Goal: Task Accomplishment & Management: Use online tool/utility

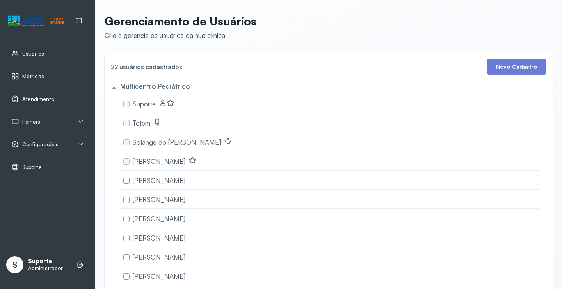
click at [49, 98] on span "Atendimento" at bounding box center [38, 99] width 32 height 7
click at [76, 118] on div "Painéis" at bounding box center [47, 122] width 73 height 8
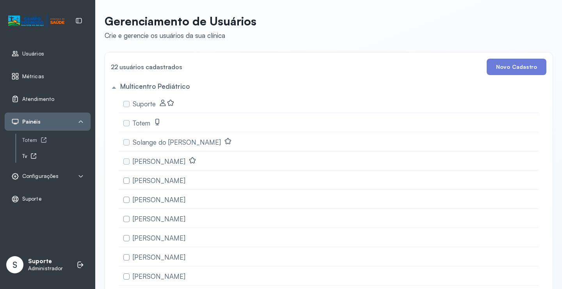
click at [29, 154] on div "Tv" at bounding box center [56, 156] width 68 height 7
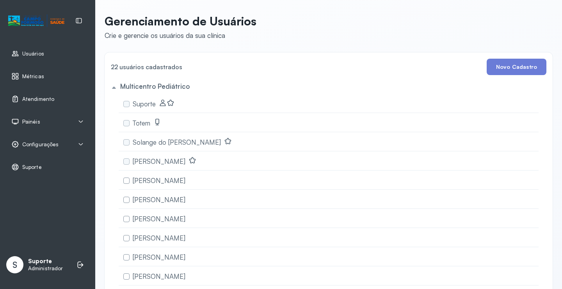
click at [55, 120] on div "Painéis" at bounding box center [47, 122] width 73 height 8
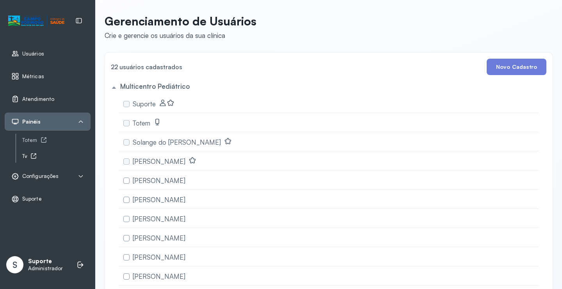
click at [34, 157] on icon at bounding box center [33, 156] width 6 height 6
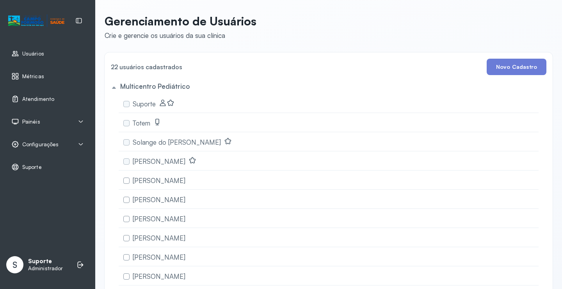
click at [66, 120] on div "Painéis" at bounding box center [47, 122] width 73 height 8
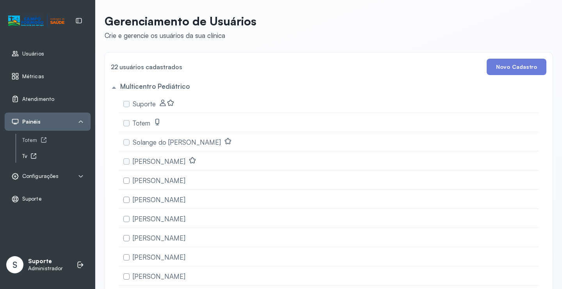
click at [29, 155] on div "Tv" at bounding box center [56, 156] width 68 height 7
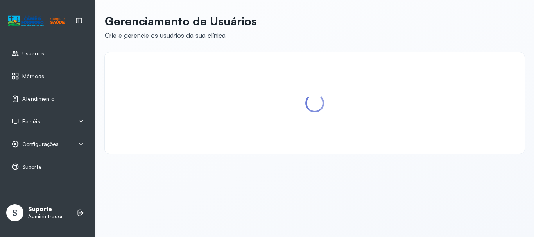
click at [73, 121] on div "Painéis" at bounding box center [47, 122] width 73 height 8
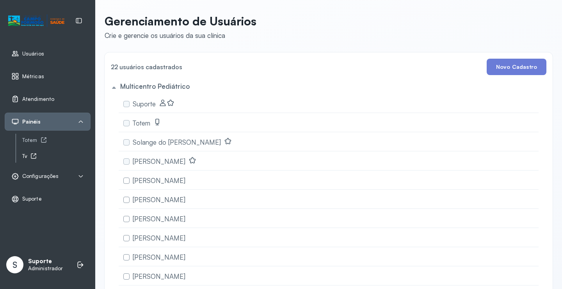
click at [33, 153] on icon at bounding box center [33, 155] width 5 height 5
click at [56, 94] on div "Atendimento" at bounding box center [48, 99] width 86 height 18
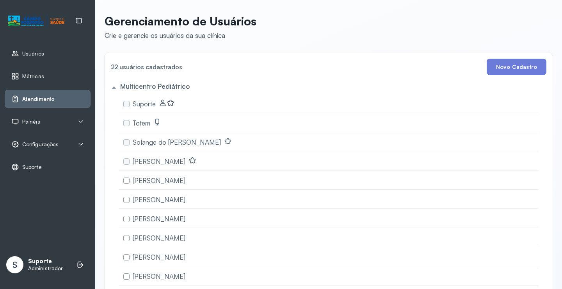
click at [55, 98] on link "Atendimento" at bounding box center [47, 99] width 73 height 8
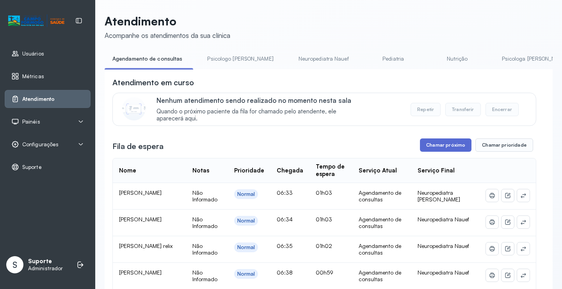
click at [446, 143] on button "Chamar próximo" at bounding box center [446, 144] width 52 height 13
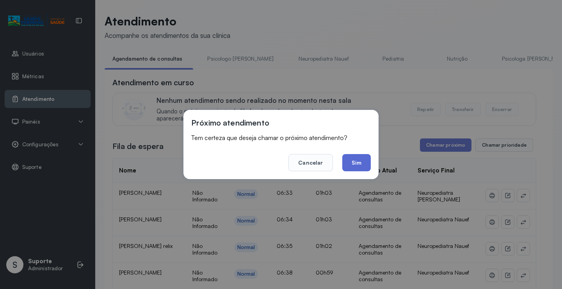
click at [359, 159] on button "Sim" at bounding box center [357, 162] width 29 height 17
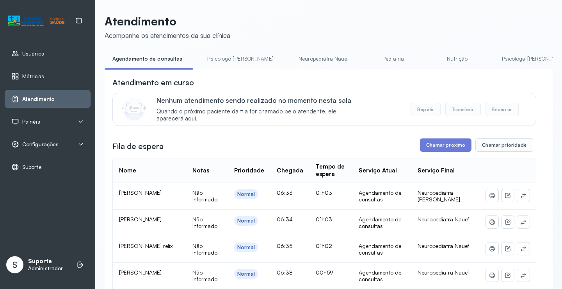
click at [48, 122] on div "Painéis" at bounding box center [47, 122] width 73 height 8
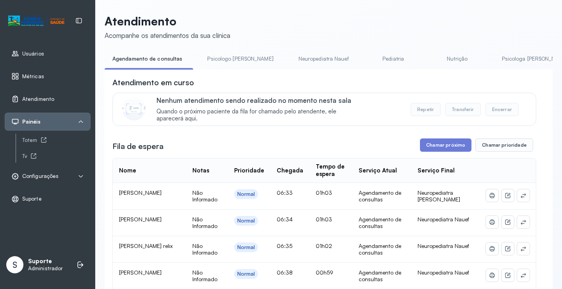
click at [57, 173] on span "Configurações" at bounding box center [40, 176] width 36 height 7
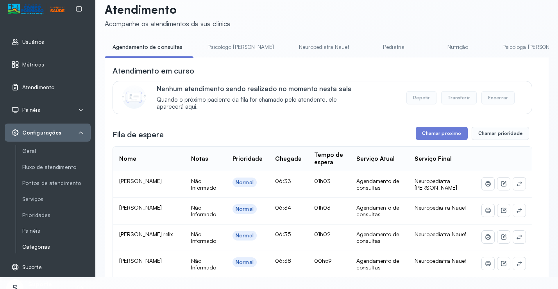
scroll to position [22, 0]
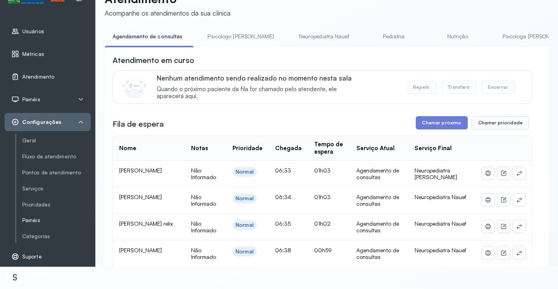
click at [37, 220] on link "Painéis" at bounding box center [56, 220] width 68 height 7
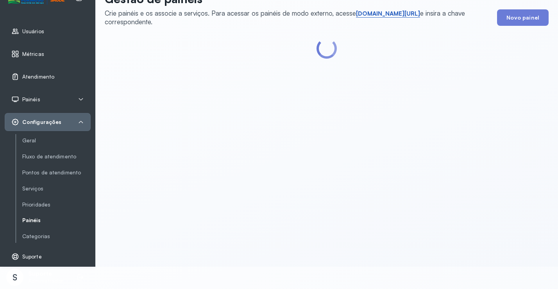
click at [377, 13] on link "short.sysvale.com/tv" at bounding box center [388, 14] width 64 height 8
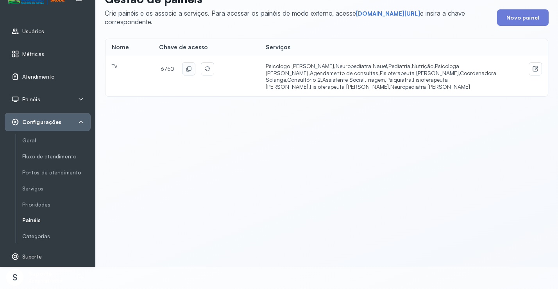
click at [188, 68] on icon at bounding box center [189, 69] width 6 height 6
click at [44, 78] on span "Atendimento" at bounding box center [38, 76] width 32 height 7
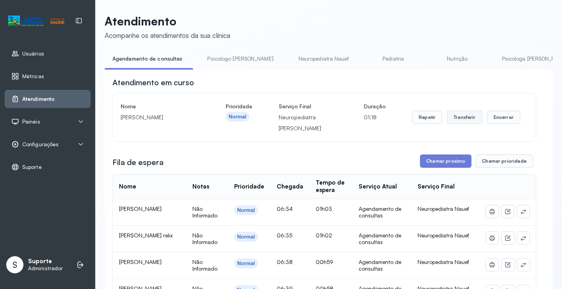
click at [466, 114] on button "Transferir" at bounding box center [465, 117] width 36 height 13
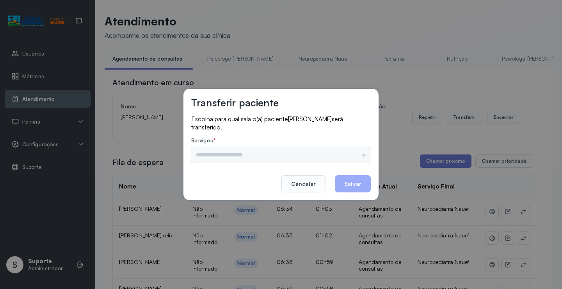
click at [355, 158] on div "Nenhuma opção encontrada" at bounding box center [281, 155] width 180 height 16
click at [355, 156] on div "Nenhuma opção encontrada" at bounding box center [281, 155] width 180 height 16
drag, startPoint x: 357, startPoint y: 151, endPoint x: 364, endPoint y: 123, distance: 29.0
click at [357, 150] on div "Nenhuma opção encontrada" at bounding box center [281, 155] width 180 height 16
click at [342, 146] on div "Serviços * Nenhuma opção encontrada" at bounding box center [281, 149] width 180 height 25
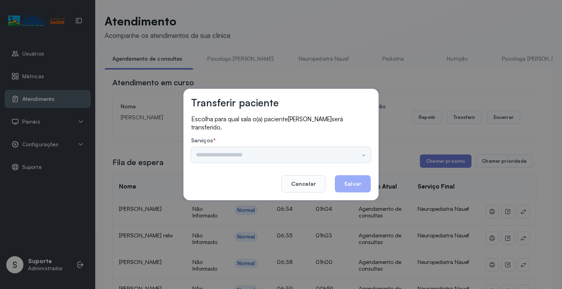
click at [357, 150] on div "Nenhuma opção encontrada" at bounding box center [281, 155] width 180 height 16
click at [351, 152] on div "Nenhuma opção encontrada" at bounding box center [281, 155] width 180 height 16
click at [352, 153] on input "text" at bounding box center [281, 155] width 180 height 16
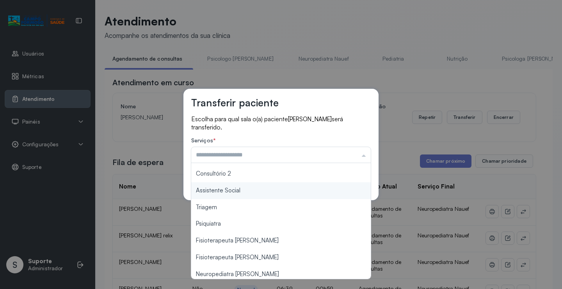
scroll to position [118, 0]
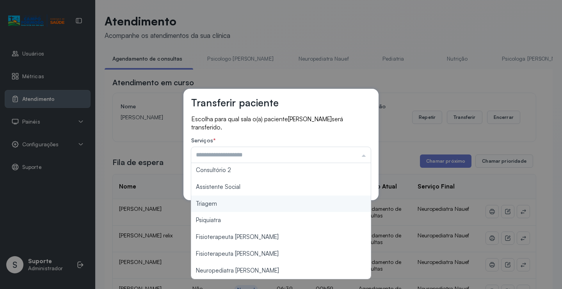
type input "*******"
drag, startPoint x: 248, startPoint y: 209, endPoint x: 258, endPoint y: 206, distance: 10.1
click at [253, 207] on div "Transferir paciente Escolha para qual sala o(a) paciente Benjamim ferreira lima…" at bounding box center [281, 144] width 562 height 289
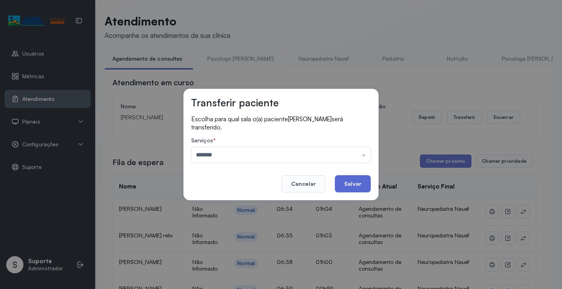
click at [361, 181] on button "Salvar" at bounding box center [353, 183] width 36 height 17
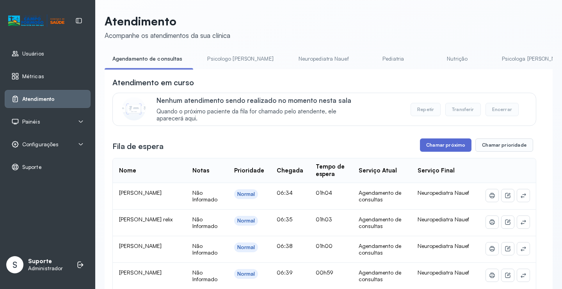
click at [444, 148] on button "Chamar próximo" at bounding box center [446, 144] width 52 height 13
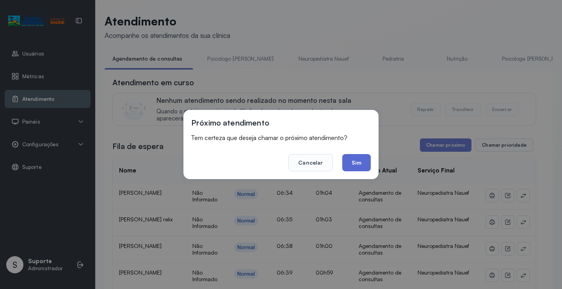
click at [362, 159] on button "Sim" at bounding box center [357, 162] width 29 height 17
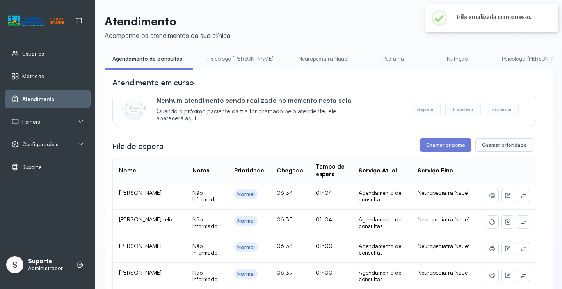
click at [216, 53] on link "Psicologo Pedro" at bounding box center [241, 58] width 82 height 13
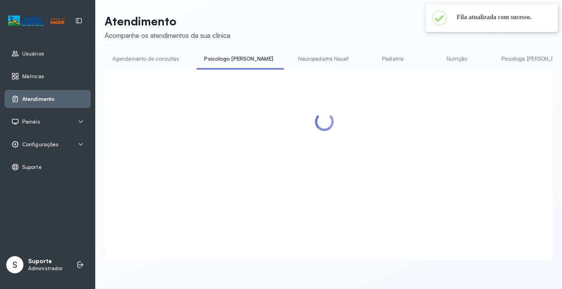
click at [166, 61] on link "Agendamento de consultas" at bounding box center [146, 58] width 82 height 13
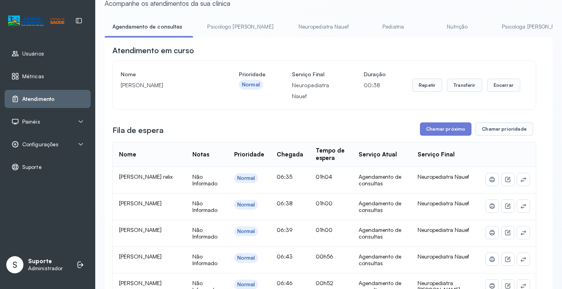
scroll to position [0, 0]
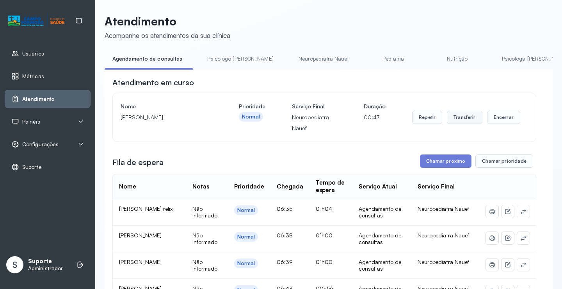
click at [462, 118] on button "Transferir" at bounding box center [465, 117] width 36 height 13
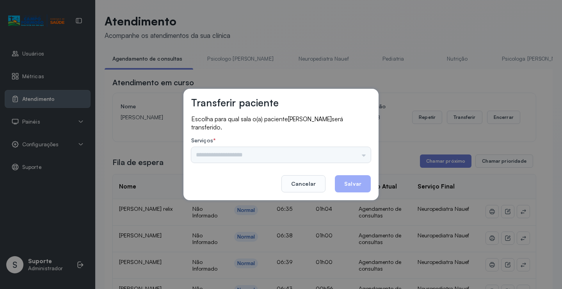
click at [357, 154] on div "Psicologo Pedro Neuropediatra Nauef Pediatria Nutrição Psicologa Alana Fisioter…" at bounding box center [281, 155] width 180 height 16
click at [348, 153] on div "Psicologo Pedro Neuropediatra Nauef Pediatria Nutrição Psicologa Alana Fisioter…" at bounding box center [281, 155] width 180 height 16
click at [322, 154] on input "text" at bounding box center [281, 155] width 180 height 16
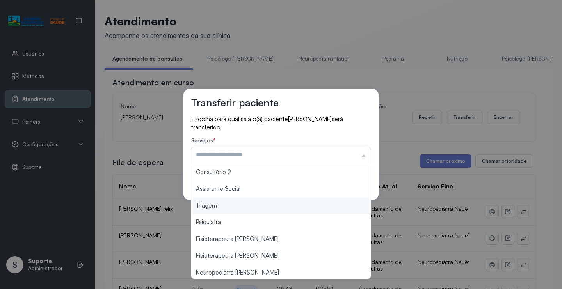
scroll to position [118, 0]
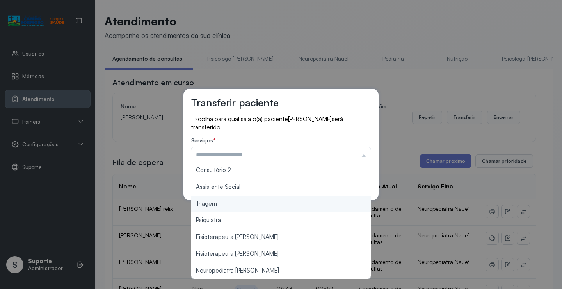
type input "*******"
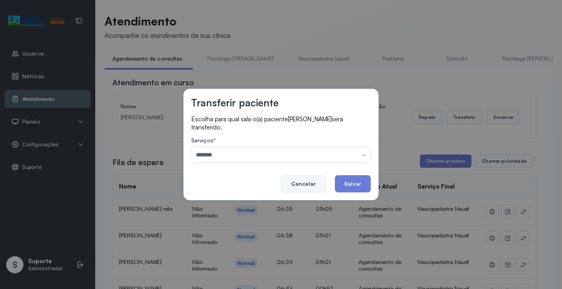
drag, startPoint x: 242, startPoint y: 206, endPoint x: 305, endPoint y: 190, distance: 64.9
click at [244, 205] on div "Transferir paciente Escolha para qual sala o(a) paciente Isabella Victória da s…" at bounding box center [281, 144] width 562 height 289
click at [344, 184] on button "Salvar" at bounding box center [353, 183] width 36 height 17
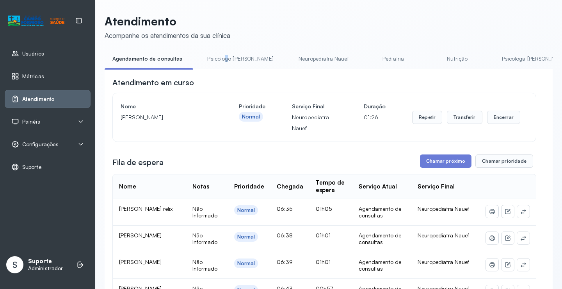
drag, startPoint x: 226, startPoint y: 47, endPoint x: 220, endPoint y: 58, distance: 12.1
click at [220, 58] on link "Psicologo [PERSON_NAME]" at bounding box center [241, 58] width 82 height 13
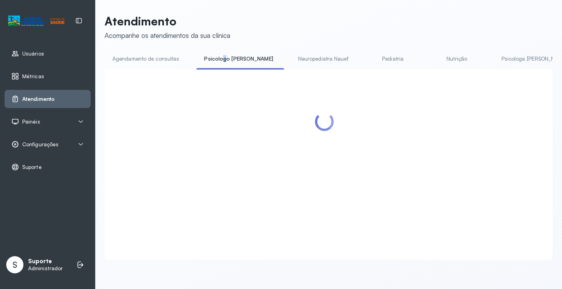
click at [167, 59] on link "Agendamento de consultas" at bounding box center [146, 58] width 82 height 13
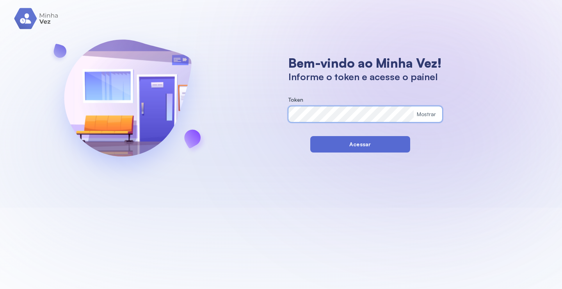
click at [322, 145] on button "Acessar" at bounding box center [361, 144] width 100 height 16
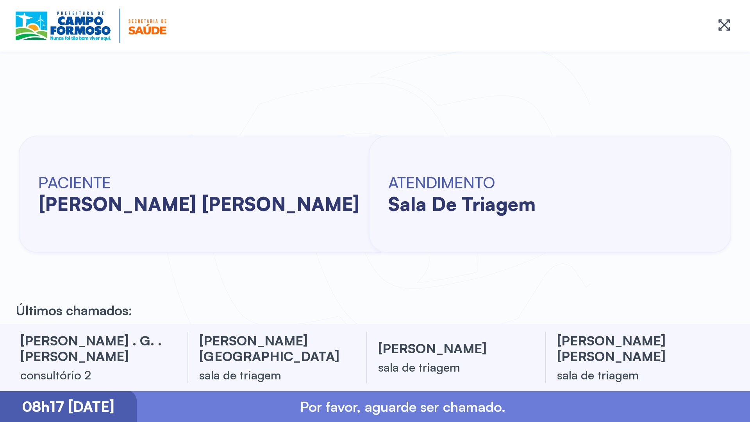
click at [0, 4] on div at bounding box center [375, 26] width 750 height 52
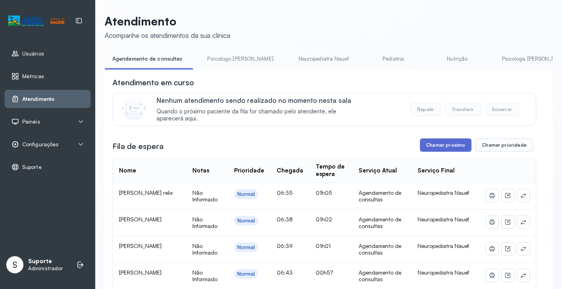
click at [446, 151] on button "Chamar próximo" at bounding box center [446, 144] width 52 height 13
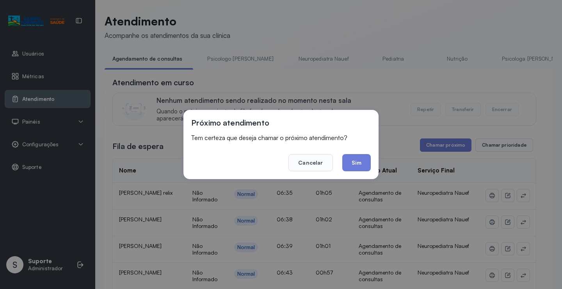
click at [367, 155] on button "Sim" at bounding box center [357, 162] width 29 height 17
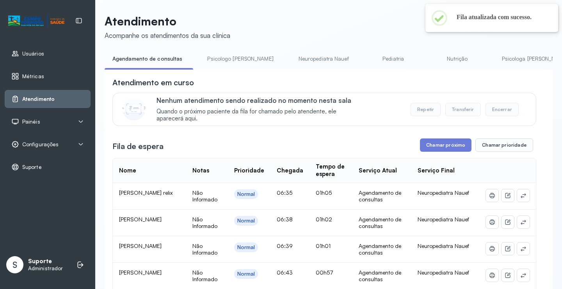
click at [218, 58] on link "Psicologo Pedro" at bounding box center [241, 58] width 82 height 13
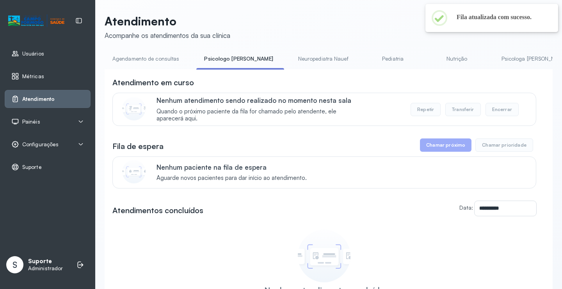
click at [151, 58] on link "Agendamento de consultas" at bounding box center [146, 58] width 82 height 13
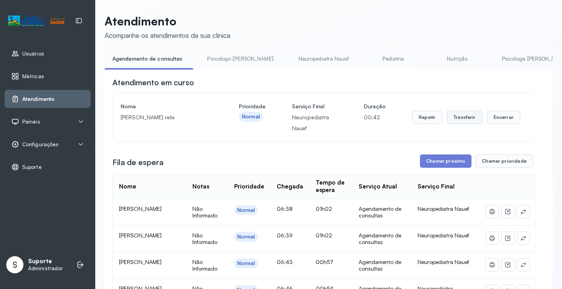
click at [458, 121] on button "Transferir" at bounding box center [465, 117] width 36 height 13
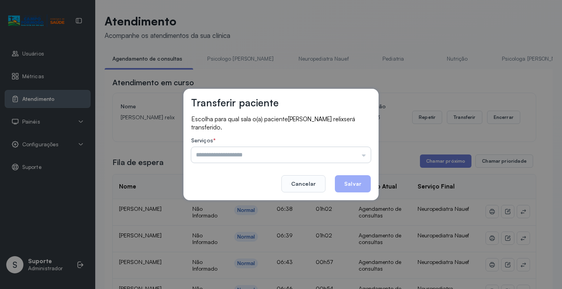
click at [335, 150] on input "text" at bounding box center [281, 155] width 180 height 16
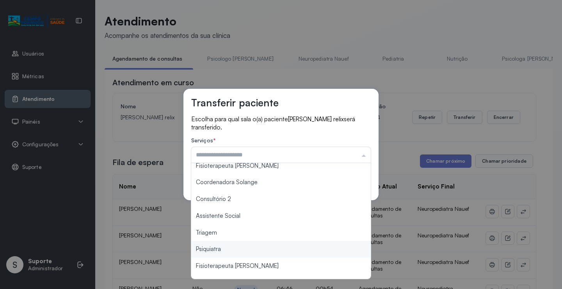
scroll to position [117, 0]
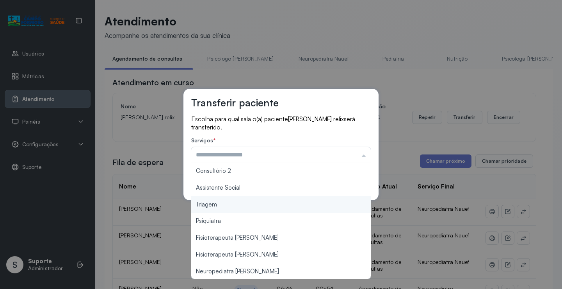
type input "*******"
drag, startPoint x: 259, startPoint y: 209, endPoint x: 268, endPoint y: 207, distance: 8.5
click at [261, 209] on div "Transferir paciente Escolha para qual sala o(a) paciente Raquel dos Santos reli…" at bounding box center [281, 144] width 562 height 289
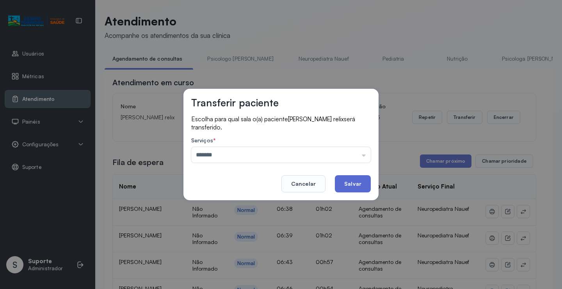
click at [359, 183] on button "Salvar" at bounding box center [353, 183] width 36 height 17
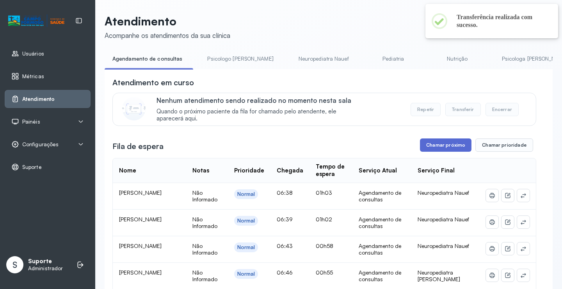
click at [430, 145] on button "Chamar próximo" at bounding box center [446, 144] width 52 height 13
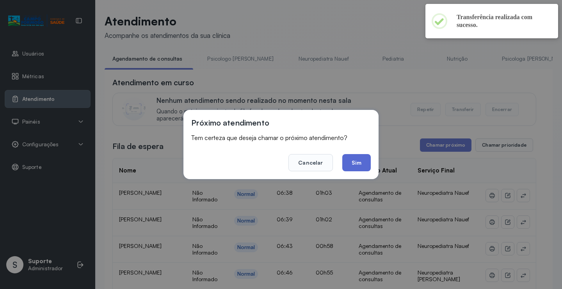
click at [360, 159] on button "Sim" at bounding box center [357, 162] width 29 height 17
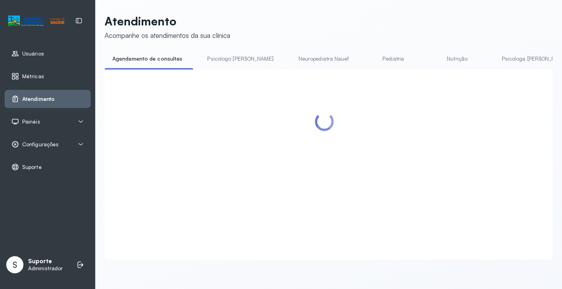
click at [234, 61] on link "Psicologo Pedro" at bounding box center [241, 58] width 82 height 13
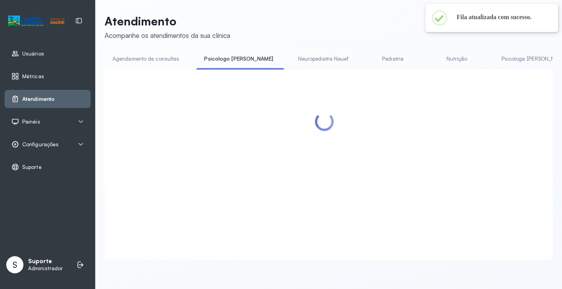
click at [161, 54] on link "Agendamento de consultas" at bounding box center [146, 58] width 82 height 13
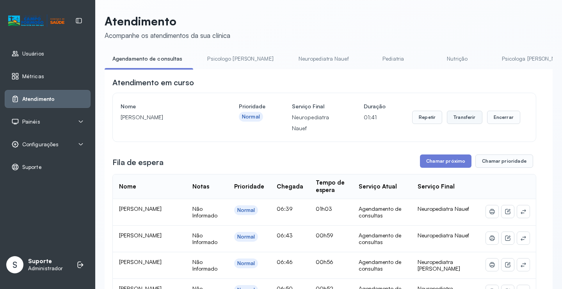
click at [460, 117] on button "Transferir" at bounding box center [465, 117] width 36 height 13
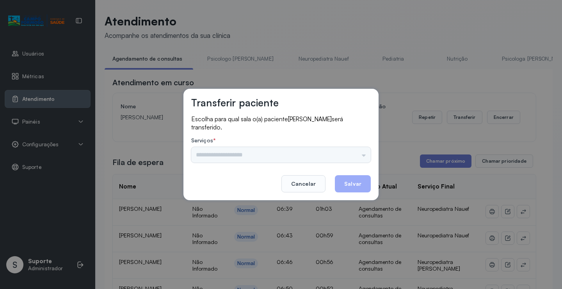
click at [351, 151] on div "Psicologo Pedro Neuropediatra Nauef Pediatria Nutrição Psicologa Alana Fisioter…" at bounding box center [281, 155] width 180 height 16
drag, startPoint x: 353, startPoint y: 155, endPoint x: 348, endPoint y: 159, distance: 6.2
click at [353, 155] on div "Psicologo Pedro Neuropediatra Nauef Pediatria Nutrição Psicologa Alana Fisioter…" at bounding box center [281, 155] width 180 height 16
click at [350, 125] on p "Escolha para qual sala o(a) paciente Adriel Ryan vieira da silva será transferi…" at bounding box center [281, 123] width 180 height 16
click at [358, 158] on div "Psicologo Pedro Neuropediatra Nauef Pediatria Nutrição Psicologa Alana Fisioter…" at bounding box center [281, 155] width 180 height 16
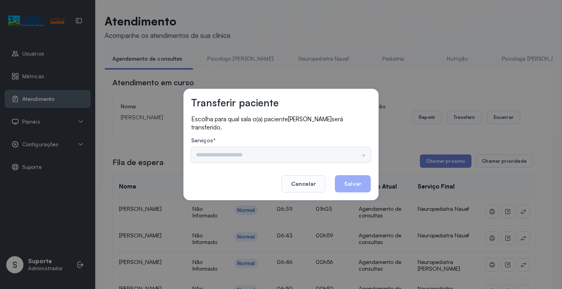
click at [358, 158] on div "Psicologo Pedro Neuropediatra Nauef Pediatria Nutrição Psicologa Alana Fisioter…" at bounding box center [281, 155] width 180 height 16
click at [326, 158] on div "Psicologo Pedro Neuropediatra Nauef Pediatria Nutrição Psicologa Alana Fisioter…" at bounding box center [281, 155] width 180 height 16
click at [356, 157] on div "Psicologo Pedro Neuropediatra Nauef Pediatria Nutrição Psicologa Alana Fisioter…" at bounding box center [281, 155] width 180 height 16
click at [366, 153] on div "Psicologo Pedro Neuropediatra Nauef Pediatria Nutrição Psicologa Alana Fisioter…" at bounding box center [281, 155] width 180 height 16
click at [351, 154] on div "Psicologo Pedro Neuropediatra Nauef Pediatria Nutrição Psicologa Alana Fisioter…" at bounding box center [281, 155] width 180 height 16
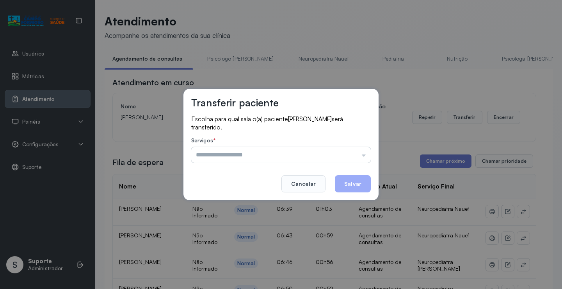
click at [325, 152] on input "text" at bounding box center [281, 155] width 180 height 16
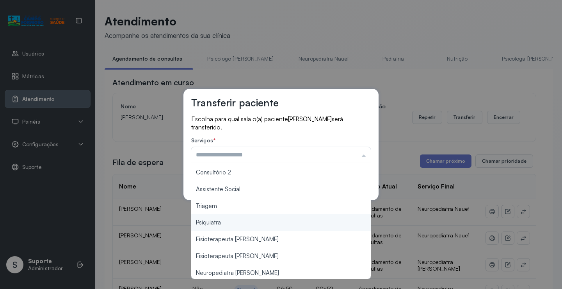
scroll to position [118, 0]
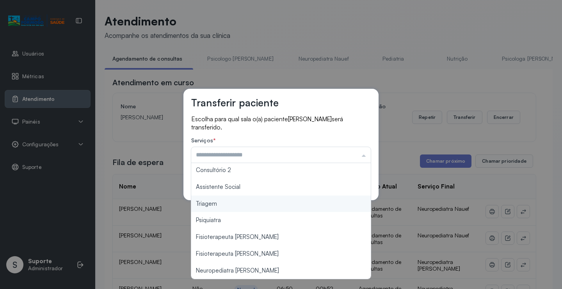
type input "*******"
click at [260, 207] on div "Transferir paciente Escolha para qual sala o(a) paciente Adriel Ryan vieira da …" at bounding box center [281, 144] width 562 height 289
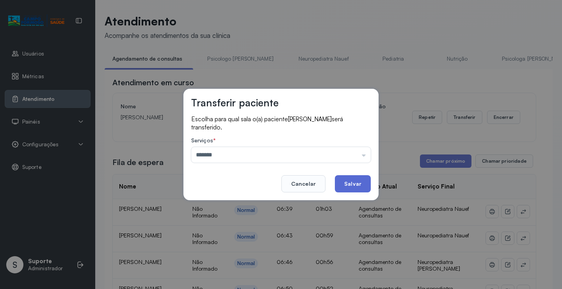
click at [350, 187] on button "Salvar" at bounding box center [353, 183] width 36 height 17
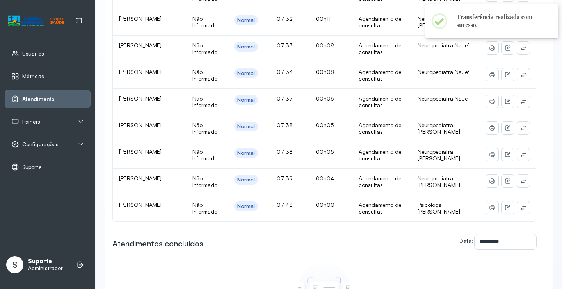
scroll to position [469, 0]
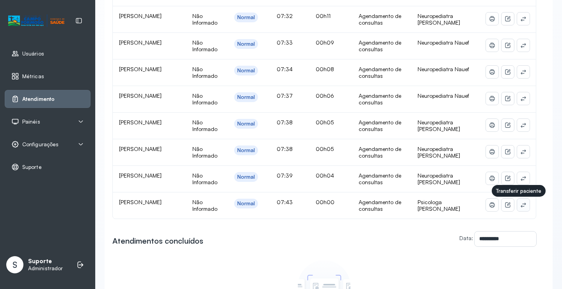
click at [521, 205] on icon at bounding box center [524, 205] width 6 height 6
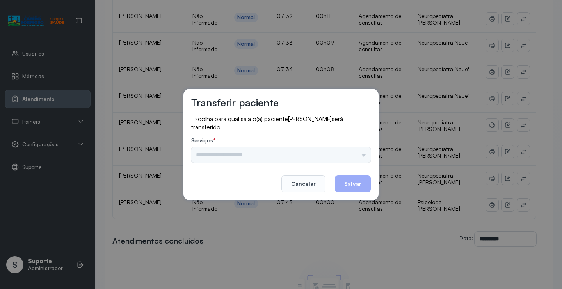
click at [355, 153] on div "Psicologo [PERSON_NAME] Nauef Pediatria Nutrição Psicologa [PERSON_NAME] Janusi…" at bounding box center [281, 155] width 180 height 16
click at [362, 152] on input "text" at bounding box center [281, 155] width 180 height 16
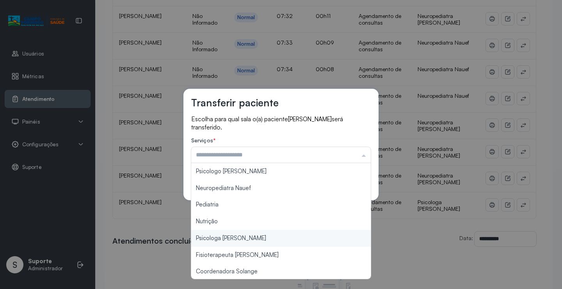
type input "**********"
click at [274, 234] on div "**********" at bounding box center [281, 144] width 562 height 289
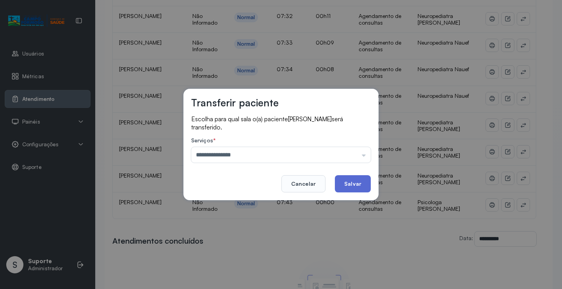
click at [350, 186] on button "Salvar" at bounding box center [353, 183] width 36 height 17
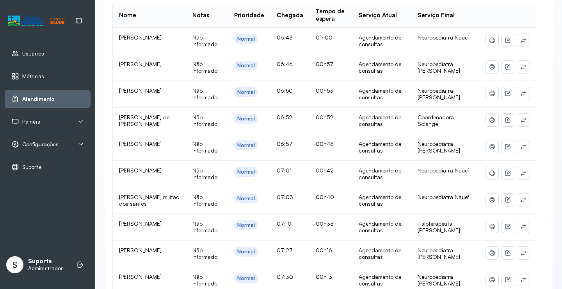
scroll to position [0, 0]
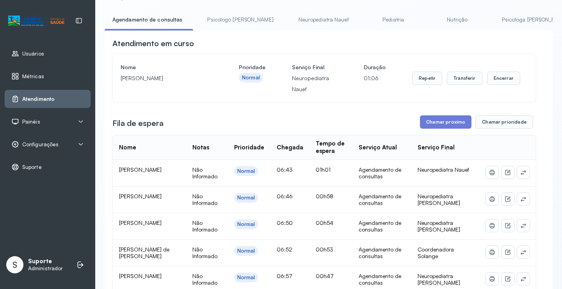
click at [243, 14] on link "Psicologo [PERSON_NAME]" at bounding box center [241, 19] width 82 height 13
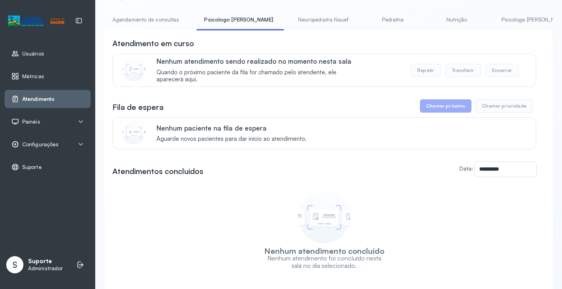
click at [158, 21] on link "Agendamento de consultas" at bounding box center [146, 19] width 82 height 13
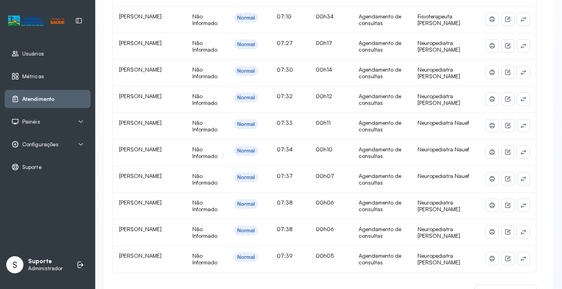
scroll to position [492, 0]
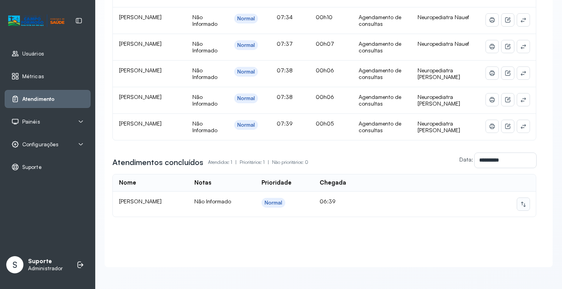
click at [520, 203] on button at bounding box center [524, 204] width 12 height 12
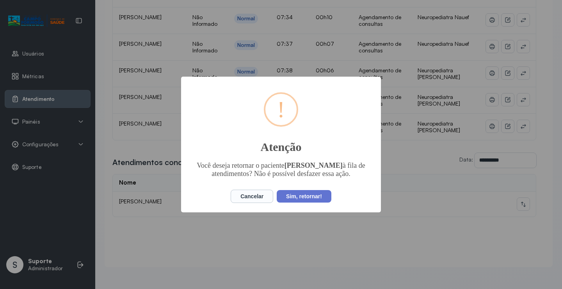
drag, startPoint x: 291, startPoint y: 186, endPoint x: 299, endPoint y: 189, distance: 8.5
click at [293, 187] on div "× ! Atenção Você deseja retornar o paciente Arthur Bomfim Lima à fila de atendi…" at bounding box center [281, 145] width 200 height 136
drag, startPoint x: 300, startPoint y: 189, endPoint x: 299, endPoint y: 198, distance: 8.2
click at [300, 194] on button "Sim, retornar!" at bounding box center [304, 196] width 55 height 12
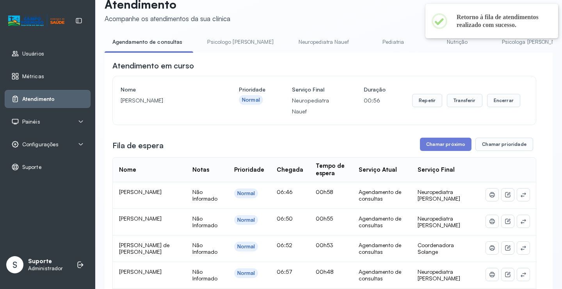
scroll to position [0, 0]
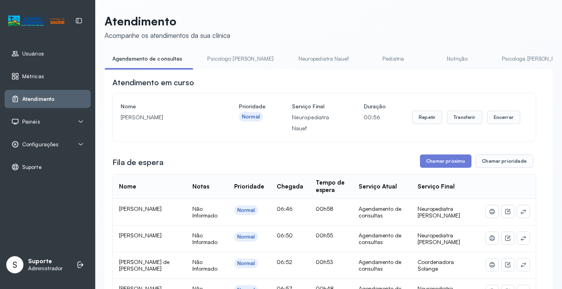
drag, startPoint x: 235, startPoint y: 59, endPoint x: 228, endPoint y: 60, distance: 7.6
click at [234, 59] on link "Psicologo Pedro" at bounding box center [241, 58] width 82 height 13
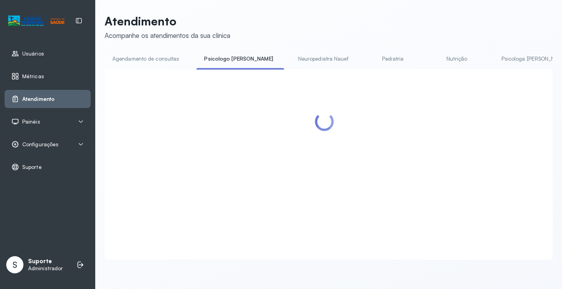
click at [154, 61] on link "Agendamento de consultas" at bounding box center [146, 58] width 82 height 13
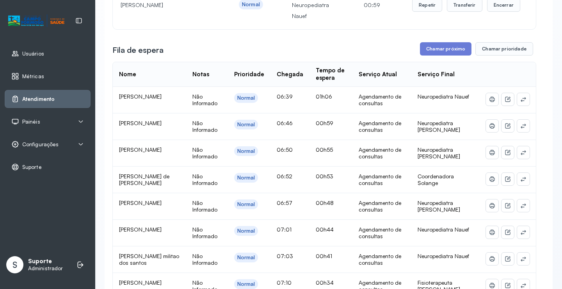
scroll to position [156, 0]
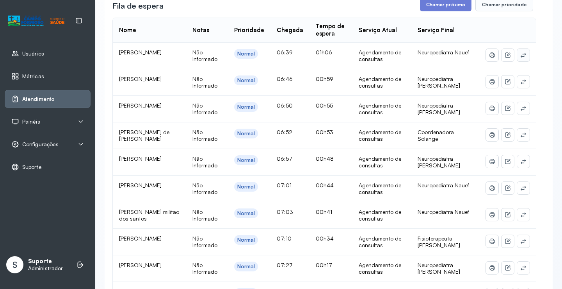
click at [521, 56] on icon at bounding box center [523, 55] width 5 height 5
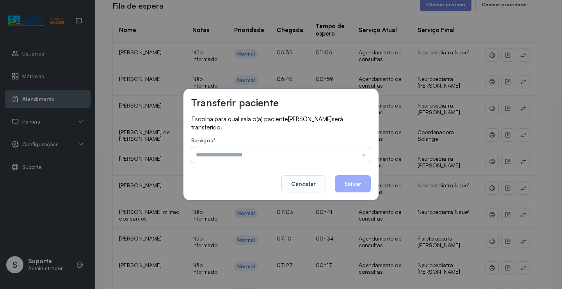
click at [360, 151] on input "text" at bounding box center [281, 155] width 180 height 16
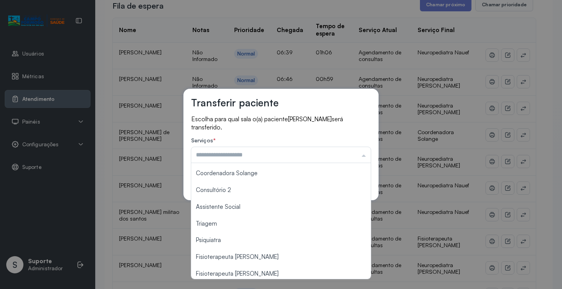
scroll to position [117, 0]
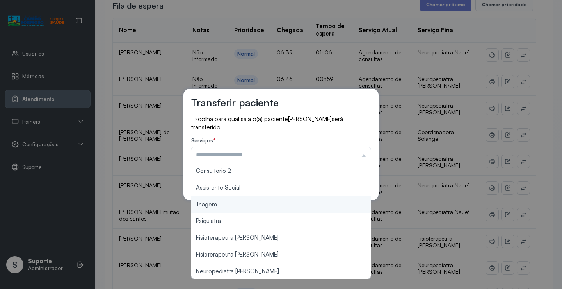
type input "*******"
click at [237, 209] on div "Transferir paciente Escolha para qual sala o(a) paciente Arthur Bomfim Lima ser…" at bounding box center [281, 144] width 562 height 289
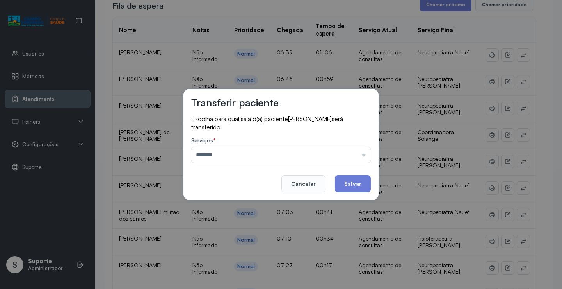
click at [345, 186] on button "Salvar" at bounding box center [353, 183] width 36 height 17
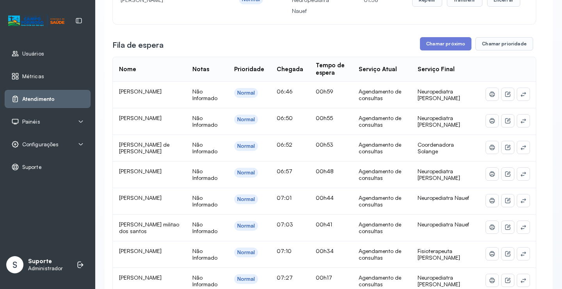
scroll to position [39, 0]
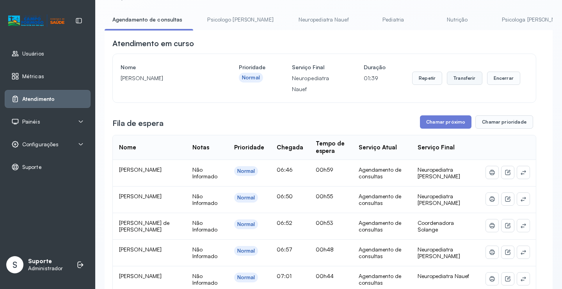
click at [472, 80] on button "Transferir" at bounding box center [465, 77] width 36 height 13
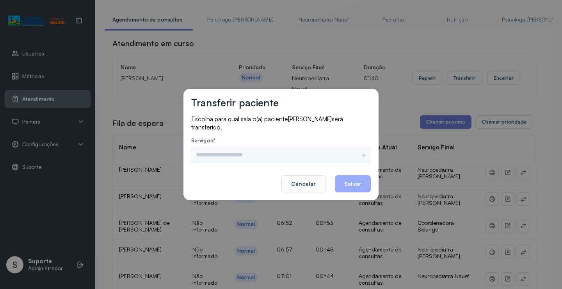
click at [357, 152] on input "text" at bounding box center [281, 155] width 180 height 16
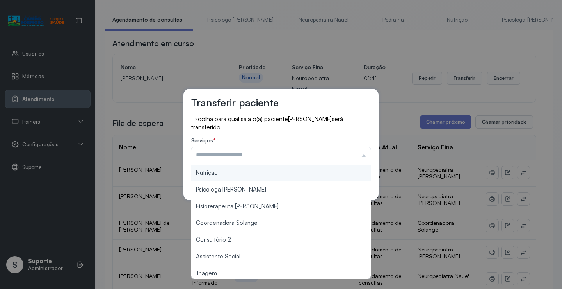
scroll to position [117, 0]
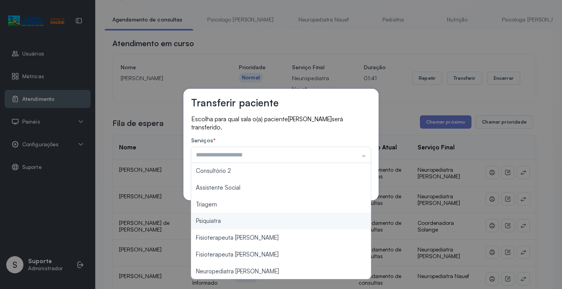
type input "*******"
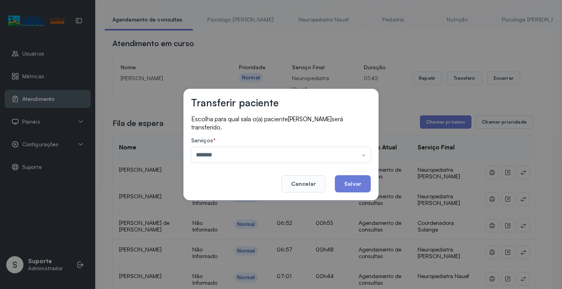
click at [244, 212] on div "Transferir paciente Escolha para qual sala o(a) paciente Isadora nunes do Nasci…" at bounding box center [281, 144] width 562 height 289
click at [357, 183] on button "Salvar" at bounding box center [353, 183] width 36 height 17
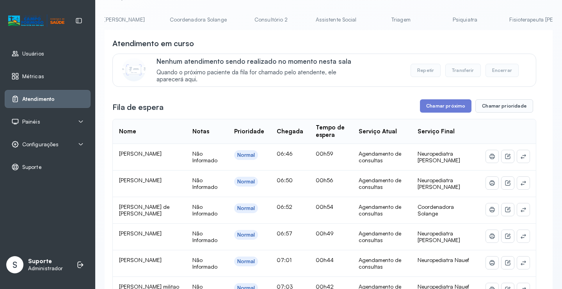
scroll to position [0, 530]
click at [369, 21] on link "Triagem" at bounding box center [396, 19] width 55 height 13
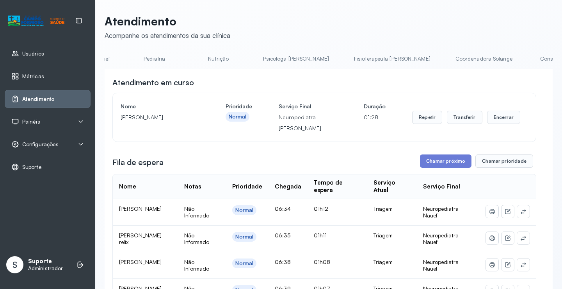
scroll to position [0, 0]
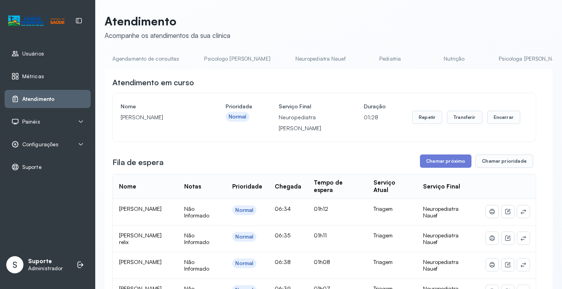
click at [130, 62] on link "Agendamento de consultas" at bounding box center [146, 58] width 82 height 13
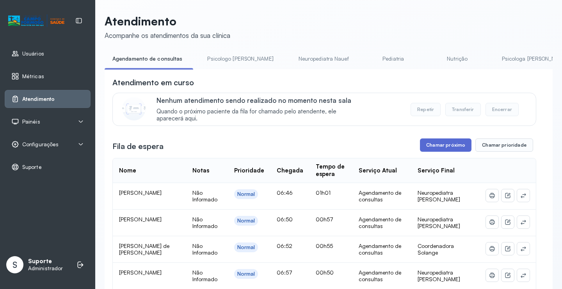
click at [453, 147] on button "Chamar próximo" at bounding box center [446, 144] width 52 height 13
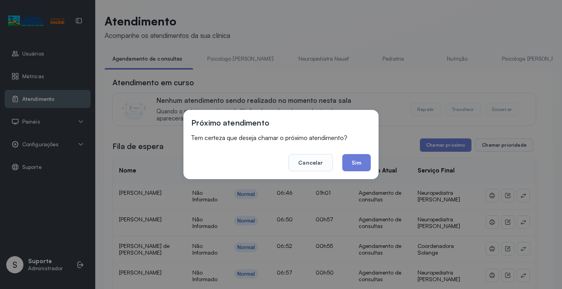
click at [357, 168] on button "Sim" at bounding box center [357, 162] width 29 height 17
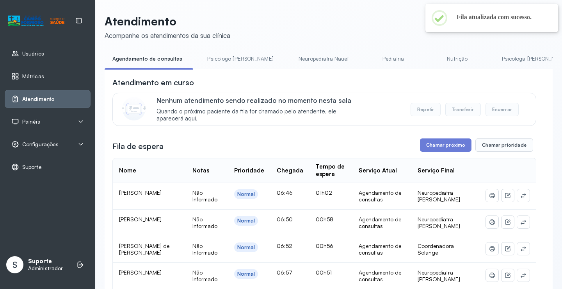
click at [239, 52] on link "Psicologo Pedro" at bounding box center [241, 58] width 82 height 13
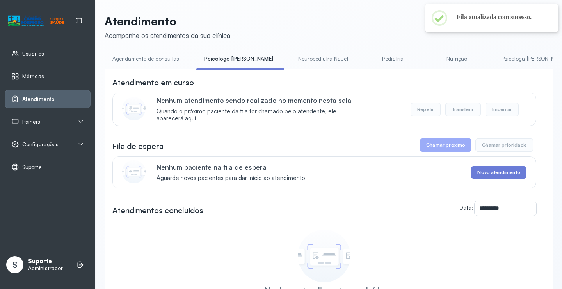
click at [161, 60] on link "Agendamento de consultas" at bounding box center [146, 58] width 82 height 13
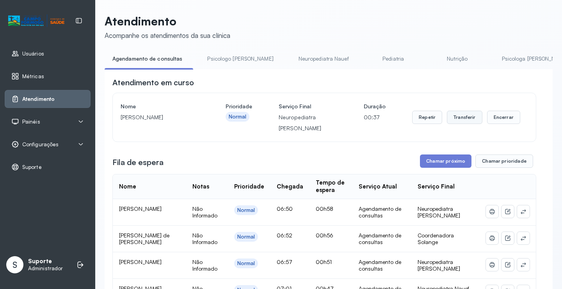
click at [464, 120] on button "Transferir" at bounding box center [465, 117] width 36 height 13
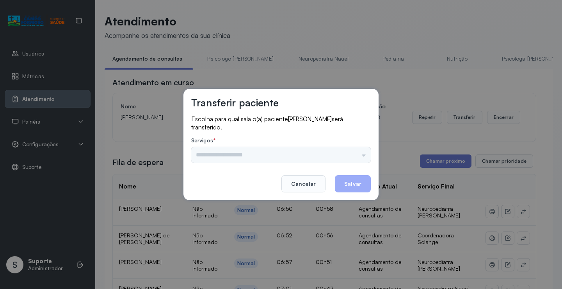
click at [338, 162] on div "Psicologo Pedro Neuropediatra Nauef Pediatria Nutrição Psicologa Alana Fisioter…" at bounding box center [281, 155] width 180 height 16
click at [355, 146] on div "Serviços * Psicologo Pedro Neuropediatra Nauef Pediatria Nutrição Psicologa Ala…" at bounding box center [281, 149] width 180 height 25
drag, startPoint x: 361, startPoint y: 150, endPoint x: 361, endPoint y: 154, distance: 4.7
click at [361, 150] on div "Psicologo Pedro Neuropediatra Nauef Pediatria Nutrição Psicologa Alana Fisioter…" at bounding box center [281, 155] width 180 height 16
click at [360, 154] on div "Psicologo Pedro Neuropediatra Nauef Pediatria Nutrição Psicologa Alana Fisioter…" at bounding box center [281, 155] width 180 height 16
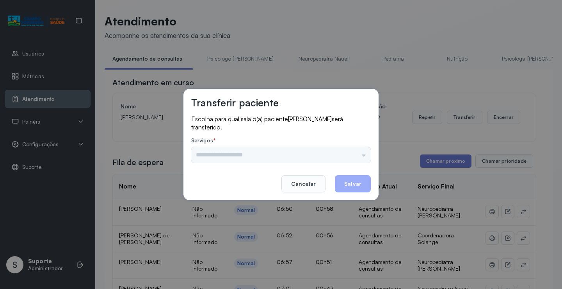
click at [351, 155] on div "Psicologo Pedro Neuropediatra Nauef Pediatria Nutrição Psicologa Alana Fisioter…" at bounding box center [281, 155] width 180 height 16
click at [336, 150] on div "Psicologo Pedro Neuropediatra Nauef Pediatria Nutrição Psicologa Alana Fisioter…" at bounding box center [281, 155] width 180 height 16
click at [353, 152] on div "Psicologo Pedro Neuropediatra Nauef Pediatria Nutrição Psicologa Alana Fisioter…" at bounding box center [281, 155] width 180 height 16
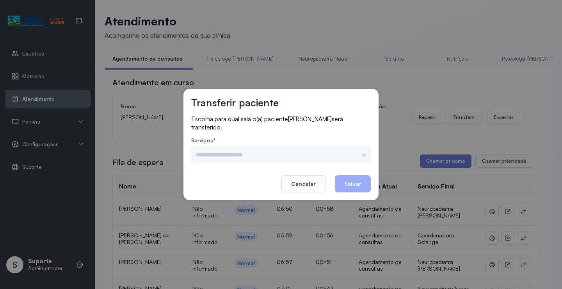
click at [304, 157] on div "Psicologo Pedro Neuropediatra Nauef Pediatria Nutrição Psicologa Alana Fisioter…" at bounding box center [281, 155] width 180 height 16
click at [311, 151] on input "text" at bounding box center [281, 155] width 180 height 16
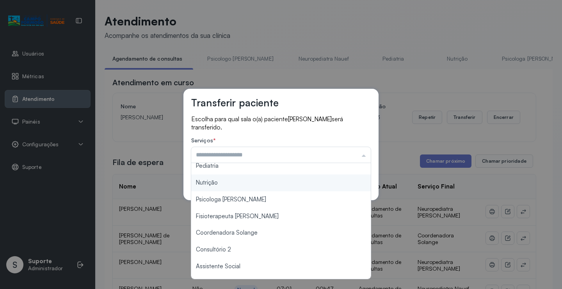
scroll to position [118, 0]
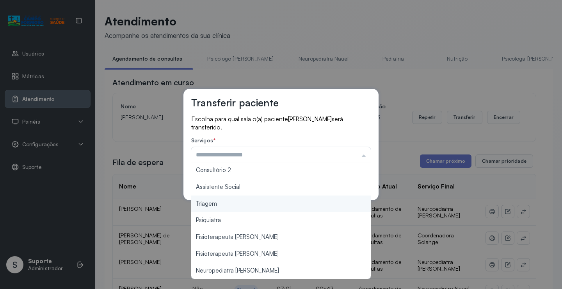
type input "*******"
click at [269, 205] on div "Transferir paciente Escolha para qual sala o(a) paciente Arthur Gabriel santos …" at bounding box center [281, 144] width 562 height 289
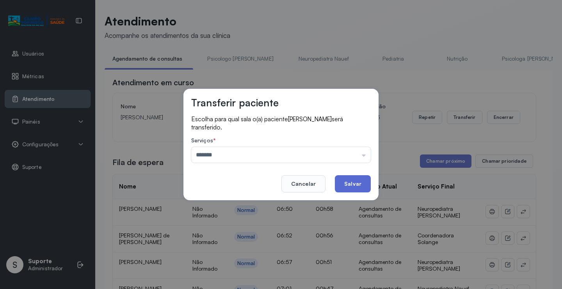
click at [359, 183] on button "Salvar" at bounding box center [353, 183] width 36 height 17
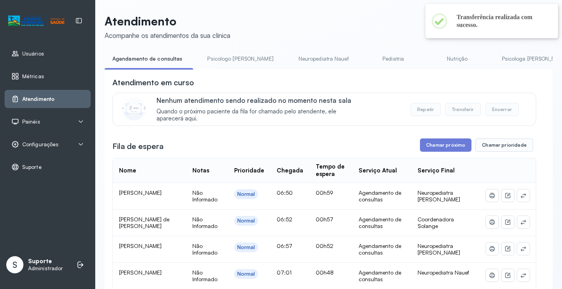
click at [443, 152] on button "Chamar próximo" at bounding box center [446, 144] width 52 height 13
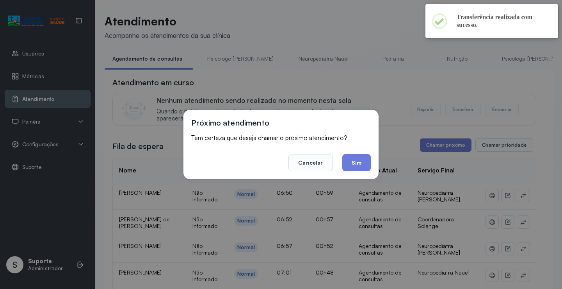
drag, startPoint x: 362, startPoint y: 158, endPoint x: 286, endPoint y: 139, distance: 79.1
click at [362, 158] on button "Sim" at bounding box center [357, 162] width 29 height 17
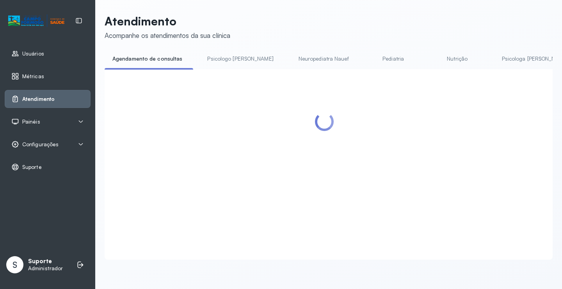
click at [221, 60] on link "Psicologo Pedro" at bounding box center [241, 58] width 82 height 13
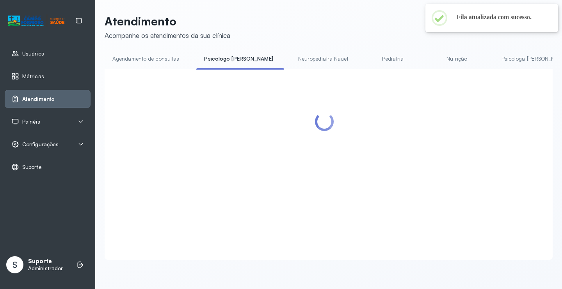
click at [160, 62] on link "Agendamento de consultas" at bounding box center [146, 58] width 82 height 13
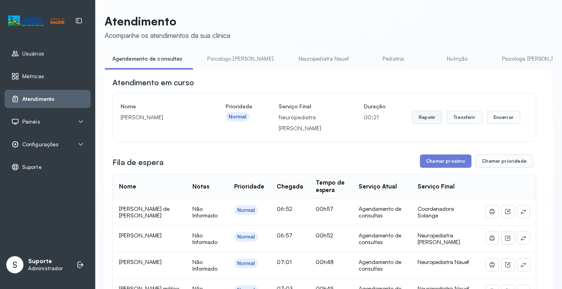
click at [431, 122] on button "Repetir" at bounding box center [427, 117] width 30 height 13
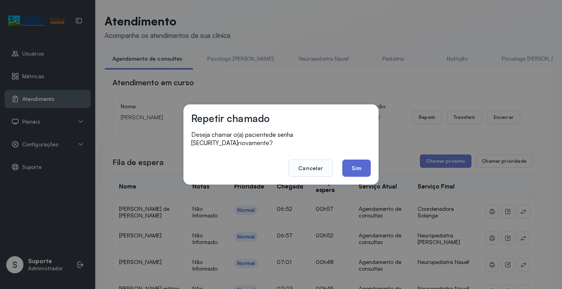
click at [360, 169] on button "Sim" at bounding box center [357, 167] width 29 height 17
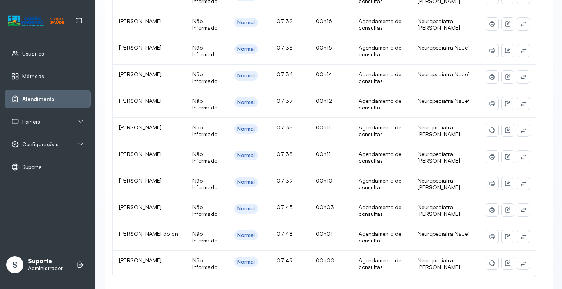
scroll to position [430, 0]
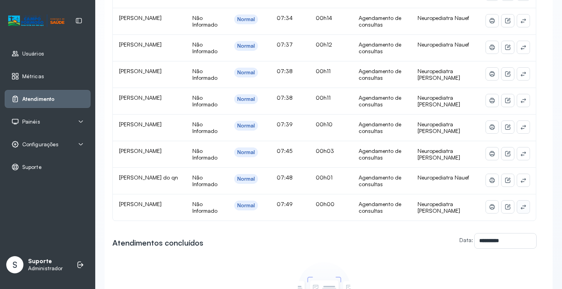
click at [522, 207] on button at bounding box center [524, 206] width 12 height 12
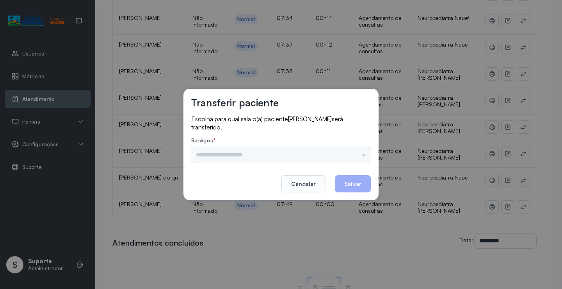
click at [363, 145] on label "Serviços *" at bounding box center [281, 141] width 180 height 8
click at [359, 152] on input "text" at bounding box center [281, 155] width 180 height 16
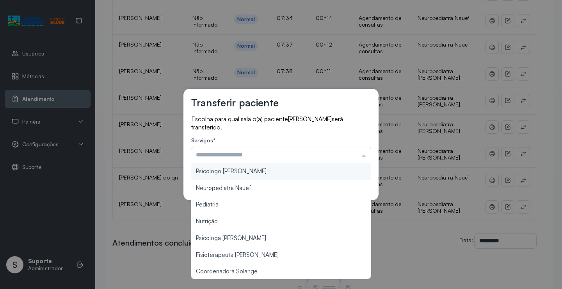
type input "**********"
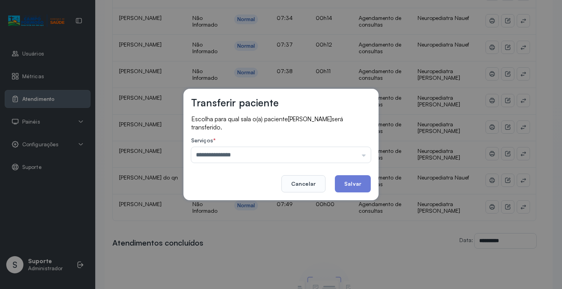
click at [292, 172] on div "**********" at bounding box center [281, 144] width 195 height 111
click at [352, 186] on button "Salvar" at bounding box center [353, 183] width 36 height 17
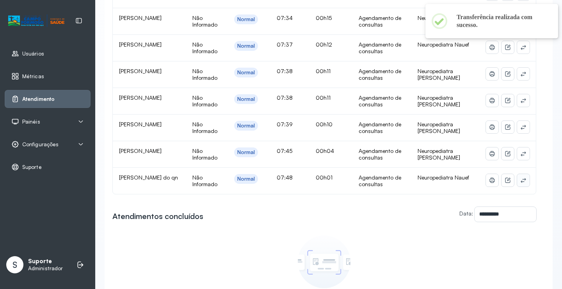
click at [518, 180] on button at bounding box center [524, 180] width 12 height 12
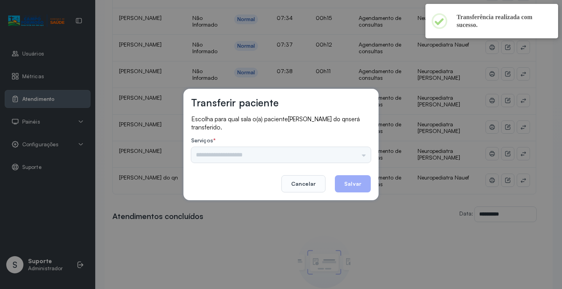
click at [319, 151] on div "Psicologo Pedro Neuropediatra Nauef Pediatria Nutrição Psicologa Alana Fisioter…" at bounding box center [281, 155] width 180 height 16
click at [334, 150] on input "text" at bounding box center [281, 155] width 180 height 16
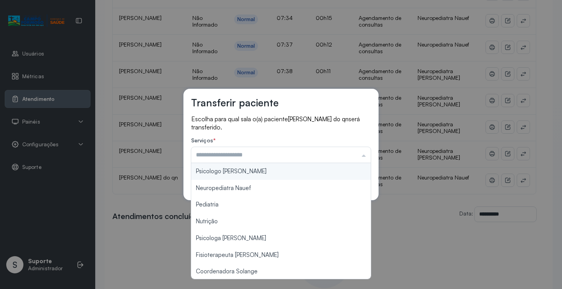
type input "**********"
click at [255, 171] on div "**********" at bounding box center [281, 144] width 195 height 111
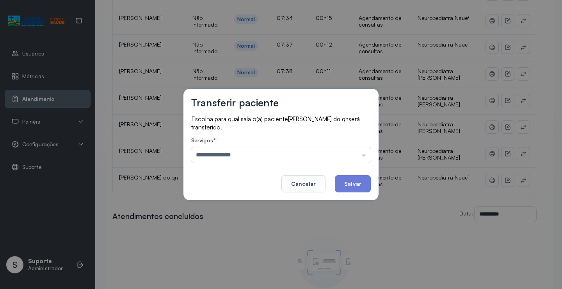
click at [350, 175] on button "Salvar" at bounding box center [353, 183] width 36 height 17
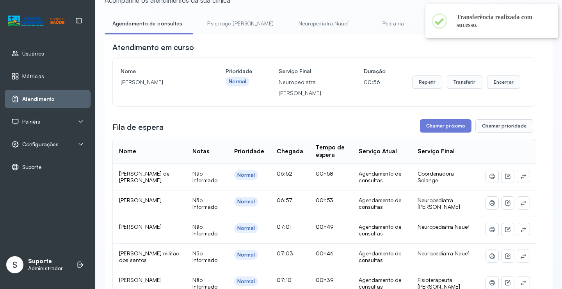
scroll to position [0, 0]
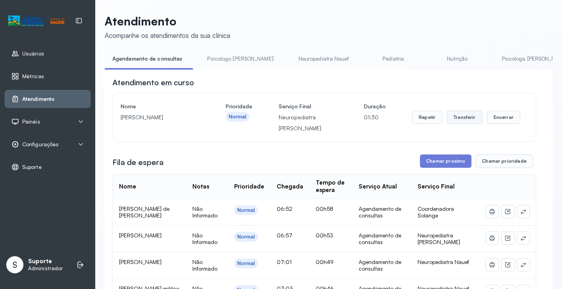
click at [457, 119] on button "Transferir" at bounding box center [465, 117] width 36 height 13
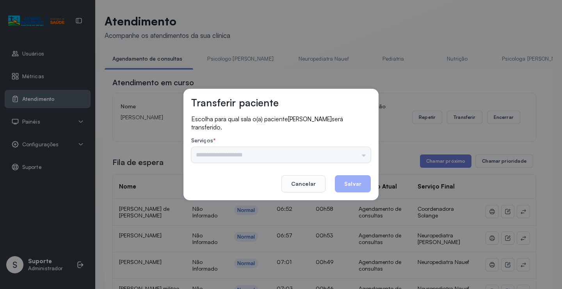
click at [341, 155] on div "Psicologo Pedro Neuropediatra Nauef Pediatria Nutrição Psicologa Alana Fisioter…" at bounding box center [281, 155] width 180 height 16
click at [349, 155] on input "text" at bounding box center [281, 155] width 180 height 16
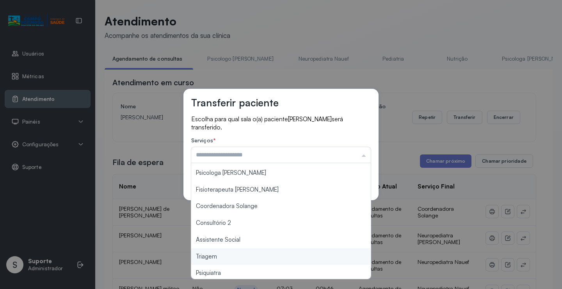
scroll to position [117, 0]
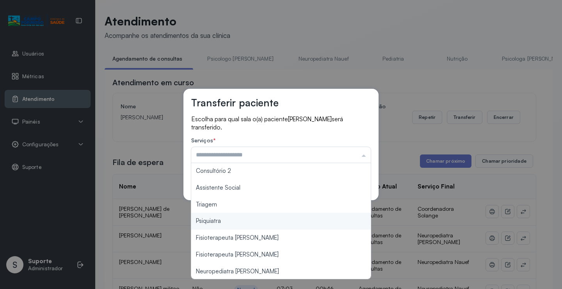
type input "*******"
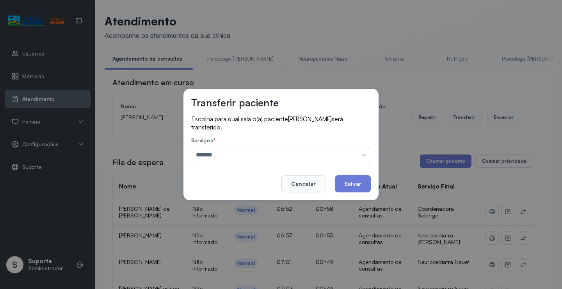
click at [228, 205] on div "Transferir paciente Escolha para qual sala o(a) paciente Lucas do Nascimento so…" at bounding box center [281, 144] width 562 height 289
click at [347, 181] on button "Salvar" at bounding box center [353, 183] width 36 height 17
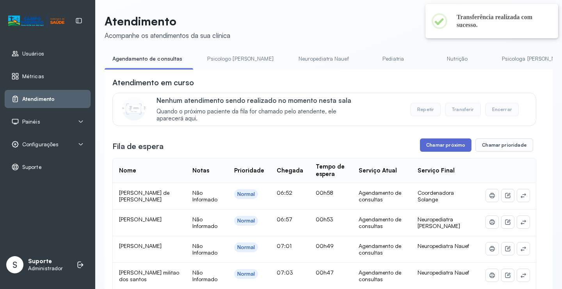
click at [445, 144] on button "Chamar próximo" at bounding box center [446, 144] width 52 height 13
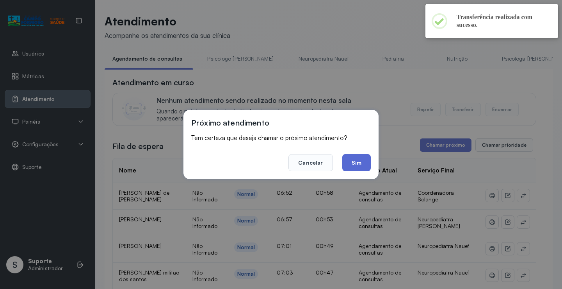
click at [352, 162] on button "Sim" at bounding box center [357, 162] width 29 height 17
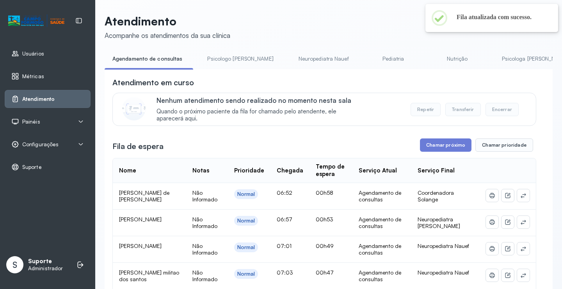
click at [241, 57] on link "Psicologo Pedro" at bounding box center [241, 58] width 82 height 13
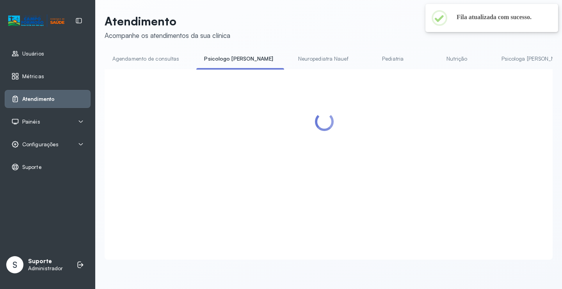
drag, startPoint x: 157, startPoint y: 66, endPoint x: 153, endPoint y: 62, distance: 5.3
click at [156, 66] on li "Agendamento de consultas" at bounding box center [148, 61] width 86 height 18
click at [151, 59] on link "Agendamento de consultas" at bounding box center [146, 58] width 82 height 13
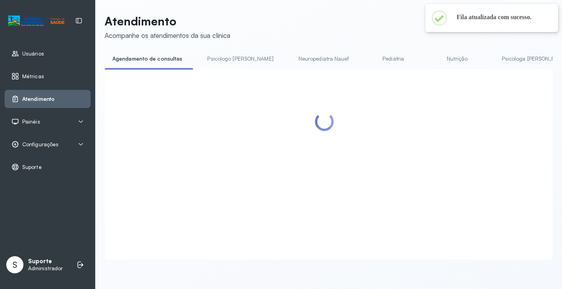
click at [202, 48] on div "Atendimento Acompanhe os atendimentos da sua clínica Agendamento de consultas P…" at bounding box center [329, 136] width 448 height 245
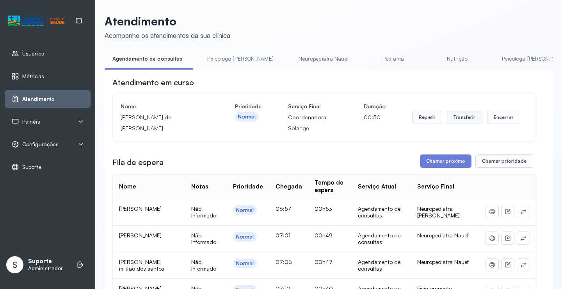
click at [466, 119] on button "Transferir" at bounding box center [465, 117] width 36 height 13
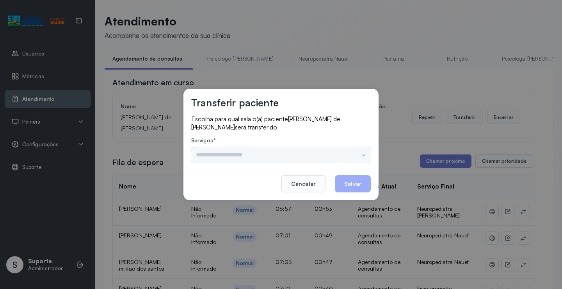
click at [339, 155] on div "Psicologo Pedro Neuropediatra Nauef Pediatria Nutrição Psicologa Alana Fisioter…" at bounding box center [281, 155] width 180 height 16
click at [342, 153] on div "Psicologo Pedro Neuropediatra Nauef Pediatria Nutrição Psicologa Alana Fisioter…" at bounding box center [281, 155] width 180 height 16
click at [351, 153] on div "Psicologo Pedro Neuropediatra Nauef Pediatria Nutrição Psicologa Alana Fisioter…" at bounding box center [281, 155] width 180 height 16
drag, startPoint x: 356, startPoint y: 150, endPoint x: 352, endPoint y: 150, distance: 4.3
click at [354, 150] on input "text" at bounding box center [281, 155] width 180 height 16
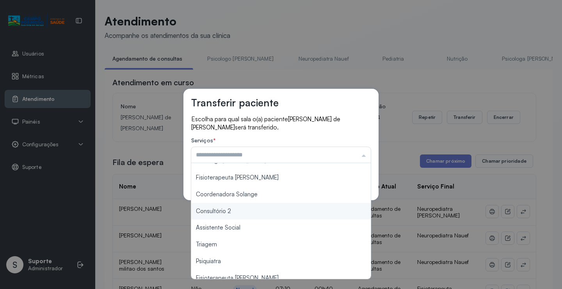
scroll to position [78, 0]
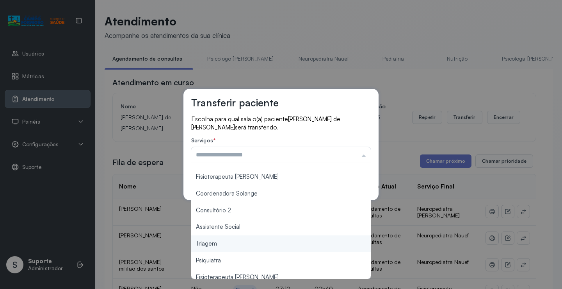
type input "*******"
click at [221, 245] on div "Transferir paciente Escolha para qual sala o(a) paciente Anna Alice de jesus da…" at bounding box center [281, 144] width 562 height 289
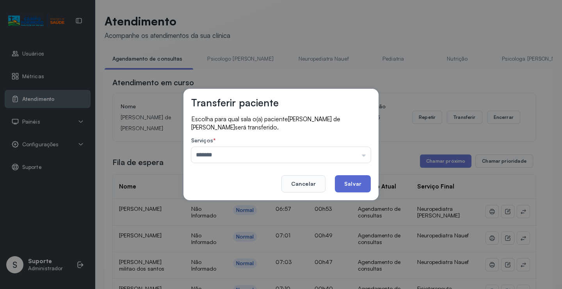
click at [356, 181] on button "Salvar" at bounding box center [353, 183] width 36 height 17
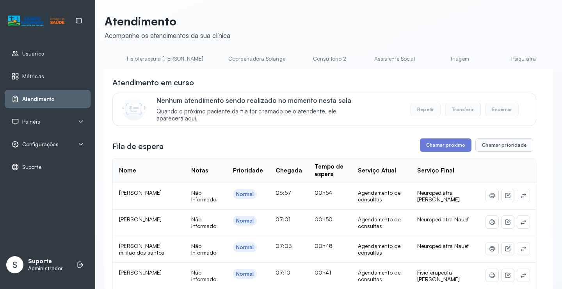
scroll to position [0, 494]
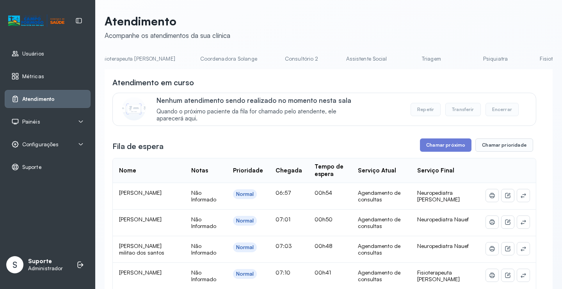
click at [404, 57] on link "Triagem" at bounding box center [431, 58] width 55 height 13
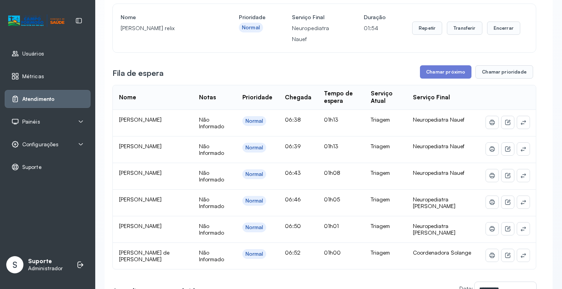
scroll to position [117, 0]
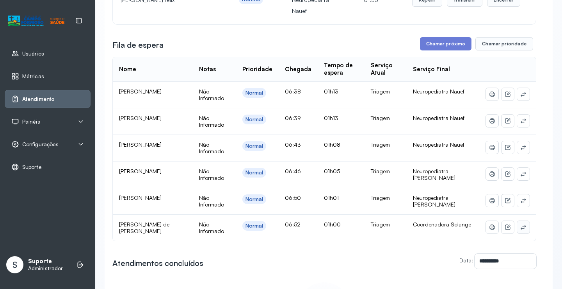
click at [521, 230] on icon at bounding box center [524, 227] width 6 height 6
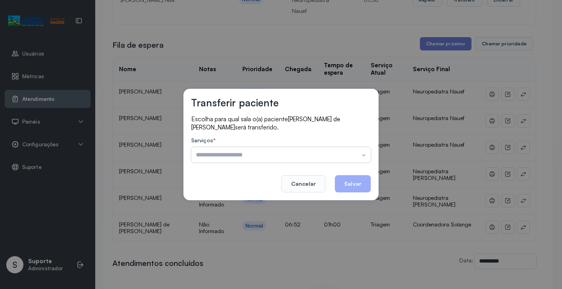
click at [349, 152] on input "text" at bounding box center [281, 155] width 180 height 16
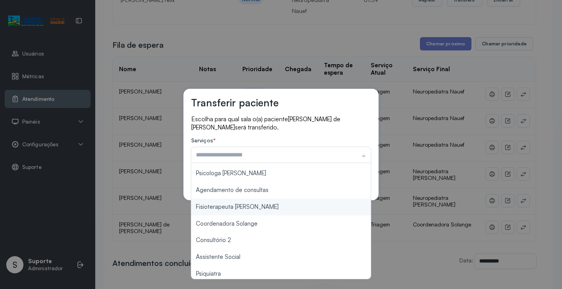
scroll to position [78, 0]
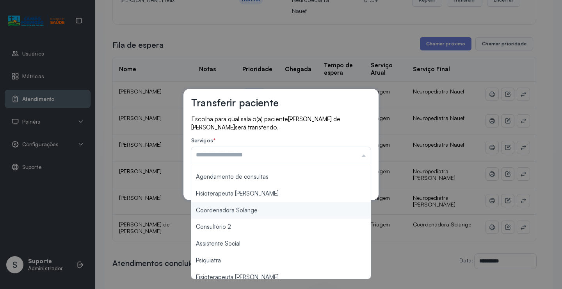
type input "**********"
drag, startPoint x: 261, startPoint y: 210, endPoint x: 334, endPoint y: 193, distance: 74.5
click at [262, 209] on div "**********" at bounding box center [281, 144] width 562 height 289
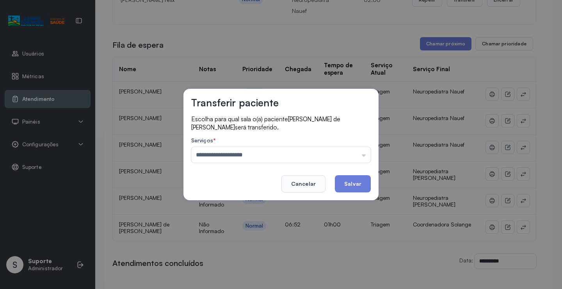
click at [349, 186] on button "Salvar" at bounding box center [353, 183] width 36 height 17
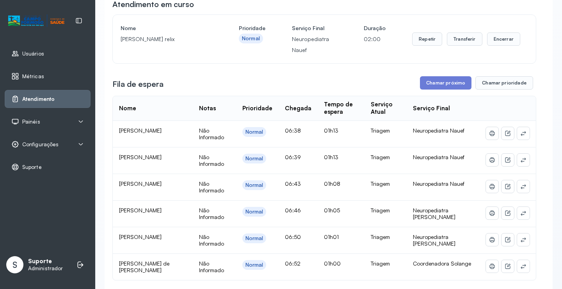
scroll to position [0, 0]
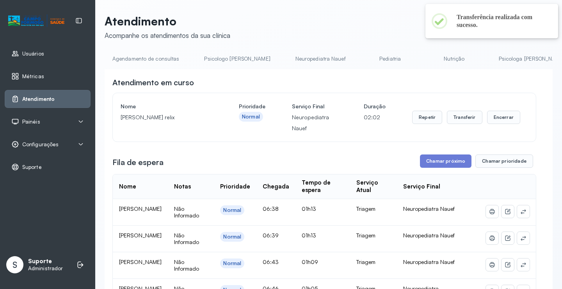
click at [150, 59] on link "Agendamento de consultas" at bounding box center [146, 58] width 82 height 13
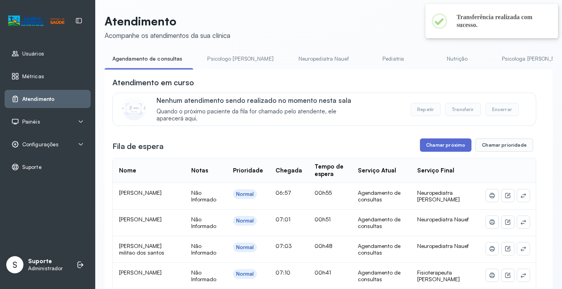
click at [443, 146] on button "Chamar próximo" at bounding box center [446, 144] width 52 height 13
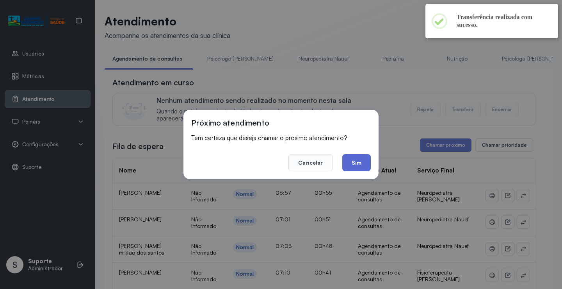
click at [352, 155] on button "Sim" at bounding box center [357, 162] width 29 height 17
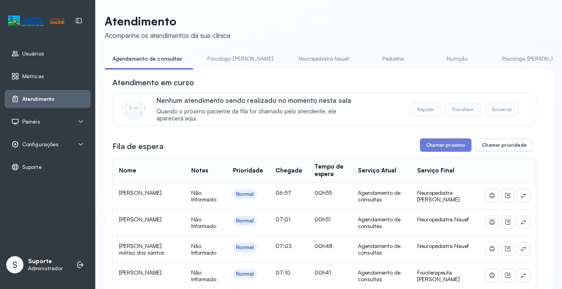
click at [212, 59] on link "Psicologo Pedro" at bounding box center [241, 58] width 82 height 13
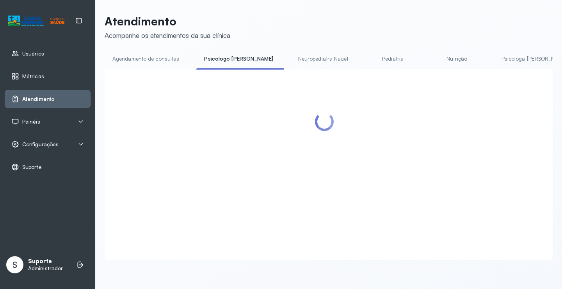
click at [162, 61] on link "Agendamento de consultas" at bounding box center [146, 58] width 82 height 13
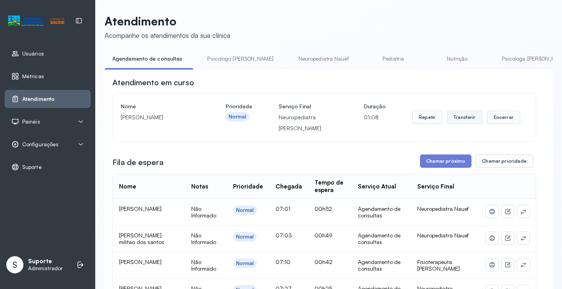
click at [459, 121] on button "Transferir" at bounding box center [465, 117] width 36 height 13
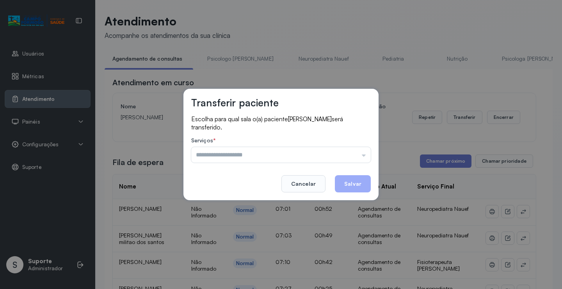
click at [344, 159] on div "Psicologo Pedro Neuropediatra Nauef Pediatria Nutrição Psicologa Alana Fisioter…" at bounding box center [281, 155] width 180 height 16
click at [356, 150] on input "text" at bounding box center [281, 155] width 180 height 16
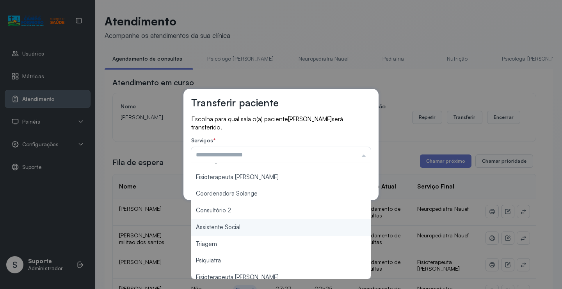
scroll to position [78, 0]
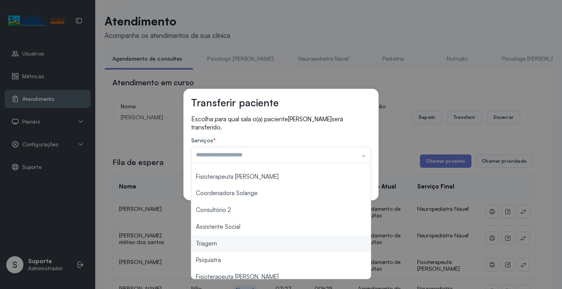
type input "*******"
drag, startPoint x: 225, startPoint y: 244, endPoint x: 237, endPoint y: 243, distance: 13.0
click at [225, 244] on div "Transferir paciente Escolha para qual sala o(a) paciente Ana clara de jesus San…" at bounding box center [281, 144] width 562 height 289
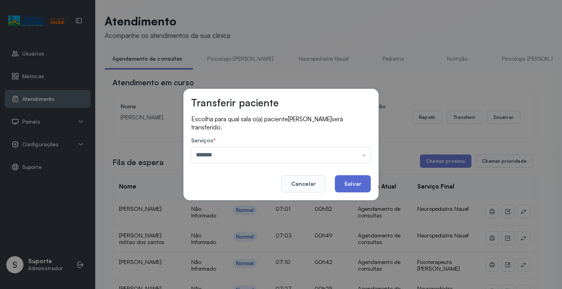
click at [346, 187] on button "Salvar" at bounding box center [353, 183] width 36 height 17
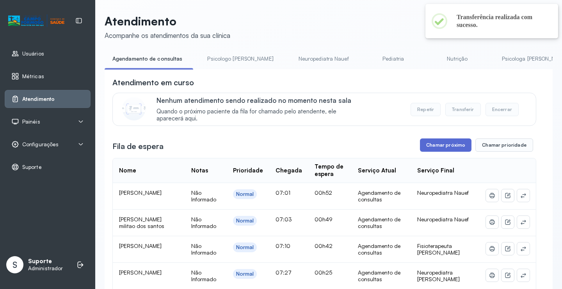
click at [450, 151] on button "Chamar próximo" at bounding box center [446, 144] width 52 height 13
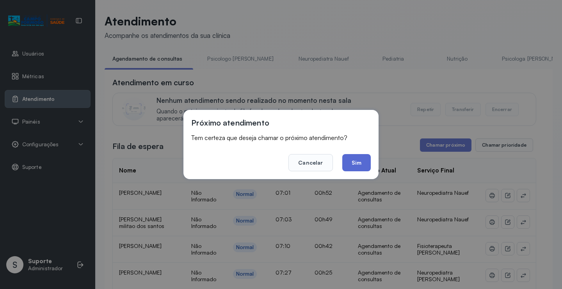
click at [360, 161] on button "Sim" at bounding box center [357, 162] width 29 height 17
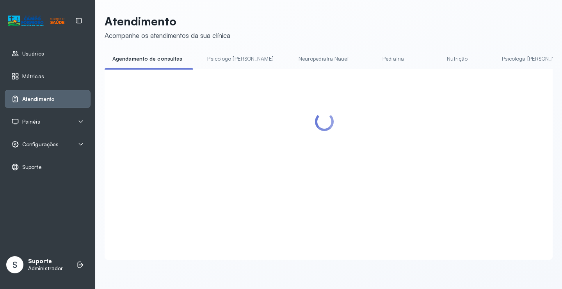
click at [228, 57] on link "Psicologo Pedro" at bounding box center [241, 58] width 82 height 13
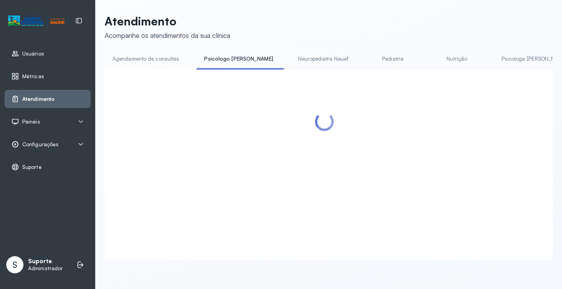
click at [158, 60] on link "Agendamento de consultas" at bounding box center [146, 58] width 82 height 13
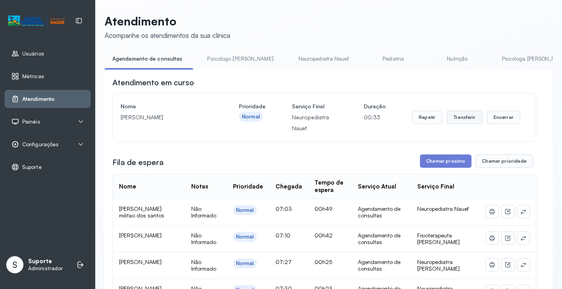
click at [470, 117] on button "Transferir" at bounding box center [465, 117] width 36 height 13
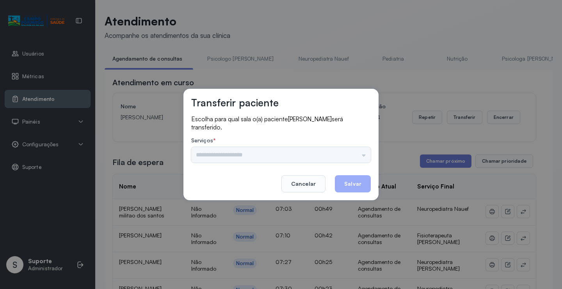
click at [347, 155] on div "Psicologo Pedro Neuropediatra Nauef Pediatria Nutrição Psicologa Alana Fisioter…" at bounding box center [281, 155] width 180 height 16
click at [357, 154] on div "Psicologo Pedro Neuropediatra Nauef Pediatria Nutrição Psicologa Alana Fisioter…" at bounding box center [281, 155] width 180 height 16
click at [357, 152] on div "Psicologo Pedro Neuropediatra Nauef Pediatria Nutrição Psicologa Alana Fisioter…" at bounding box center [281, 155] width 180 height 16
drag, startPoint x: 344, startPoint y: 152, endPoint x: 341, endPoint y: 157, distance: 6.2
click at [344, 153] on div "Psicologo Pedro Neuropediatra Nauef Pediatria Nutrição Psicologa Alana Fisioter…" at bounding box center [281, 155] width 180 height 16
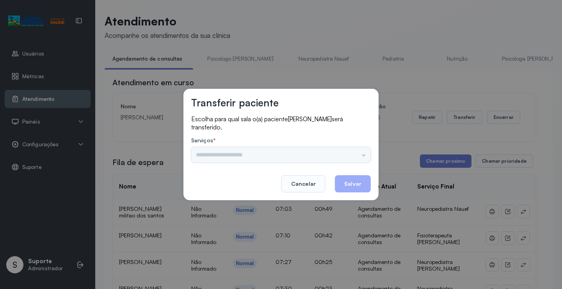
drag, startPoint x: 338, startPoint y: 159, endPoint x: 275, endPoint y: 160, distance: 63.3
click at [337, 159] on div "Psicologo Pedro Neuropediatra Nauef Pediatria Nutrição Psicologa Alana Fisioter…" at bounding box center [281, 155] width 180 height 16
click at [355, 153] on input "text" at bounding box center [281, 155] width 180 height 16
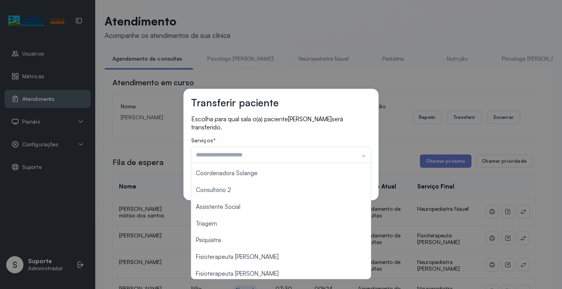
scroll to position [117, 0]
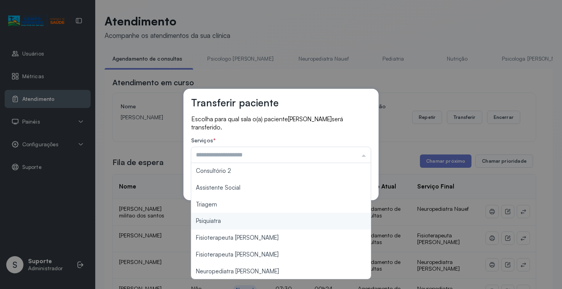
type input "*******"
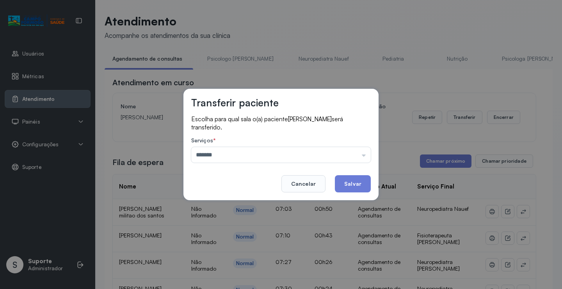
click at [234, 205] on div "Transferir paciente Escolha para qual sala o(a) paciente Bernardo barbosa Olive…" at bounding box center [281, 144] width 562 height 289
click at [355, 181] on button "Salvar" at bounding box center [353, 183] width 36 height 17
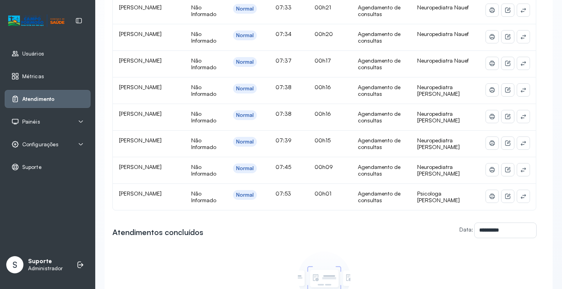
scroll to position [391, 0]
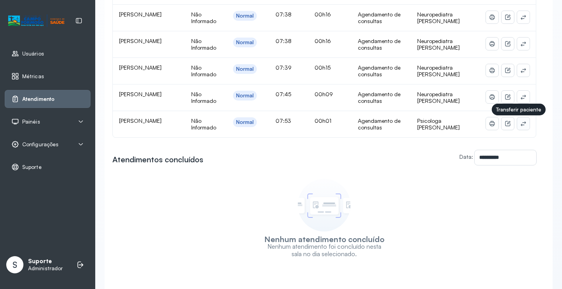
click at [521, 123] on icon at bounding box center [524, 123] width 6 height 6
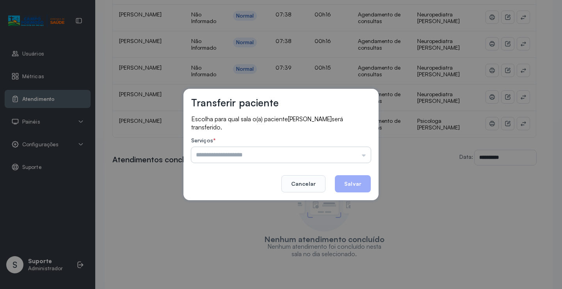
click at [352, 152] on input "text" at bounding box center [281, 155] width 180 height 16
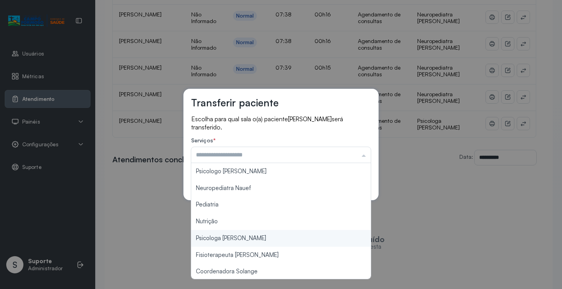
type input "**********"
drag, startPoint x: 244, startPoint y: 237, endPoint x: 271, endPoint y: 227, distance: 29.3
click at [248, 233] on div "**********" at bounding box center [281, 144] width 562 height 289
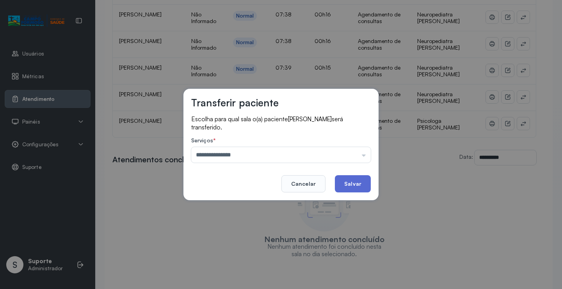
click at [348, 185] on button "Salvar" at bounding box center [353, 183] width 36 height 17
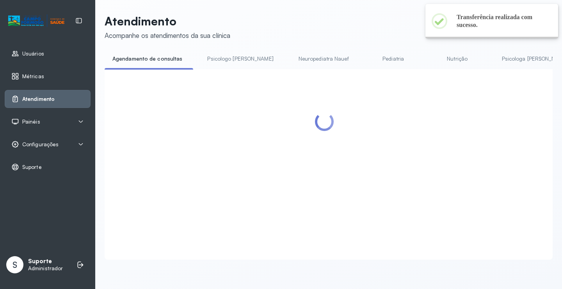
scroll to position [0, 0]
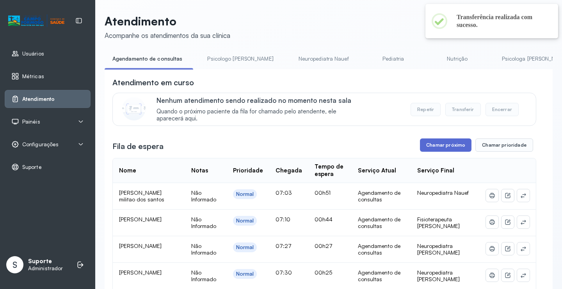
click at [450, 143] on button "Chamar próximo" at bounding box center [446, 144] width 52 height 13
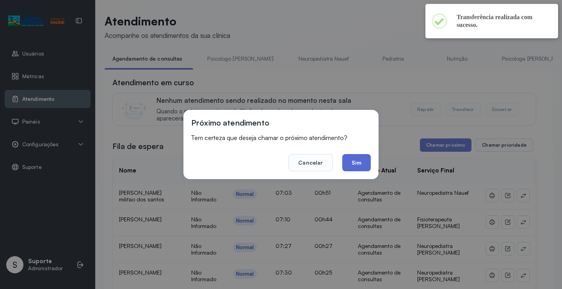
click at [356, 161] on button "Sim" at bounding box center [357, 162] width 29 height 17
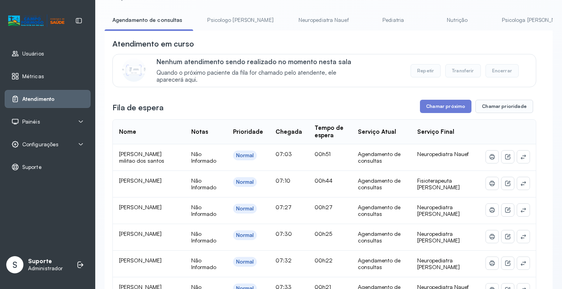
scroll to position [39, 0]
click at [521, 183] on icon at bounding box center [524, 183] width 6 height 6
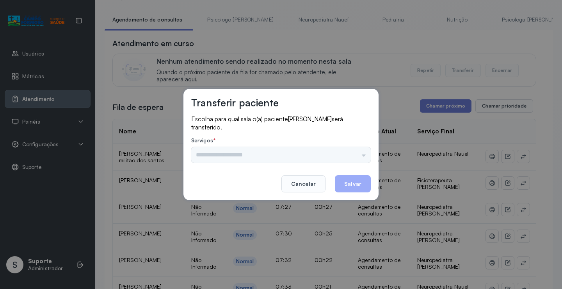
click at [357, 155] on div "Psicologo Pedro Neuropediatra Nauef Pediatria Nutrição Psicologa Alana Fisioter…" at bounding box center [281, 155] width 180 height 16
click at [357, 152] on input "text" at bounding box center [281, 155] width 180 height 16
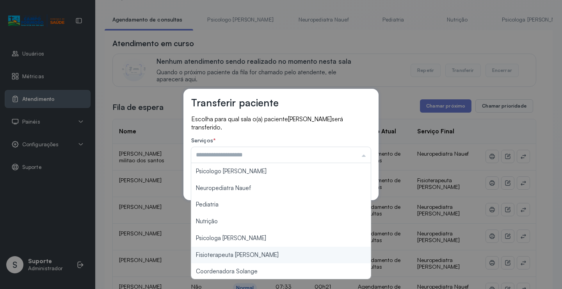
type input "**********"
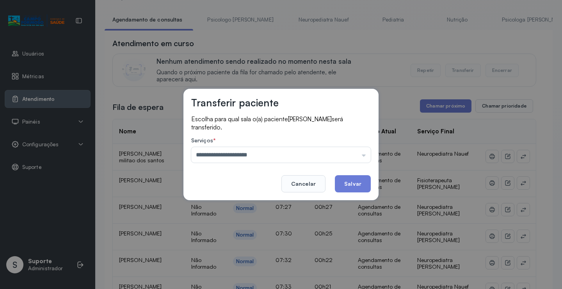
click at [269, 251] on div "**********" at bounding box center [281, 144] width 562 height 289
click at [364, 170] on footer "Cancelar Salvar" at bounding box center [281, 178] width 180 height 28
click at [357, 178] on button "Salvar" at bounding box center [353, 183] width 36 height 17
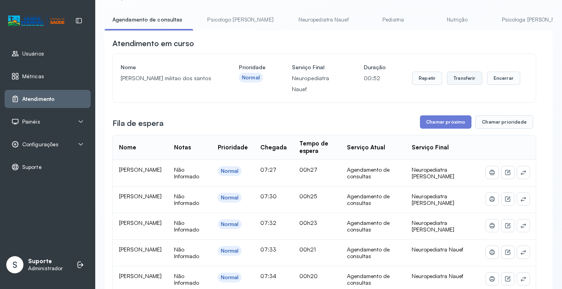
click at [462, 80] on button "Transferir" at bounding box center [465, 77] width 36 height 13
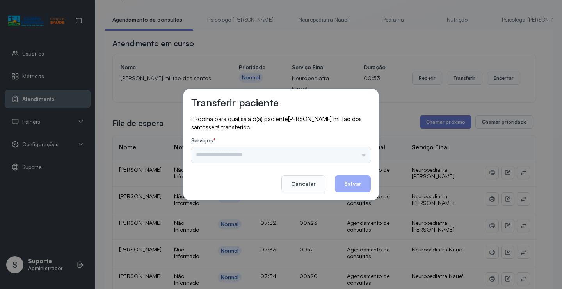
click at [340, 155] on input "text" at bounding box center [281, 155] width 180 height 16
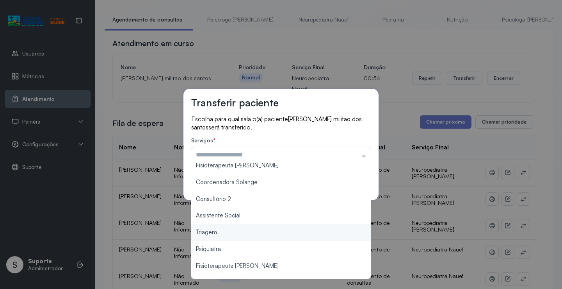
scroll to position [117, 0]
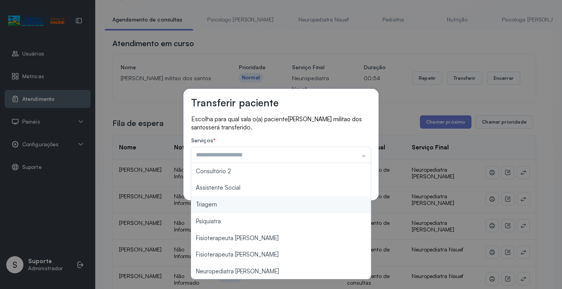
type input "*******"
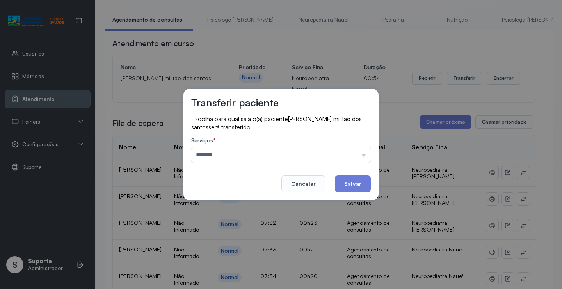
drag, startPoint x: 241, startPoint y: 207, endPoint x: 354, endPoint y: 184, distance: 115.5
click at [249, 206] on div "Transferir paciente Escolha para qual sala o(a) paciente Nicolas gael militao d…" at bounding box center [281, 144] width 562 height 289
click at [359, 188] on button "Salvar" at bounding box center [353, 183] width 36 height 17
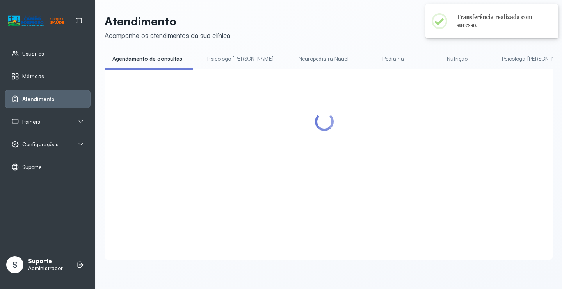
scroll to position [39, 0]
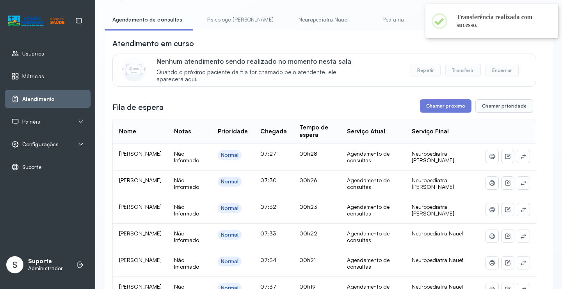
click at [433, 122] on th "Serviço Final" at bounding box center [443, 131] width 74 height 25
click at [441, 112] on button "Chamar próximo" at bounding box center [446, 105] width 52 height 13
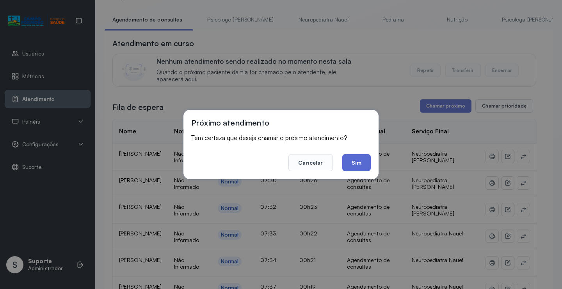
click at [355, 166] on button "Sim" at bounding box center [357, 162] width 29 height 17
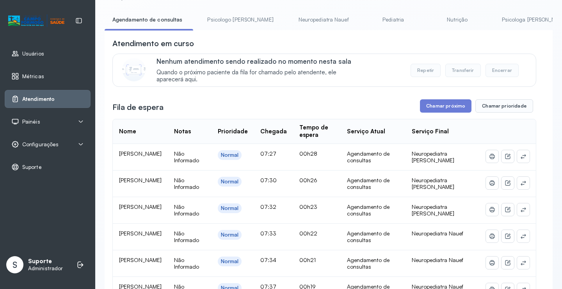
click at [211, 22] on link "Psicologo Pedro" at bounding box center [241, 19] width 82 height 13
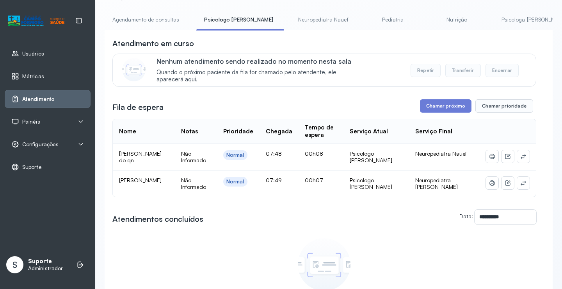
click at [162, 25] on link "Agendamento de consultas" at bounding box center [146, 19] width 82 height 13
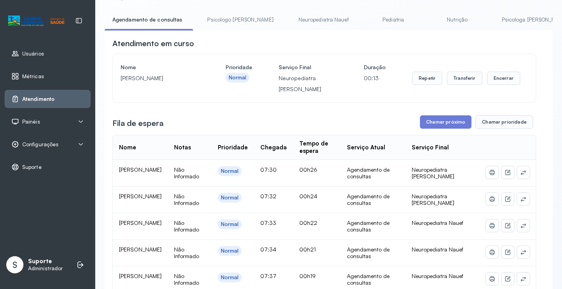
click at [296, 23] on link "Neuropediatra Nauef" at bounding box center [324, 19] width 66 height 13
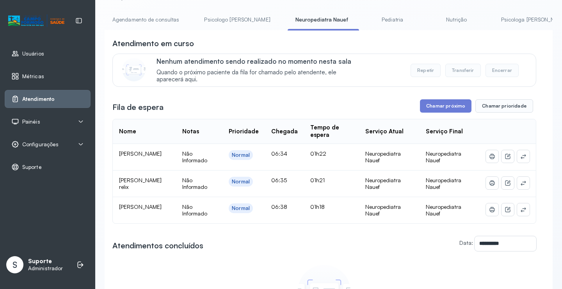
click at [153, 19] on link "Agendamento de consultas" at bounding box center [146, 19] width 82 height 13
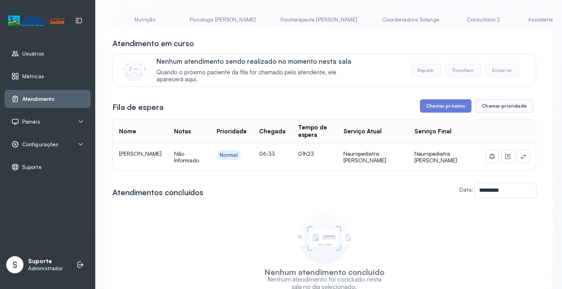
scroll to position [0, 0]
click at [155, 13] on link "Agendamento de consultas" at bounding box center [146, 19] width 82 height 13
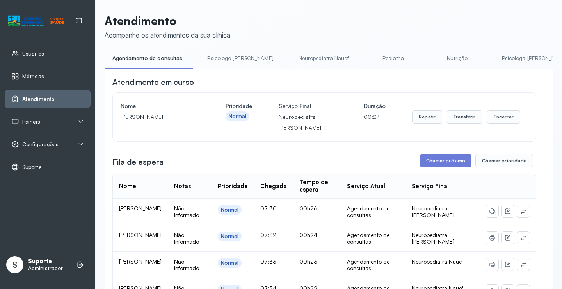
scroll to position [39, 0]
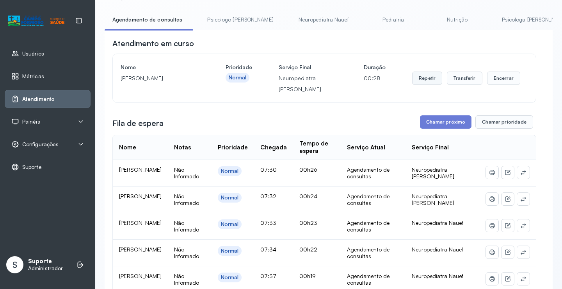
click at [430, 80] on button "Repetir" at bounding box center [427, 77] width 30 height 13
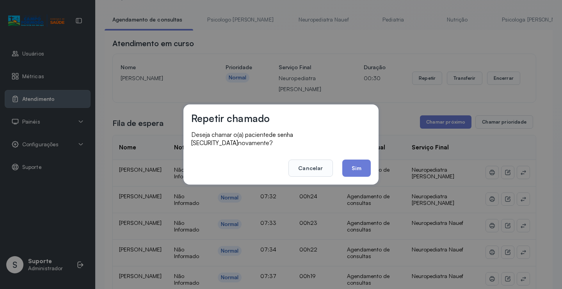
click at [364, 160] on button "Sim" at bounding box center [357, 167] width 29 height 17
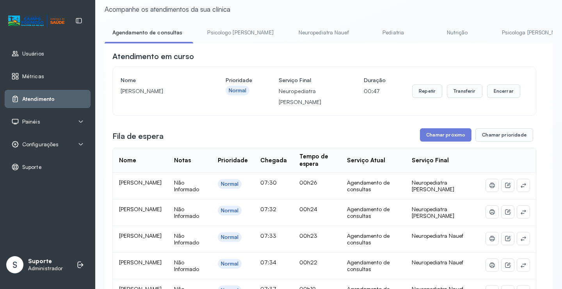
scroll to position [0, 0]
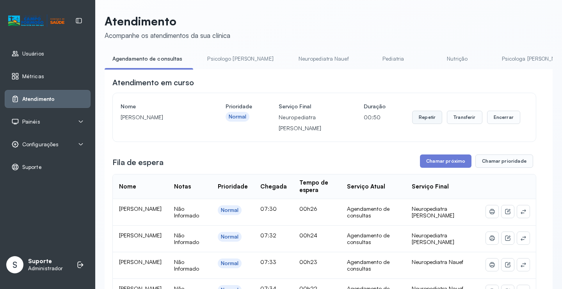
click at [428, 118] on button "Repetir" at bounding box center [427, 117] width 30 height 13
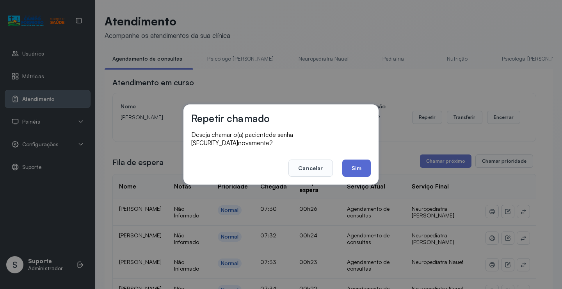
click at [357, 162] on button "Sim" at bounding box center [357, 167] width 29 height 17
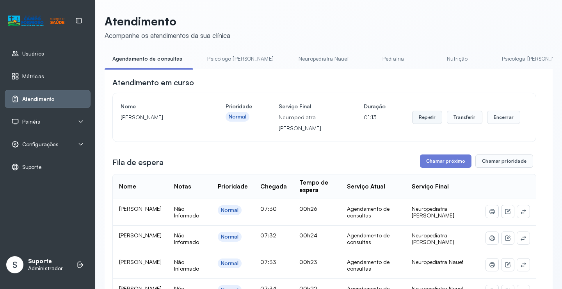
click at [436, 114] on button "Repetir" at bounding box center [427, 117] width 30 height 13
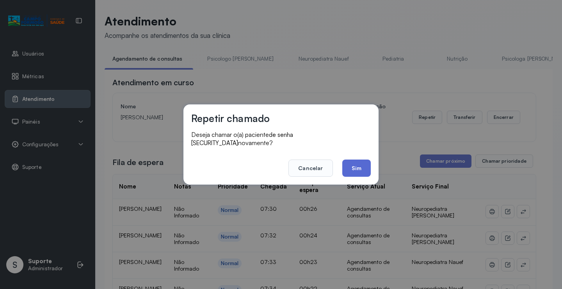
click at [362, 161] on button "Sim" at bounding box center [357, 167] width 29 height 17
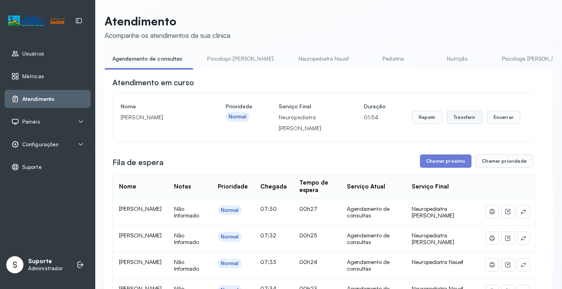
click at [468, 119] on button "Transferir" at bounding box center [465, 117] width 36 height 13
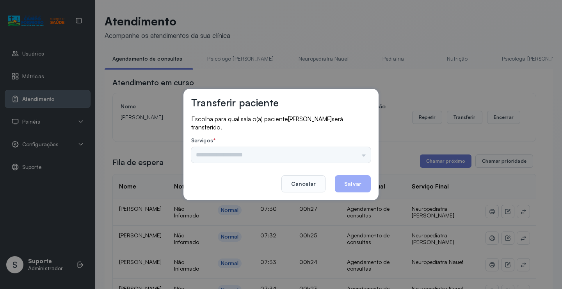
click at [348, 153] on div "Psicologo [PERSON_NAME] Nauef Pediatria Nutrição Psicologa [PERSON_NAME] Janusi…" at bounding box center [281, 155] width 180 height 16
click at [352, 152] on input "text" at bounding box center [281, 155] width 180 height 16
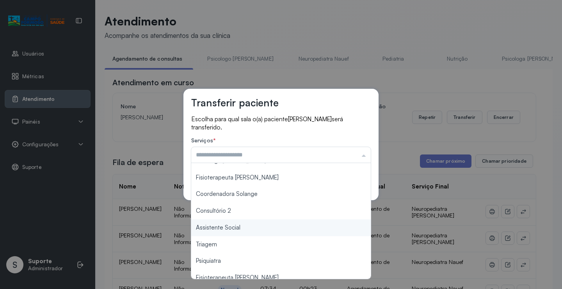
scroll to position [78, 0]
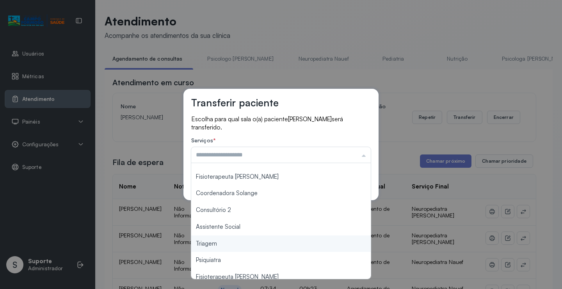
type input "*******"
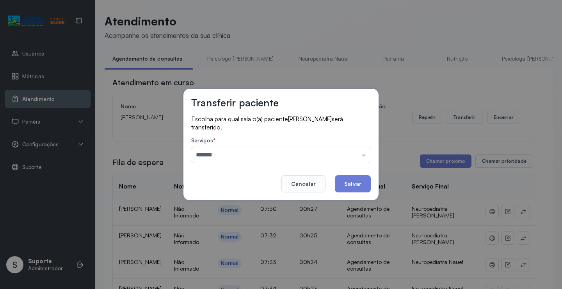
drag, startPoint x: 229, startPoint y: 243, endPoint x: 279, endPoint y: 219, distance: 55.7
click at [228, 243] on div "Transferir paciente Escolha para qual sala o(a) paciente Levy santos Francisco …" at bounding box center [281, 144] width 562 height 289
click at [354, 180] on button "Salvar" at bounding box center [353, 183] width 36 height 17
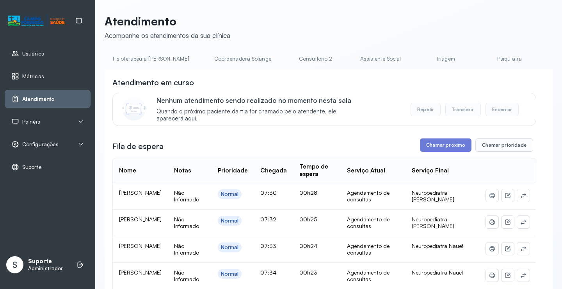
scroll to position [0, 503]
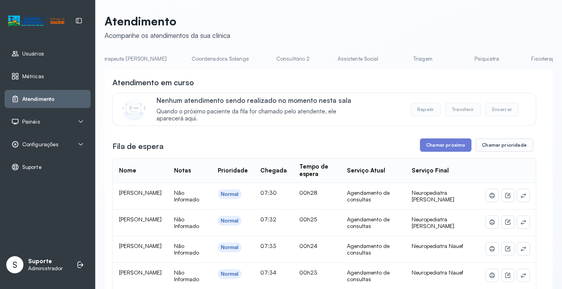
click at [396, 57] on link "Triagem" at bounding box center [423, 58] width 55 height 13
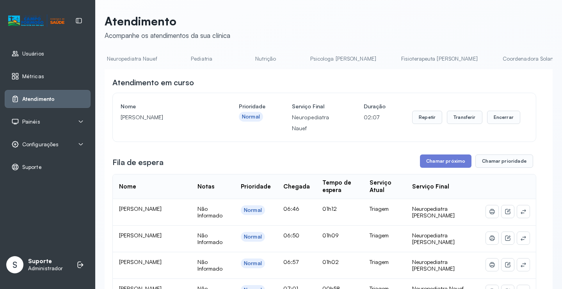
scroll to position [0, 0]
click at [141, 61] on link "Agendamento de consultas" at bounding box center [146, 58] width 82 height 13
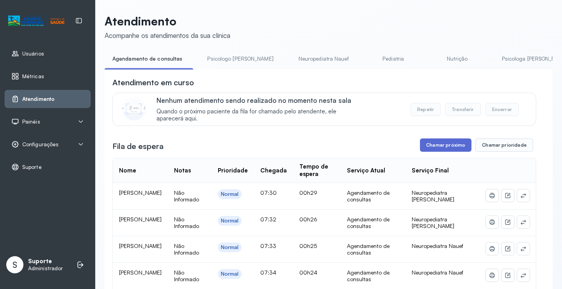
click at [450, 146] on button "Chamar próximo" at bounding box center [446, 144] width 52 height 13
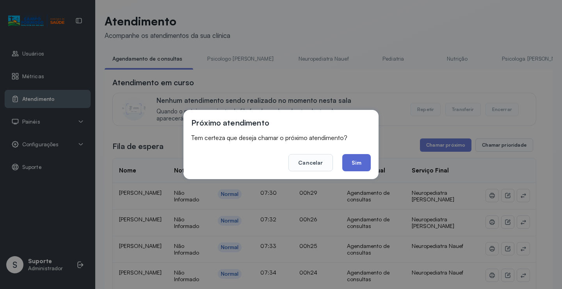
click at [359, 166] on button "Sim" at bounding box center [357, 162] width 29 height 17
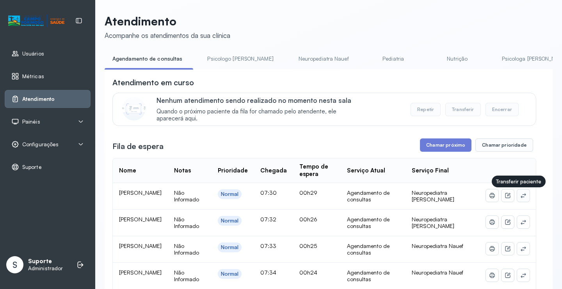
click at [519, 201] on button at bounding box center [524, 195] width 12 height 12
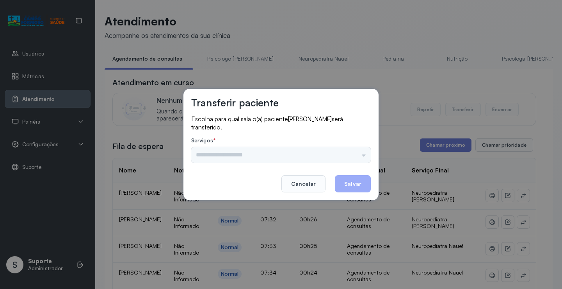
click at [349, 162] on input "text" at bounding box center [281, 155] width 180 height 16
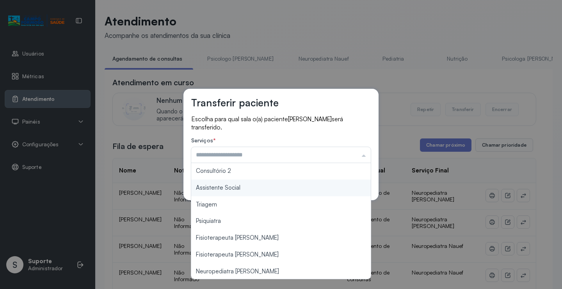
scroll to position [118, 0]
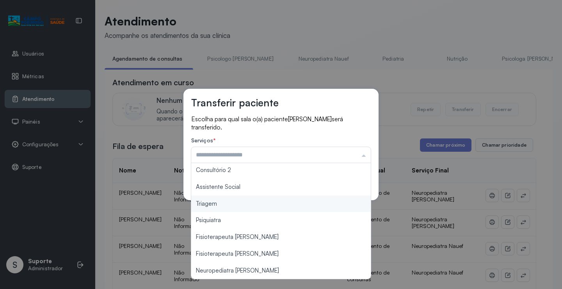
type input "*******"
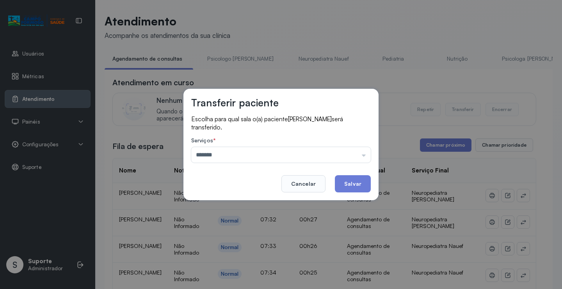
click at [239, 207] on div "Transferir paciente Escolha para qual sala o(a) paciente Italo mikeias gama ser…" at bounding box center [281, 144] width 562 height 289
drag, startPoint x: 346, startPoint y: 183, endPoint x: 308, endPoint y: 171, distance: 39.8
click at [346, 183] on button "Salvar" at bounding box center [353, 183] width 36 height 17
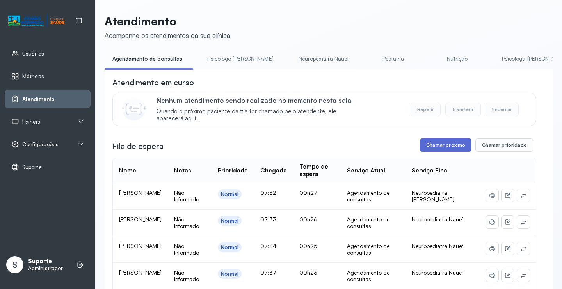
click at [454, 150] on button "Chamar próximo" at bounding box center [446, 144] width 52 height 13
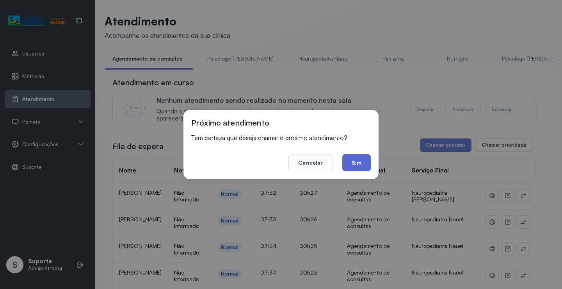
click at [360, 161] on button "Sim" at bounding box center [357, 162] width 29 height 17
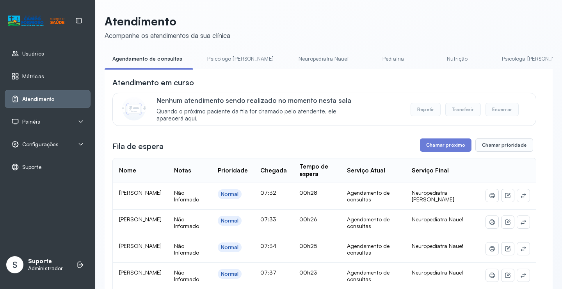
click at [239, 58] on link "Psicologo [PERSON_NAME]" at bounding box center [241, 58] width 82 height 13
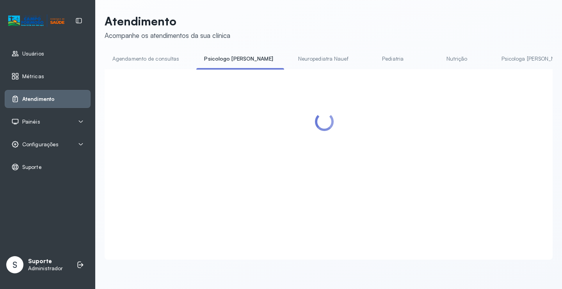
click at [158, 64] on link "Agendamento de consultas" at bounding box center [146, 58] width 82 height 13
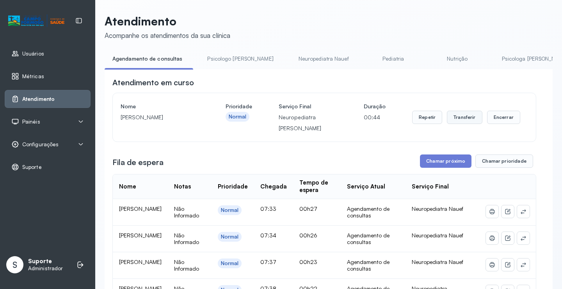
click at [460, 118] on button "Transferir" at bounding box center [465, 117] width 36 height 13
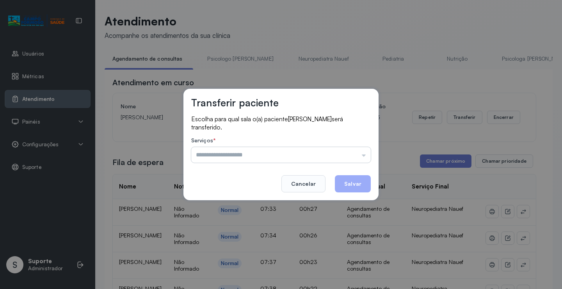
click at [353, 152] on input "text" at bounding box center [281, 155] width 180 height 16
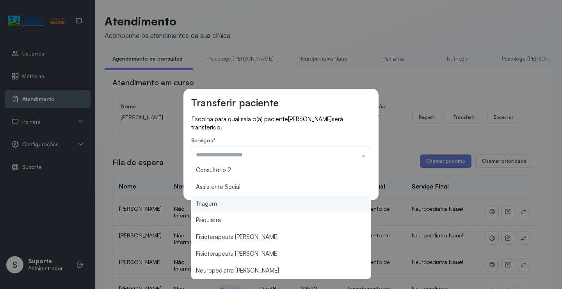
type input "*******"
click at [253, 208] on div "Transferir paciente Escolha para qual sala o(a) paciente Davi luiz Ribeiro será…" at bounding box center [281, 144] width 562 height 289
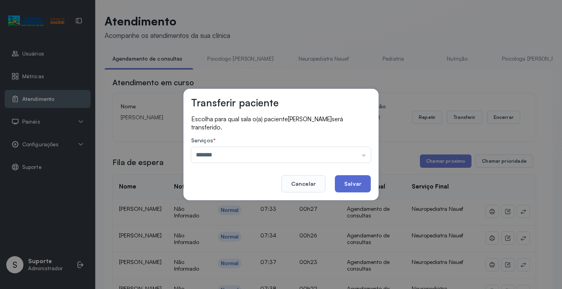
click at [358, 186] on button "Salvar" at bounding box center [353, 183] width 36 height 17
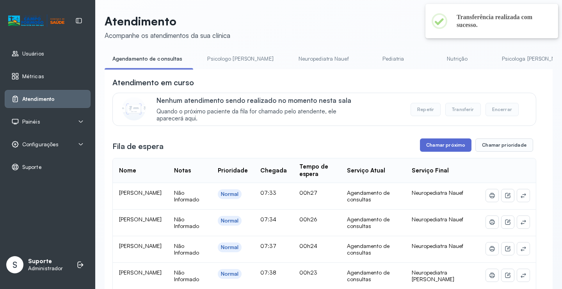
click at [434, 145] on button "Chamar próximo" at bounding box center [446, 144] width 52 height 13
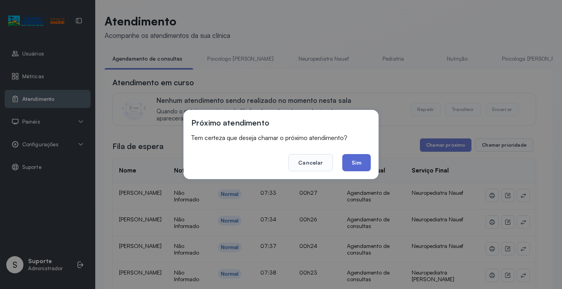
click at [355, 163] on button "Sim" at bounding box center [357, 162] width 29 height 17
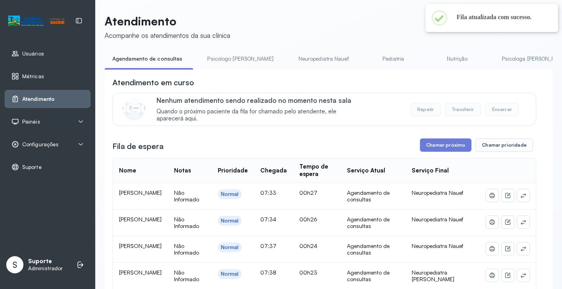
click at [228, 62] on link "Psicologo [PERSON_NAME]" at bounding box center [241, 58] width 82 height 13
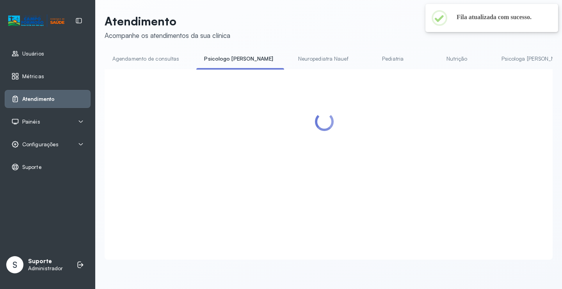
click at [170, 57] on link "Agendamento de consultas" at bounding box center [146, 58] width 82 height 13
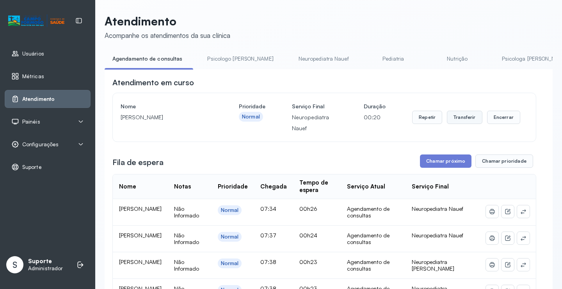
click at [474, 118] on button "Transferir" at bounding box center [465, 117] width 36 height 13
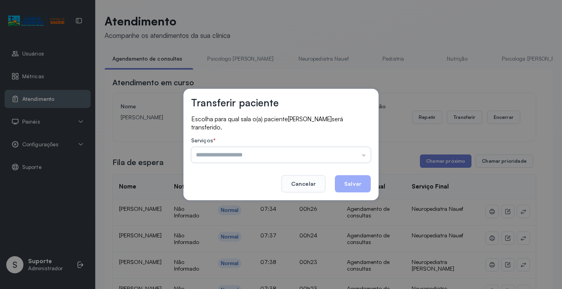
click at [341, 155] on input "text" at bounding box center [281, 155] width 180 height 16
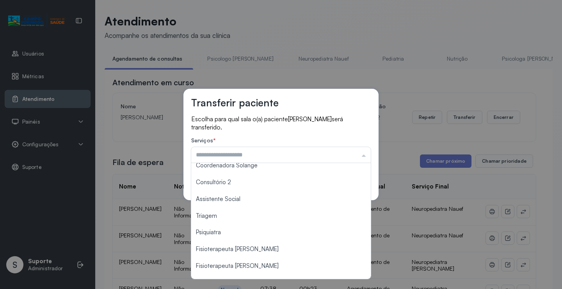
scroll to position [117, 0]
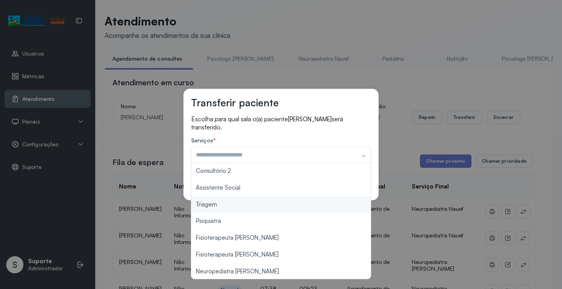
type input "*******"
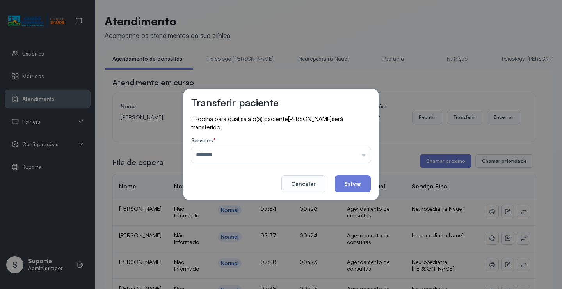
drag, startPoint x: 232, startPoint y: 203, endPoint x: 316, endPoint y: 186, distance: 84.9
click at [232, 203] on div "Transferir paciente Escolha para qual sala o(a) paciente Henry gael silva santo…" at bounding box center [281, 144] width 562 height 289
click at [357, 180] on button "Salvar" at bounding box center [353, 183] width 36 height 17
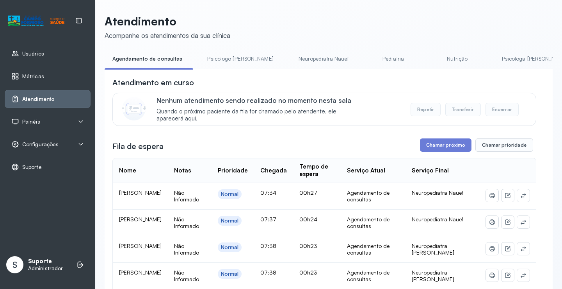
click at [222, 58] on link "Psicologo [PERSON_NAME]" at bounding box center [241, 58] width 82 height 13
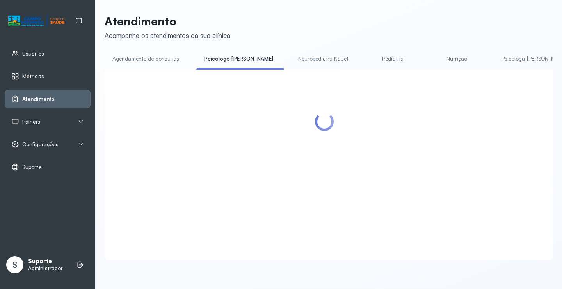
click at [162, 66] on li "Agendamento de consultas" at bounding box center [148, 61] width 86 height 18
click at [159, 59] on link "Agendamento de consultas" at bounding box center [146, 58] width 82 height 13
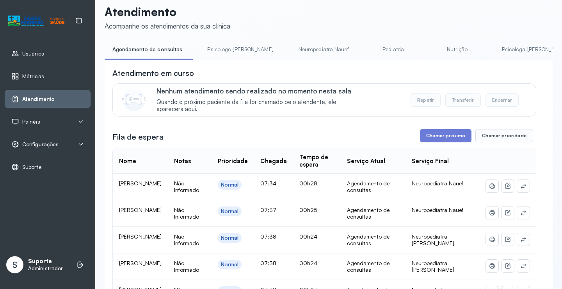
scroll to position [0, 0]
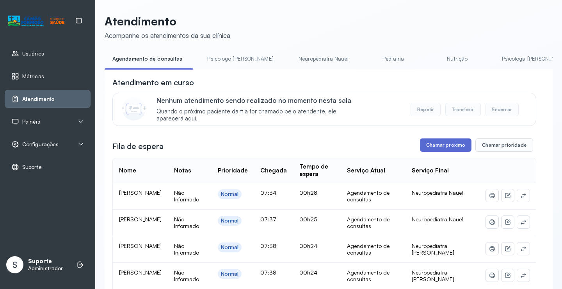
click at [441, 143] on button "Chamar próximo" at bounding box center [446, 144] width 52 height 13
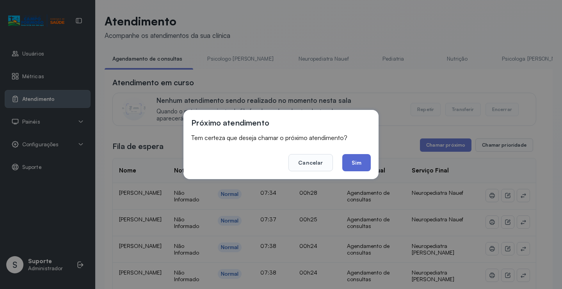
click at [352, 168] on button "Sim" at bounding box center [357, 162] width 29 height 17
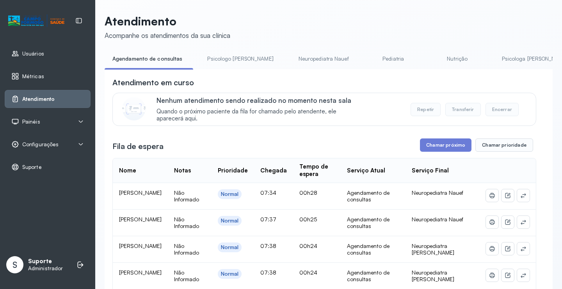
click at [228, 57] on link "Psicologo [PERSON_NAME]" at bounding box center [241, 58] width 82 height 13
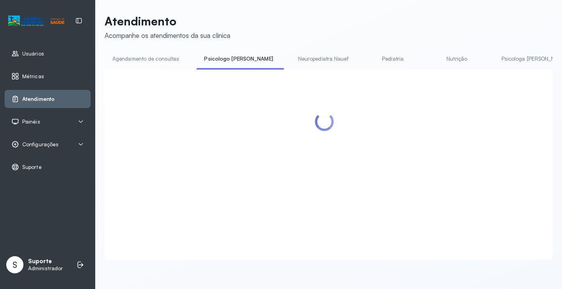
click at [144, 60] on link "Agendamento de consultas" at bounding box center [146, 58] width 82 height 13
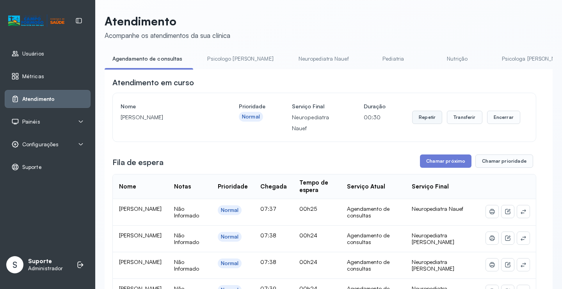
click at [424, 117] on button "Repetir" at bounding box center [427, 117] width 30 height 13
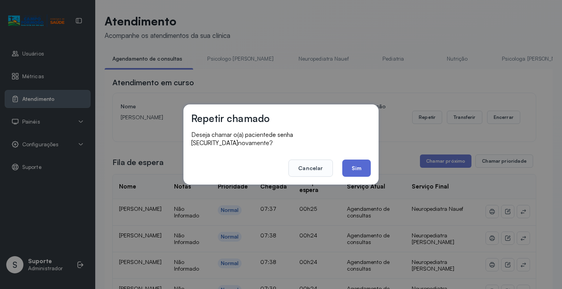
click at [356, 159] on button "Sim" at bounding box center [357, 167] width 29 height 17
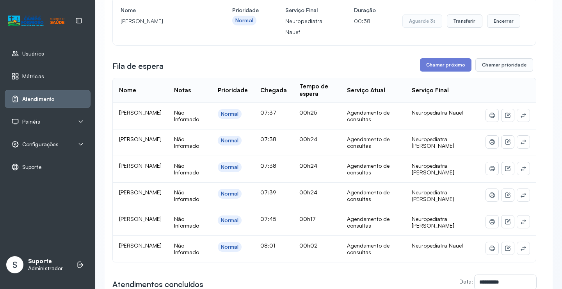
scroll to position [117, 0]
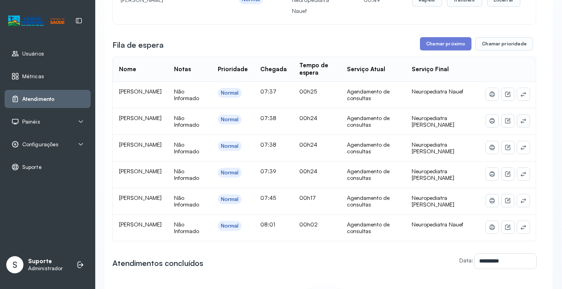
click at [521, 124] on icon at bounding box center [524, 121] width 6 height 6
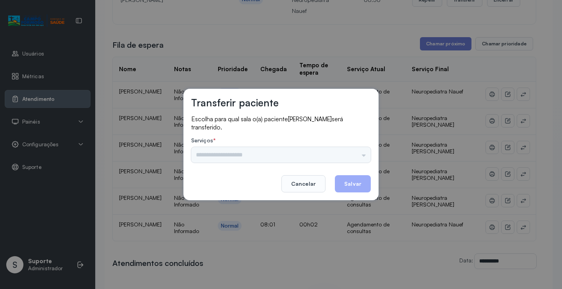
click at [348, 154] on div "Psicologo [PERSON_NAME] Nauef Pediatria Nutrição Psicologa [PERSON_NAME] Janusi…" at bounding box center [281, 155] width 180 height 16
click at [360, 151] on div "Psicologo [PERSON_NAME] Nauef Pediatria Nutrição Psicologa [PERSON_NAME] Janusi…" at bounding box center [281, 155] width 180 height 16
click at [362, 153] on div "Psicologo [PERSON_NAME] Nauef Pediatria Nutrição Psicologa [PERSON_NAME] Janusi…" at bounding box center [281, 155] width 180 height 16
click at [352, 152] on div "Psicologo [PERSON_NAME] Nauef Pediatria Nutrição Psicologa [PERSON_NAME] Janusi…" at bounding box center [281, 155] width 180 height 16
click at [359, 157] on div "Psicologo [PERSON_NAME] Nauef Pediatria Nutrição Psicologa [PERSON_NAME] Janusi…" at bounding box center [281, 155] width 180 height 16
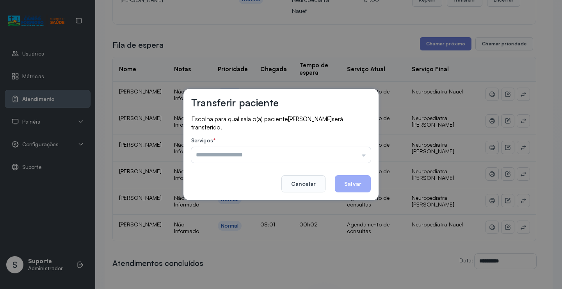
click at [358, 159] on input "text" at bounding box center [281, 155] width 180 height 16
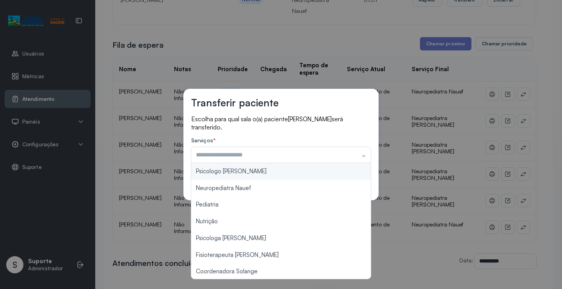
type input "**********"
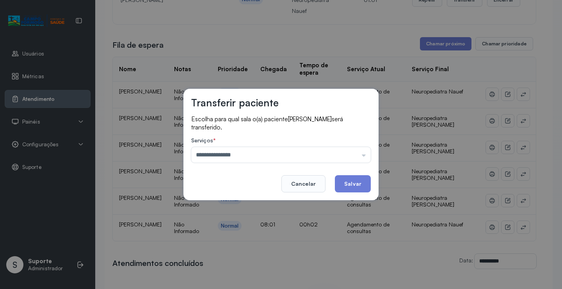
click at [268, 175] on div "**********" at bounding box center [281, 144] width 195 height 111
click at [348, 179] on button "Salvar" at bounding box center [353, 183] width 36 height 17
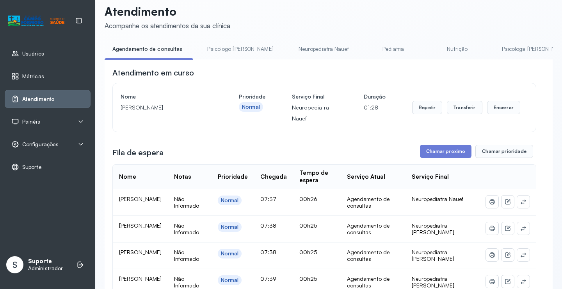
scroll to position [0, 0]
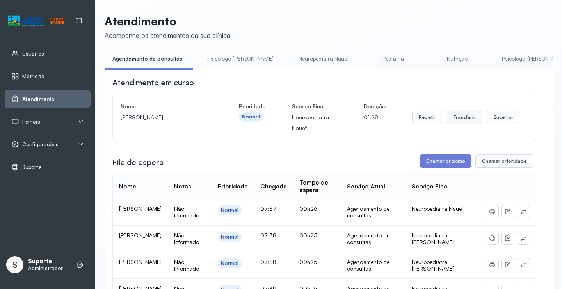
click at [461, 120] on button "Transferir" at bounding box center [465, 117] width 36 height 13
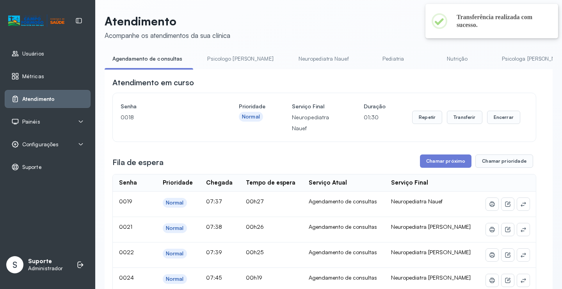
scroll to position [0, 0]
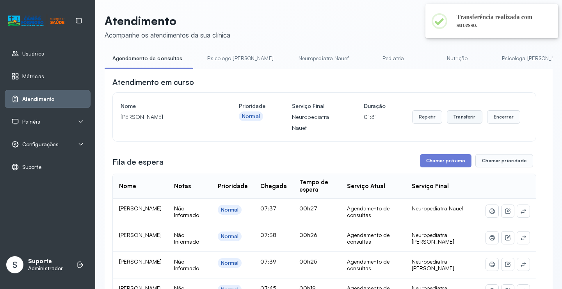
click at [452, 117] on button "Transferir" at bounding box center [465, 116] width 36 height 13
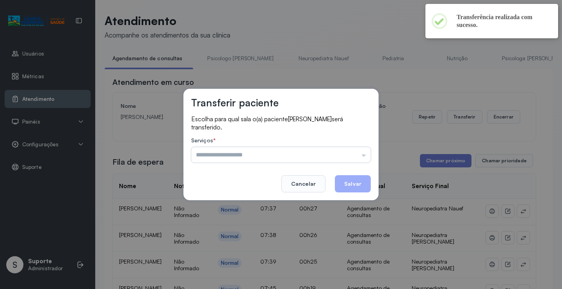
click at [342, 148] on input "text" at bounding box center [281, 155] width 180 height 16
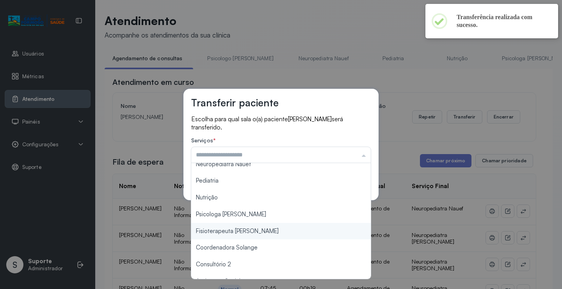
scroll to position [118, 0]
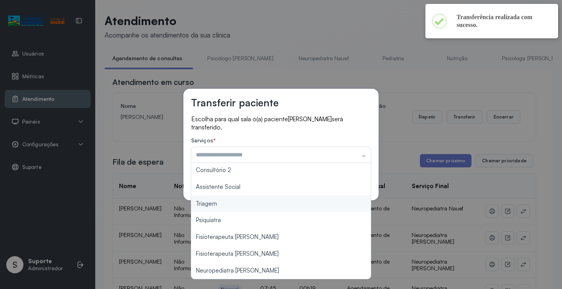
type input "*******"
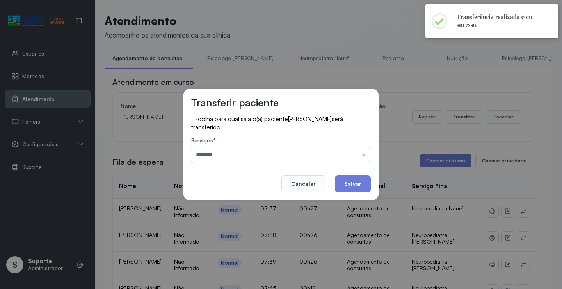
click at [214, 202] on div "Transferir paciente Escolha para qual sala o(a) paciente Kelvin Teixeira Batist…" at bounding box center [281, 144] width 562 height 289
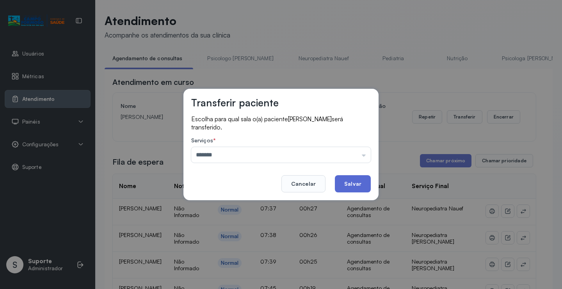
click at [344, 189] on button "Salvar" at bounding box center [353, 183] width 36 height 17
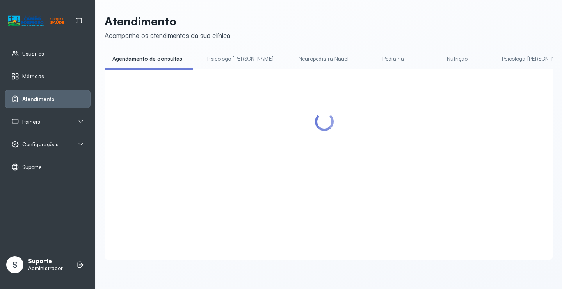
click at [325, 128] on div at bounding box center [324, 121] width 19 height 19
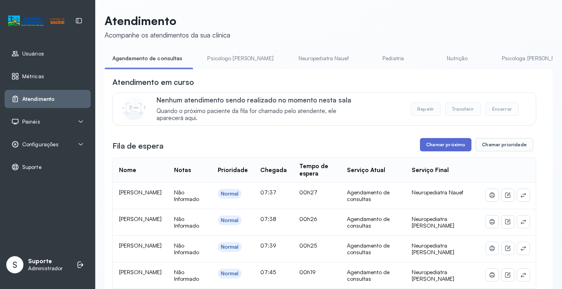
click at [450, 142] on button "Chamar próximo" at bounding box center [446, 144] width 52 height 13
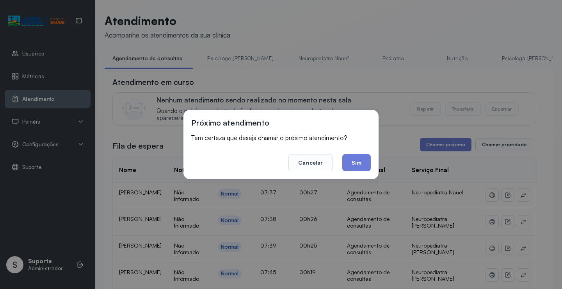
click at [360, 172] on div "Próximo atendimento Tem certeza que deseja chamar o próximo atendimento? Cancel…" at bounding box center [281, 144] width 195 height 69
click at [362, 157] on button "Sim" at bounding box center [357, 162] width 29 height 17
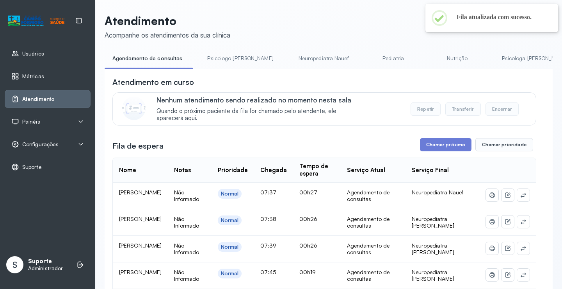
click at [217, 55] on link "Psicologo [PERSON_NAME]" at bounding box center [241, 58] width 82 height 13
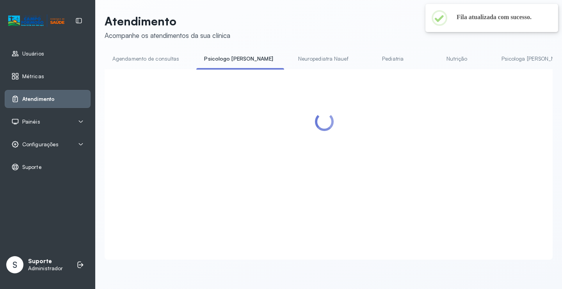
click at [170, 62] on link "Agendamento de consultas" at bounding box center [146, 58] width 82 height 13
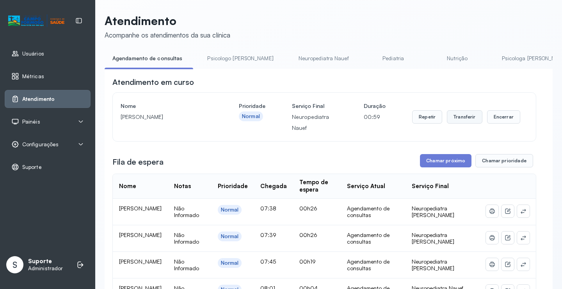
click at [465, 116] on button "Transferir" at bounding box center [465, 116] width 36 height 13
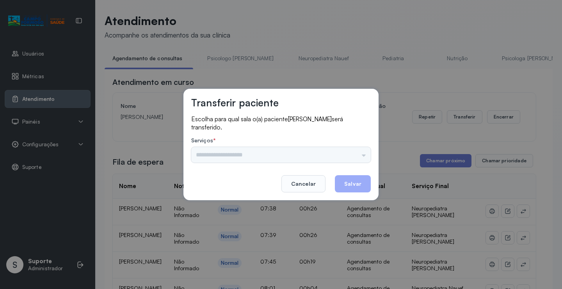
click at [353, 156] on div "Psicologo [PERSON_NAME] Nauef Pediatria Nutrição Psicologa [PERSON_NAME] Janusi…" at bounding box center [281, 155] width 180 height 16
click at [358, 150] on input "text" at bounding box center [281, 155] width 180 height 16
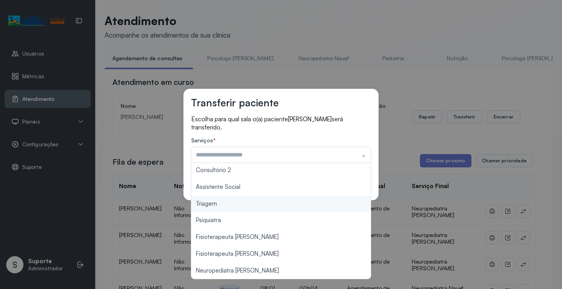
type input "*******"
click at [273, 207] on div "Transferir paciente Escolha para qual sala o(a) paciente Ian Gabriel Sousa Nasc…" at bounding box center [281, 144] width 562 height 289
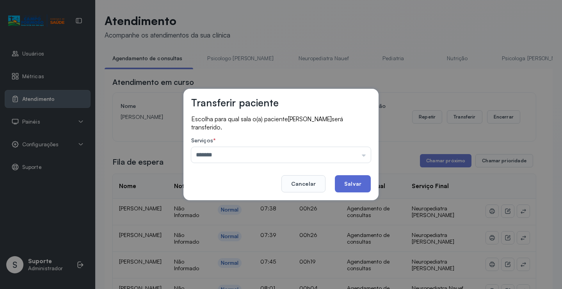
click at [358, 180] on button "Salvar" at bounding box center [353, 183] width 36 height 17
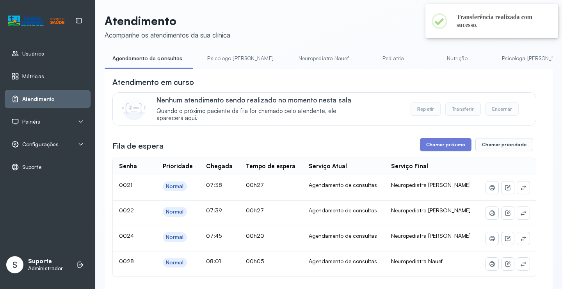
click at [79, 143] on icon at bounding box center [81, 144] width 4 height 2
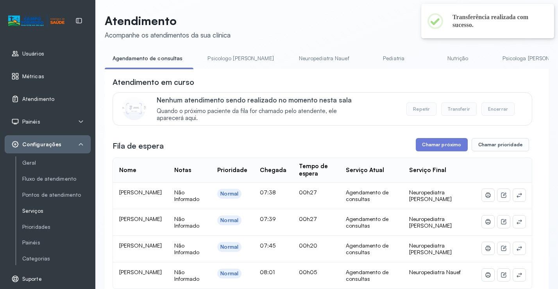
click at [39, 212] on link "Serviços" at bounding box center [56, 210] width 68 height 7
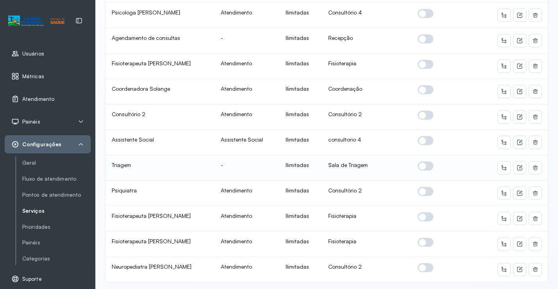
scroll to position [190, 0]
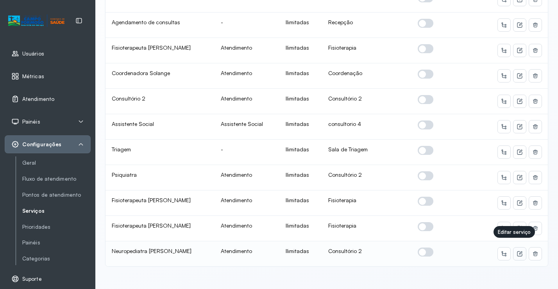
click at [516, 250] on icon at bounding box center [519, 253] width 6 height 6
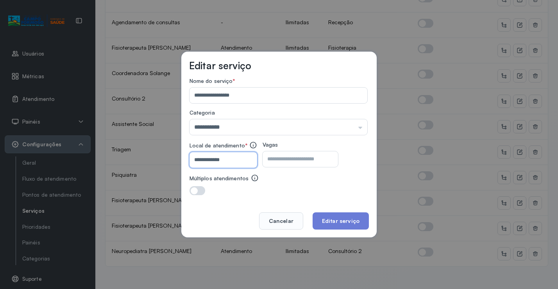
drag, startPoint x: 223, startPoint y: 158, endPoint x: 240, endPoint y: 158, distance: 17.6
click at [240, 158] on input "**********" at bounding box center [221, 160] width 64 height 16
type input "**********"
click at [342, 216] on button "Editar serviço" at bounding box center [340, 220] width 56 height 17
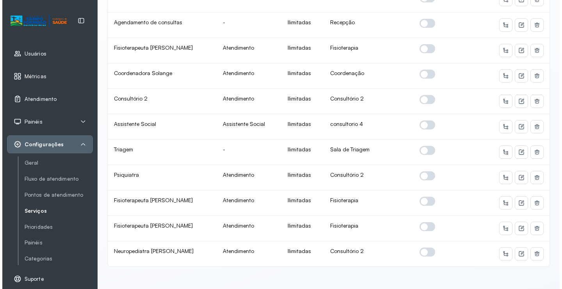
scroll to position [0, 0]
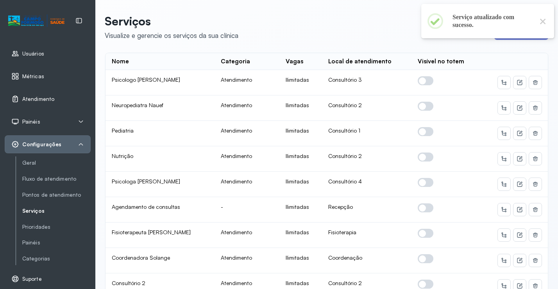
click at [48, 100] on span "Atendimento" at bounding box center [38, 99] width 32 height 7
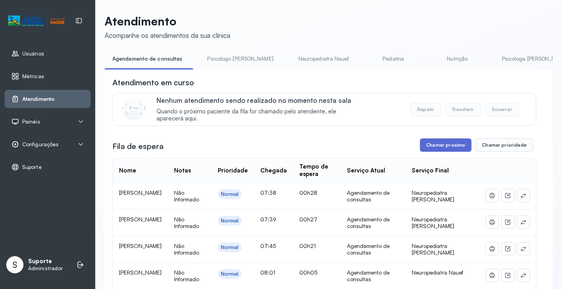
click at [443, 149] on button "Chamar próximo" at bounding box center [446, 144] width 52 height 13
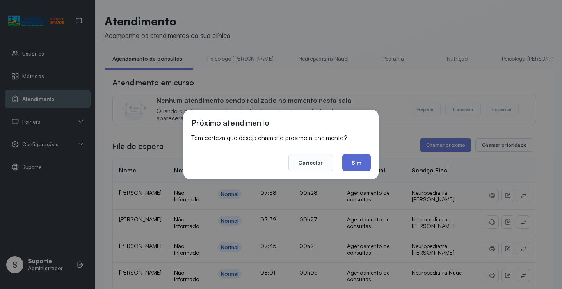
click at [360, 163] on button "Sim" at bounding box center [357, 162] width 29 height 17
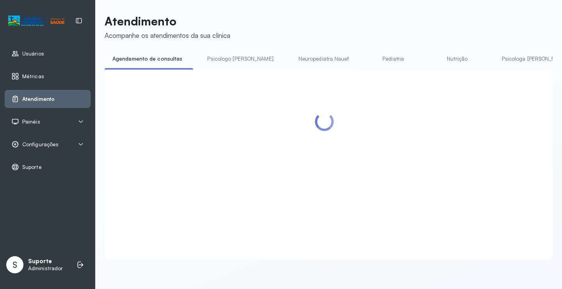
click at [227, 55] on link "Psicologo [PERSON_NAME]" at bounding box center [241, 58] width 82 height 13
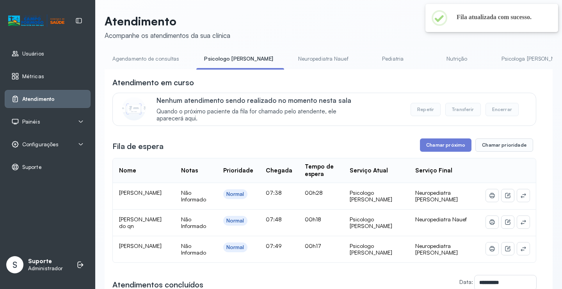
click at [173, 55] on link "Agendamento de consultas" at bounding box center [146, 58] width 82 height 13
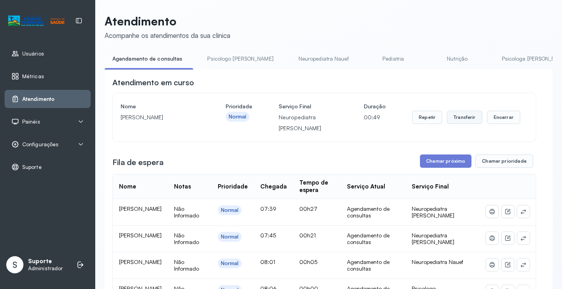
drag, startPoint x: 474, startPoint y: 121, endPoint x: 469, endPoint y: 120, distance: 4.8
click at [469, 120] on button "Transferir" at bounding box center [465, 117] width 36 height 13
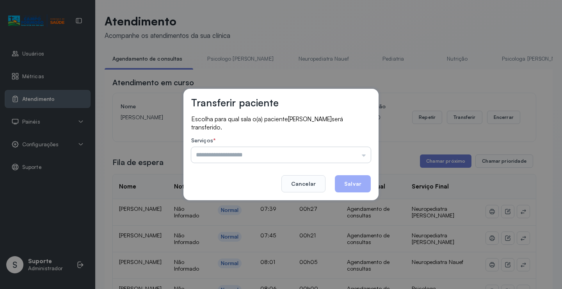
click at [347, 159] on input "text" at bounding box center [281, 155] width 180 height 16
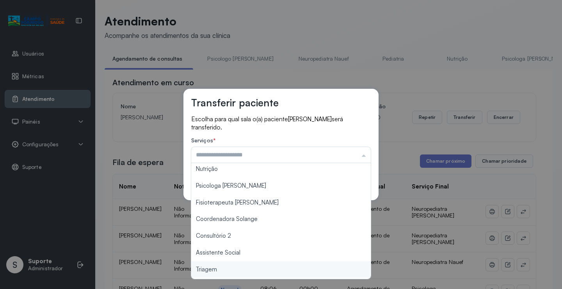
scroll to position [118, 0]
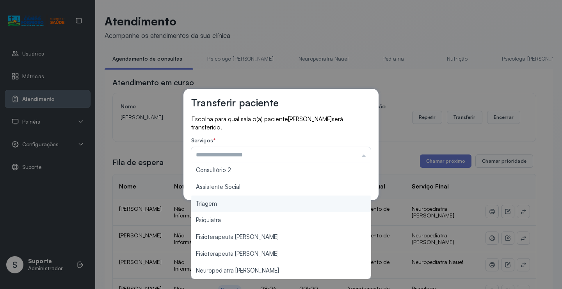
type input "*******"
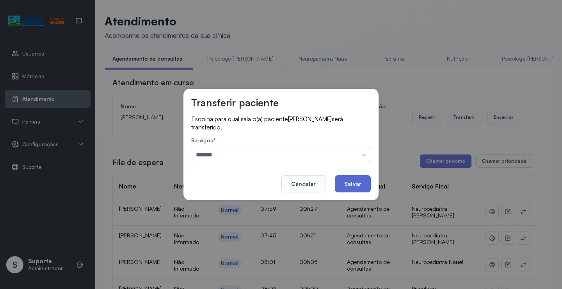
drag, startPoint x: 236, startPoint y: 203, endPoint x: 343, endPoint y: 188, distance: 108.8
click at [242, 203] on div "Transferir paciente Escolha para qual sala o(a) paciente Matheus da Silva Sousa…" at bounding box center [281, 144] width 562 height 289
click at [355, 188] on button "Salvar" at bounding box center [353, 183] width 36 height 17
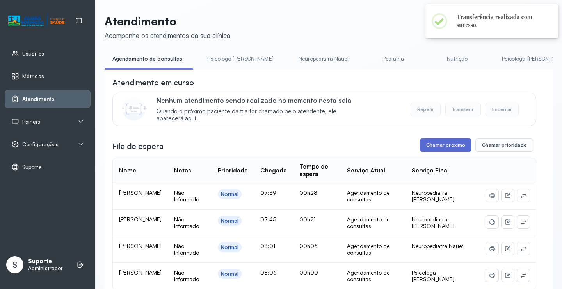
click at [445, 145] on button "Chamar próximo" at bounding box center [446, 144] width 52 height 13
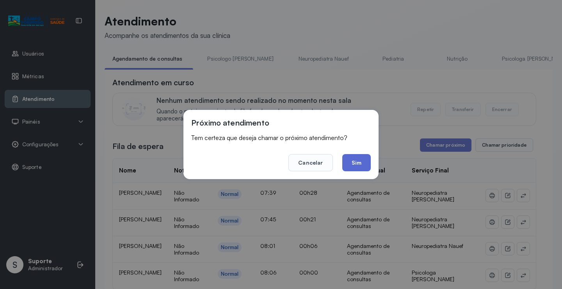
click at [358, 157] on button "Sim" at bounding box center [357, 162] width 29 height 17
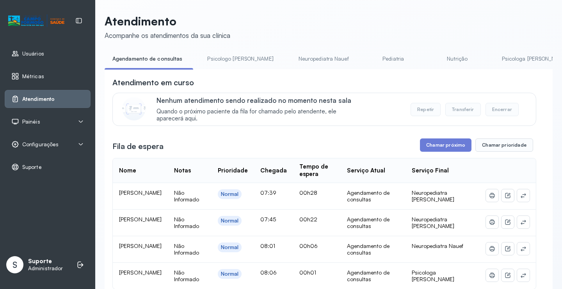
click at [225, 59] on link "Psicologo [PERSON_NAME]" at bounding box center [241, 58] width 82 height 13
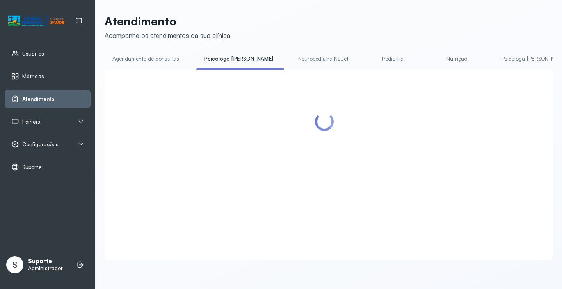
click at [161, 57] on link "Agendamento de consultas" at bounding box center [146, 58] width 82 height 13
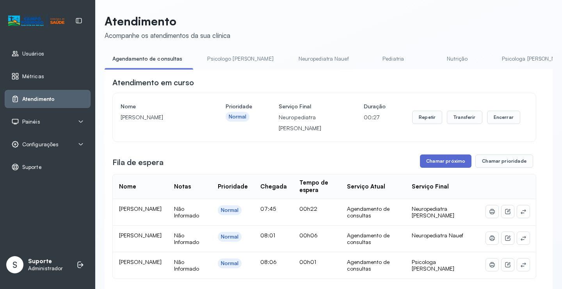
click at [443, 168] on button "Chamar próximo" at bounding box center [446, 160] width 52 height 13
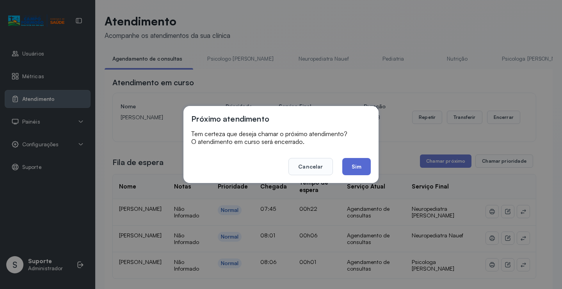
click at [370, 162] on button "Sim" at bounding box center [357, 166] width 29 height 17
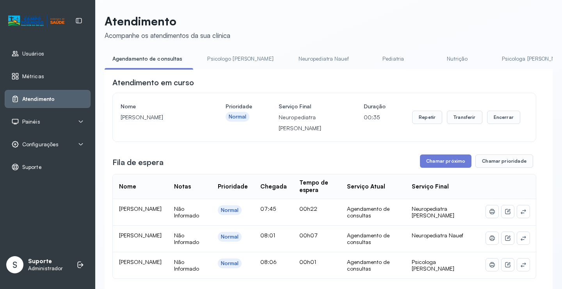
click at [224, 62] on link "Psicologo [PERSON_NAME]" at bounding box center [241, 58] width 82 height 13
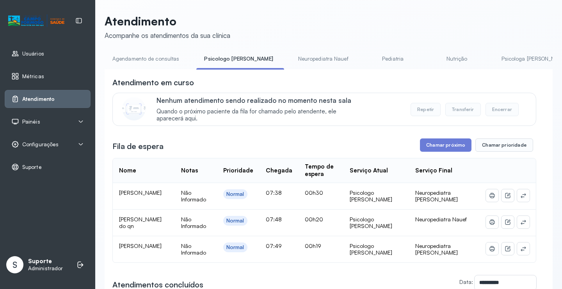
click at [155, 61] on link "Agendamento de consultas" at bounding box center [146, 58] width 82 height 13
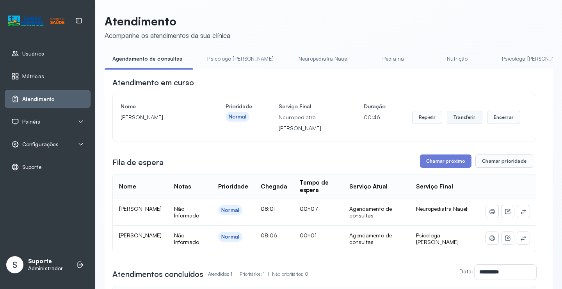
click at [474, 123] on button "Transferir" at bounding box center [465, 117] width 36 height 13
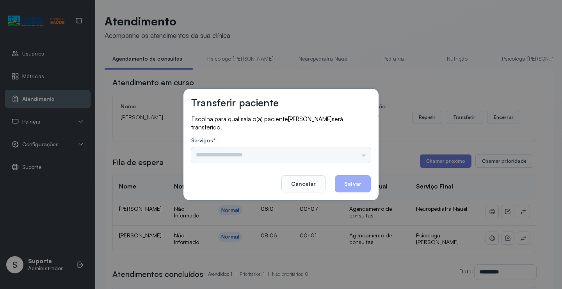
click at [357, 157] on div "Psicologo [PERSON_NAME] Nauef Pediatria Nutrição Psicologa [PERSON_NAME] Janusi…" at bounding box center [281, 155] width 180 height 16
click at [359, 152] on div "Psicologo [PERSON_NAME] Nauef Pediatria Nutrição Psicologa [PERSON_NAME] Janusi…" at bounding box center [281, 155] width 180 height 16
click at [360, 152] on div "Psicologo [PERSON_NAME] Nauef Pediatria Nutrição Psicologa [PERSON_NAME] Janusi…" at bounding box center [281, 155] width 180 height 16
click at [348, 155] on div "Psicologo [PERSON_NAME] Nauef Pediatria Nutrição Psicologa [PERSON_NAME] Janusi…" at bounding box center [281, 155] width 180 height 16
click at [313, 153] on div "Psicologo [PERSON_NAME] Nauef Pediatria Nutrição Psicologa [PERSON_NAME] Janusi…" at bounding box center [281, 155] width 180 height 16
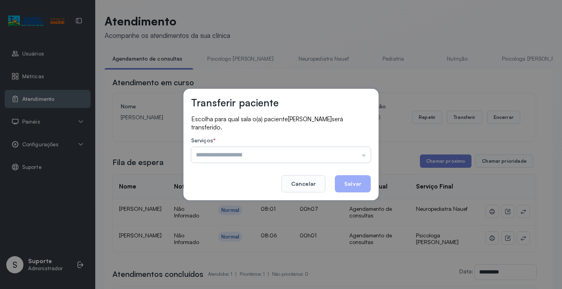
click at [352, 152] on input "text" at bounding box center [281, 155] width 180 height 16
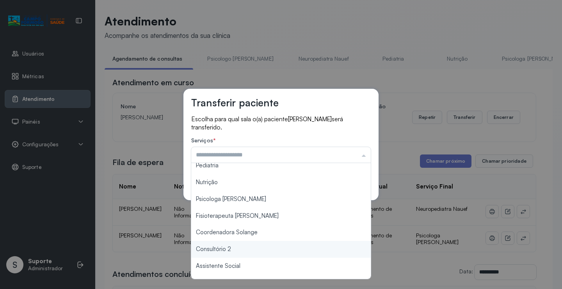
scroll to position [78, 0]
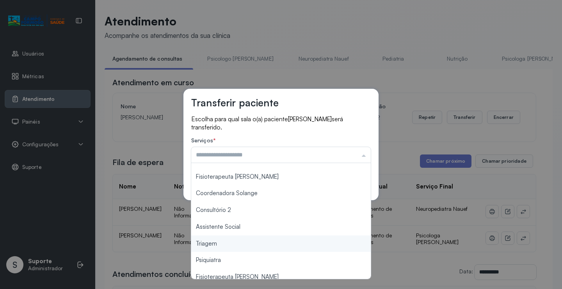
type input "*******"
click at [234, 245] on div "Transferir paciente Escolha para qual sala o(a) paciente Augustus Hernandez Bat…" at bounding box center [281, 144] width 562 height 289
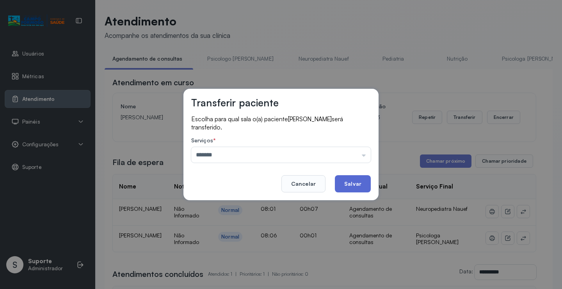
click at [360, 184] on button "Salvar" at bounding box center [353, 183] width 36 height 17
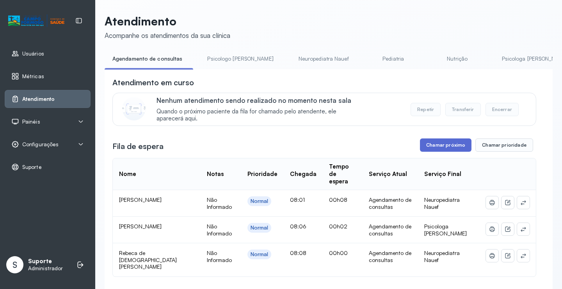
click at [449, 145] on button "Chamar próximo" at bounding box center [446, 144] width 52 height 13
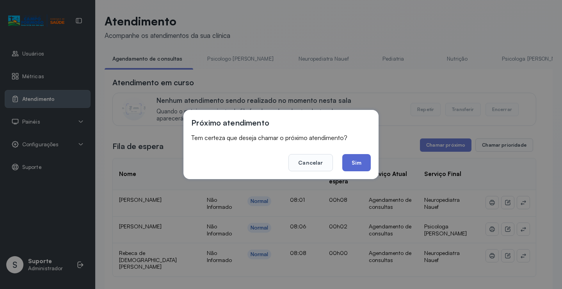
click at [357, 161] on button "Sim" at bounding box center [357, 162] width 29 height 17
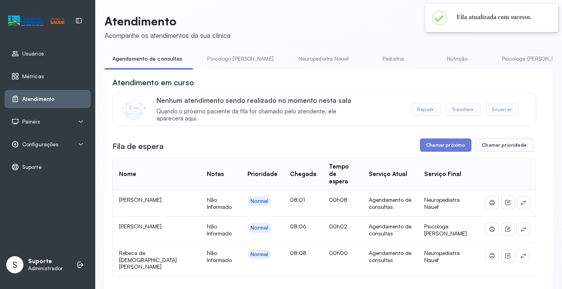
click at [220, 58] on link "Psicologo Pedro" at bounding box center [241, 58] width 82 height 13
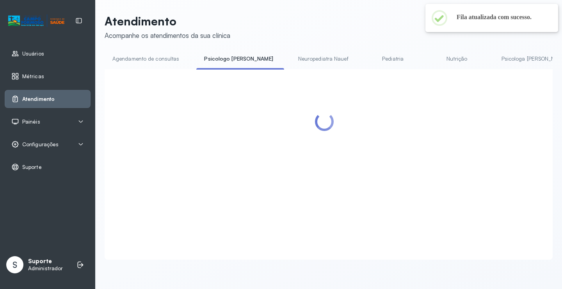
click at [168, 57] on link "Agendamento de consultas" at bounding box center [146, 58] width 82 height 13
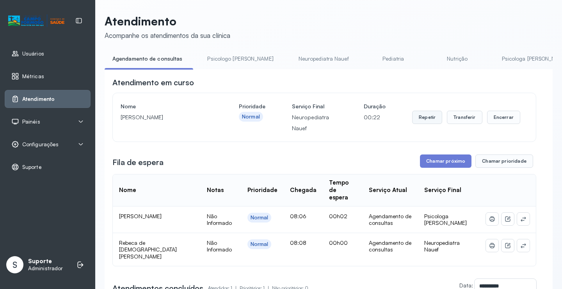
click at [420, 114] on button "Repetir" at bounding box center [427, 117] width 30 height 13
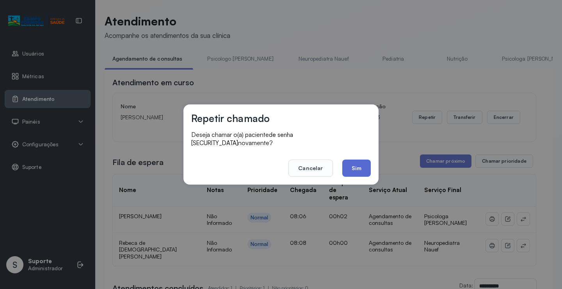
click at [358, 160] on button "Sim" at bounding box center [357, 167] width 29 height 17
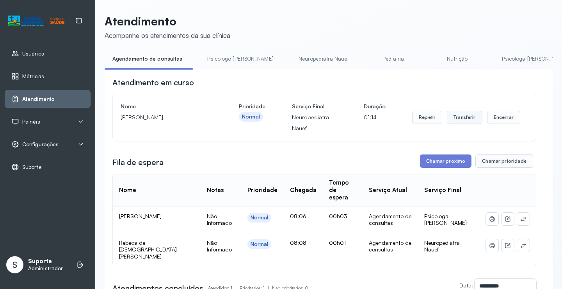
click at [468, 121] on button "Transferir" at bounding box center [465, 117] width 36 height 13
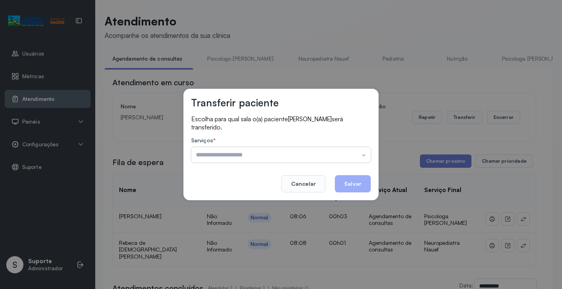
click at [355, 157] on input "text" at bounding box center [281, 155] width 180 height 16
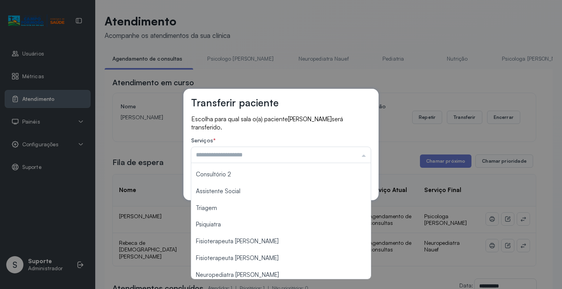
scroll to position [117, 0]
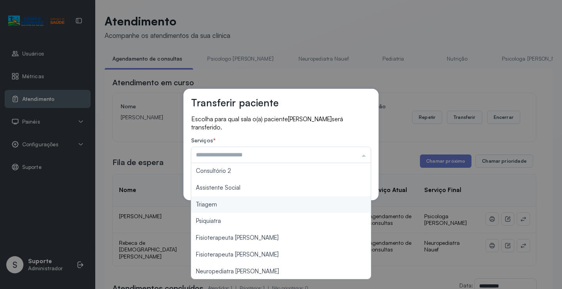
type input "*******"
click at [244, 208] on div "Transferir paciente Escolha para qual sala o(a) paciente ANA FLÁVIA MIRANDA DA …" at bounding box center [281, 144] width 562 height 289
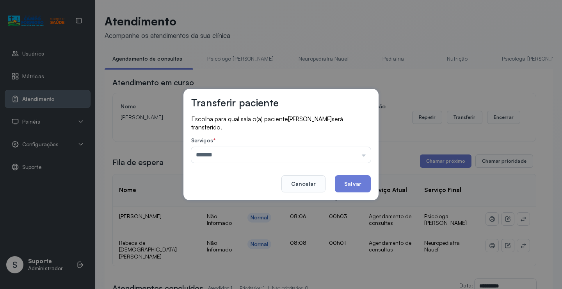
drag, startPoint x: 337, startPoint y: 187, endPoint x: 342, endPoint y: 186, distance: 5.3
click at [341, 186] on button "Salvar" at bounding box center [353, 183] width 36 height 17
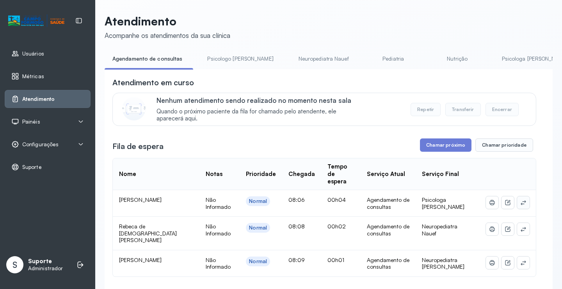
click at [521, 199] on icon at bounding box center [524, 202] width 6 height 6
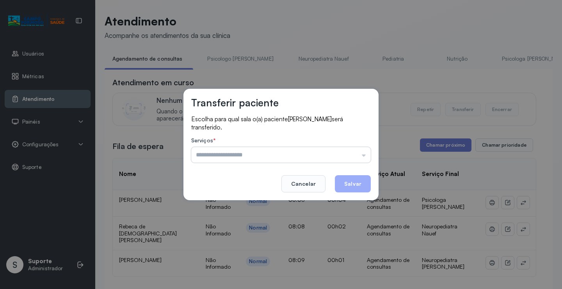
click at [345, 157] on input "text" at bounding box center [281, 155] width 180 height 16
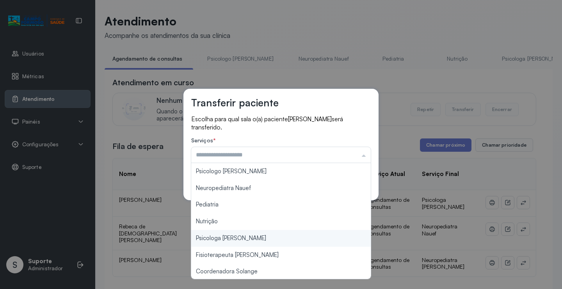
type input "**********"
drag, startPoint x: 242, startPoint y: 236, endPoint x: 295, endPoint y: 209, distance: 59.9
click at [242, 237] on div "**********" at bounding box center [281, 144] width 562 height 289
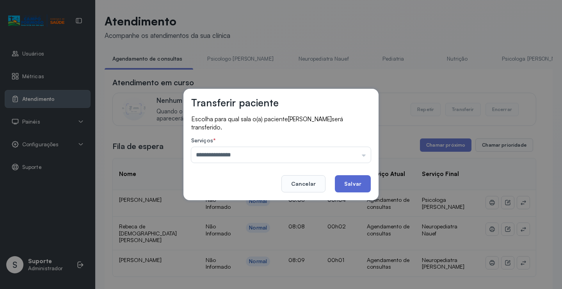
click at [354, 176] on footer "Cancelar Salvar" at bounding box center [281, 178] width 180 height 28
click at [353, 180] on button "Salvar" at bounding box center [353, 183] width 36 height 17
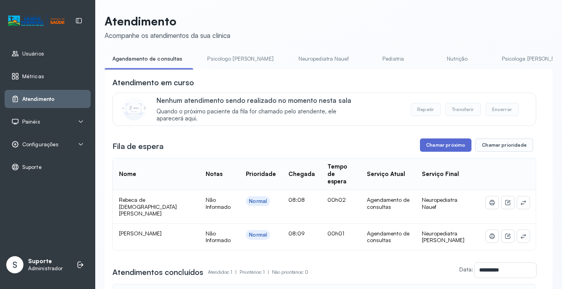
drag, startPoint x: 432, startPoint y: 138, endPoint x: 433, endPoint y: 142, distance: 4.0
click at [433, 142] on div "**********" at bounding box center [324, 201] width 424 height 249
click at [433, 142] on button "Chamar próximo" at bounding box center [446, 144] width 52 height 13
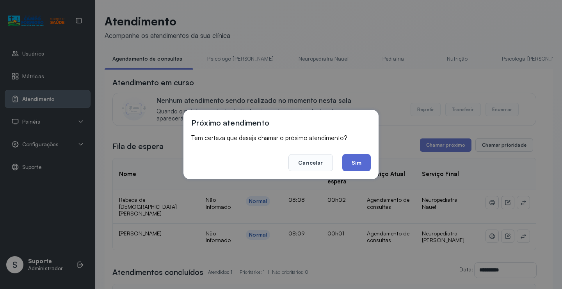
click at [357, 160] on button "Sim" at bounding box center [357, 162] width 29 height 17
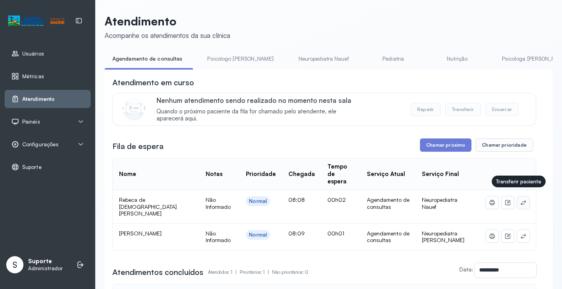
click at [521, 199] on icon at bounding box center [524, 202] width 6 height 6
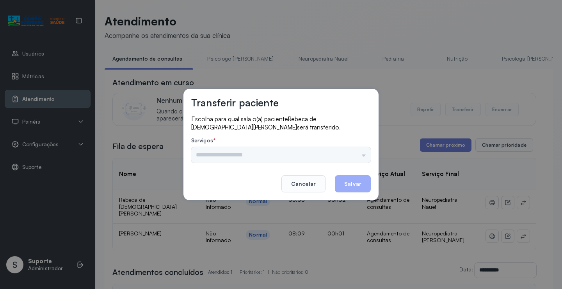
click at [359, 157] on div "Psicologo Pedro Neuropediatra Nauef Pediatria Nutrição Psicologa Alana Fisioter…" at bounding box center [281, 155] width 180 height 16
click at [359, 155] on input "text" at bounding box center [281, 155] width 180 height 16
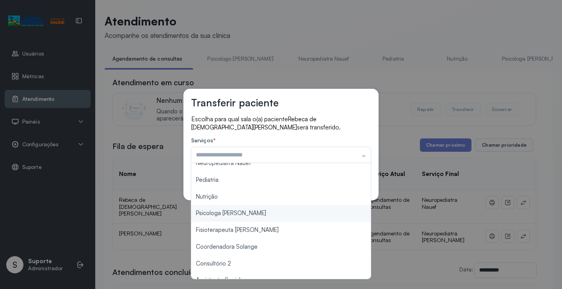
scroll to position [118, 0]
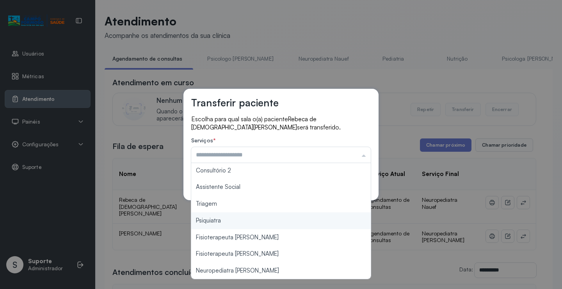
type input "*******"
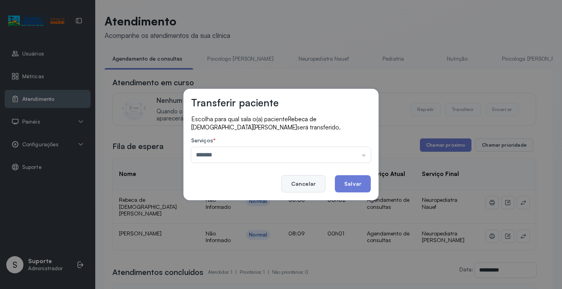
drag, startPoint x: 233, startPoint y: 206, endPoint x: 305, endPoint y: 191, distance: 73.4
click at [233, 205] on div "Transferir paciente Escolha para qual sala o(a) paciente Rebeca de Jesus Celest…" at bounding box center [281, 144] width 562 height 289
click at [359, 185] on button "Salvar" at bounding box center [353, 183] width 36 height 17
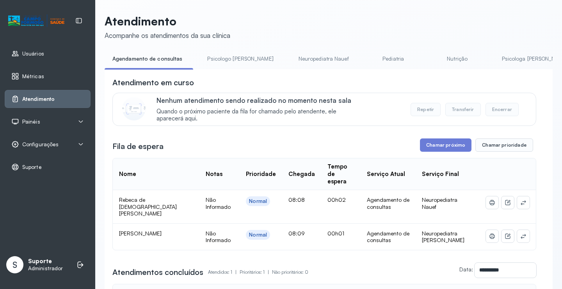
click at [226, 57] on link "Psicologo Pedro" at bounding box center [241, 58] width 82 height 13
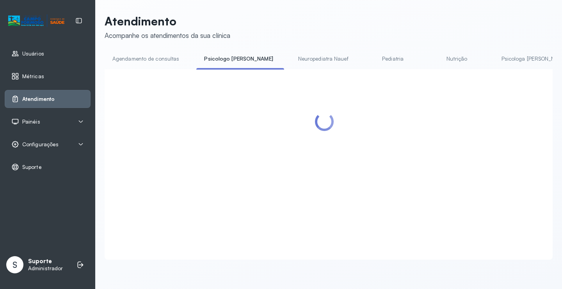
click at [170, 62] on link "Agendamento de consultas" at bounding box center [146, 58] width 82 height 13
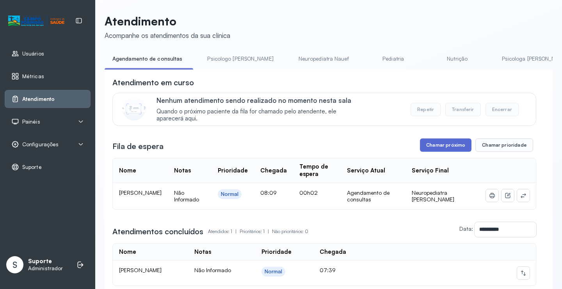
click at [443, 148] on button "Chamar próximo" at bounding box center [446, 144] width 52 height 13
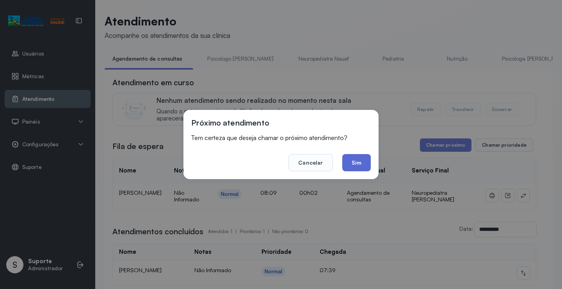
click at [355, 162] on button "Sim" at bounding box center [357, 162] width 29 height 17
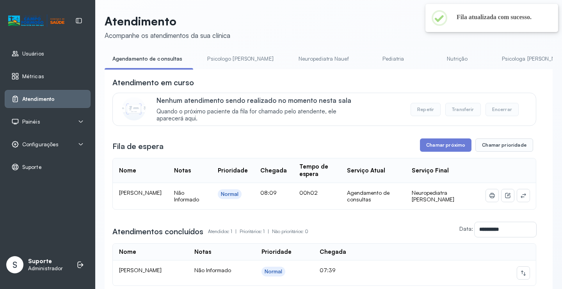
click at [223, 59] on link "Psicologo Pedro" at bounding box center [241, 58] width 82 height 13
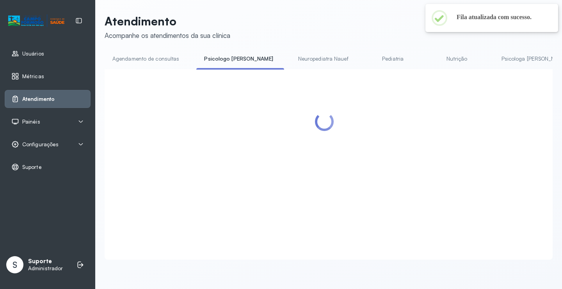
click at [153, 60] on link "Agendamento de consultas" at bounding box center [146, 58] width 82 height 13
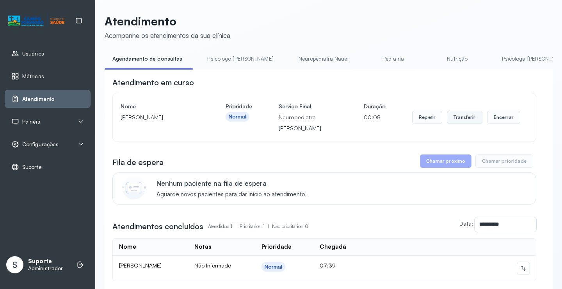
click at [456, 118] on button "Transferir" at bounding box center [465, 117] width 36 height 13
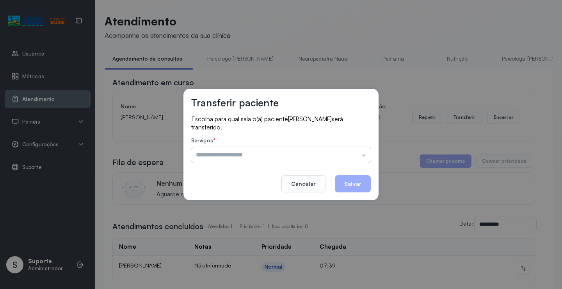
click at [335, 156] on input "text" at bounding box center [281, 155] width 180 height 16
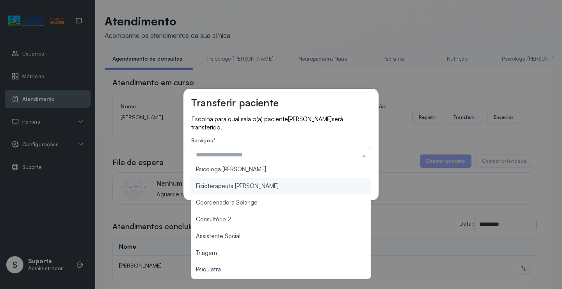
scroll to position [118, 0]
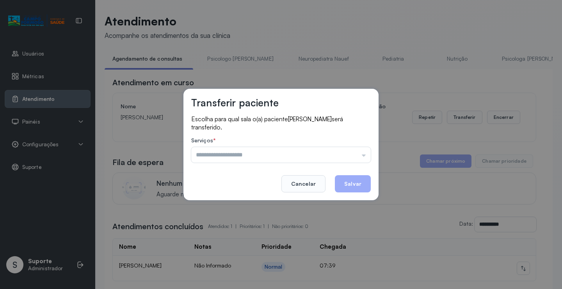
click at [291, 126] on p "Escolha para qual sala o(a) paciente Maria Clarisse Santos Mangabeira será tran…" at bounding box center [281, 123] width 180 height 16
click at [364, 156] on input "text" at bounding box center [281, 155] width 180 height 16
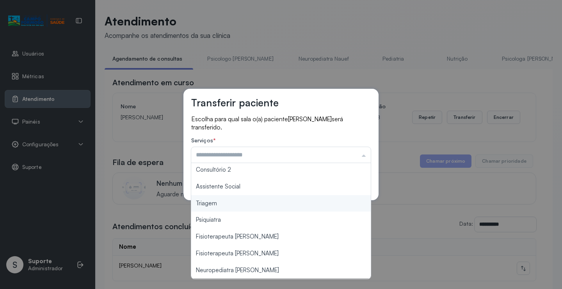
type input "*******"
click at [262, 207] on div "Transferir paciente Escolha para qual sala o(a) paciente Maria Clarisse Santos …" at bounding box center [281, 144] width 562 height 289
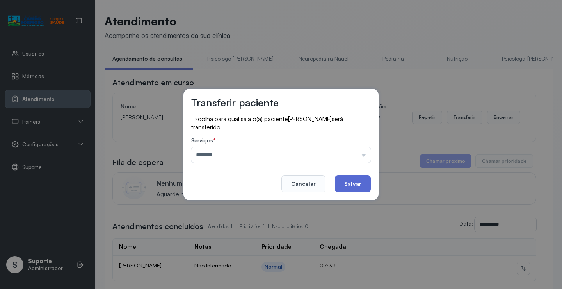
click at [358, 176] on button "Salvar" at bounding box center [353, 183] width 36 height 17
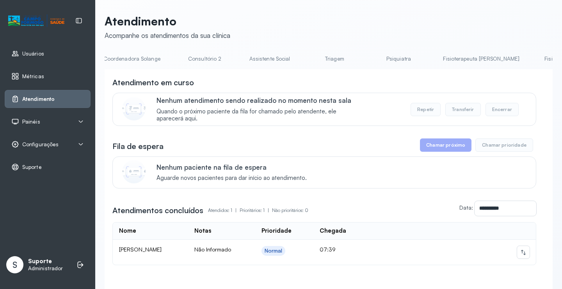
scroll to position [0, 599]
click at [300, 60] on link "Triagem" at bounding box center [327, 58] width 55 height 13
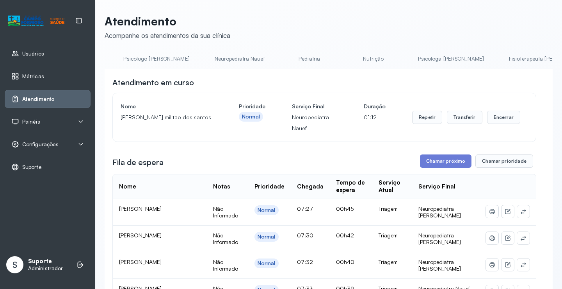
scroll to position [0, 29]
click at [259, 58] on link "Neuropediatra Nauef" at bounding box center [292, 58] width 66 height 13
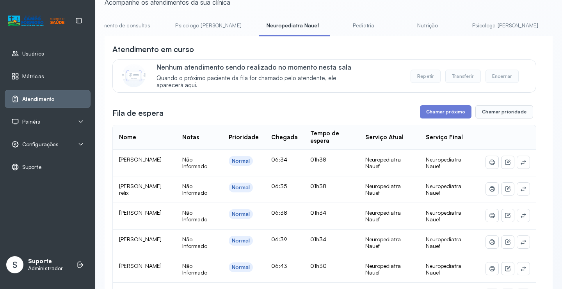
scroll to position [0, 0]
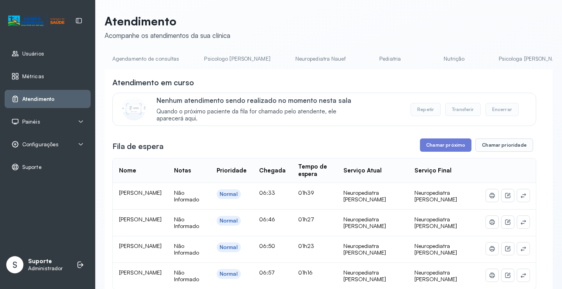
click at [127, 58] on link "Agendamento de consultas" at bounding box center [146, 58] width 82 height 13
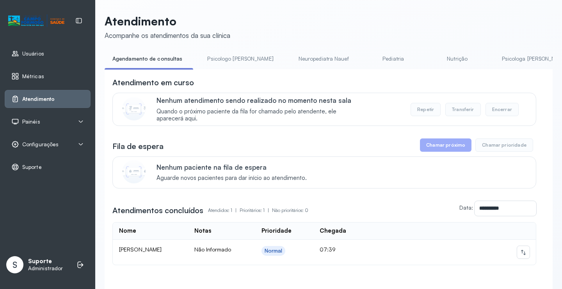
click at [291, 54] on link "Neuropediatra Nauef" at bounding box center [324, 58] width 66 height 13
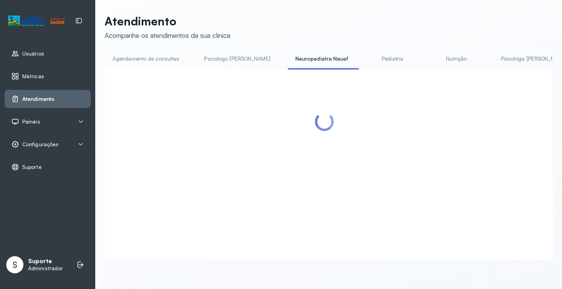
click at [227, 54] on link "Psicologo Pedro" at bounding box center [237, 58] width 82 height 13
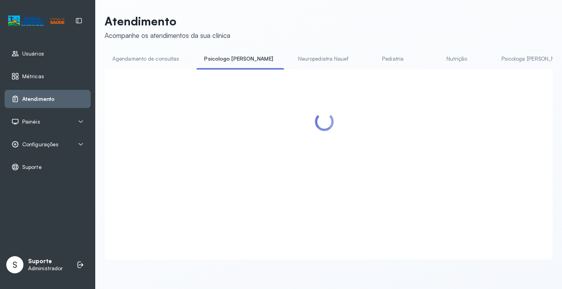
click at [170, 55] on link "Agendamento de consultas" at bounding box center [146, 58] width 82 height 13
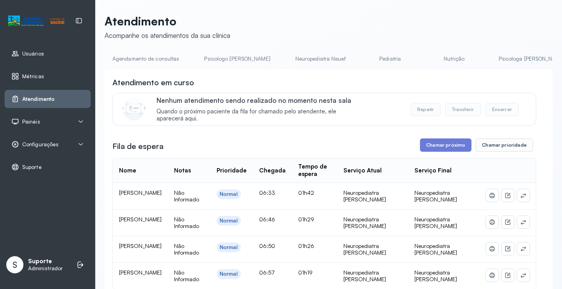
click at [139, 61] on link "Agendamento de consultas" at bounding box center [146, 58] width 82 height 13
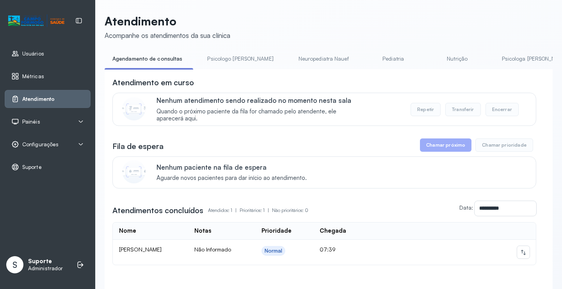
click at [49, 120] on div "Painéis" at bounding box center [47, 122] width 73 height 8
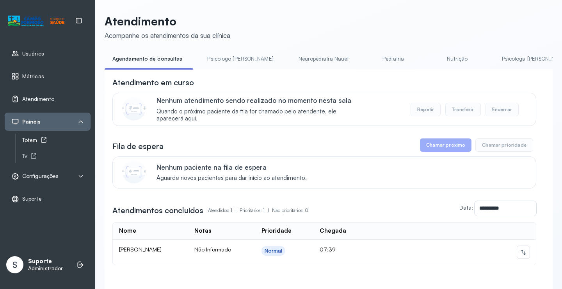
click at [35, 138] on div "Totem" at bounding box center [56, 140] width 68 height 7
click at [230, 63] on link "Psicologo Pedro" at bounding box center [241, 58] width 82 height 13
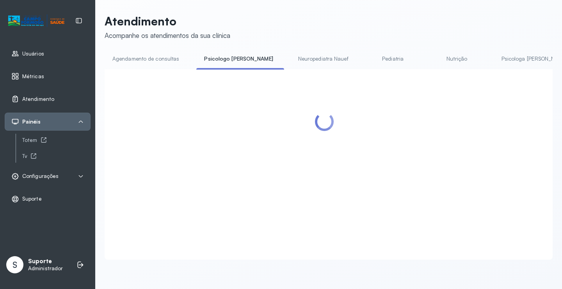
click at [149, 57] on link "Agendamento de consultas" at bounding box center [146, 58] width 82 height 13
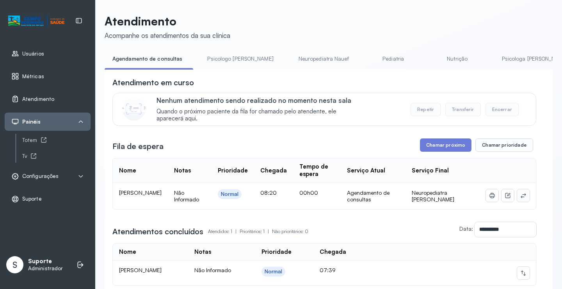
click at [518, 196] on button at bounding box center [524, 195] width 12 height 12
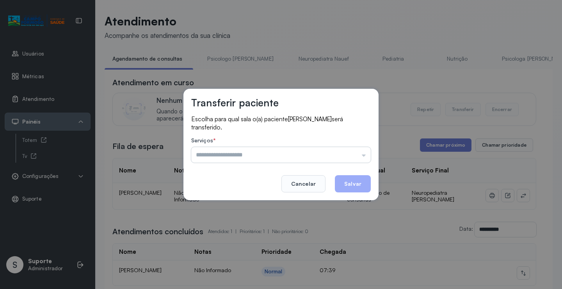
click at [357, 157] on input "text" at bounding box center [281, 155] width 180 height 16
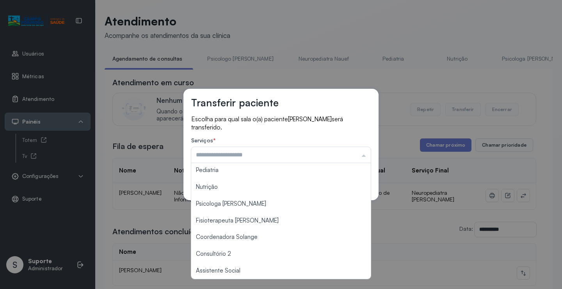
scroll to position [118, 0]
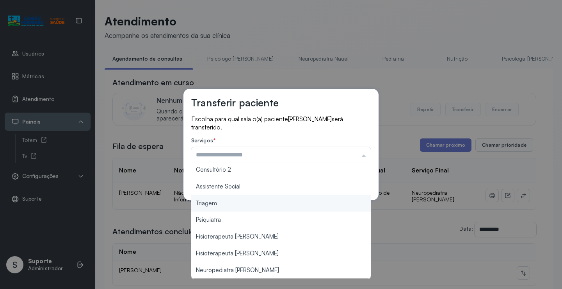
type input "*******"
drag, startPoint x: 223, startPoint y: 202, endPoint x: 260, endPoint y: 195, distance: 37.4
click at [223, 202] on div "Transferir paciente Escolha para qual sala o(a) paciente ANNA ALICE DE JESUS DA…" at bounding box center [281, 144] width 562 height 289
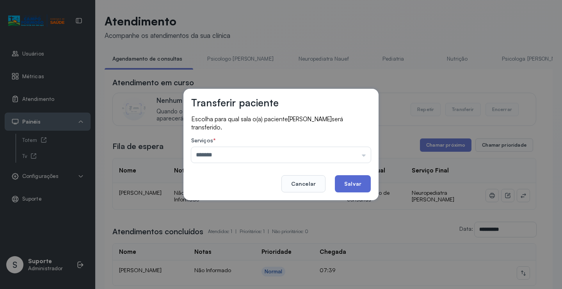
click at [364, 180] on button "Salvar" at bounding box center [353, 183] width 36 height 17
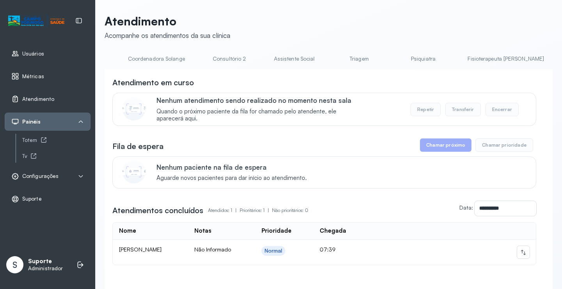
scroll to position [0, 569]
click at [330, 58] on link "Triagem" at bounding box center [357, 58] width 55 height 13
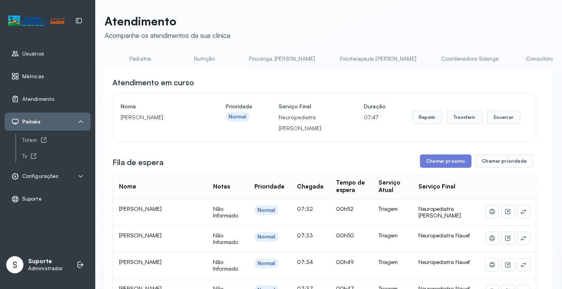
scroll to position [0, 248]
click at [251, 55] on link "Psicologa Alana" at bounding box center [284, 58] width 82 height 13
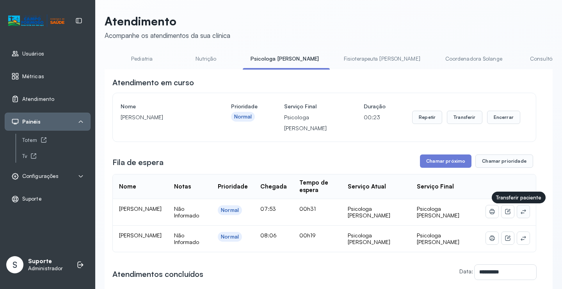
click at [521, 212] on icon at bounding box center [523, 211] width 5 height 5
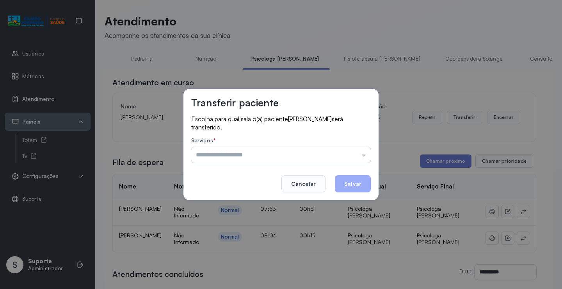
click at [369, 149] on input "text" at bounding box center [281, 155] width 180 height 16
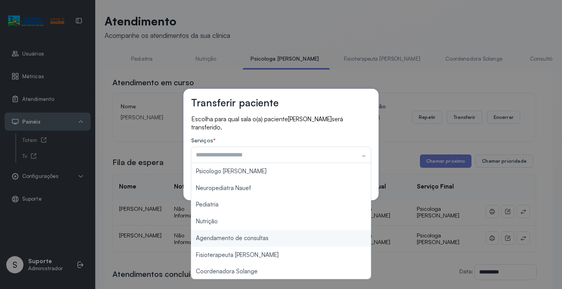
type input "**********"
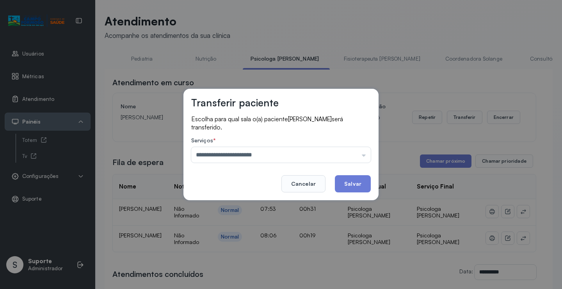
drag, startPoint x: 278, startPoint y: 238, endPoint x: 331, endPoint y: 205, distance: 62.6
click at [278, 236] on div "**********" at bounding box center [281, 144] width 562 height 289
click at [349, 186] on button "Salvar" at bounding box center [353, 183] width 36 height 17
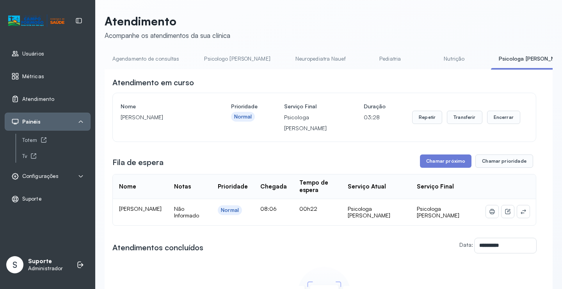
click at [294, 59] on link "Neuropediatra Nauef" at bounding box center [321, 58] width 66 height 13
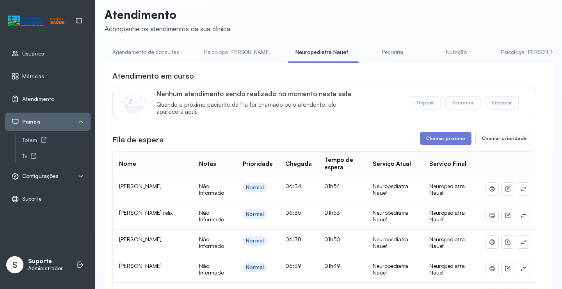
scroll to position [0, 0]
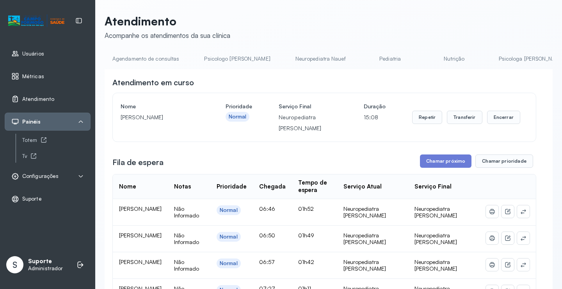
click at [140, 55] on link "Agendamento de consultas" at bounding box center [146, 58] width 82 height 13
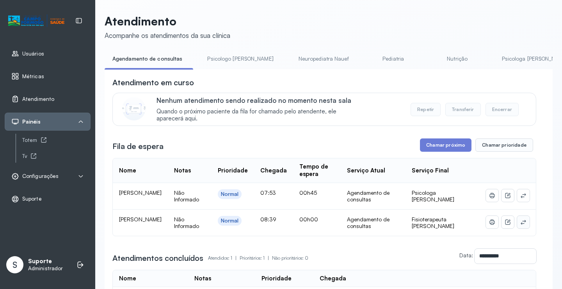
click at [521, 225] on icon at bounding box center [524, 222] width 6 height 6
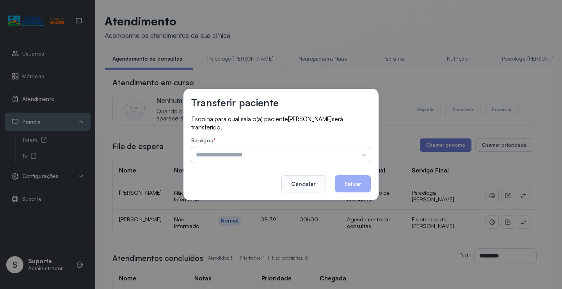
click at [349, 149] on input "text" at bounding box center [281, 155] width 180 height 16
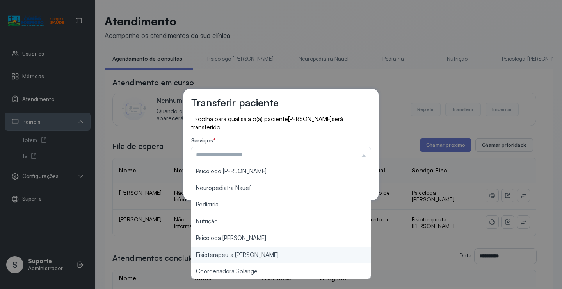
type input "**********"
drag, startPoint x: 259, startPoint y: 256, endPoint x: 326, endPoint y: 215, distance: 78.9
click at [260, 252] on div "**********" at bounding box center [281, 144] width 562 height 289
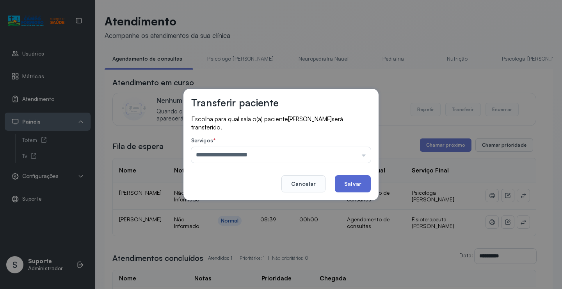
click at [370, 177] on button "Salvar" at bounding box center [353, 183] width 36 height 17
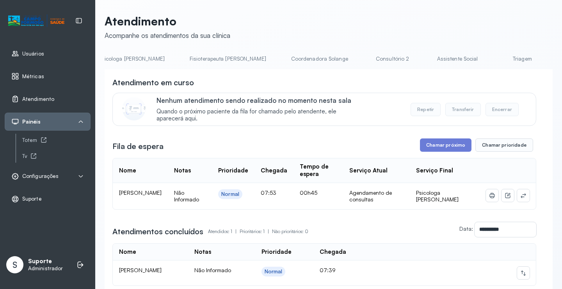
scroll to position [0, 398]
click at [187, 55] on link "Fisioterapeuta Janusia" at bounding box center [233, 58] width 92 height 13
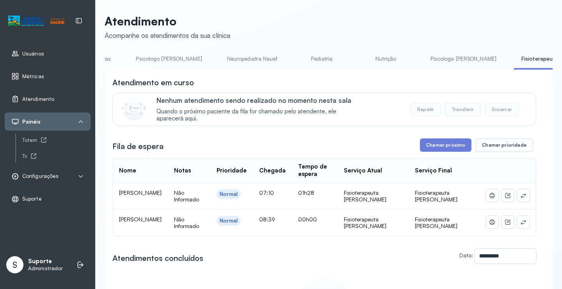
scroll to position [0, 0]
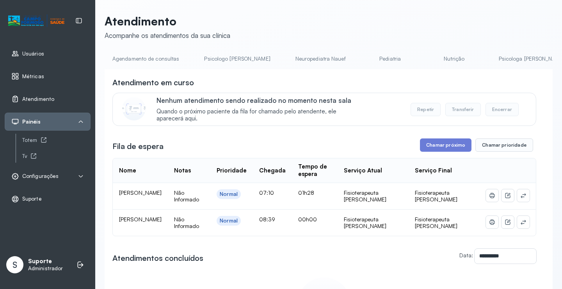
click at [134, 54] on link "Agendamento de consultas" at bounding box center [146, 58] width 82 height 13
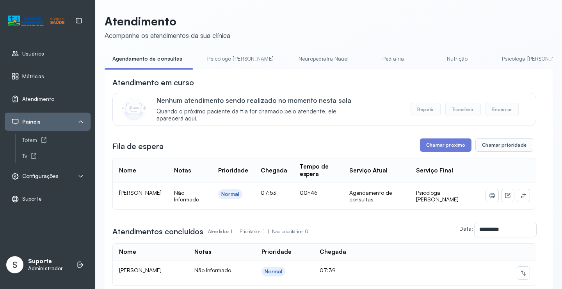
click at [227, 60] on link "Psicologo Pedro" at bounding box center [241, 58] width 82 height 13
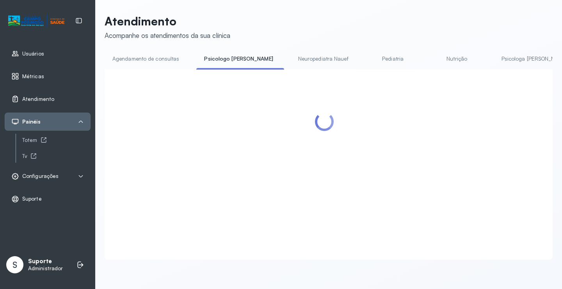
click at [162, 59] on link "Agendamento de consultas" at bounding box center [146, 58] width 82 height 13
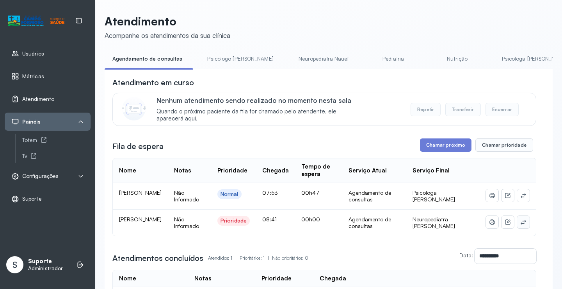
click at [521, 223] on icon at bounding box center [524, 222] width 6 height 6
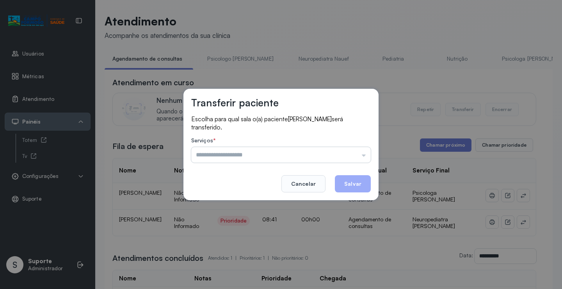
drag, startPoint x: 334, startPoint y: 148, endPoint x: 347, endPoint y: 148, distance: 12.9
click at [336, 148] on input "text" at bounding box center [281, 155] width 180 height 16
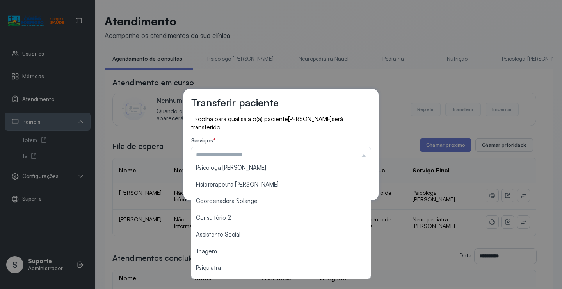
scroll to position [78, 0]
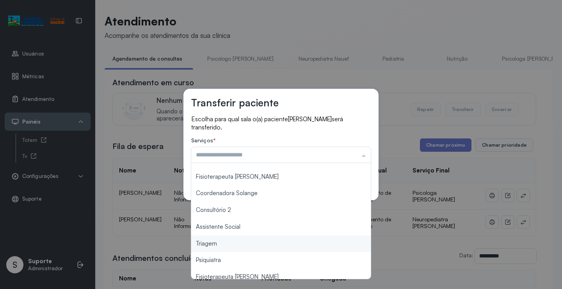
type input "*******"
click at [235, 249] on div "Transferir paciente Escolha para qual sala o(a) paciente STEFANY VITORIA CARVAL…" at bounding box center [281, 144] width 562 height 289
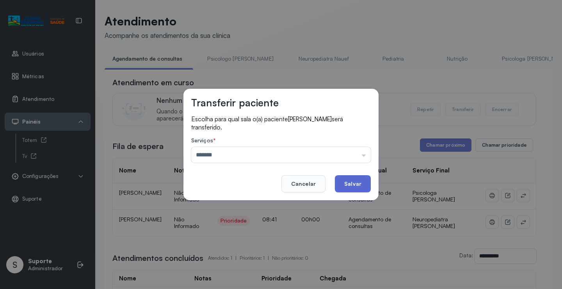
click at [363, 187] on button "Salvar" at bounding box center [353, 183] width 36 height 17
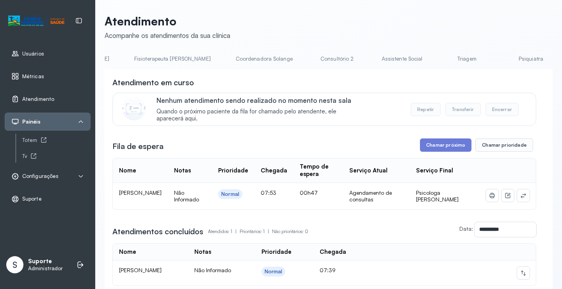
scroll to position [0, 479]
click at [420, 55] on link "Triagem" at bounding box center [447, 58] width 55 height 13
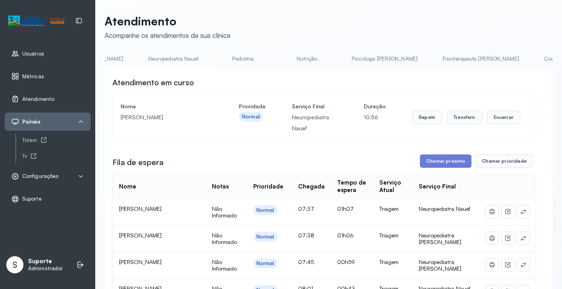
scroll to position [0, 0]
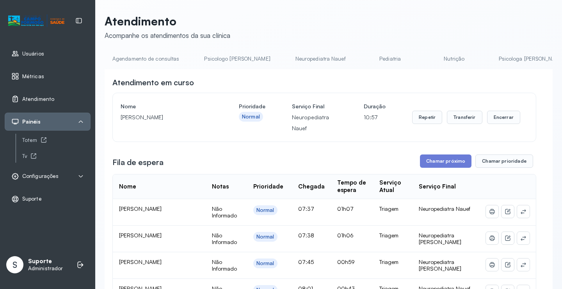
click at [121, 58] on link "Agendamento de consultas" at bounding box center [146, 58] width 82 height 13
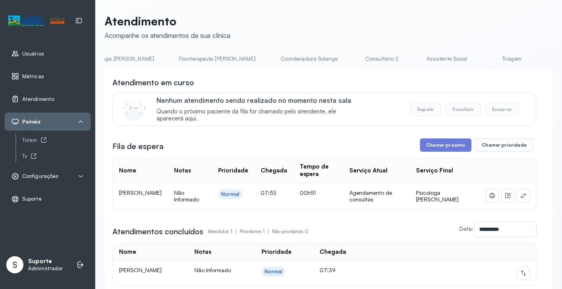
scroll to position [0, 439]
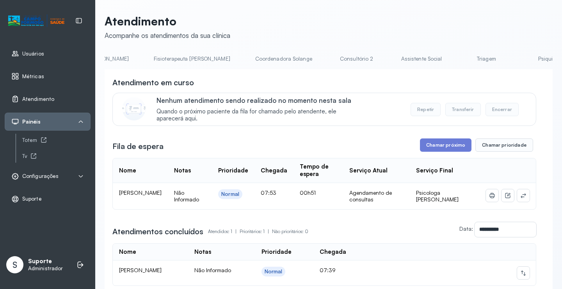
click at [459, 61] on link "Triagem" at bounding box center [486, 58] width 55 height 13
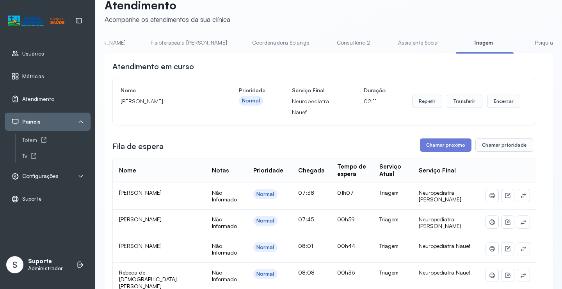
scroll to position [0, 0]
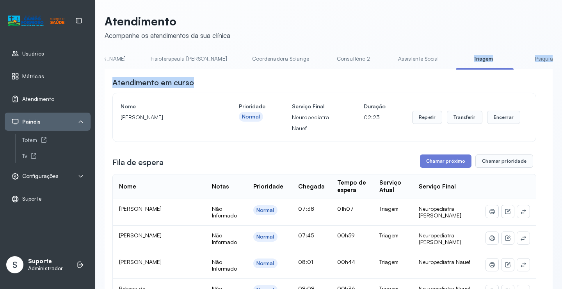
drag, startPoint x: 355, startPoint y: 69, endPoint x: 252, endPoint y: 75, distance: 102.9
drag, startPoint x: 332, startPoint y: 89, endPoint x: 346, endPoint y: 79, distance: 17.3
click at [333, 88] on div "Atendimento em curso" at bounding box center [324, 82] width 424 height 11
click at [356, 84] on div "Atendimento em curso" at bounding box center [324, 82] width 424 height 11
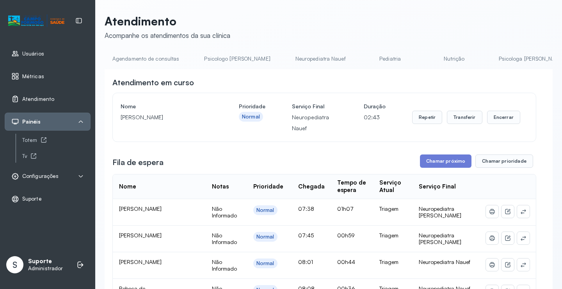
click at [130, 58] on link "Agendamento de consultas" at bounding box center [146, 58] width 82 height 13
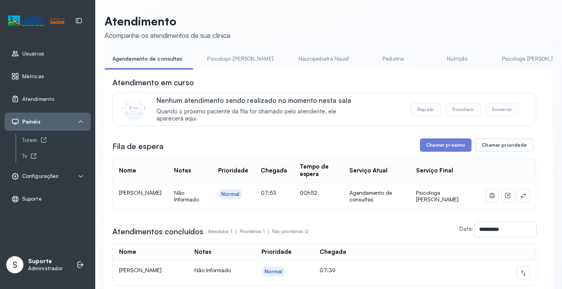
drag, startPoint x: 119, startPoint y: 193, endPoint x: 177, endPoint y: 201, distance: 58.7
click at [168, 201] on td "Bernardo Chaves da Silva Lopes" at bounding box center [140, 196] width 55 height 26
copy span "Bernardo Chaves da Silva Lopes"
click at [522, 199] on button at bounding box center [524, 195] width 12 height 12
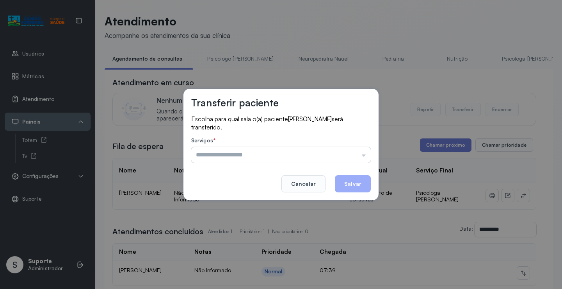
click at [363, 152] on input "text" at bounding box center [281, 155] width 180 height 16
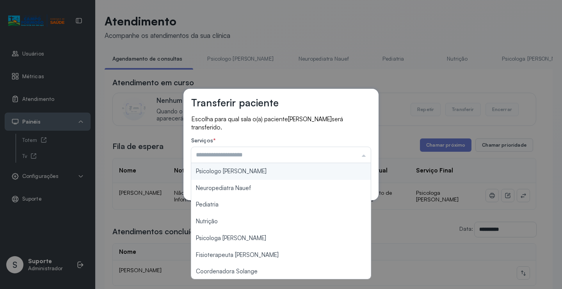
type input "**********"
drag, startPoint x: 251, startPoint y: 173, endPoint x: 266, endPoint y: 173, distance: 15.2
click at [251, 173] on div "**********" at bounding box center [281, 144] width 195 height 111
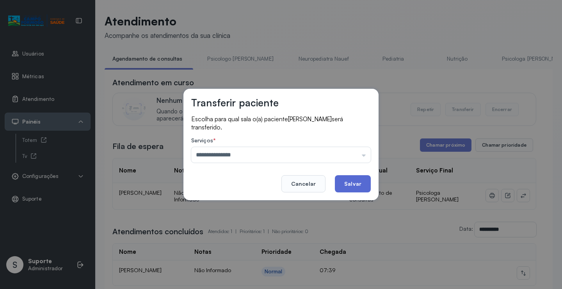
click at [341, 178] on button "Salvar" at bounding box center [353, 183] width 36 height 17
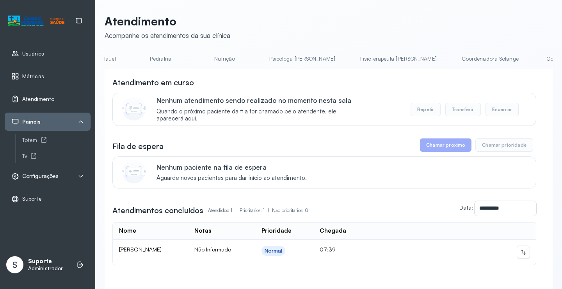
scroll to position [0, 231]
click at [264, 56] on link "Psicologa Alana" at bounding box center [305, 58] width 82 height 13
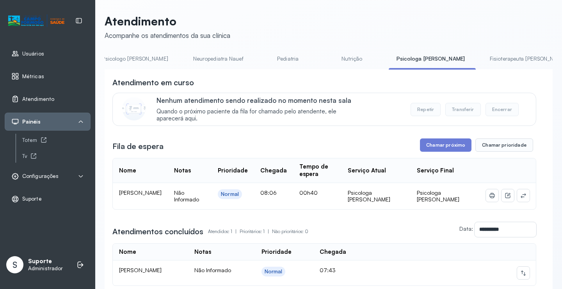
scroll to position [0, 0]
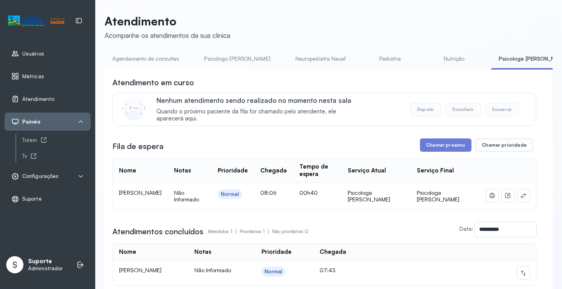
click at [125, 57] on link "Agendamento de consultas" at bounding box center [146, 58] width 82 height 13
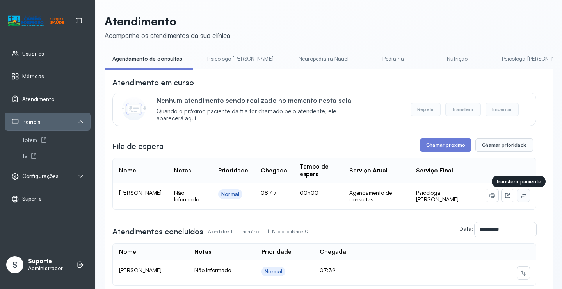
click at [521, 194] on icon at bounding box center [524, 195] width 6 height 6
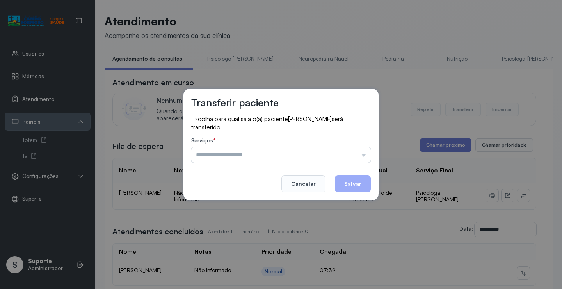
click at [362, 151] on input "text" at bounding box center [281, 155] width 180 height 16
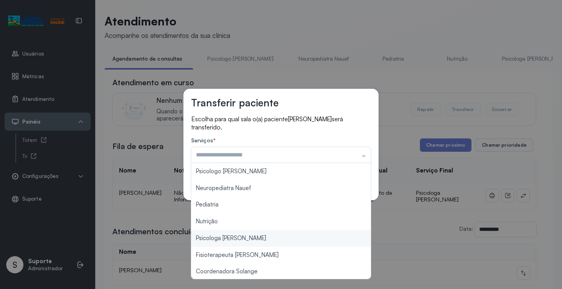
type input "**********"
click at [236, 237] on div "**********" at bounding box center [281, 144] width 562 height 289
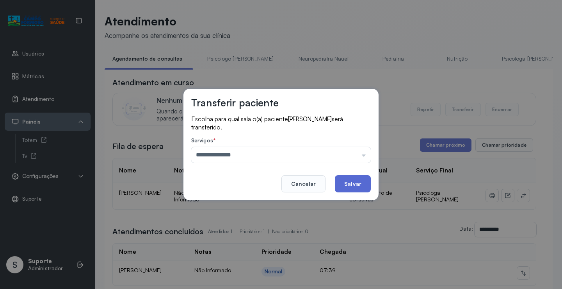
click at [358, 185] on button "Salvar" at bounding box center [353, 183] width 36 height 17
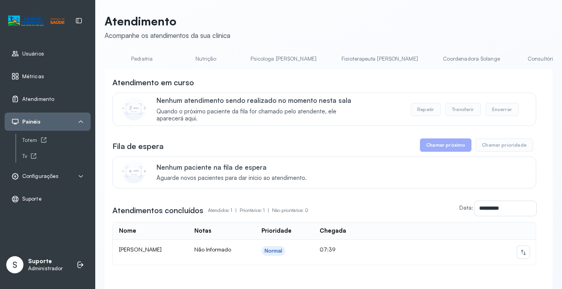
scroll to position [0, 198]
click at [296, 59] on link "Psicologa Alana" at bounding box center [337, 58] width 82 height 13
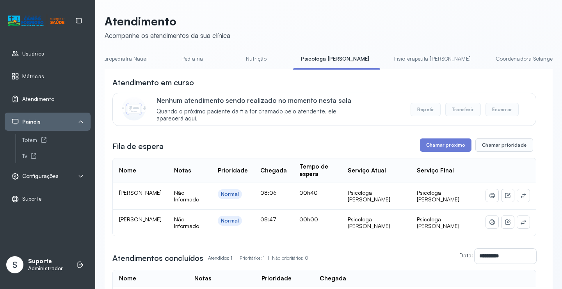
scroll to position [0, 0]
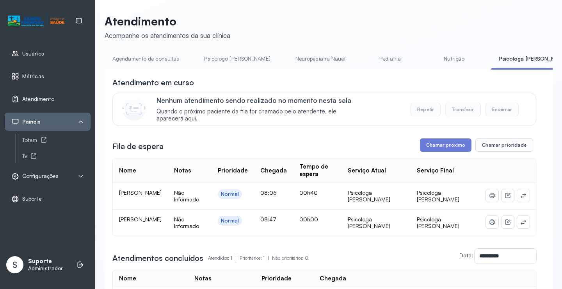
click at [149, 63] on link "Agendamento de consultas" at bounding box center [146, 58] width 82 height 13
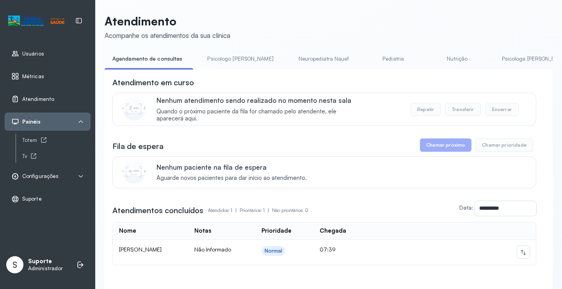
click at [220, 60] on link "Psicologo Pedro" at bounding box center [241, 58] width 82 height 13
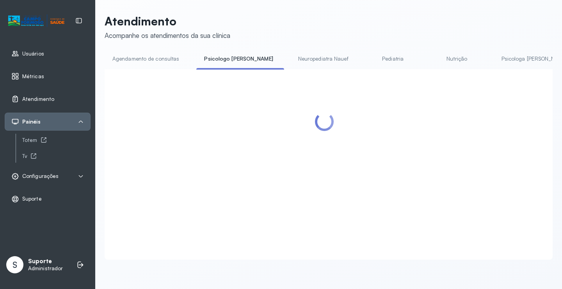
click at [157, 65] on li "Agendamento de consultas" at bounding box center [148, 61] width 86 height 18
click at [157, 62] on link "Agendamento de consultas" at bounding box center [146, 58] width 82 height 13
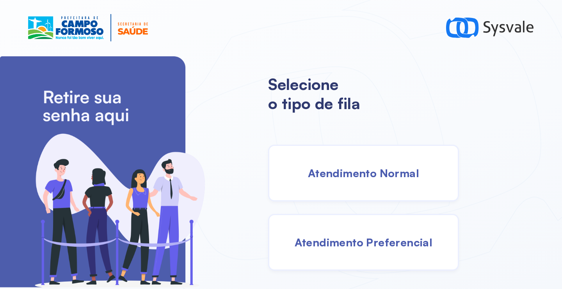
click at [344, 182] on div "Atendimento Normal" at bounding box center [363, 173] width 191 height 57
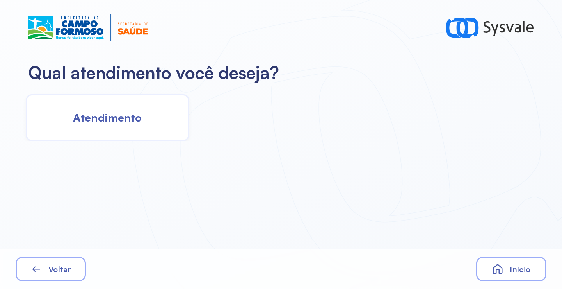
click at [141, 127] on div "Atendimento" at bounding box center [108, 117] width 164 height 47
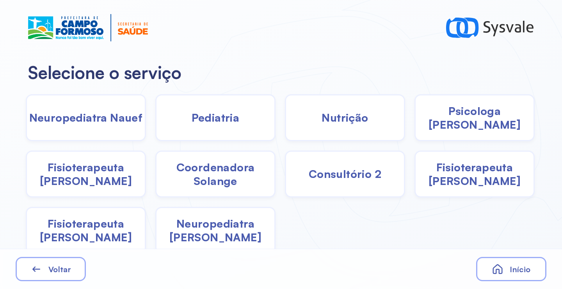
click at [242, 230] on span "Neuropediatra [PERSON_NAME]" at bounding box center [216, 229] width 118 height 27
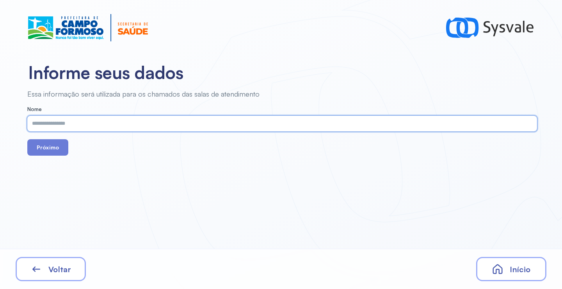
paste input "**********"
type input "**********"
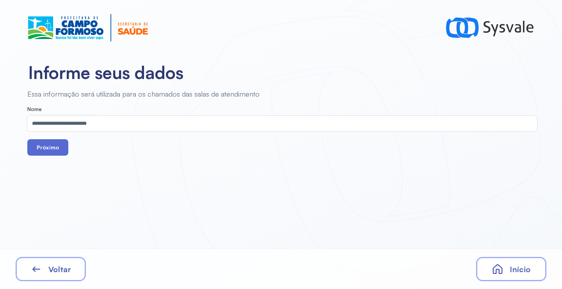
click at [48, 150] on button "Próximo" at bounding box center [47, 147] width 41 height 16
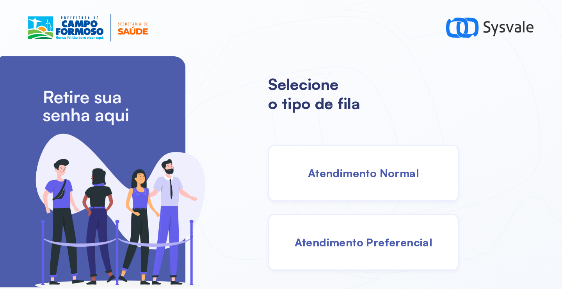
click at [357, 174] on span "Atendimento Normal" at bounding box center [363, 173] width 111 height 14
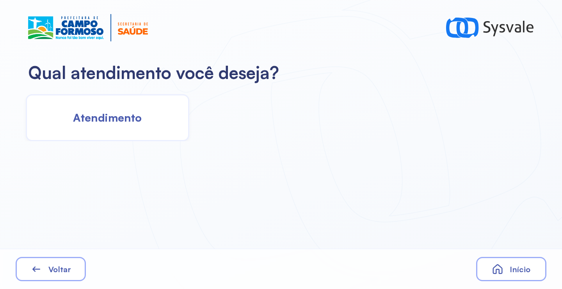
click at [144, 120] on div "Atendimento" at bounding box center [108, 117] width 164 height 47
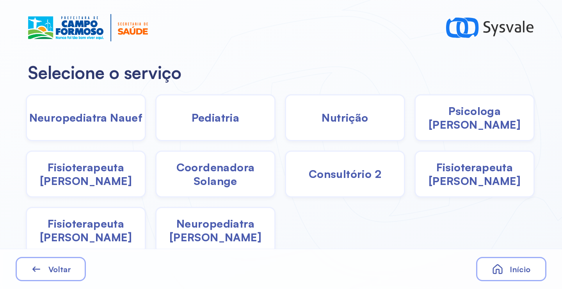
click at [459, 178] on span "Fisioterapeuta [PERSON_NAME]" at bounding box center [475, 173] width 118 height 27
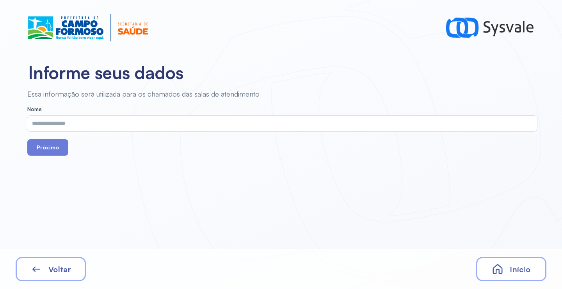
click at [54, 262] on div "Voltar" at bounding box center [51, 269] width 70 height 24
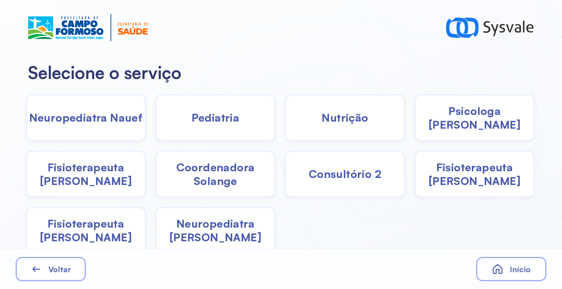
click at [100, 184] on span "Fisioterapeuta [PERSON_NAME]" at bounding box center [86, 173] width 118 height 27
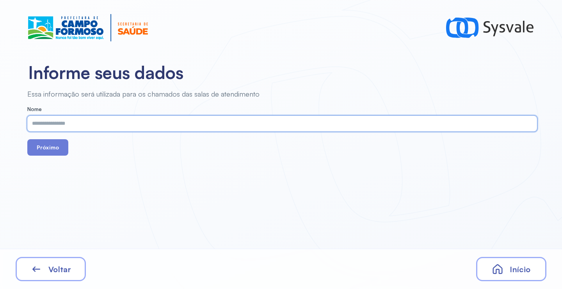
paste input "**********"
type input "**********"
click at [55, 150] on button "Próximo" at bounding box center [47, 147] width 41 height 16
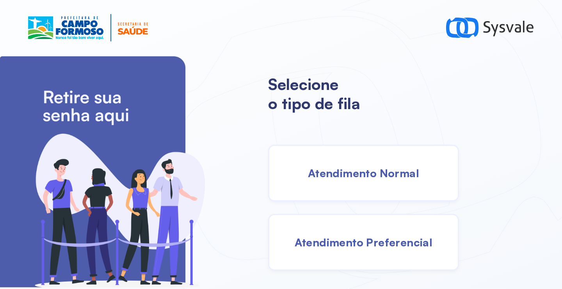
click at [357, 168] on span "Atendimento Normal" at bounding box center [363, 173] width 111 height 14
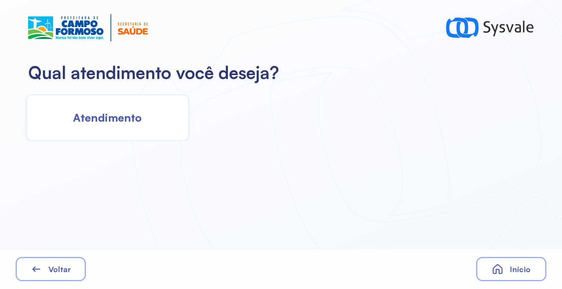
click at [118, 117] on span "Atendimento" at bounding box center [107, 118] width 69 height 14
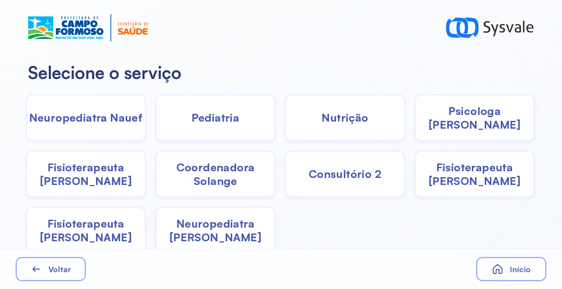
click at [58, 268] on span "Voltar" at bounding box center [59, 269] width 23 height 10
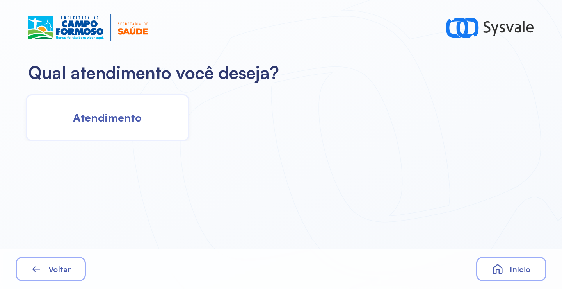
click at [523, 269] on span "Início" at bounding box center [520, 269] width 21 height 10
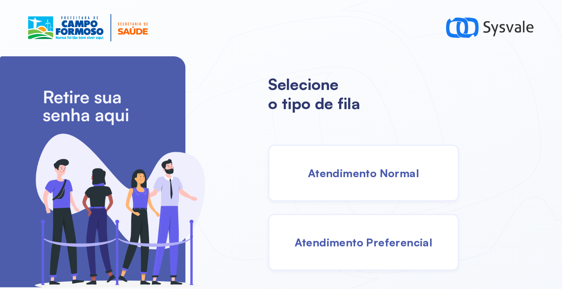
click at [357, 257] on div "Atendimento Preferencial" at bounding box center [363, 242] width 191 height 57
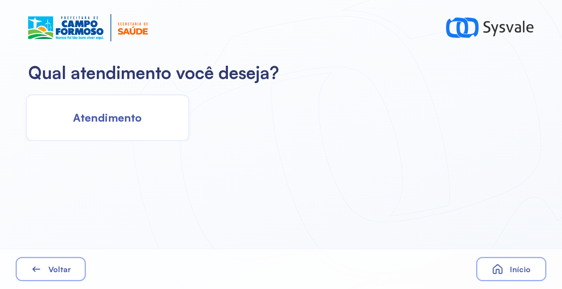
click at [140, 124] on span "Atendimento" at bounding box center [107, 118] width 69 height 14
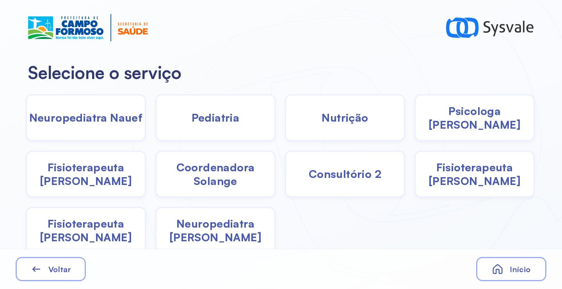
click at [213, 236] on span "Neuropediatra [PERSON_NAME]" at bounding box center [216, 229] width 118 height 27
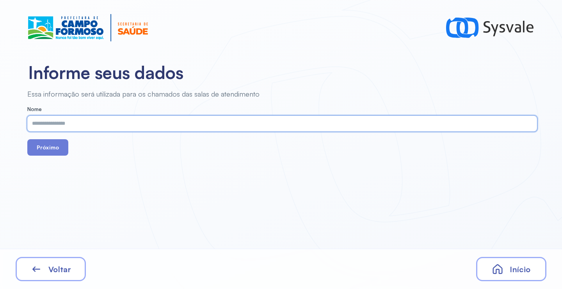
paste input "**********"
type input "**********"
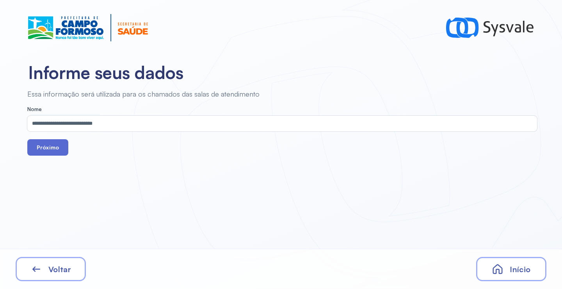
click at [50, 152] on button "Próximo" at bounding box center [47, 147] width 41 height 16
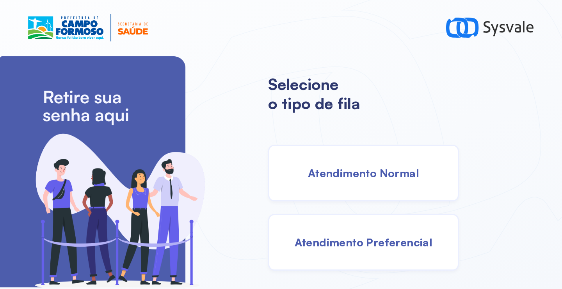
click at [353, 179] on span "Atendimento Normal" at bounding box center [363, 173] width 111 height 14
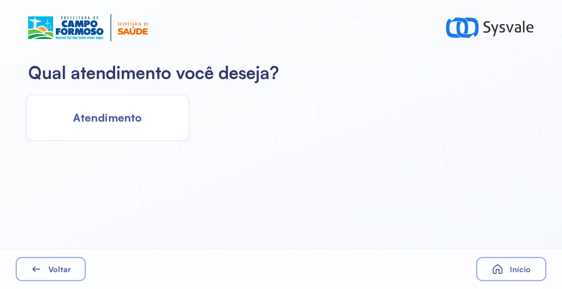
click at [139, 122] on span "Atendimento" at bounding box center [107, 118] width 69 height 14
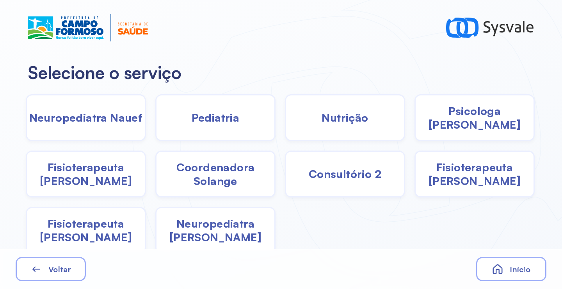
click at [463, 120] on span "Psicologa Alana" at bounding box center [475, 117] width 118 height 27
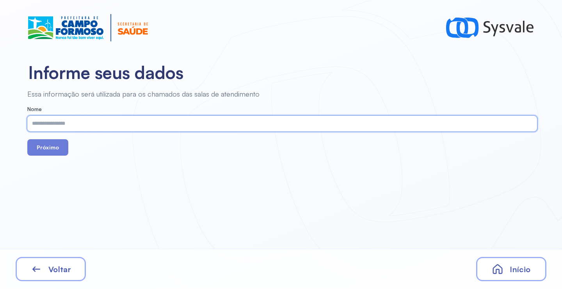
paste input "**********"
type input "**********"
click at [50, 146] on button "Próximo" at bounding box center [47, 147] width 41 height 16
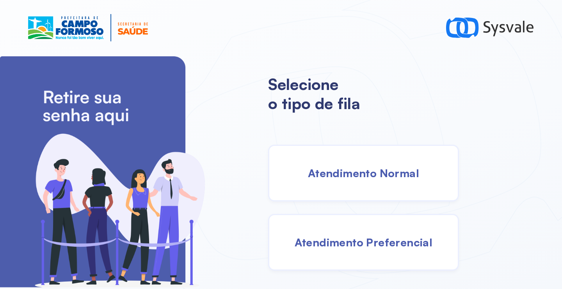
click at [327, 178] on span "Atendimento Normal" at bounding box center [363, 173] width 111 height 14
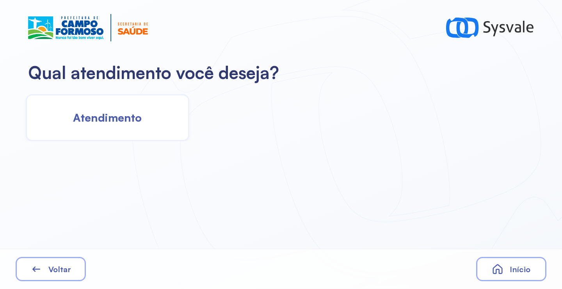
click at [115, 125] on div "Atendimento" at bounding box center [108, 117] width 164 height 47
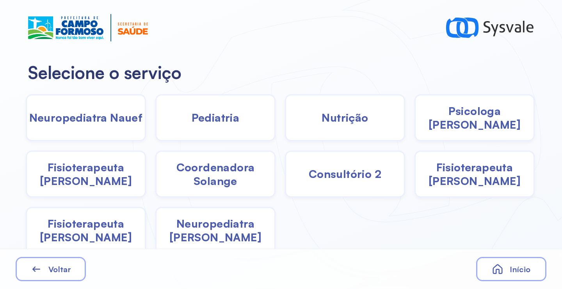
click at [456, 125] on div "Psicologa Alana" at bounding box center [475, 117] width 120 height 47
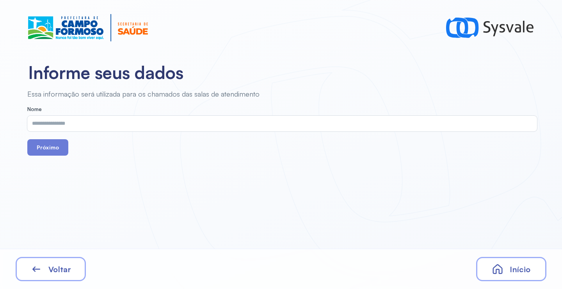
click at [153, 126] on input "text" at bounding box center [280, 124] width 507 height 16
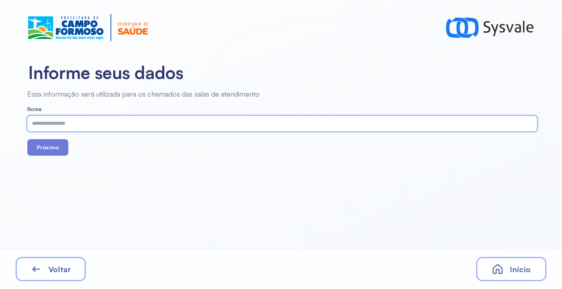
paste input "**********"
type input "**********"
click at [43, 147] on button "Próximo" at bounding box center [47, 147] width 41 height 16
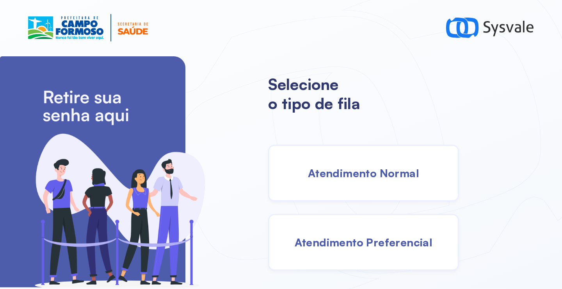
click at [353, 172] on span "Atendimento Normal" at bounding box center [363, 173] width 111 height 14
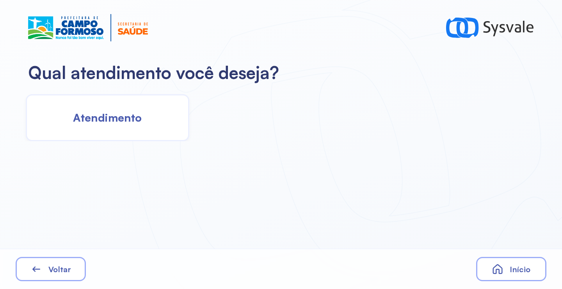
click at [143, 121] on div "Atendimento" at bounding box center [108, 117] width 164 height 47
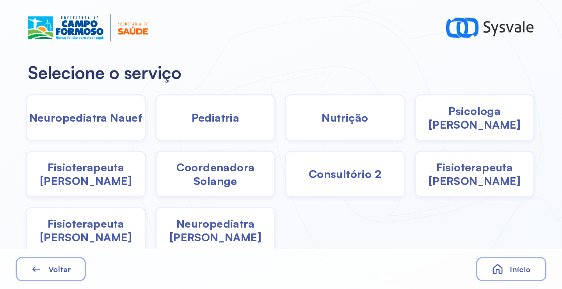
click at [114, 183] on span "Fisioterapeuta [PERSON_NAME]" at bounding box center [86, 173] width 118 height 27
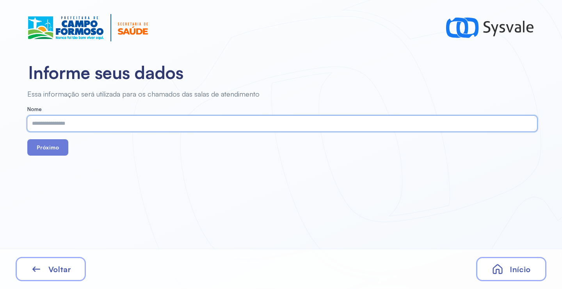
paste input "**********"
type input "**********"
click at [55, 153] on button "Próximo" at bounding box center [47, 147] width 41 height 16
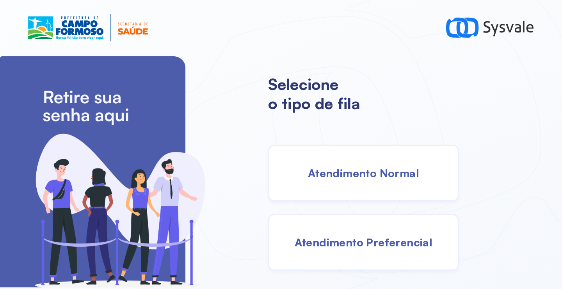
click at [350, 160] on div "Atendimento Normal" at bounding box center [363, 173] width 191 height 57
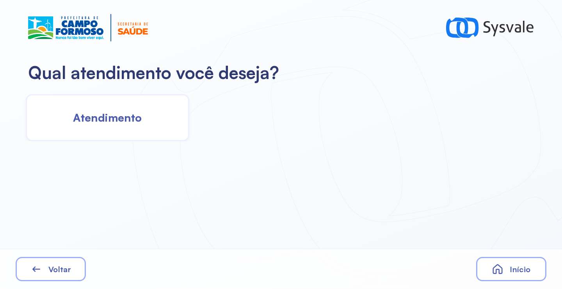
click at [142, 123] on div "Atendimento" at bounding box center [108, 117] width 164 height 47
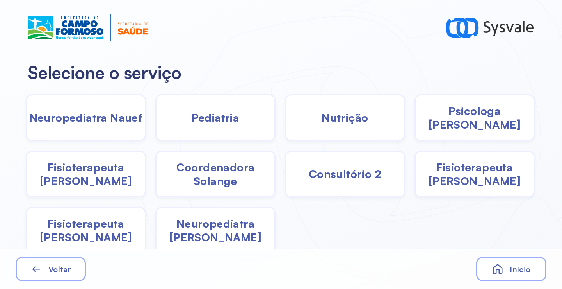
click at [227, 120] on span "Pediatria" at bounding box center [216, 118] width 48 height 14
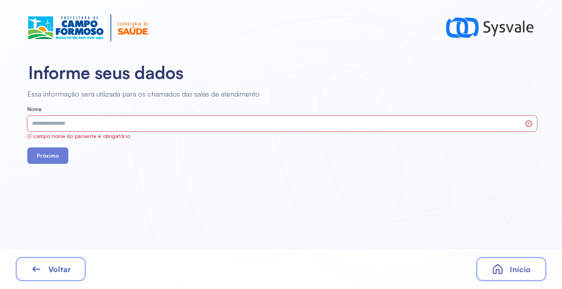
drag, startPoint x: 227, startPoint y: 120, endPoint x: 68, endPoint y: 258, distance: 210.7
click at [68, 258] on div "Voltar" at bounding box center [51, 269] width 70 height 24
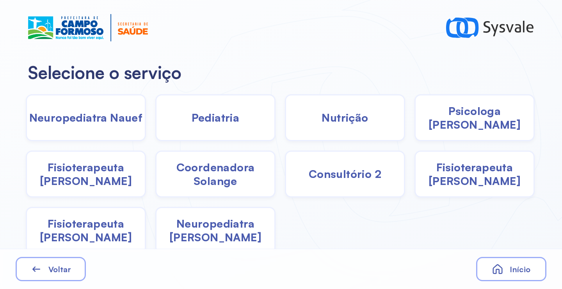
click at [228, 185] on span "Coordenadora Solange" at bounding box center [216, 173] width 118 height 27
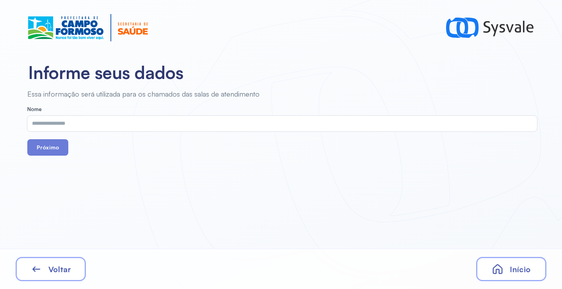
click at [60, 275] on div "Voltar" at bounding box center [51, 269] width 70 height 24
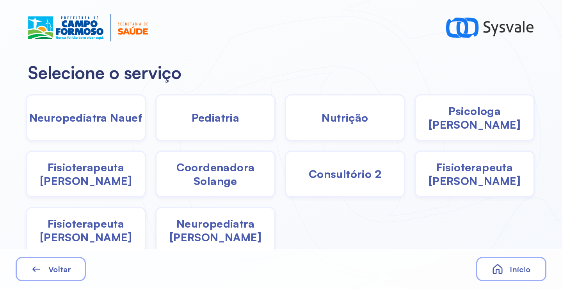
click at [101, 121] on span "Neuropediatra Nauef" at bounding box center [86, 118] width 114 height 14
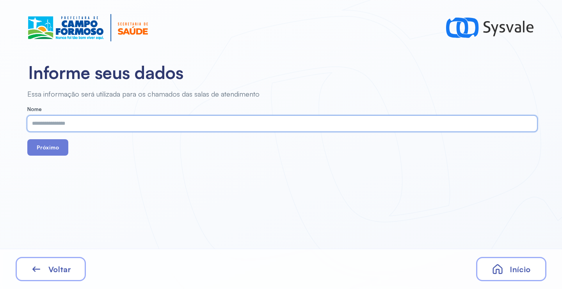
paste input "**********"
type input "**********"
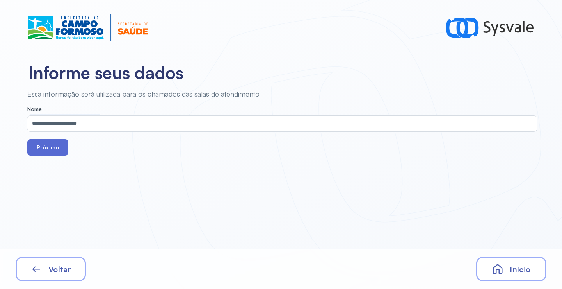
click at [49, 149] on button "Próximo" at bounding box center [47, 147] width 41 height 16
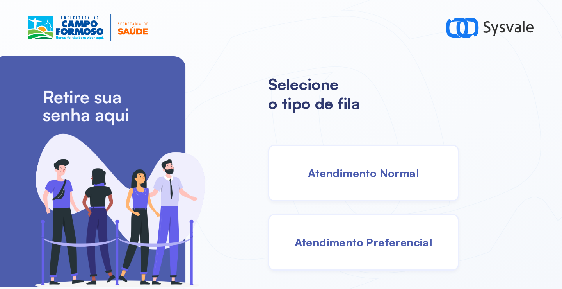
drag, startPoint x: 360, startPoint y: 209, endPoint x: 355, endPoint y: 188, distance: 21.4
click at [355, 195] on div "Atendimento Normal Atendimento Preferencial" at bounding box center [336, 208] width 137 height 126
click at [355, 187] on div "Atendimento Normal" at bounding box center [363, 173] width 191 height 57
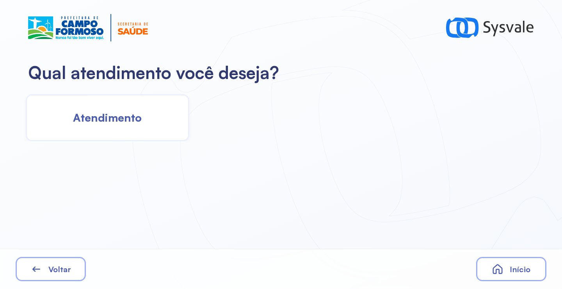
click at [142, 121] on div "Atendimento" at bounding box center [108, 117] width 164 height 47
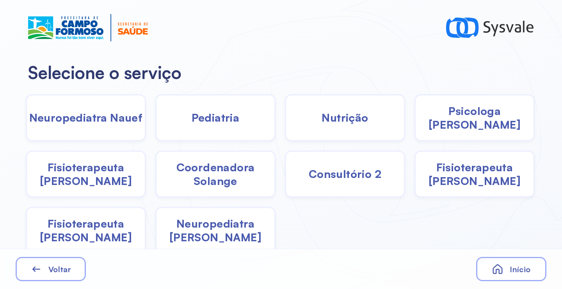
click at [90, 116] on span "Neuropediatra Nauef" at bounding box center [86, 118] width 114 height 14
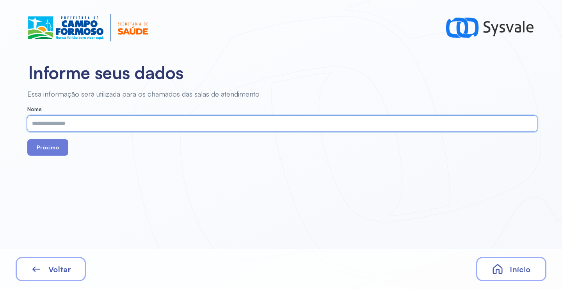
paste input "**********"
type input "**********"
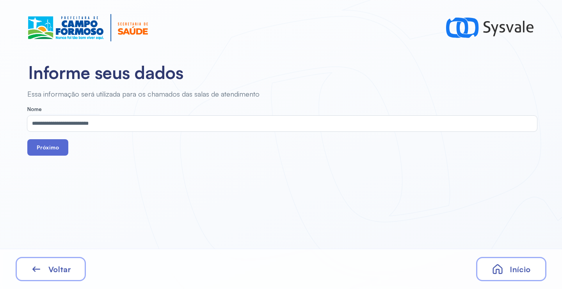
click at [49, 149] on button "Próximo" at bounding box center [47, 147] width 41 height 16
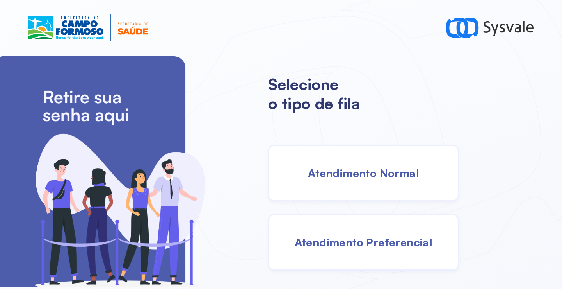
click at [342, 167] on span "Atendimento Normal" at bounding box center [363, 173] width 111 height 14
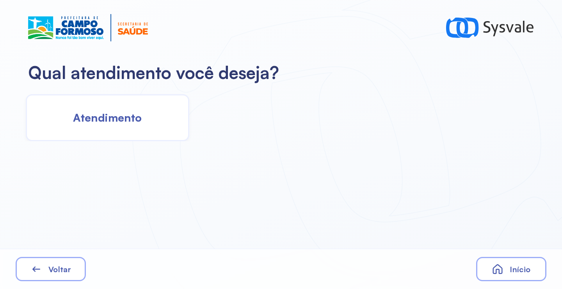
click at [137, 116] on span "Atendimento" at bounding box center [107, 118] width 69 height 14
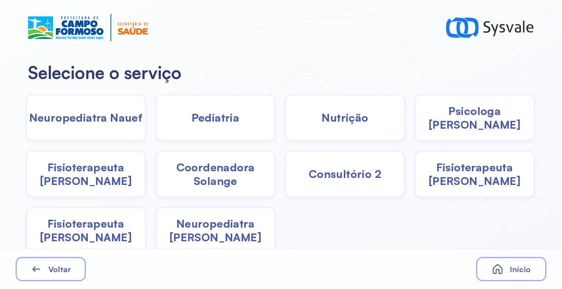
click at [122, 123] on span "Neuropediatra Nauef" at bounding box center [86, 118] width 114 height 14
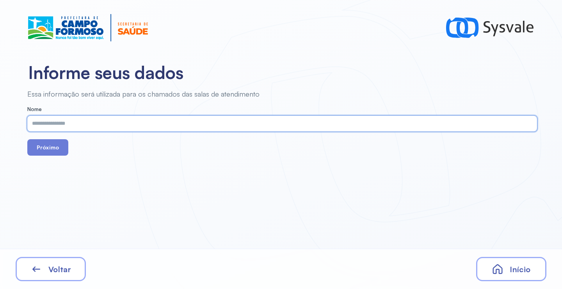
paste input "**********"
type input "**********"
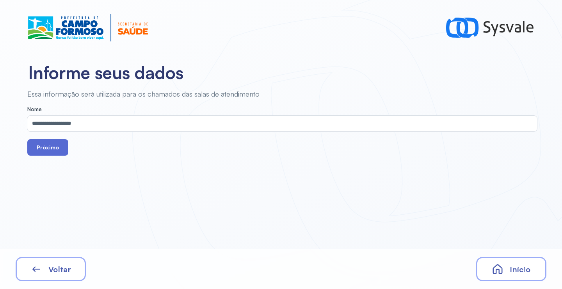
click at [59, 150] on button "Próximo" at bounding box center [47, 147] width 41 height 16
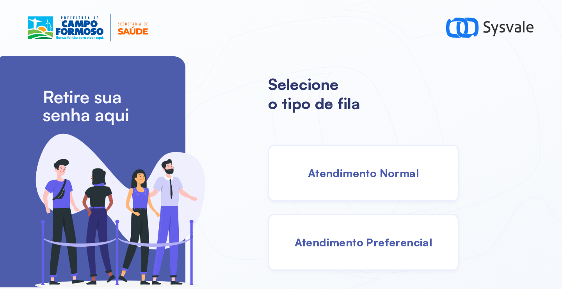
click at [347, 170] on span "Atendimento Normal" at bounding box center [363, 173] width 111 height 14
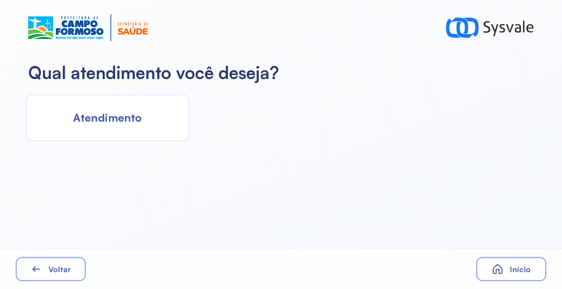
click at [167, 115] on div "Atendimento" at bounding box center [108, 117] width 164 height 47
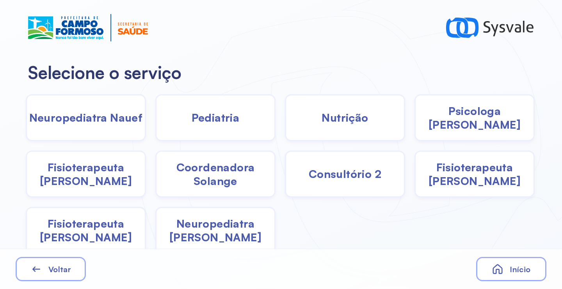
click at [210, 232] on span "Neuropediatra [PERSON_NAME]" at bounding box center [216, 229] width 118 height 27
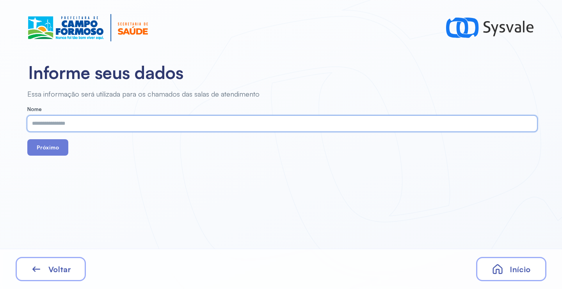
paste input "**********"
type input "**********"
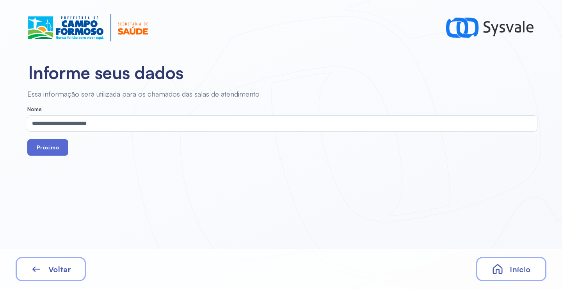
click at [57, 150] on button "Próximo" at bounding box center [47, 147] width 41 height 16
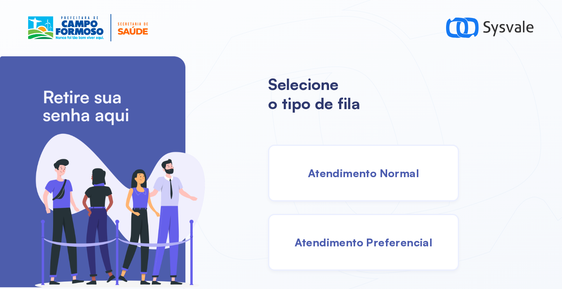
click at [391, 174] on span "Atendimento Normal" at bounding box center [363, 173] width 111 height 14
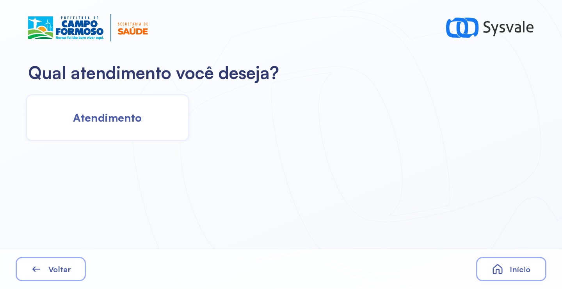
click at [111, 123] on span "Atendimento" at bounding box center [107, 118] width 69 height 14
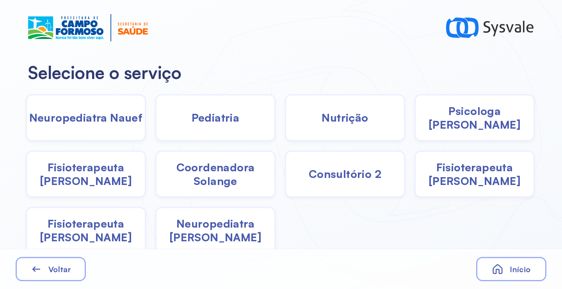
click at [223, 242] on div "Neuropediatra [PERSON_NAME]" at bounding box center [215, 230] width 120 height 47
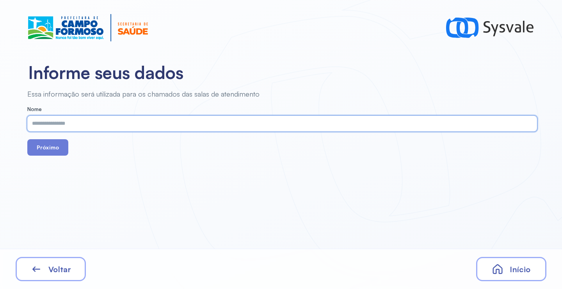
paste input "**********"
click at [126, 130] on input "**********" at bounding box center [280, 124] width 507 height 16
paste input "text"
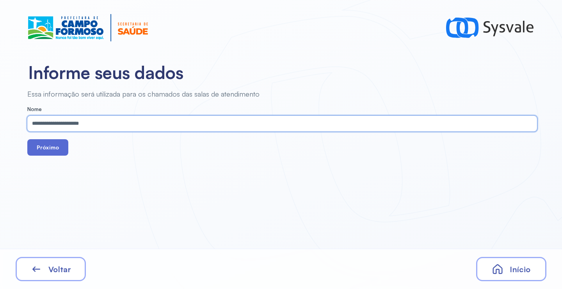
type input "**********"
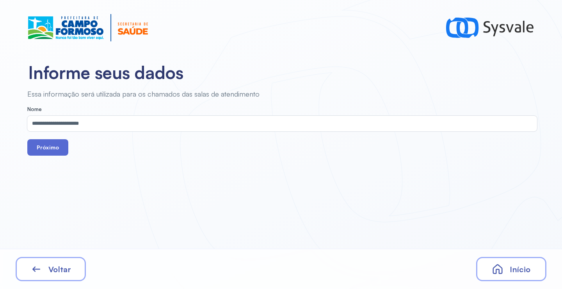
click at [51, 148] on button "Próximo" at bounding box center [47, 147] width 41 height 16
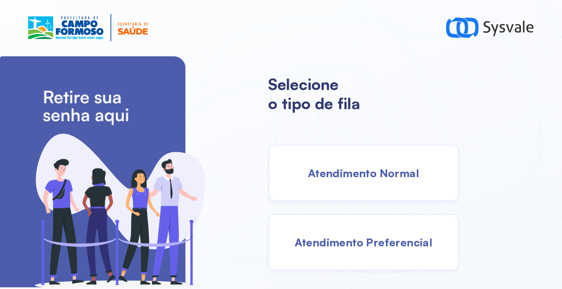
click at [338, 158] on div "Atendimento Normal" at bounding box center [363, 173] width 191 height 57
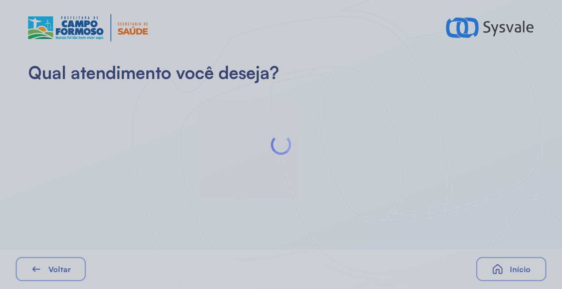
click at [151, 118] on div at bounding box center [281, 144] width 562 height 289
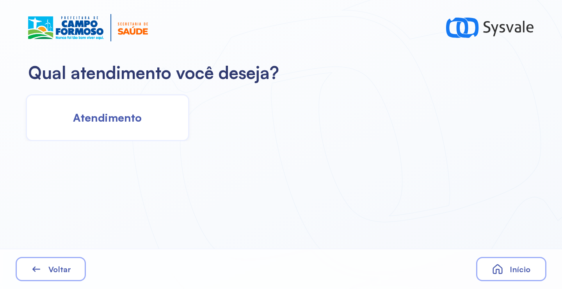
click at [151, 118] on div "Atendimento" at bounding box center [108, 117] width 164 height 47
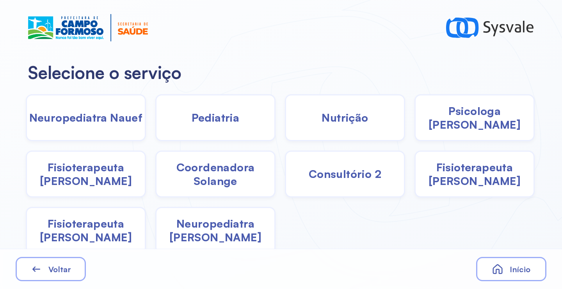
click at [117, 125] on div "Neuropediatra Nauef" at bounding box center [86, 117] width 120 height 47
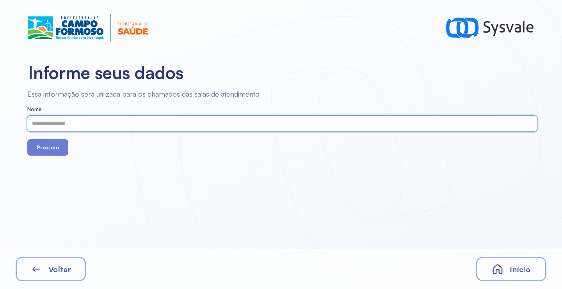
type input "**********"
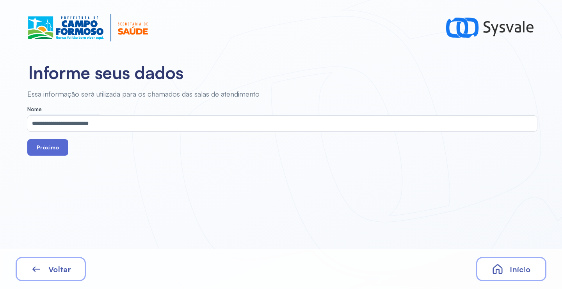
click at [55, 150] on button "Próximo" at bounding box center [47, 147] width 41 height 16
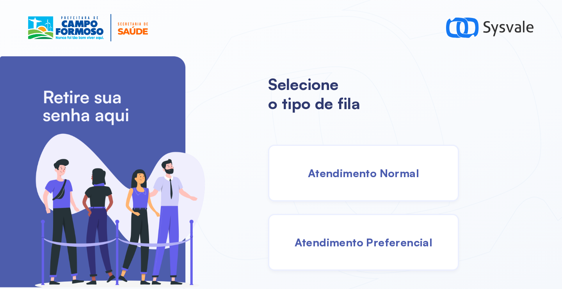
click at [359, 175] on span "Atendimento Normal" at bounding box center [363, 173] width 111 height 14
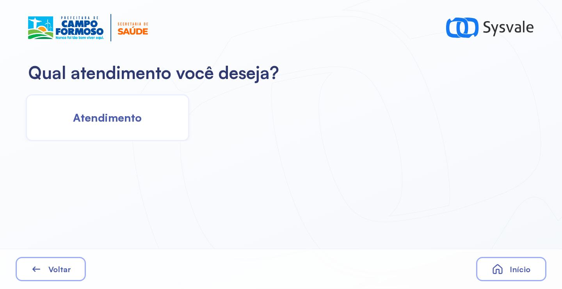
click at [58, 106] on div "Atendimento" at bounding box center [108, 117] width 164 height 47
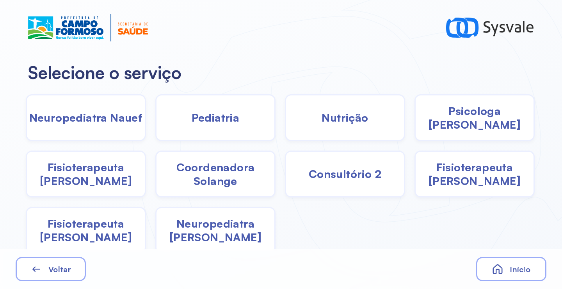
click at [458, 118] on span "Psicologa [PERSON_NAME]" at bounding box center [475, 117] width 118 height 27
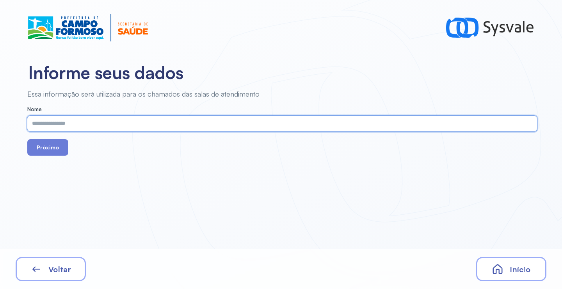
paste input "**********"
type input "**********"
click at [49, 155] on button "Próximo" at bounding box center [47, 147] width 41 height 16
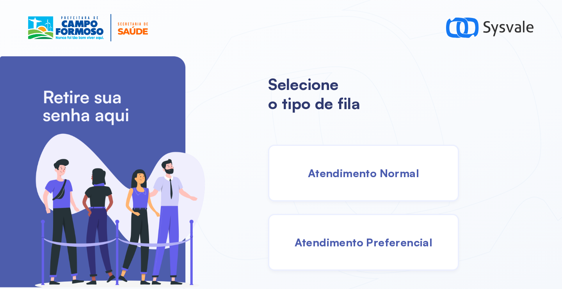
drag, startPoint x: 365, startPoint y: 168, endPoint x: 361, endPoint y: 168, distance: 4.3
click at [361, 168] on span "Atendimento Normal" at bounding box center [363, 173] width 111 height 14
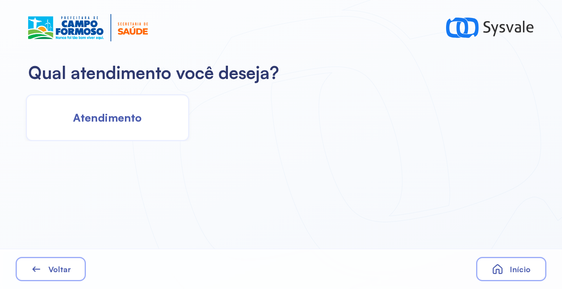
click at [134, 109] on div "Atendimento" at bounding box center [108, 117] width 164 height 47
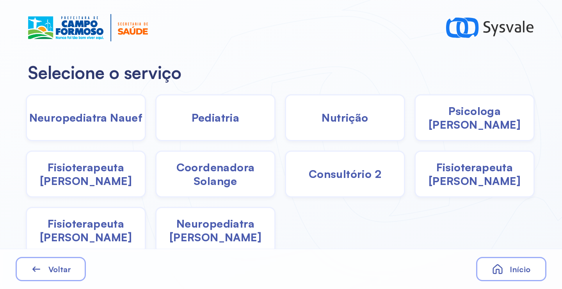
click at [193, 224] on span "Neuropediatra [PERSON_NAME]" at bounding box center [216, 229] width 118 height 27
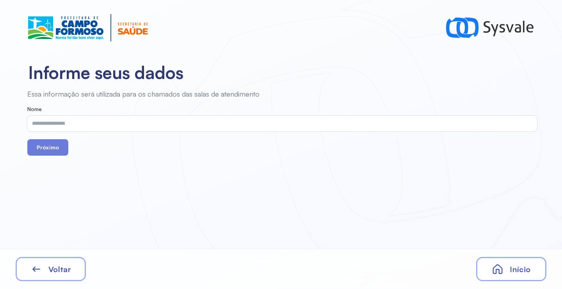
drag, startPoint x: 83, startPoint y: 109, endPoint x: 73, endPoint y: 125, distance: 18.8
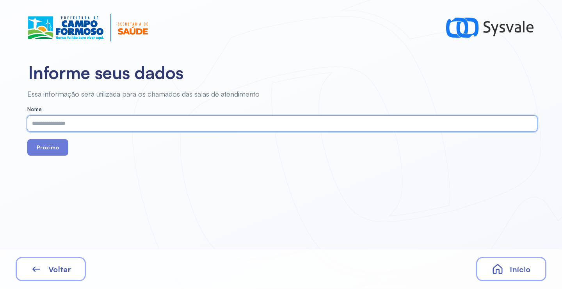
paste input "**********"
type input "**********"
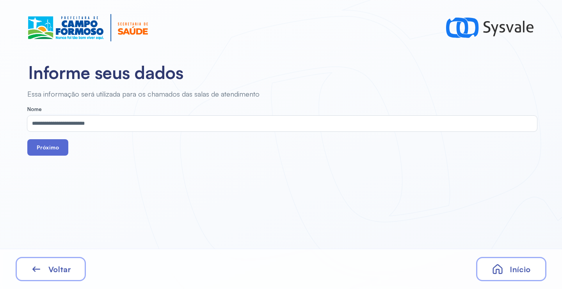
click at [52, 148] on button "Próximo" at bounding box center [47, 147] width 41 height 16
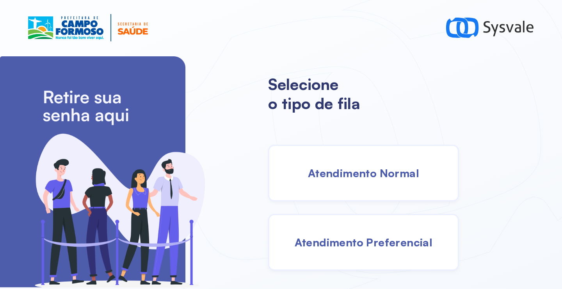
click at [357, 173] on span "Atendimento Normal" at bounding box center [363, 173] width 111 height 14
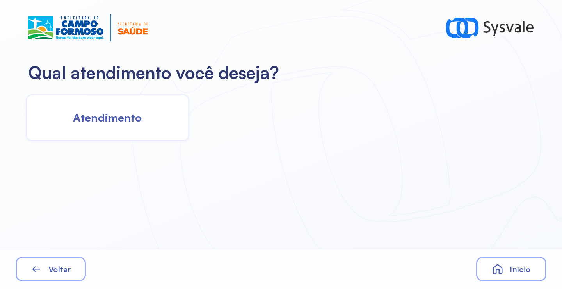
click at [147, 128] on div "Atendimento" at bounding box center [108, 117] width 164 height 47
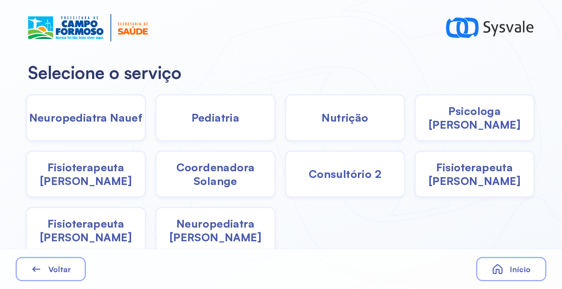
click at [203, 234] on span "Neuropediatra [PERSON_NAME]" at bounding box center [216, 229] width 118 height 27
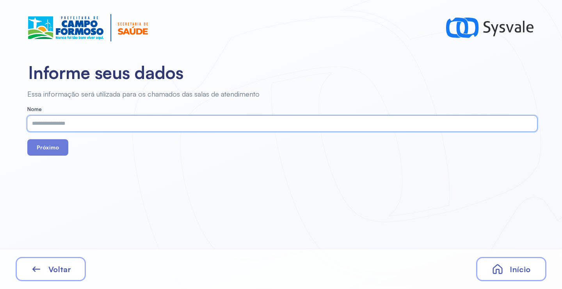
paste input "**********"
type input "**********"
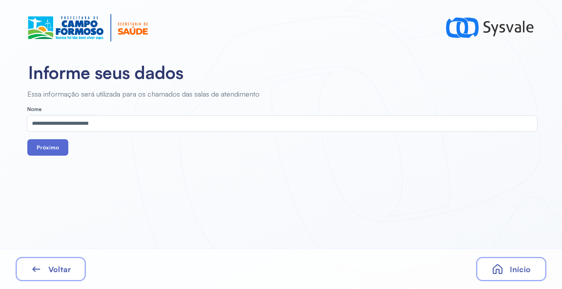
click at [54, 146] on button "Próximo" at bounding box center [47, 147] width 41 height 16
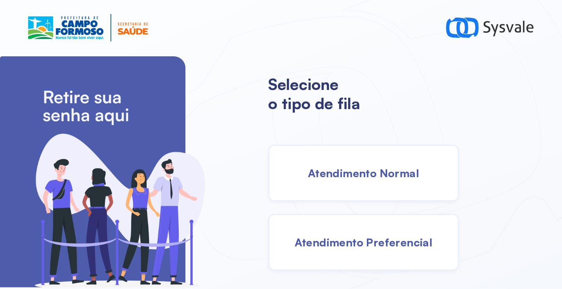
click at [352, 172] on span "Atendimento Normal" at bounding box center [363, 173] width 111 height 14
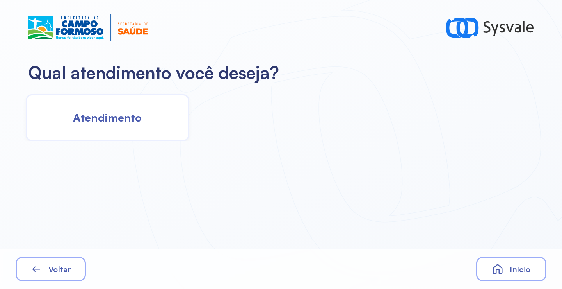
click at [104, 122] on span "Atendimento" at bounding box center [107, 118] width 69 height 14
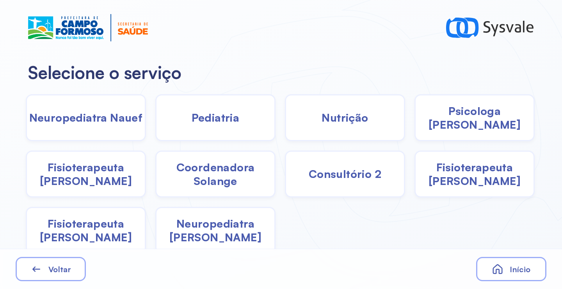
click at [94, 126] on div "Neuropediatra Nauef" at bounding box center [86, 117] width 120 height 47
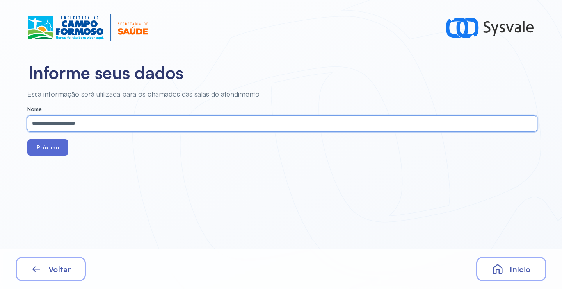
type input "**********"
click at [43, 144] on button "Próximo" at bounding box center [47, 147] width 41 height 16
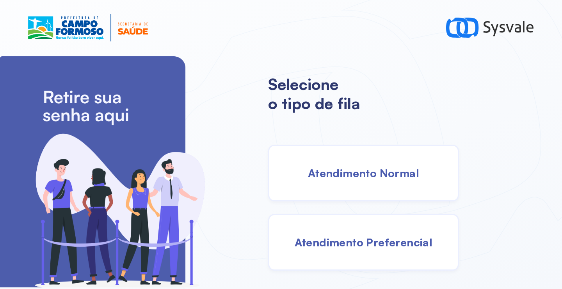
drag, startPoint x: 378, startPoint y: 170, endPoint x: 372, endPoint y: 170, distance: 5.9
click at [372, 170] on span "Atendimento Normal" at bounding box center [363, 173] width 111 height 14
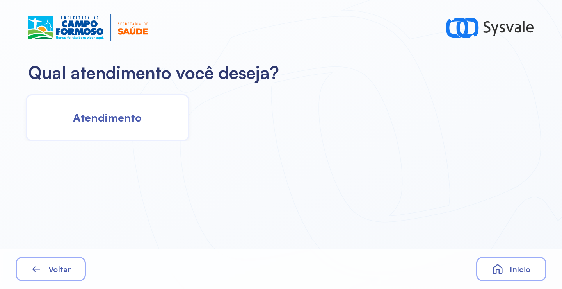
click at [92, 86] on div "Qual atendimento você deseja?" at bounding box center [281, 72] width 562 height 34
click at [108, 106] on div "Atendimento" at bounding box center [108, 117] width 164 height 47
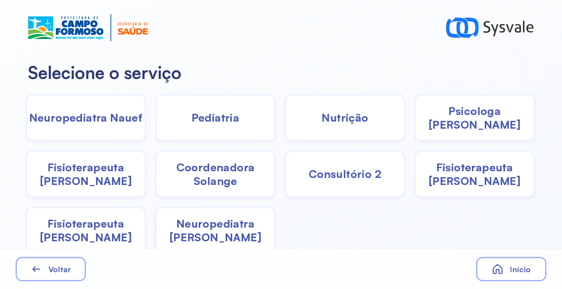
click at [213, 233] on span "Neuropediatra [PERSON_NAME]" at bounding box center [216, 229] width 118 height 27
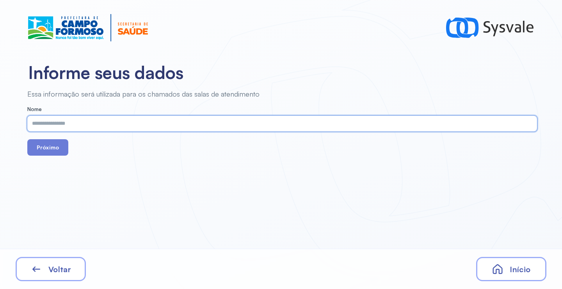
paste input "**********"
type input "**********"
click at [58, 149] on button "Próximo" at bounding box center [47, 147] width 41 height 16
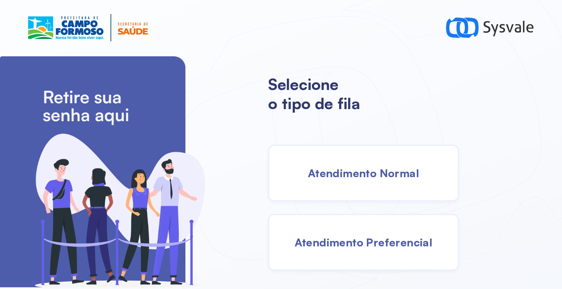
click at [351, 175] on span "Atendimento Normal" at bounding box center [363, 173] width 111 height 14
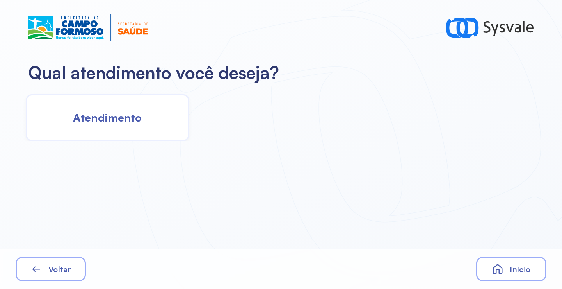
click at [134, 121] on span "Atendimento" at bounding box center [107, 118] width 69 height 14
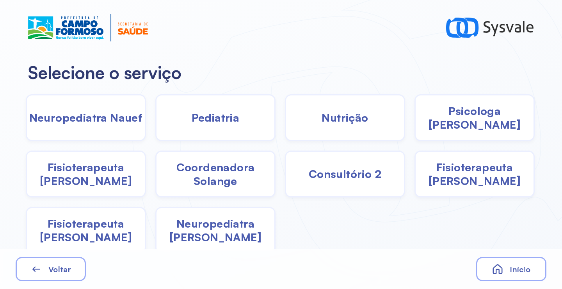
click at [106, 115] on span "Neuropediatra Nauef" at bounding box center [86, 118] width 114 height 14
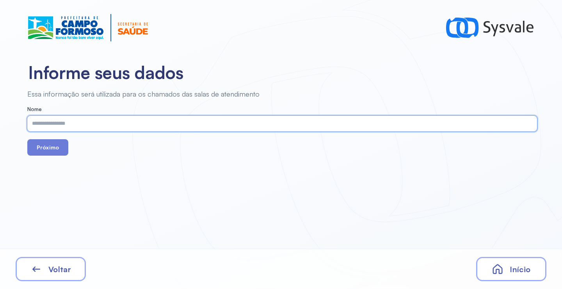
paste input "**********"
type input "**********"
click at [41, 143] on button "Próximo" at bounding box center [47, 147] width 41 height 16
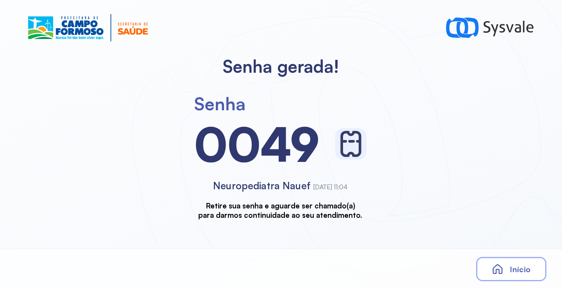
click at [322, 142] on div "0049" at bounding box center [281, 143] width 172 height 59
click at [512, 268] on span "Início" at bounding box center [520, 269] width 21 height 10
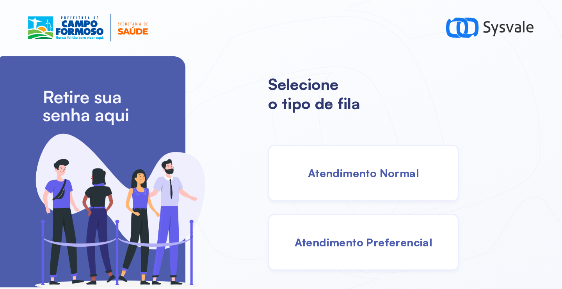
click at [336, 165] on div "Atendimento Normal" at bounding box center [363, 173] width 191 height 57
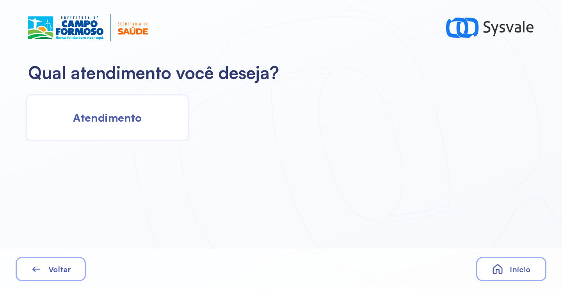
click at [147, 129] on div "Atendimento" at bounding box center [108, 117] width 164 height 47
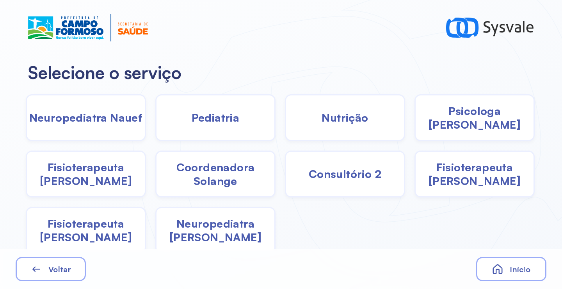
click at [107, 119] on span "Neuropediatra Nauef" at bounding box center [86, 118] width 114 height 14
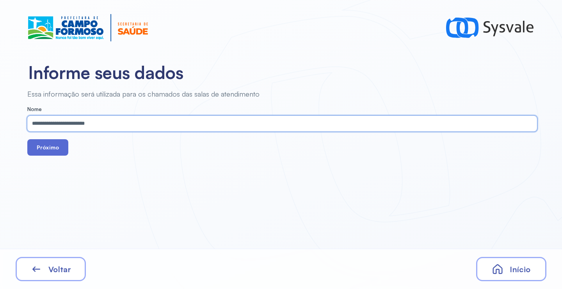
type input "**********"
click at [57, 148] on button "Próximo" at bounding box center [47, 147] width 41 height 16
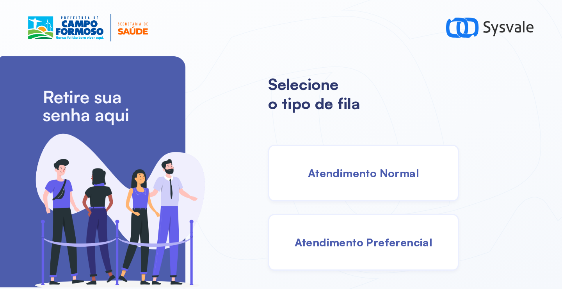
drag, startPoint x: 332, startPoint y: 171, endPoint x: 328, endPoint y: 171, distance: 4.3
click at [328, 171] on span "Atendimento Normal" at bounding box center [363, 173] width 111 height 14
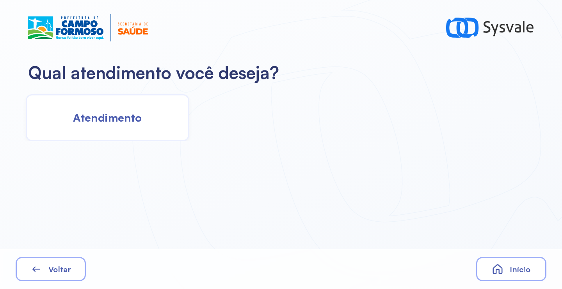
click at [128, 120] on span "Atendimento" at bounding box center [107, 118] width 69 height 14
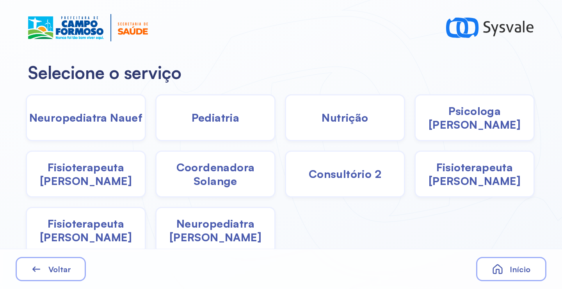
click at [221, 233] on span "Neuropediatra [PERSON_NAME]" at bounding box center [216, 229] width 118 height 27
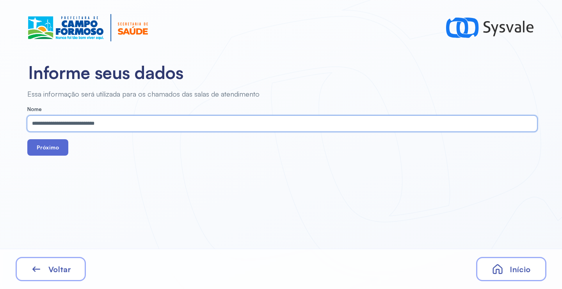
click at [48, 155] on button "Próximo" at bounding box center [47, 147] width 41 height 16
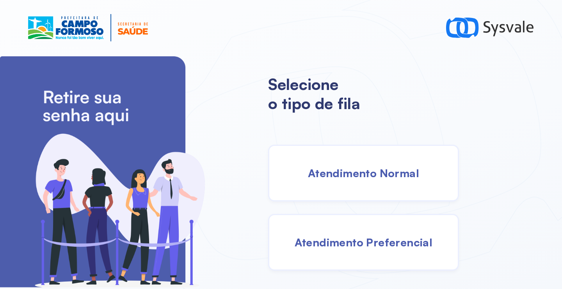
click at [353, 177] on span "Atendimento Normal" at bounding box center [363, 173] width 111 height 14
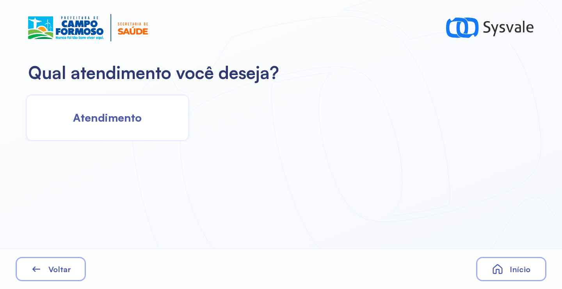
click at [102, 122] on span "Atendimento" at bounding box center [107, 118] width 69 height 14
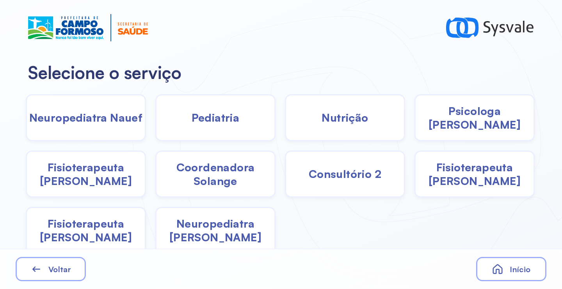
click at [120, 118] on span "Neuropediatra Nauef" at bounding box center [86, 118] width 114 height 14
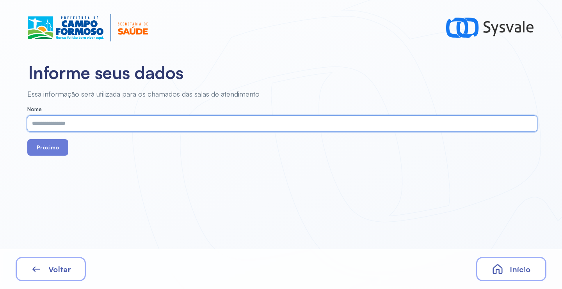
type input "**********"
click at [109, 122] on input "**********" at bounding box center [280, 124] width 507 height 16
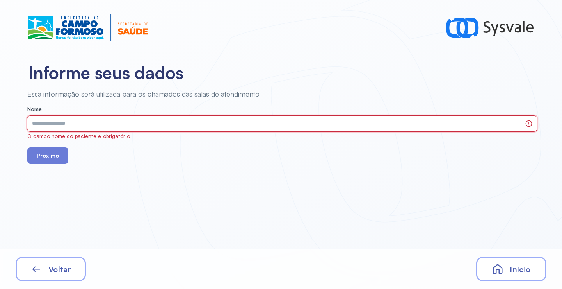
paste input "**********"
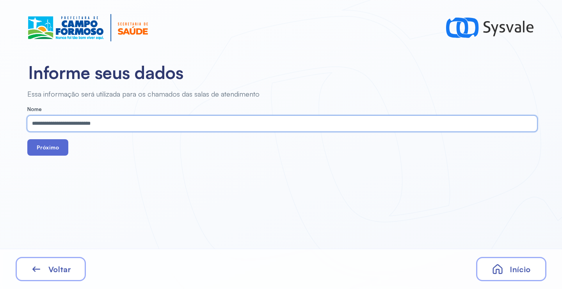
type input "**********"
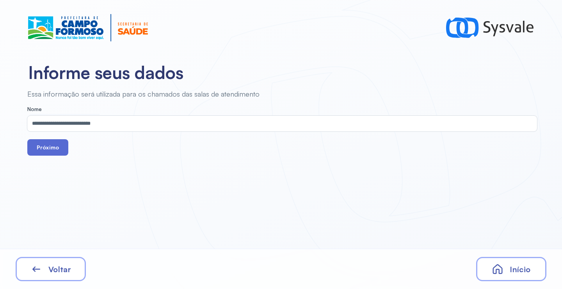
click at [50, 149] on button "Próximo" at bounding box center [47, 147] width 41 height 16
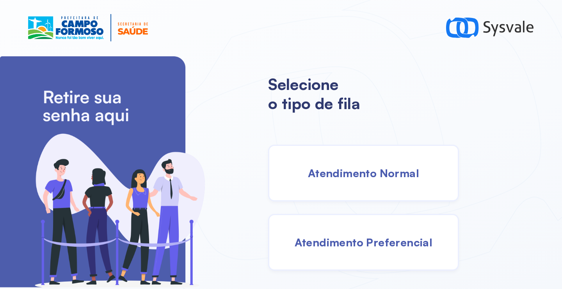
click at [360, 167] on span "Atendimento Normal" at bounding box center [363, 173] width 111 height 14
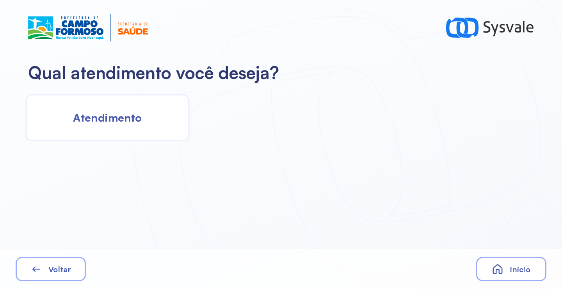
click at [136, 121] on span "Atendimento" at bounding box center [107, 118] width 69 height 14
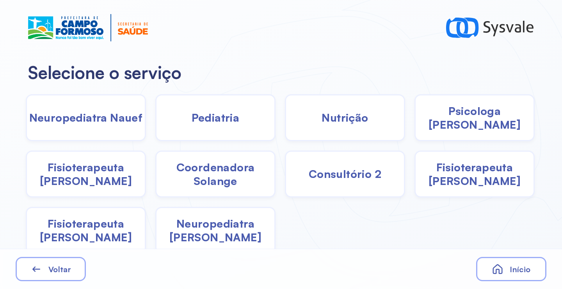
click at [122, 112] on div "Neuropediatra Nauef" at bounding box center [86, 117] width 120 height 47
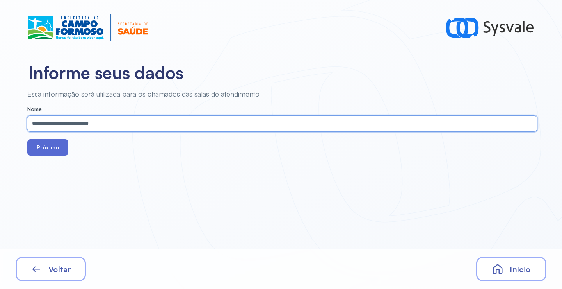
type input "**********"
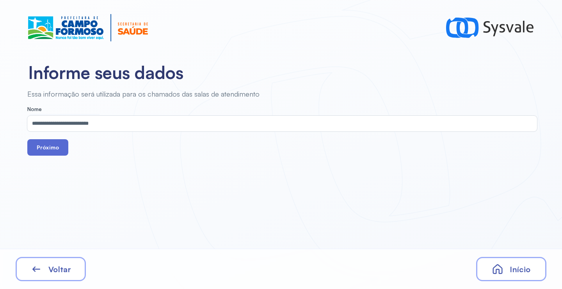
click at [47, 152] on button "Próximo" at bounding box center [47, 147] width 41 height 16
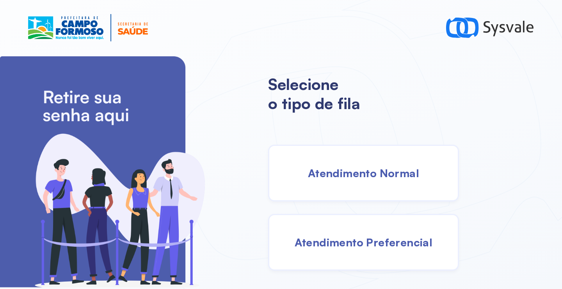
click at [376, 179] on span "Atendimento Normal" at bounding box center [363, 173] width 111 height 14
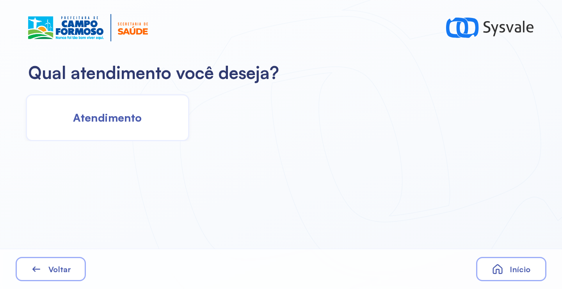
click at [137, 125] on div "Atendimento" at bounding box center [108, 117] width 164 height 47
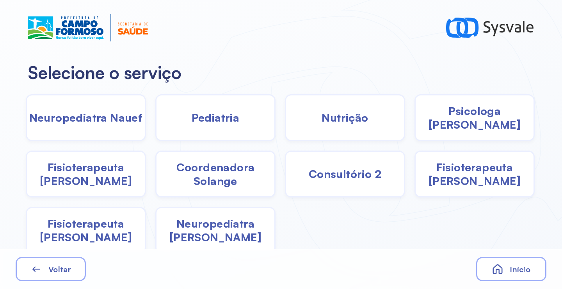
click at [118, 117] on span "Neuropediatra Nauef" at bounding box center [86, 118] width 114 height 14
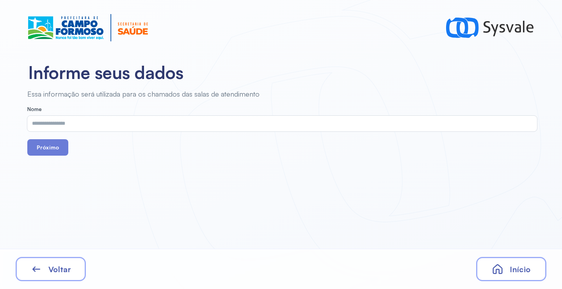
drag, startPoint x: 118, startPoint y: 117, endPoint x: 130, endPoint y: 122, distance: 12.4
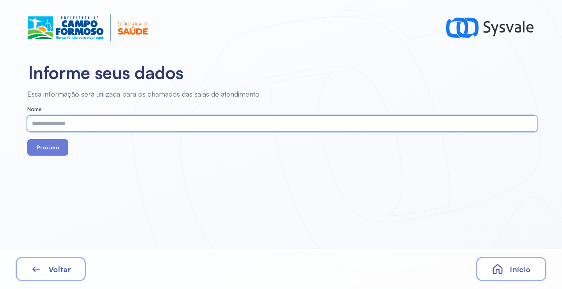
paste input "**********"
type input "**********"
drag, startPoint x: 52, startPoint y: 147, endPoint x: 59, endPoint y: 140, distance: 9.7
click at [52, 146] on button "Próximo" at bounding box center [47, 147] width 41 height 16
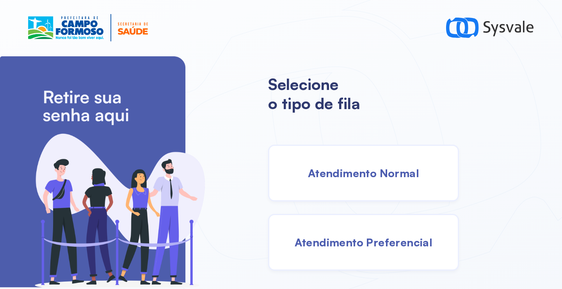
click at [365, 177] on span "Atendimento Normal" at bounding box center [363, 173] width 111 height 14
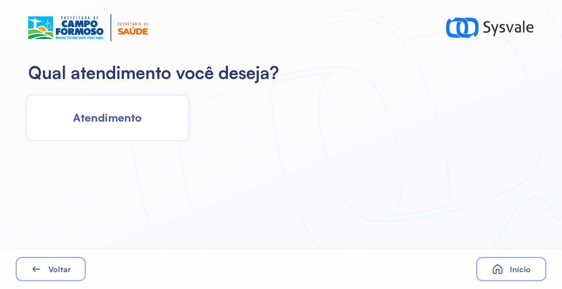
click at [106, 101] on div "Atendimento" at bounding box center [108, 117] width 164 height 47
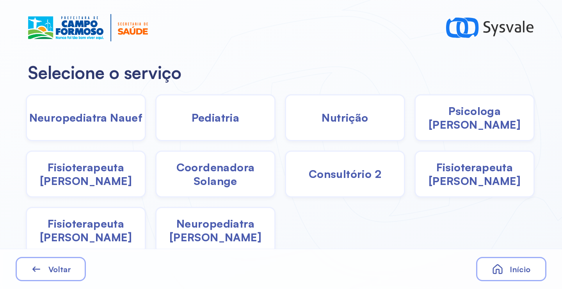
click at [215, 180] on span "Coordenadora Solange" at bounding box center [216, 173] width 118 height 27
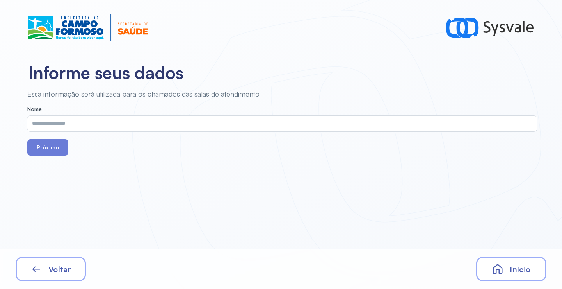
click at [52, 271] on span "Voltar" at bounding box center [59, 269] width 23 height 10
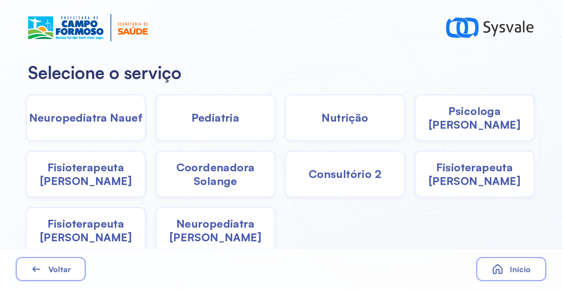
click at [111, 114] on span "Neuropediatra Nauef" at bounding box center [86, 118] width 114 height 14
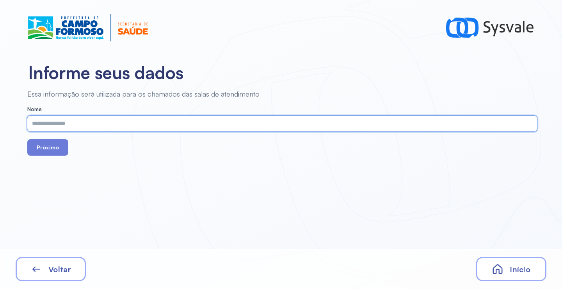
paste input "**********"
type input "**********"
click at [50, 148] on button "Próximo" at bounding box center [47, 147] width 41 height 16
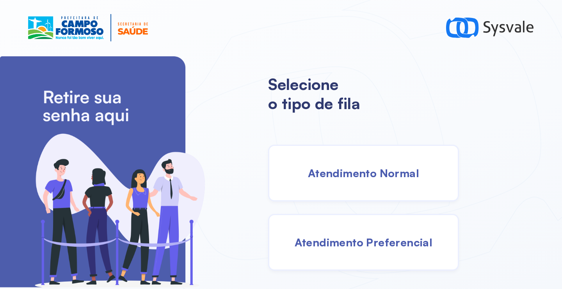
click at [364, 177] on span "Atendimento Normal" at bounding box center [363, 173] width 111 height 14
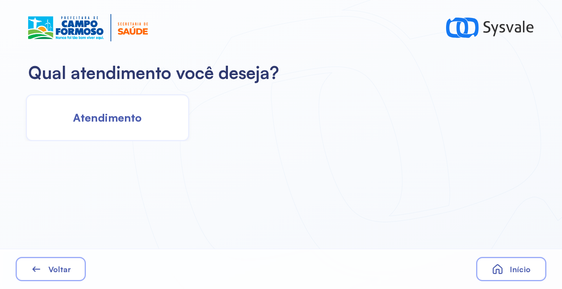
click at [141, 117] on span "Atendimento" at bounding box center [107, 118] width 69 height 14
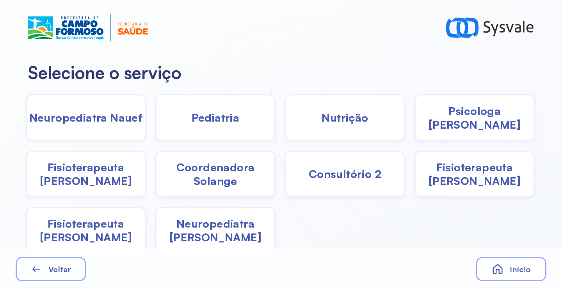
click at [70, 125] on div "Neuropediatra Nauef" at bounding box center [86, 117] width 120 height 47
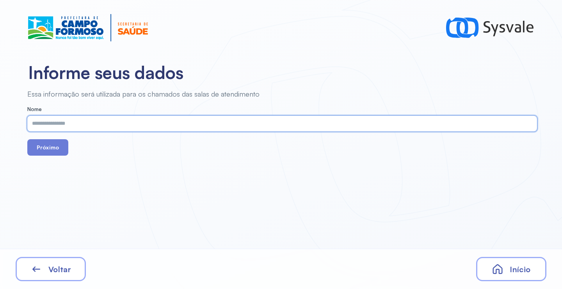
paste input "**********"
type input "**********"
click at [45, 147] on button "Próximo" at bounding box center [47, 147] width 41 height 16
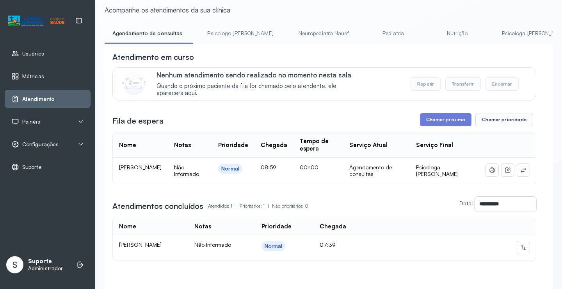
scroll to position [39, 0]
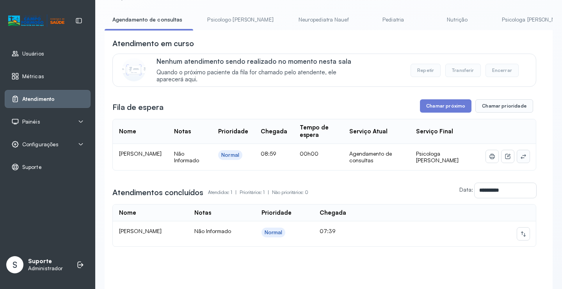
click at [521, 159] on icon at bounding box center [523, 156] width 5 height 5
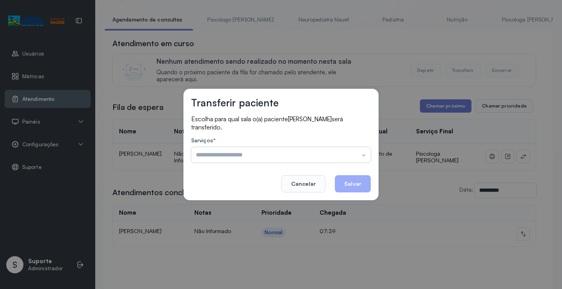
click at [296, 157] on input "text" at bounding box center [281, 155] width 180 height 16
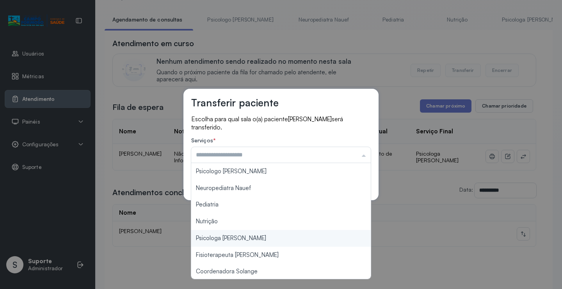
type input "**********"
click at [245, 237] on div "**********" at bounding box center [281, 144] width 562 height 289
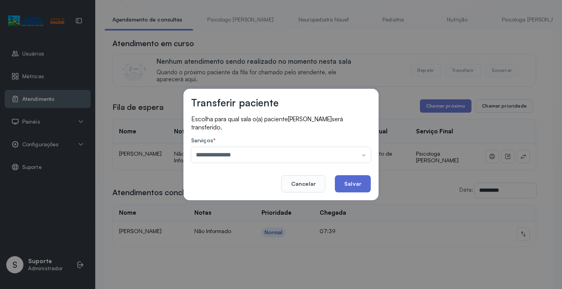
click at [351, 184] on button "Salvar" at bounding box center [353, 183] width 36 height 17
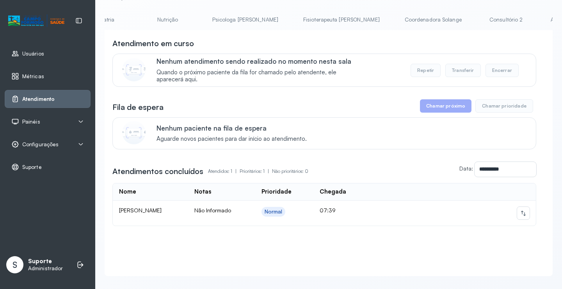
scroll to position [0, 270]
click at [228, 19] on link "Psicologa [PERSON_NAME]" at bounding box center [265, 19] width 82 height 13
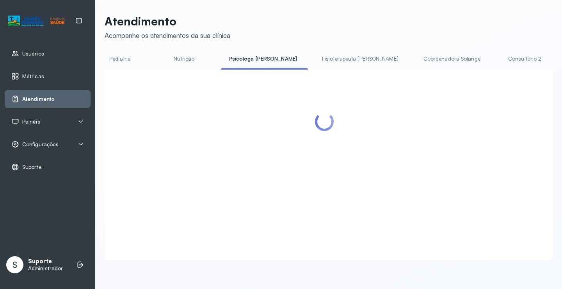
scroll to position [39, 0]
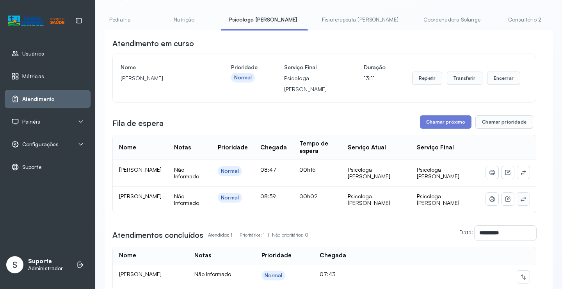
click at [521, 201] on icon at bounding box center [524, 199] width 6 height 6
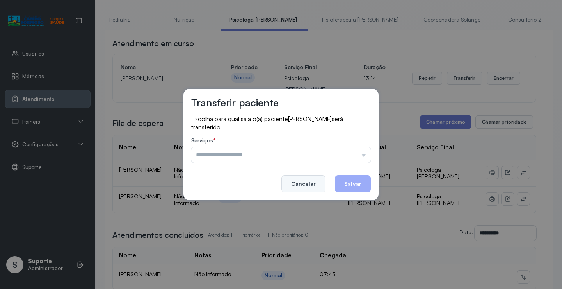
click at [308, 184] on button "Cancelar" at bounding box center [304, 183] width 44 height 17
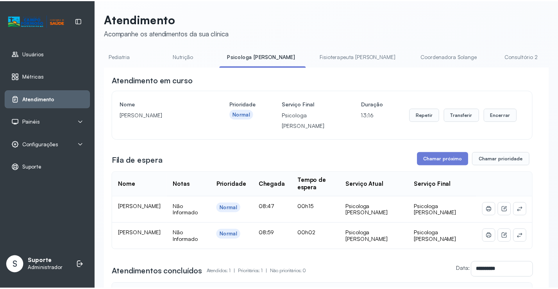
scroll to position [0, 0]
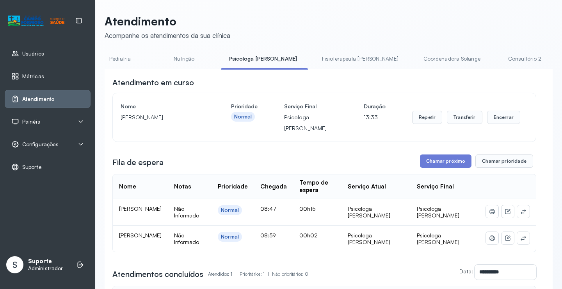
click at [49, 125] on div "Painéis" at bounding box center [47, 122] width 73 height 8
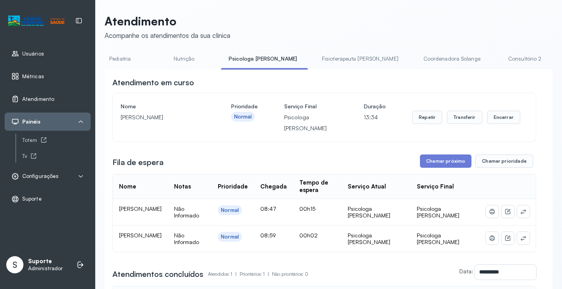
click at [54, 178] on span "Configurações" at bounding box center [40, 176] width 36 height 7
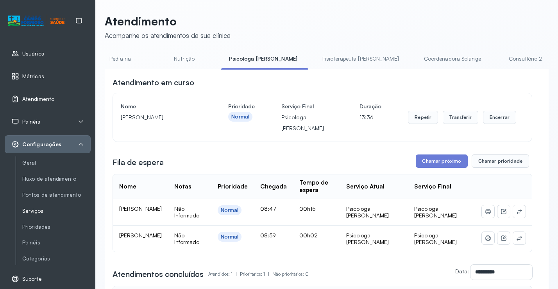
click at [42, 209] on link "Serviços" at bounding box center [56, 210] width 68 height 7
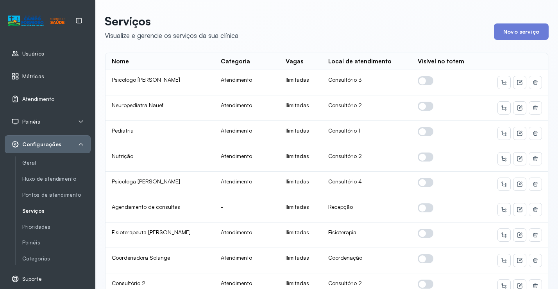
click at [42, 103] on div "Atendimento" at bounding box center [48, 99] width 86 height 18
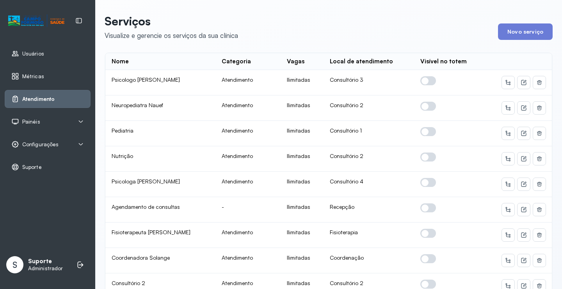
click at [62, 101] on link "Atendimento" at bounding box center [47, 99] width 73 height 8
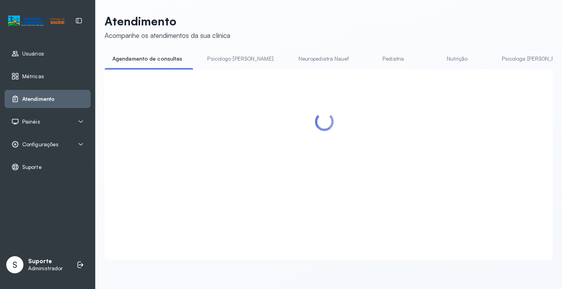
click at [296, 60] on link "Neuropediatra Nauef" at bounding box center [324, 58] width 66 height 13
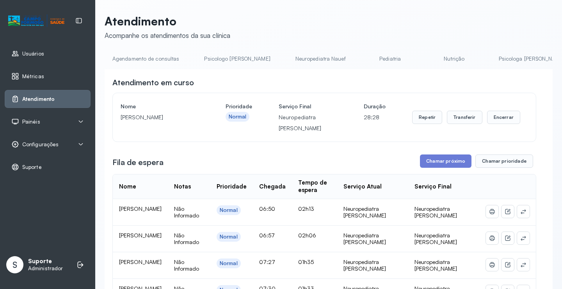
click at [143, 57] on link "Agendamento de consultas" at bounding box center [146, 58] width 82 height 13
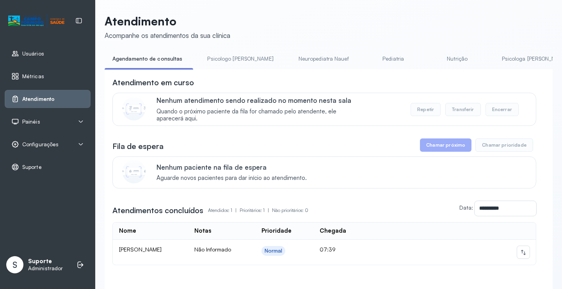
click at [495, 59] on link "Psicologa [PERSON_NAME]" at bounding box center [535, 58] width 82 height 13
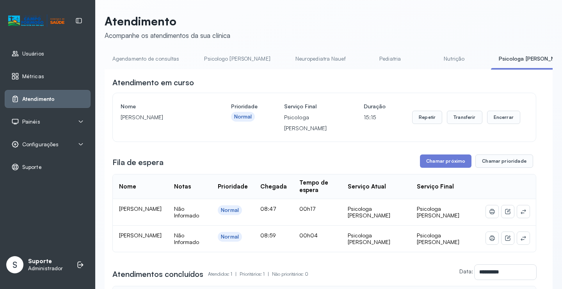
click at [160, 55] on link "Agendamento de consultas" at bounding box center [146, 58] width 82 height 13
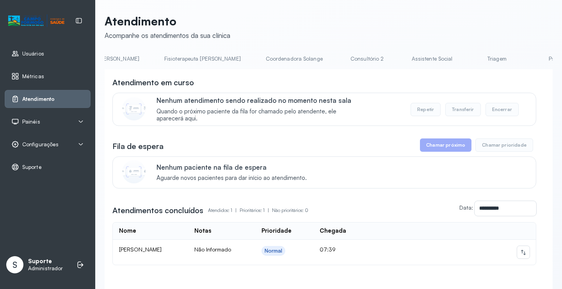
scroll to position [0, 434]
click at [465, 57] on link "Triagem" at bounding box center [492, 58] width 55 height 13
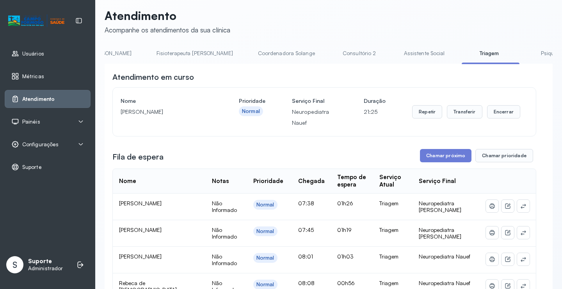
scroll to position [0, 0]
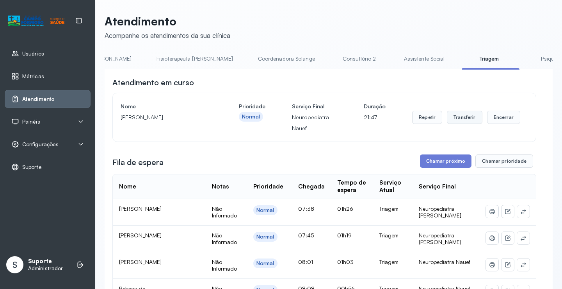
click at [470, 116] on button "Transferir" at bounding box center [465, 117] width 36 height 13
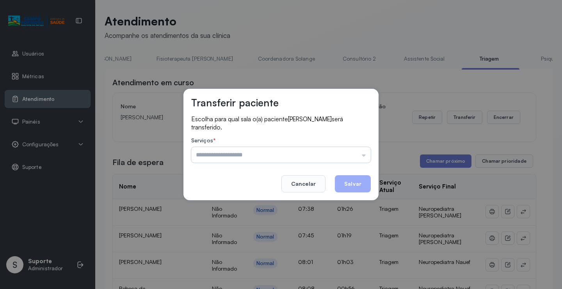
click at [350, 150] on input "text" at bounding box center [281, 155] width 180 height 16
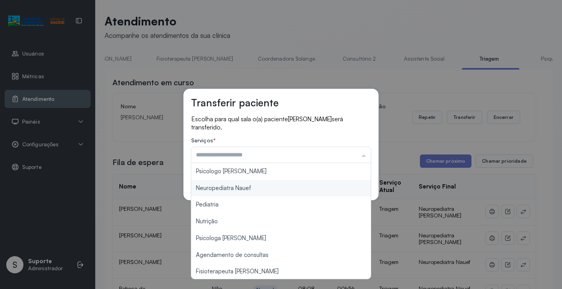
type input "**********"
click at [258, 186] on div "**********" at bounding box center [281, 144] width 195 height 111
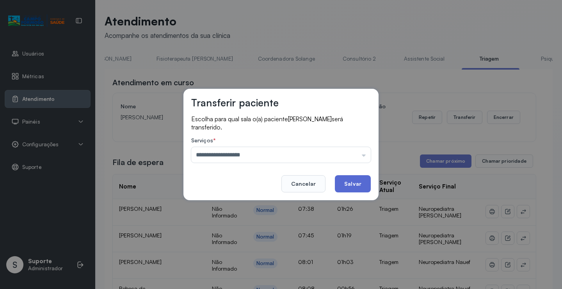
click at [358, 178] on button "Salvar" at bounding box center [353, 183] width 36 height 17
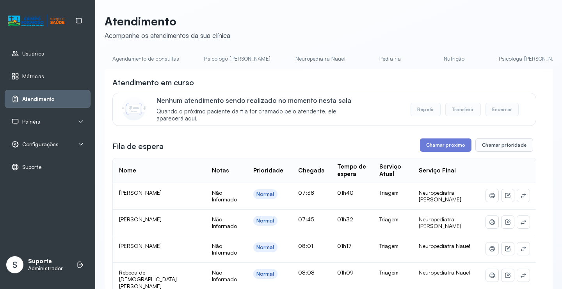
click at [157, 63] on link "Agendamento de consultas" at bounding box center [146, 58] width 82 height 13
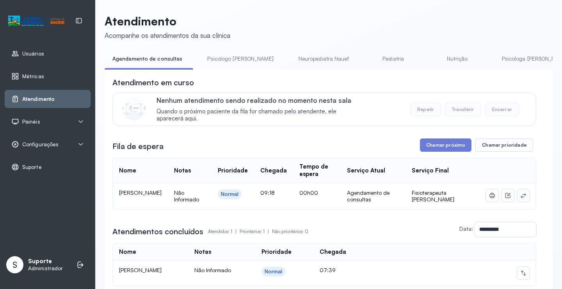
click at [521, 198] on icon at bounding box center [523, 195] width 5 height 5
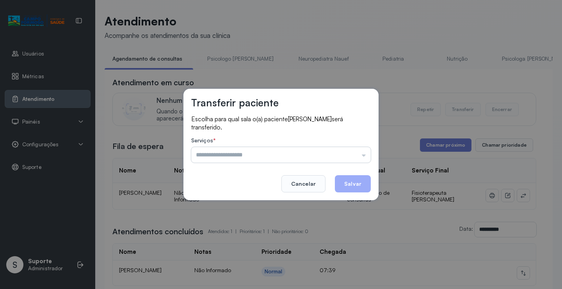
click at [335, 150] on input "text" at bounding box center [281, 155] width 180 height 16
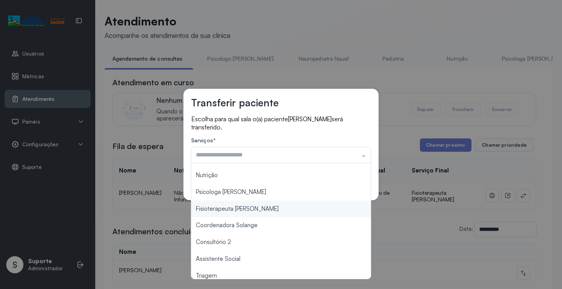
scroll to position [78, 0]
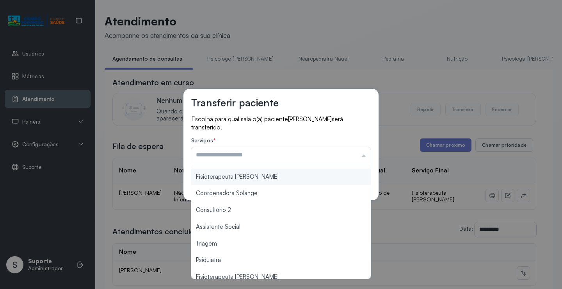
type input "**********"
click at [254, 178] on div "**********" at bounding box center [281, 144] width 195 height 111
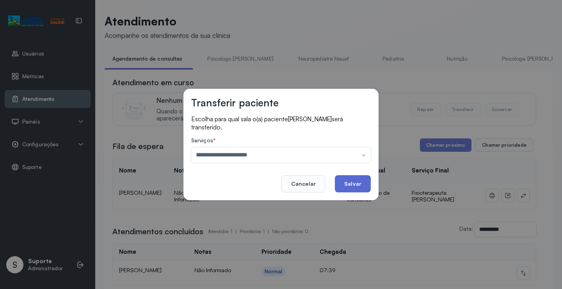
click at [348, 187] on button "Salvar" at bounding box center [353, 183] width 36 height 17
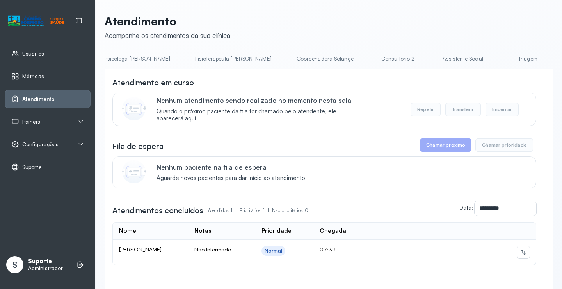
scroll to position [0, 441]
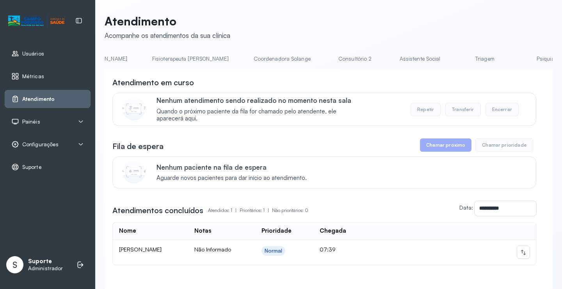
click at [458, 56] on link "Triagem" at bounding box center [485, 58] width 55 height 13
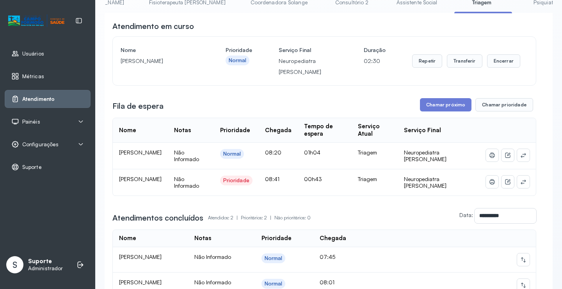
scroll to position [78, 0]
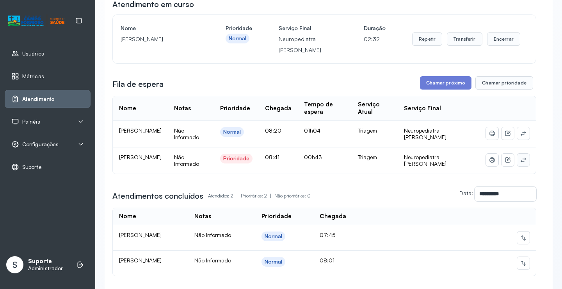
click at [521, 161] on icon at bounding box center [523, 159] width 5 height 5
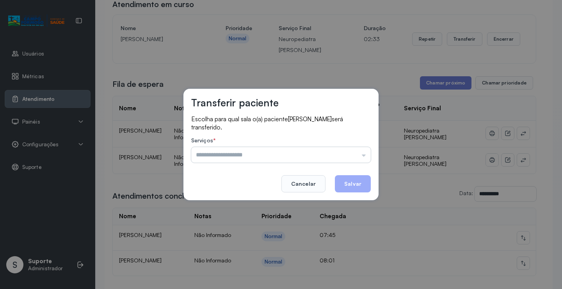
click at [358, 150] on input "text" at bounding box center [281, 155] width 180 height 16
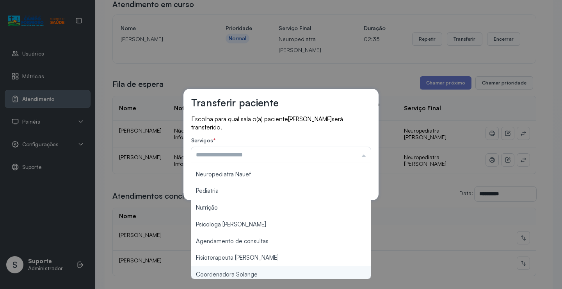
scroll to position [0, 0]
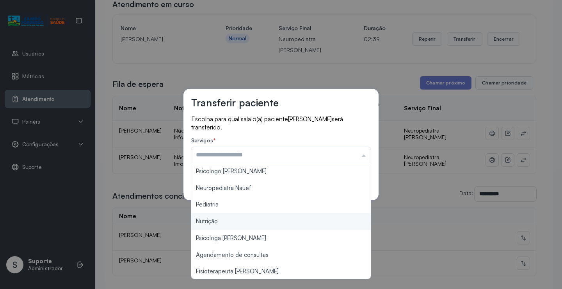
type input "********"
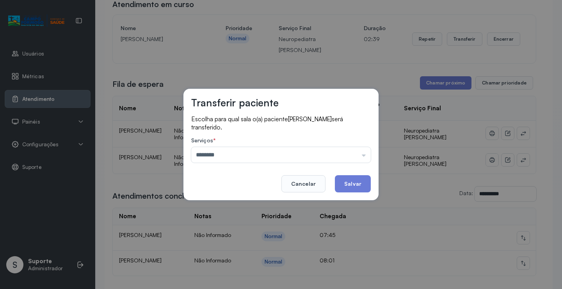
click at [230, 221] on div "Transferir paciente Escolha para qual sala o(a) paciente STEFANY VITORIA CARVAL…" at bounding box center [281, 144] width 562 height 289
click at [353, 184] on button "Salvar" at bounding box center [353, 183] width 36 height 17
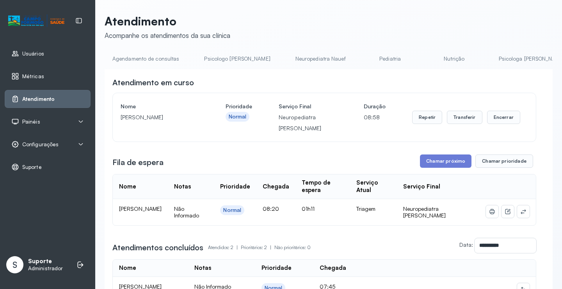
click at [155, 58] on link "Agendamento de consultas" at bounding box center [146, 58] width 82 height 13
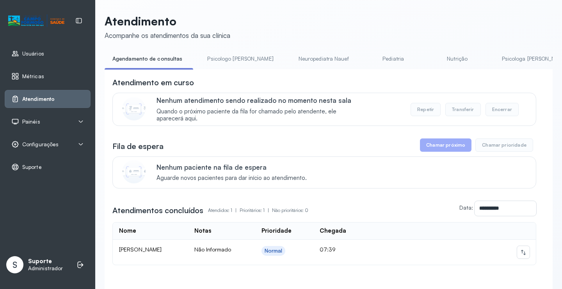
click at [219, 57] on link "Psicologo Pedro" at bounding box center [241, 58] width 82 height 13
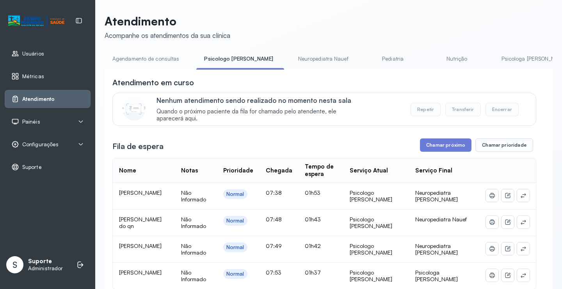
click at [291, 55] on link "Neuropediatra Nauef" at bounding box center [324, 58] width 66 height 13
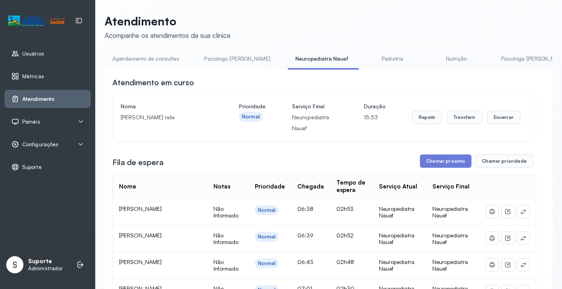
click at [366, 56] on link "Pediatria" at bounding box center [393, 58] width 55 height 13
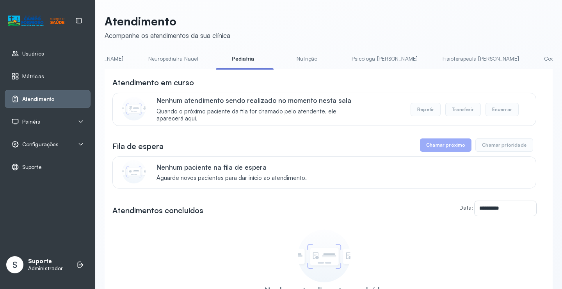
scroll to position [0, 158]
click at [333, 61] on link "Psicologa [PERSON_NAME]" at bounding box center [374, 58] width 82 height 13
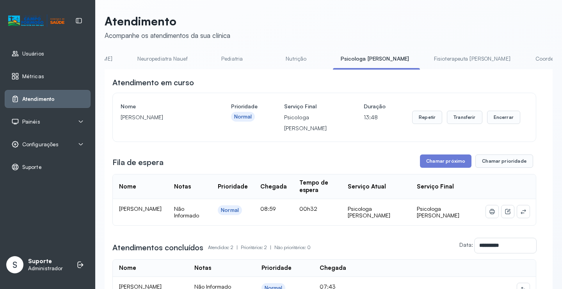
scroll to position [0, 0]
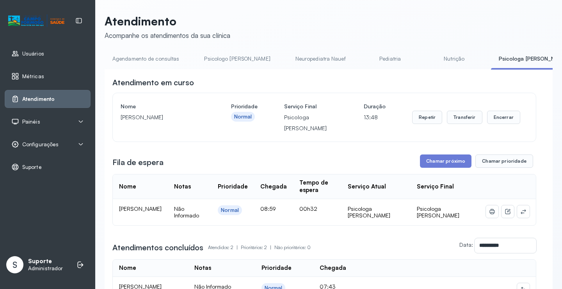
click at [144, 53] on link "Agendamento de consultas" at bounding box center [146, 58] width 82 height 13
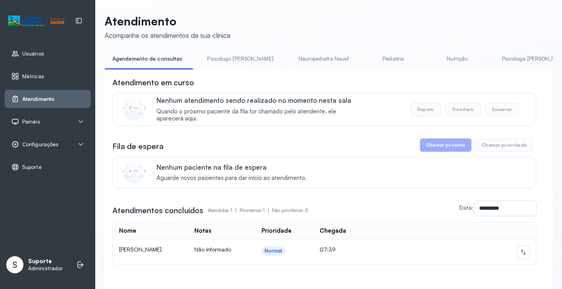
click at [232, 59] on link "Psicologo Pedro" at bounding box center [241, 58] width 82 height 13
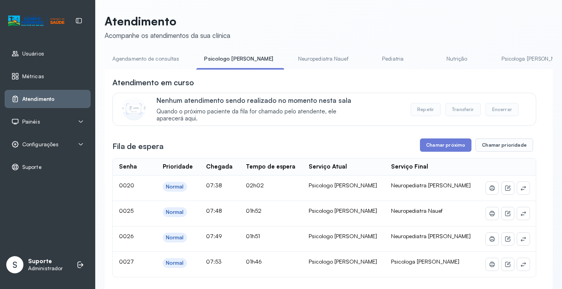
click at [153, 64] on link "Agendamento de consultas" at bounding box center [146, 58] width 82 height 13
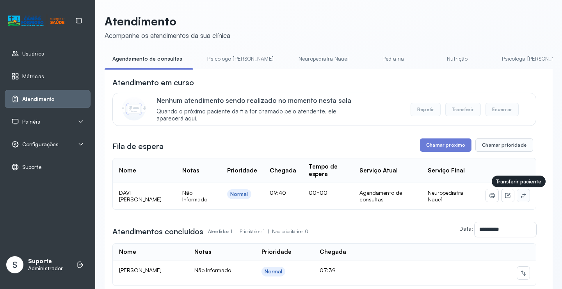
click at [521, 198] on icon at bounding box center [524, 195] width 6 height 6
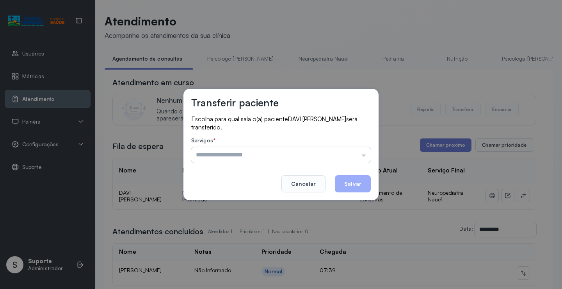
click at [348, 161] on input "text" at bounding box center [281, 155] width 180 height 16
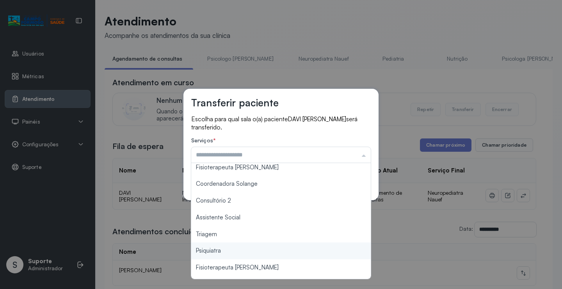
scroll to position [78, 0]
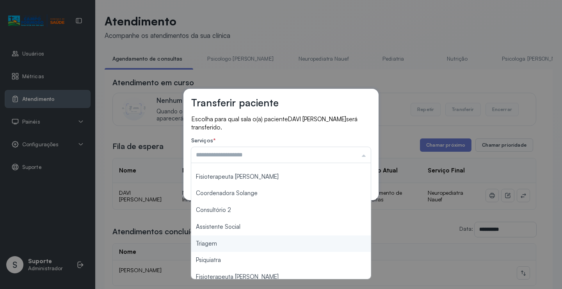
type input "*******"
click at [223, 246] on div "Transferir paciente Escolha para qual sala o(a) paciente DAVI LUCAS BATISTA DIA…" at bounding box center [281, 144] width 562 height 289
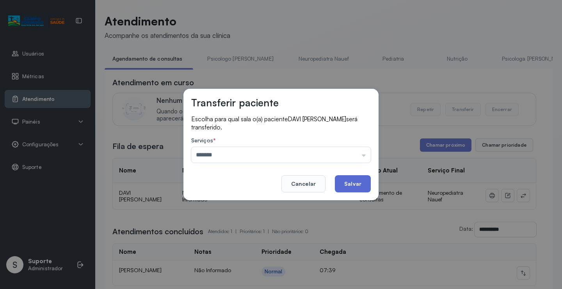
click at [352, 191] on button "Salvar" at bounding box center [353, 183] width 36 height 17
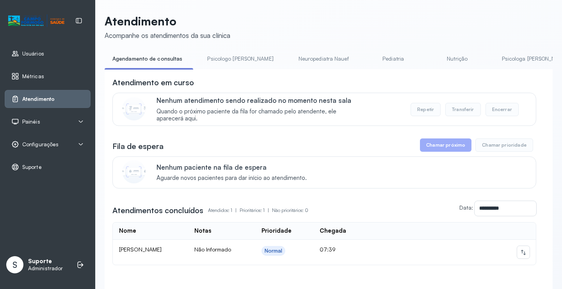
click at [239, 57] on link "Psicologo Pedro" at bounding box center [241, 58] width 82 height 13
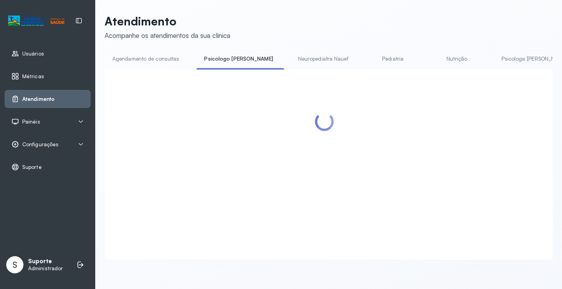
click at [293, 57] on link "Neuropediatra Nauef" at bounding box center [324, 58] width 66 height 13
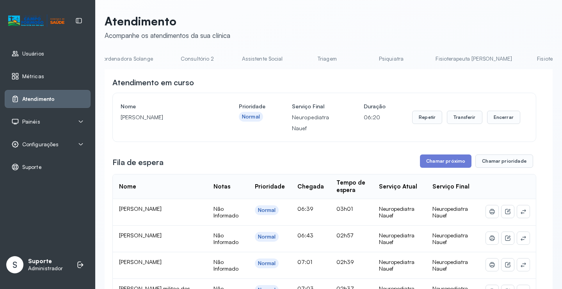
scroll to position [0, 621]
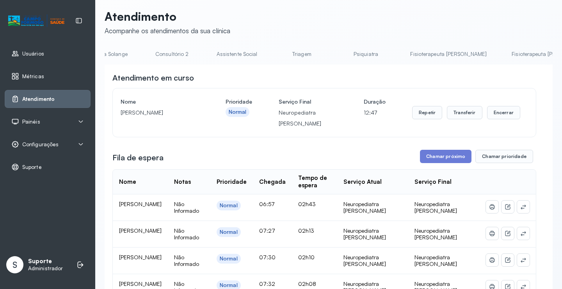
scroll to position [0, 0]
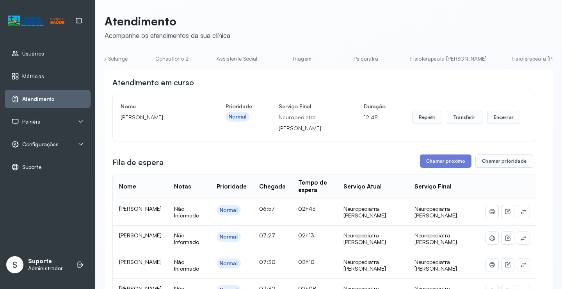
click at [275, 55] on link "Triagem" at bounding box center [302, 58] width 55 height 13
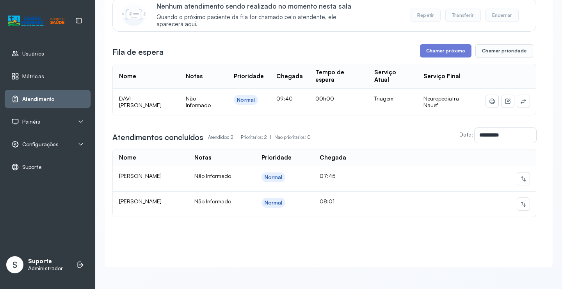
scroll to position [102, 0]
click at [521, 172] on button at bounding box center [524, 178] width 12 height 12
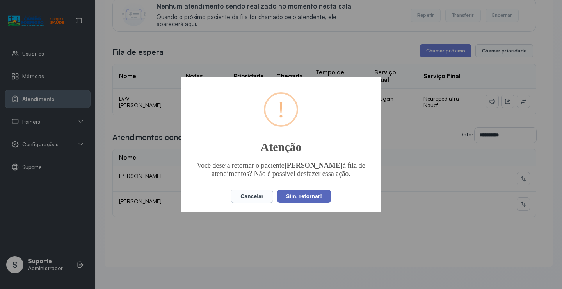
click at [294, 199] on button "Sim, retornar!" at bounding box center [304, 196] width 55 height 12
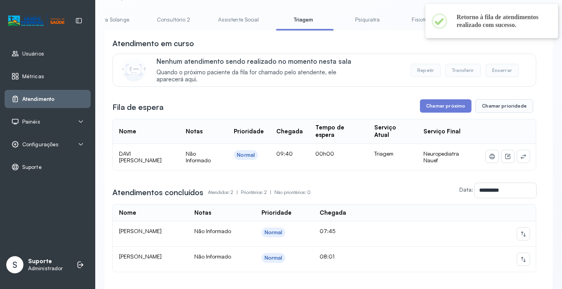
click at [340, 18] on link "Psiquiatra" at bounding box center [367, 19] width 55 height 13
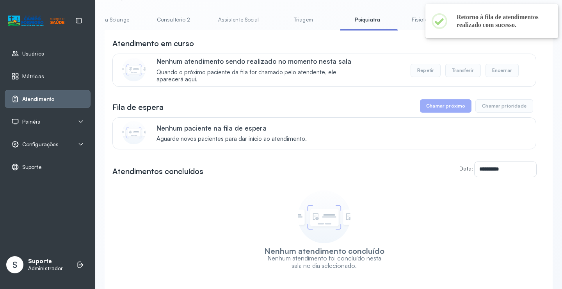
click at [276, 20] on link "Triagem" at bounding box center [303, 19] width 55 height 13
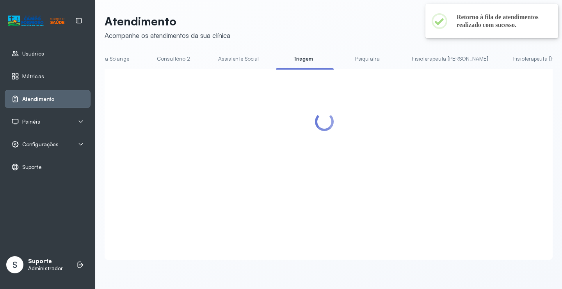
scroll to position [39, 0]
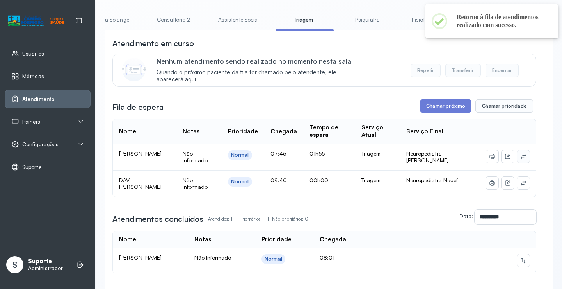
click at [521, 157] on icon at bounding box center [524, 156] width 6 height 6
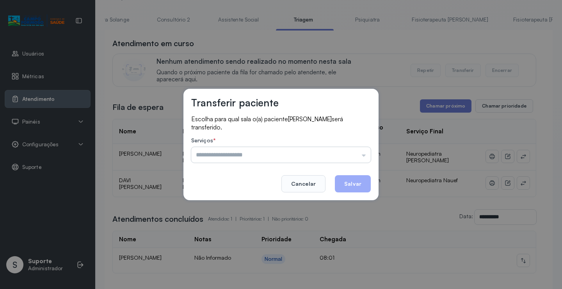
click at [355, 149] on input "text" at bounding box center [281, 155] width 180 height 16
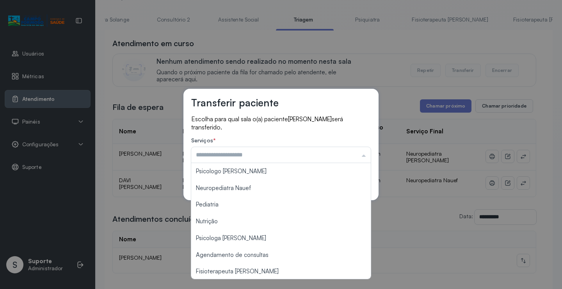
click at [332, 118] on span "Augustus Hernandez Batista de Souza" at bounding box center [310, 118] width 44 height 7
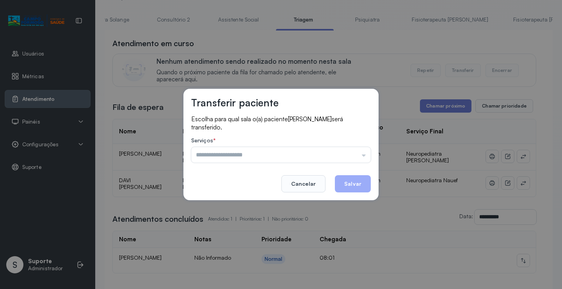
drag, startPoint x: 314, startPoint y: 185, endPoint x: 337, endPoint y: 177, distance: 24.5
click at [314, 183] on button "Cancelar" at bounding box center [304, 183] width 44 height 17
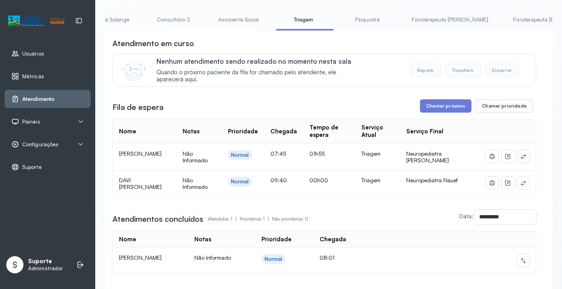
click at [521, 159] on icon at bounding box center [523, 156] width 5 height 5
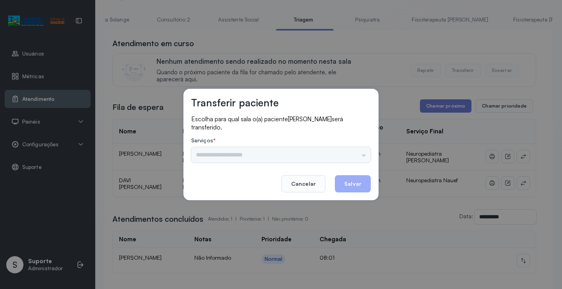
click at [348, 153] on div "Psicologo Pedro Neuropediatra Nauef Pediatria Nutrição Psicologa Alana Agendame…" at bounding box center [281, 155] width 180 height 16
click at [350, 152] on input "text" at bounding box center [281, 155] width 180 height 16
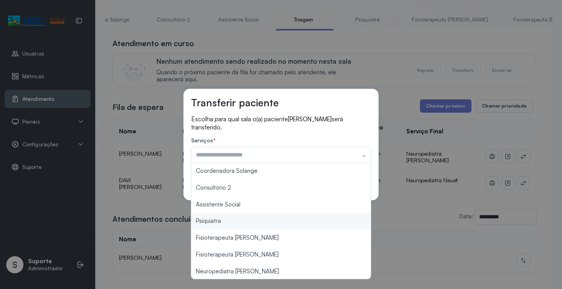
scroll to position [118, 0]
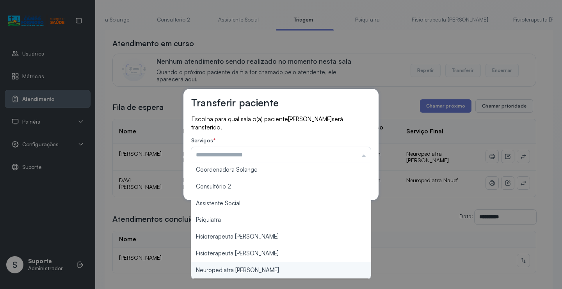
type input "**********"
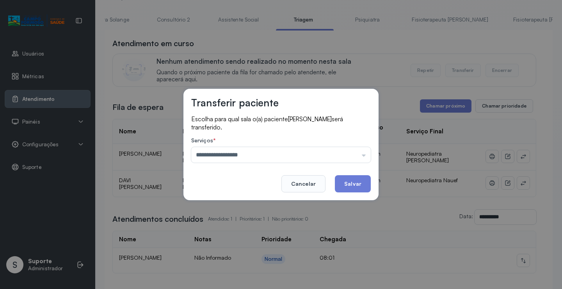
click at [248, 268] on div "**********" at bounding box center [281, 144] width 562 height 289
click at [357, 183] on button "Salvar" at bounding box center [353, 183] width 36 height 17
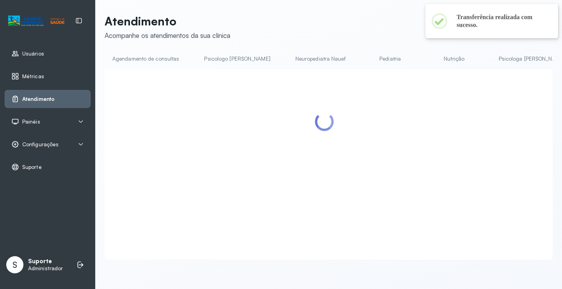
scroll to position [39, 0]
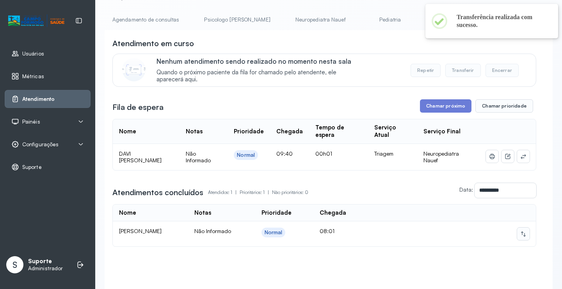
click at [521, 237] on icon at bounding box center [524, 233] width 6 height 6
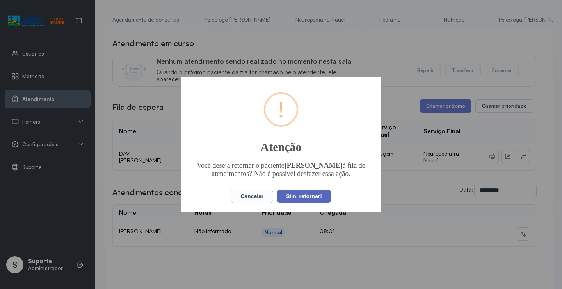
click at [312, 202] on button "Sim, retornar!" at bounding box center [304, 196] width 55 height 12
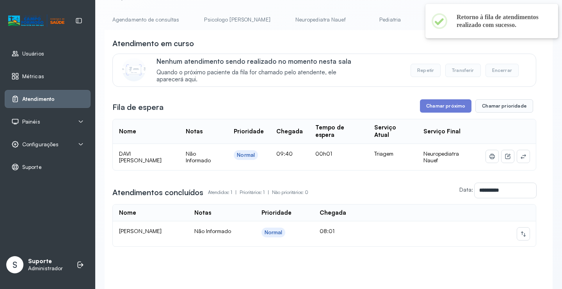
click at [363, 16] on link "Pediatria" at bounding box center [390, 19] width 55 height 13
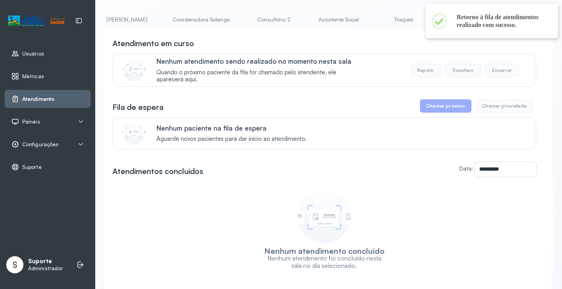
scroll to position [0, 530]
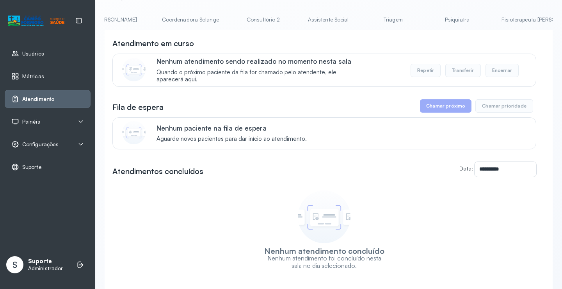
click at [366, 16] on link "Triagem" at bounding box center [393, 19] width 55 height 13
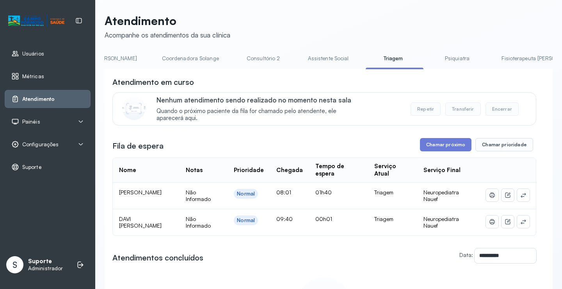
scroll to position [39, 0]
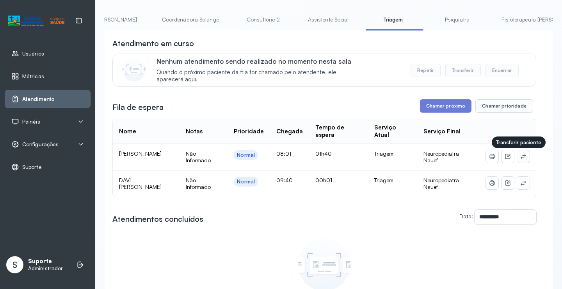
click at [521, 156] on icon at bounding box center [524, 156] width 6 height 6
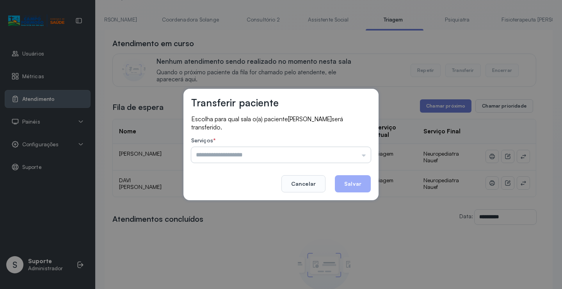
click at [352, 153] on input "text" at bounding box center [281, 155] width 180 height 16
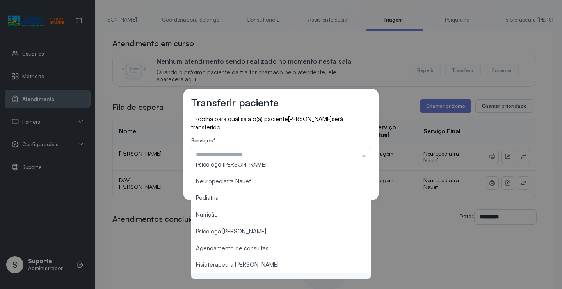
scroll to position [0, 0]
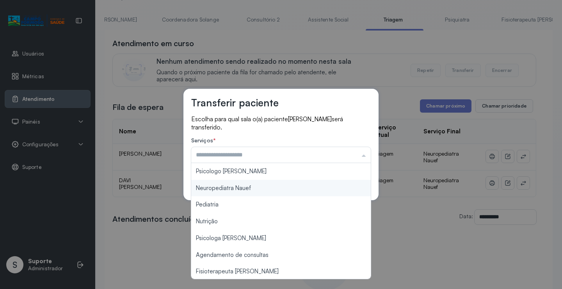
type input "**********"
drag, startPoint x: 262, startPoint y: 187, endPoint x: 296, endPoint y: 180, distance: 34.0
click at [262, 187] on div "**********" at bounding box center [281, 144] width 195 height 111
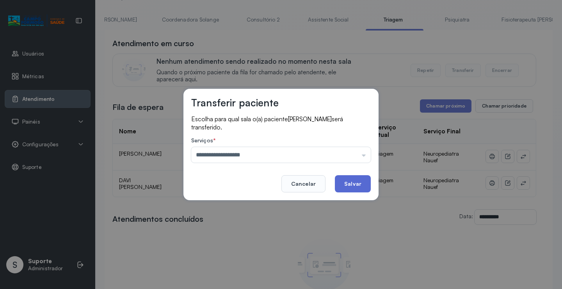
click at [350, 177] on button "Salvar" at bounding box center [353, 183] width 36 height 17
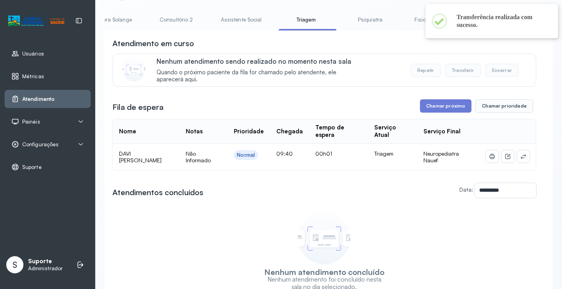
scroll to position [0, 619]
click at [402, 6] on div "**********" at bounding box center [329, 157] width 448 height 365
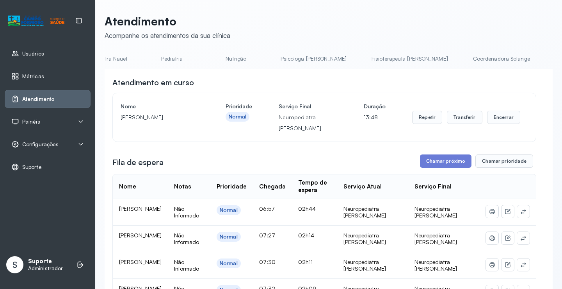
scroll to position [0, 0]
click at [141, 57] on link "Agendamento de consultas" at bounding box center [146, 58] width 82 height 13
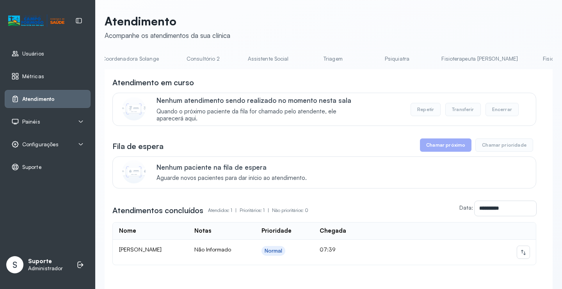
scroll to position [0, 621]
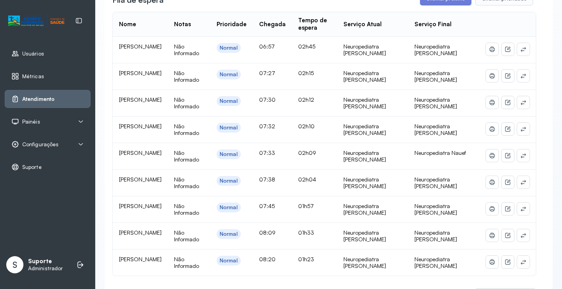
scroll to position [117, 0]
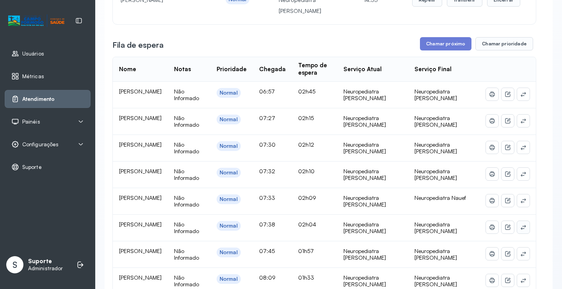
click at [521, 228] on icon at bounding box center [523, 227] width 5 height 5
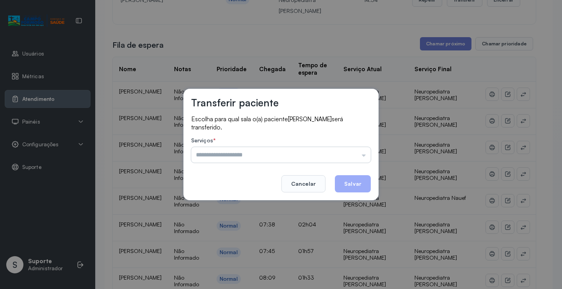
click at [359, 154] on input "text" at bounding box center [281, 155] width 180 height 16
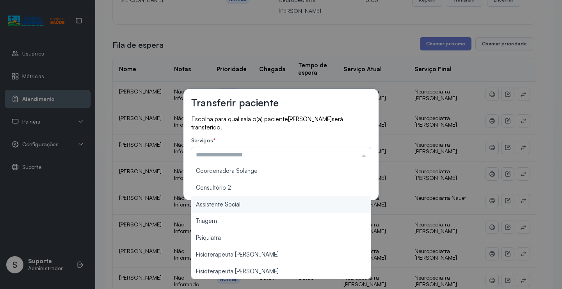
type input "**********"
click at [272, 203] on div "**********" at bounding box center [281, 144] width 562 height 289
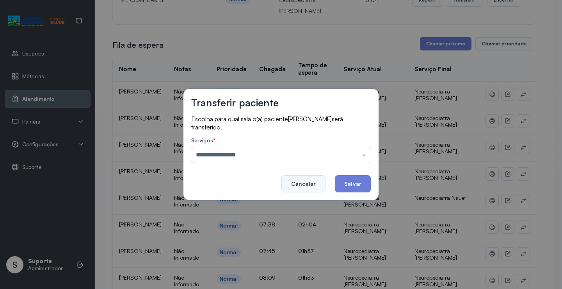
click at [299, 187] on button "Cancelar" at bounding box center [304, 183] width 44 height 17
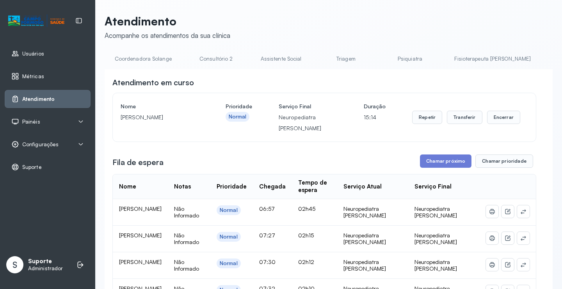
scroll to position [0, 587]
click at [243, 57] on link "Assistente Social" at bounding box center [271, 58] width 57 height 13
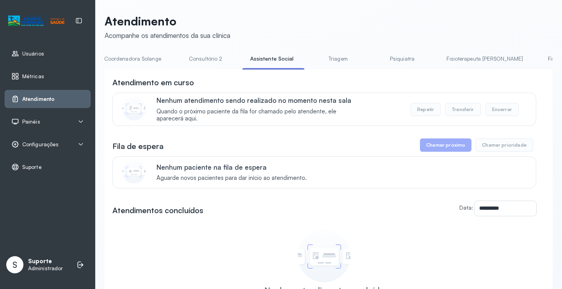
scroll to position [0, 621]
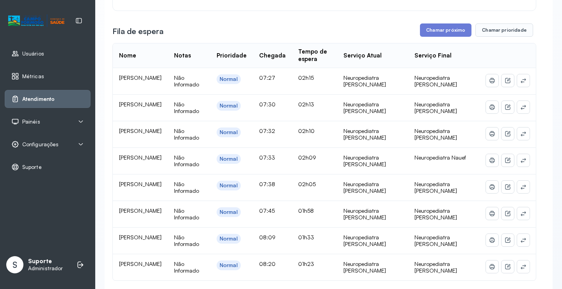
scroll to position [117, 0]
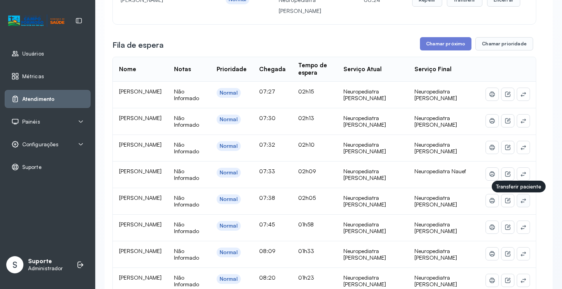
click at [521, 203] on icon at bounding box center [524, 200] width 6 height 6
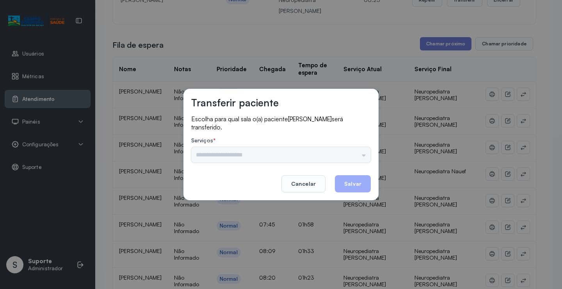
click at [344, 152] on input "text" at bounding box center [281, 155] width 180 height 16
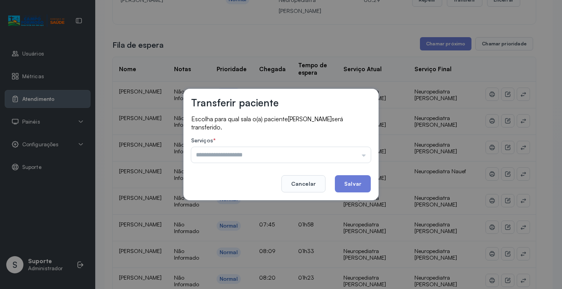
type input "**********"
click at [268, 201] on div "**********" at bounding box center [281, 144] width 562 height 289
click at [360, 181] on button "Salvar" at bounding box center [353, 183] width 36 height 17
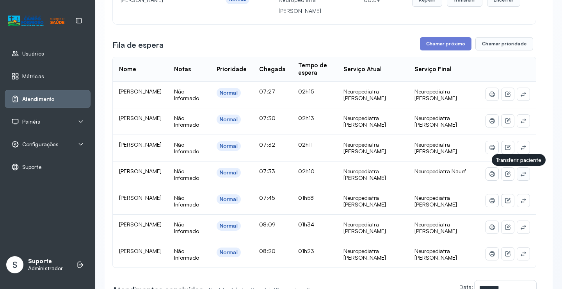
click at [521, 175] on icon at bounding box center [524, 174] width 6 height 6
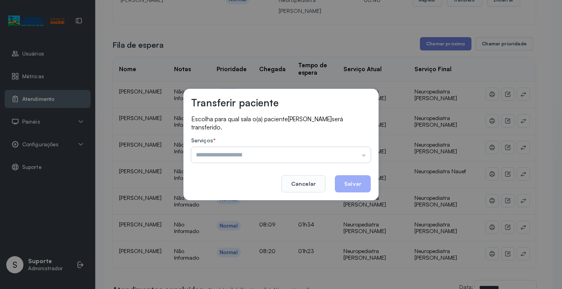
click at [343, 151] on input "text" at bounding box center [281, 155] width 180 height 16
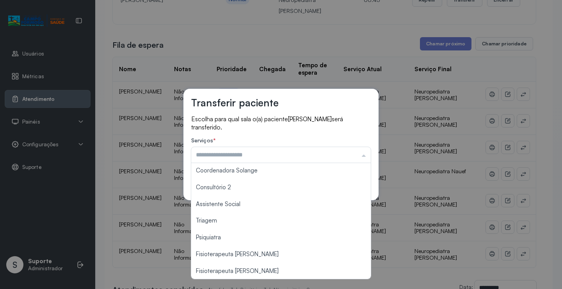
scroll to position [118, 0]
type input "**********"
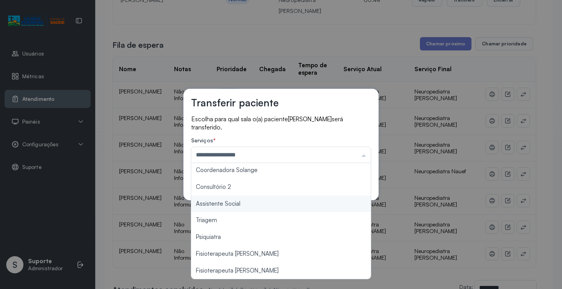
click at [256, 202] on div "**********" at bounding box center [281, 144] width 562 height 289
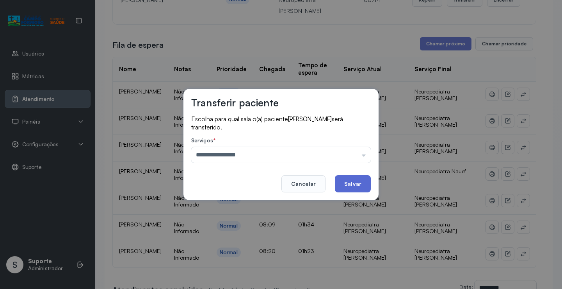
click at [354, 181] on button "Salvar" at bounding box center [353, 183] width 36 height 17
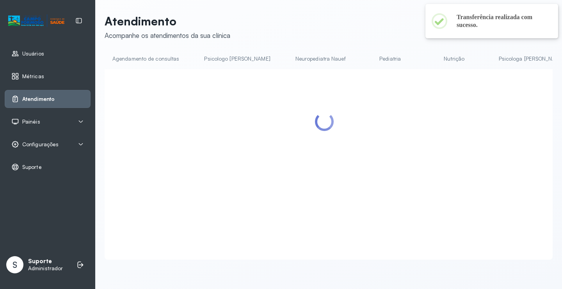
scroll to position [117, 0]
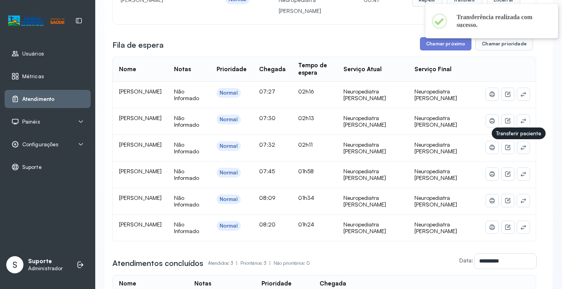
click at [521, 148] on icon at bounding box center [523, 147] width 5 height 5
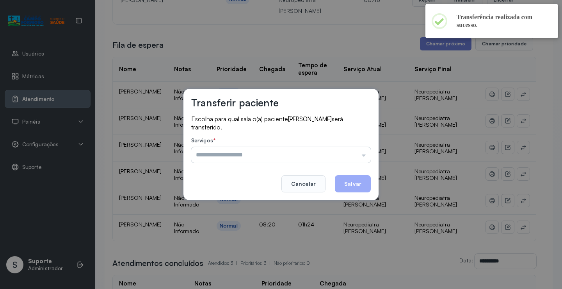
click at [340, 158] on input "text" at bounding box center [281, 155] width 180 height 16
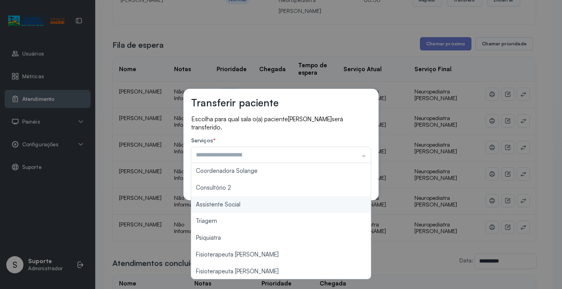
type input "**********"
click at [255, 204] on div "**********" at bounding box center [281, 144] width 562 height 289
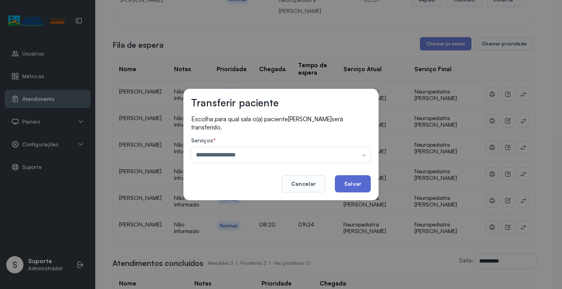
click at [353, 185] on button "Salvar" at bounding box center [353, 183] width 36 height 17
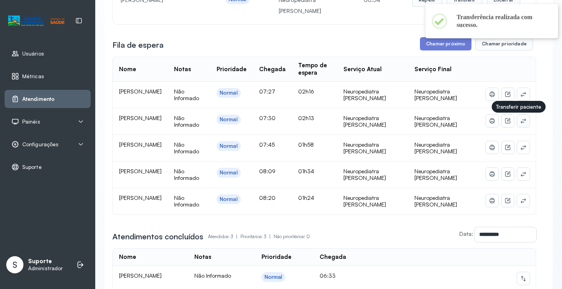
click at [521, 121] on icon at bounding box center [523, 120] width 5 height 5
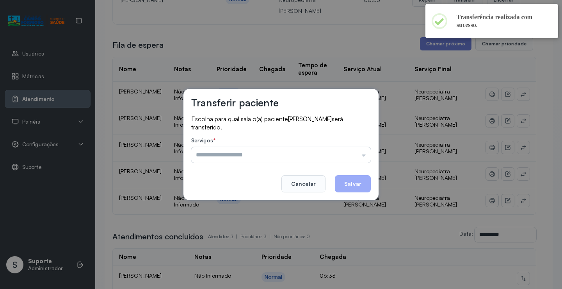
click at [361, 152] on input "text" at bounding box center [281, 155] width 180 height 16
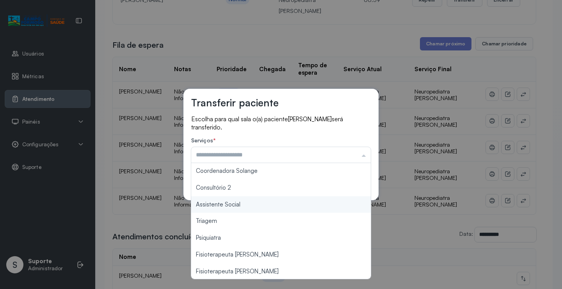
type input "**********"
click at [262, 209] on div "**********" at bounding box center [281, 144] width 562 height 289
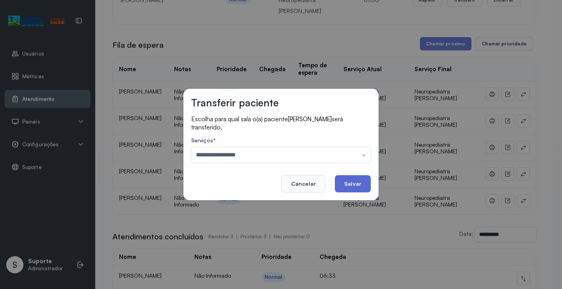
click at [350, 179] on button "Salvar" at bounding box center [353, 183] width 36 height 17
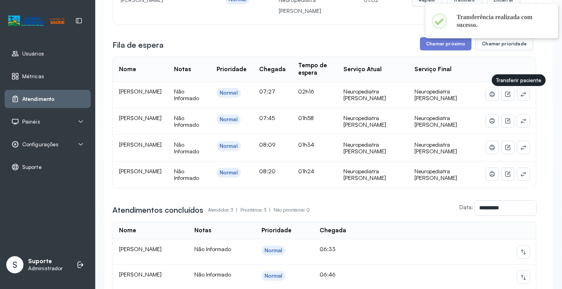
click at [521, 96] on icon at bounding box center [524, 94] width 6 height 6
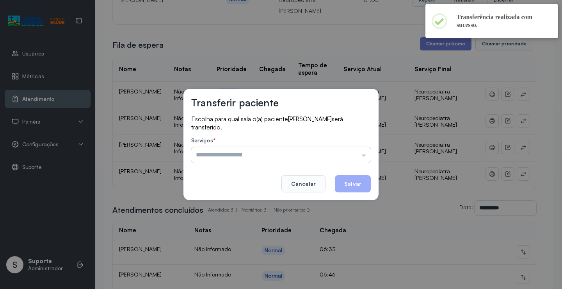
click at [362, 148] on input "text" at bounding box center [281, 155] width 180 height 16
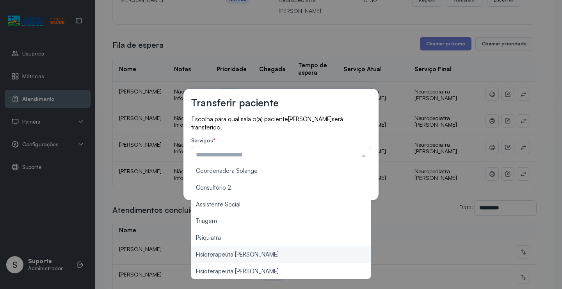
scroll to position [118, 0]
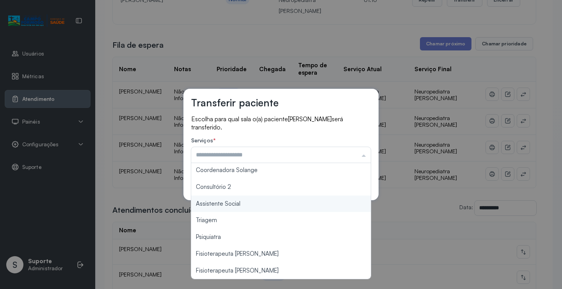
type input "**********"
click at [261, 202] on div "**********" at bounding box center [281, 144] width 562 height 289
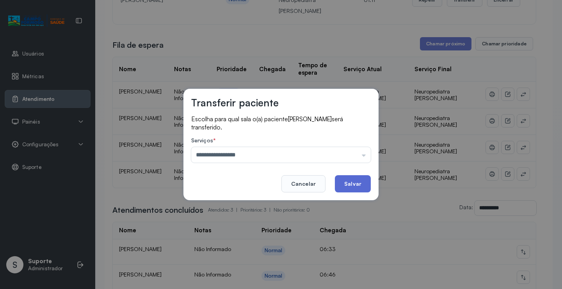
click at [345, 187] on button "Salvar" at bounding box center [353, 183] width 36 height 17
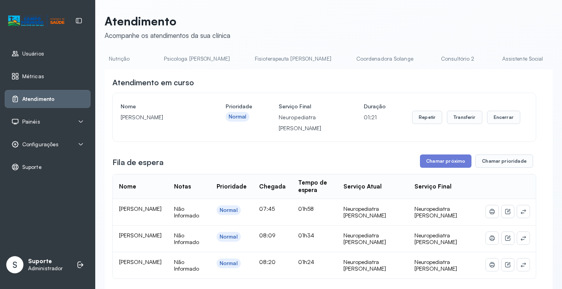
scroll to position [0, 341]
click at [489, 60] on link "Assistente Social" at bounding box center [517, 58] width 57 height 13
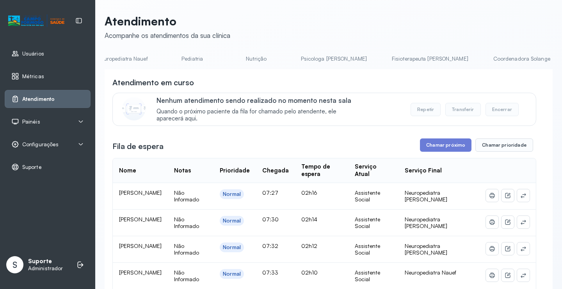
scroll to position [0, 0]
click at [143, 61] on link "Agendamento de consultas" at bounding box center [146, 58] width 82 height 13
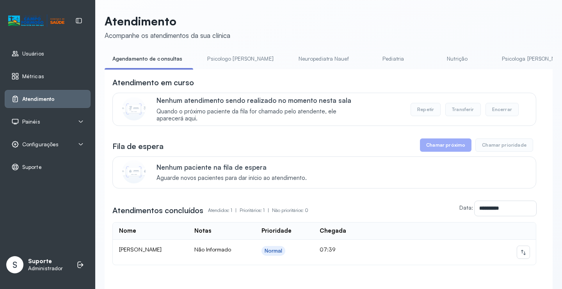
click at [223, 62] on link "Psicologo Pedro" at bounding box center [241, 58] width 82 height 13
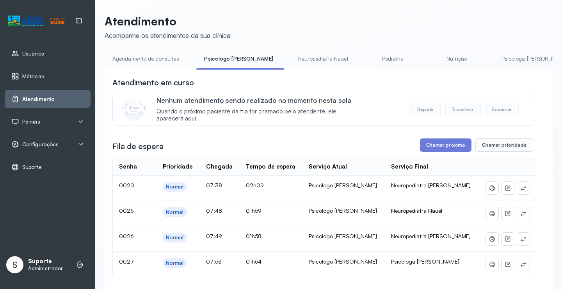
click at [155, 58] on link "Agendamento de consultas" at bounding box center [146, 58] width 82 height 13
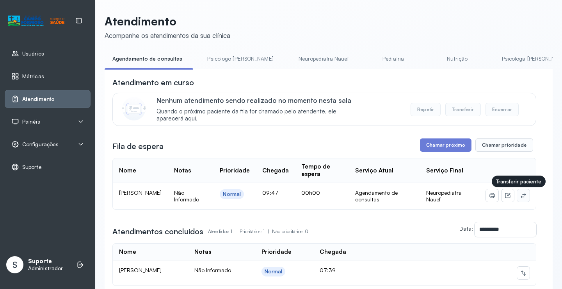
click at [521, 196] on icon at bounding box center [524, 195] width 6 height 6
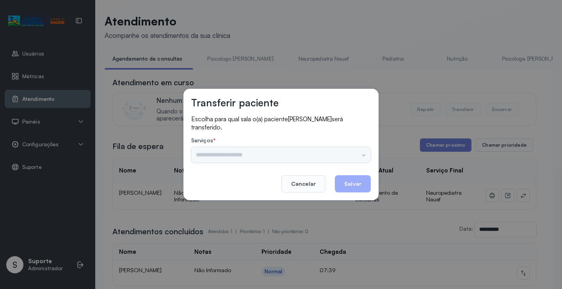
click at [360, 157] on div "Psicologo Pedro Neuropediatra Nauef Pediatria Nutrição Psicologa Alana Agendame…" at bounding box center [281, 155] width 180 height 16
click at [360, 157] on input "text" at bounding box center [281, 155] width 180 height 16
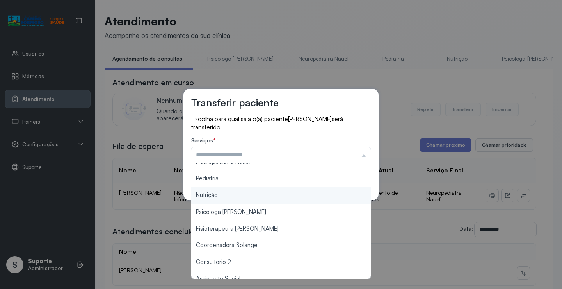
scroll to position [78, 0]
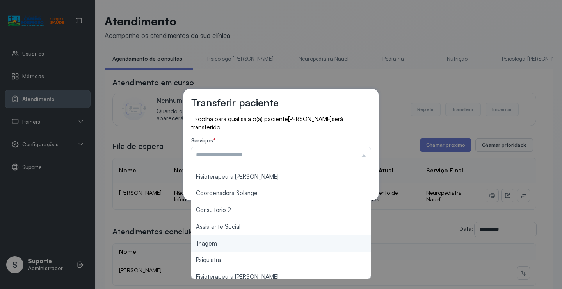
type input "*******"
drag, startPoint x: 243, startPoint y: 246, endPoint x: 311, endPoint y: 221, distance: 71.9
click at [246, 243] on div "Transferir paciente Escolha para qual sala o(a) paciente Ana Beatriz Martins Ma…" at bounding box center [281, 144] width 562 height 289
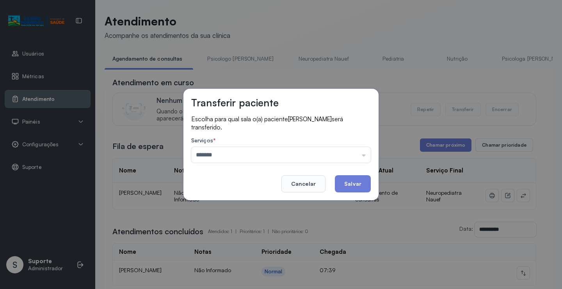
drag, startPoint x: 359, startPoint y: 189, endPoint x: 355, endPoint y: 187, distance: 4.0
click at [357, 188] on button "Salvar" at bounding box center [353, 183] width 36 height 17
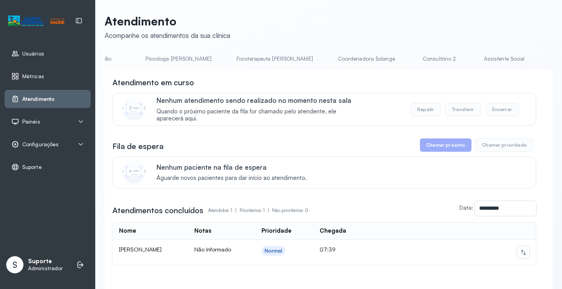
scroll to position [0, 377]
click at [457, 57] on link "Assistente Social" at bounding box center [485, 58] width 57 height 13
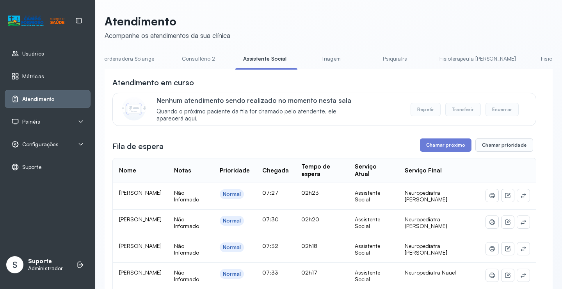
scroll to position [0, 621]
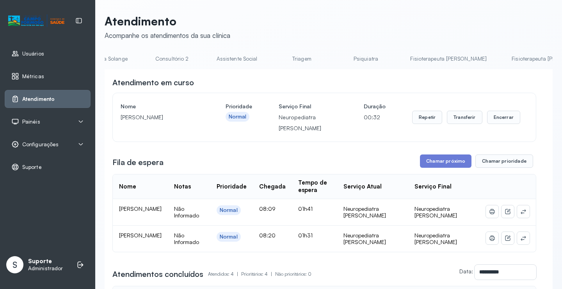
click at [275, 59] on link "Triagem" at bounding box center [302, 58] width 55 height 13
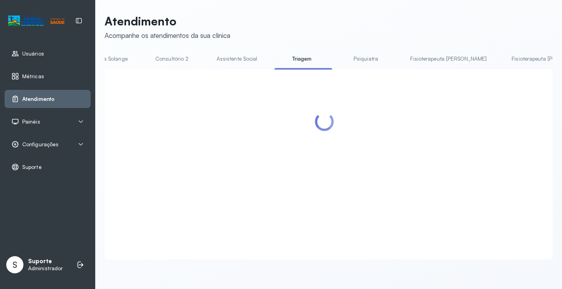
scroll to position [0, 619]
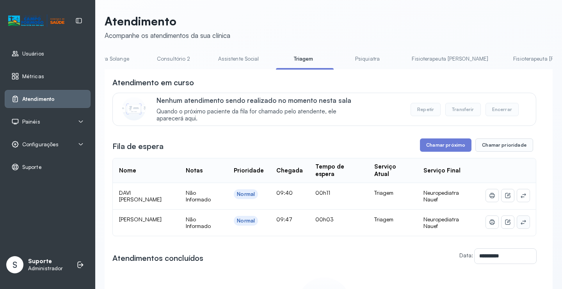
click at [521, 222] on icon at bounding box center [524, 222] width 6 height 6
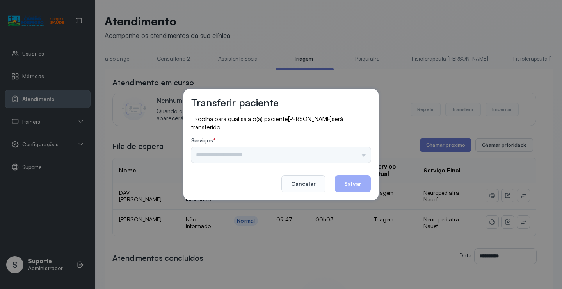
click at [363, 154] on div "Psicologo Pedro Neuropediatra Nauef Pediatria Nutrição Psicologa Alana Fisioter…" at bounding box center [281, 155] width 180 height 16
click at [362, 154] on div "Psicologo Pedro Neuropediatra Nauef Pediatria Nutrição Psicologa Alana Fisioter…" at bounding box center [281, 155] width 180 height 16
click at [357, 153] on div "Psicologo Pedro Neuropediatra Nauef Pediatria Nutrição Psicologa Alana Fisioter…" at bounding box center [281, 155] width 180 height 16
click at [359, 154] on input "text" at bounding box center [281, 155] width 180 height 16
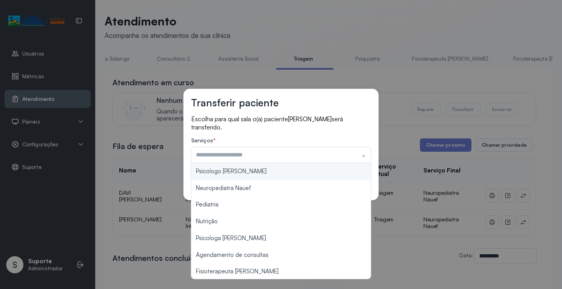
type input "**********"
click at [282, 172] on div "**********" at bounding box center [281, 144] width 195 height 111
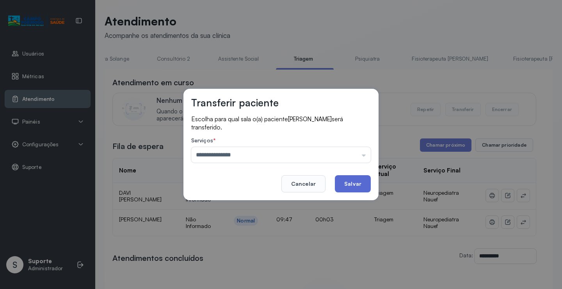
click at [350, 180] on button "Salvar" at bounding box center [353, 183] width 36 height 17
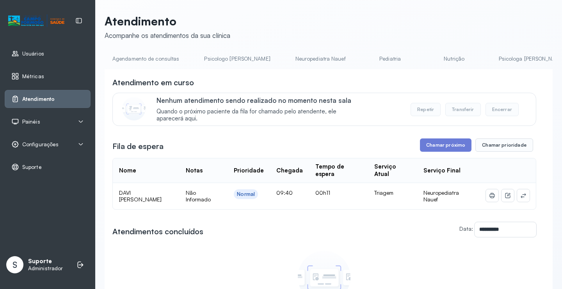
click at [288, 58] on link "Neuropediatra Nauef" at bounding box center [321, 58] width 66 height 13
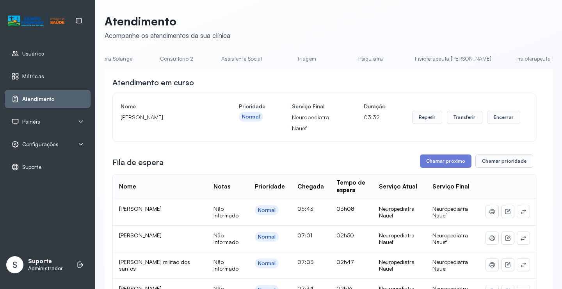
scroll to position [0, 621]
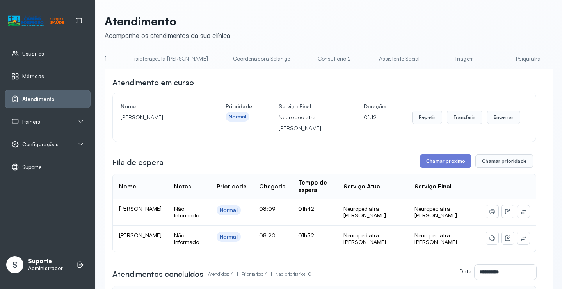
scroll to position [0, 320]
click at [510, 56] on link "Assistente Social" at bounding box center [538, 58] width 57 height 13
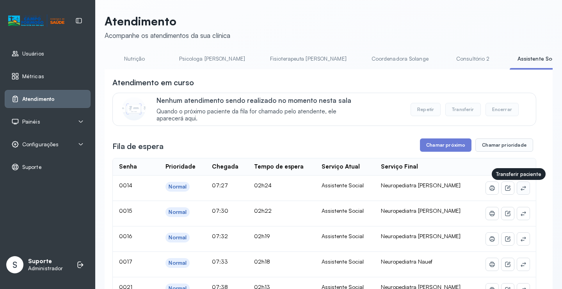
click at [521, 189] on icon at bounding box center [524, 188] width 6 height 6
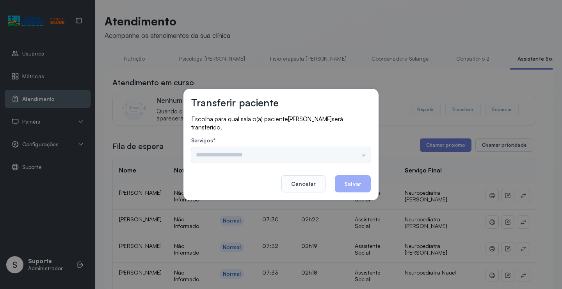
click at [359, 152] on div "Psicologo Pedro Neuropediatra Nauef Pediatria Nutrição Psicologa Alana Agendame…" at bounding box center [281, 155] width 180 height 16
click at [354, 155] on input "text" at bounding box center [281, 155] width 180 height 16
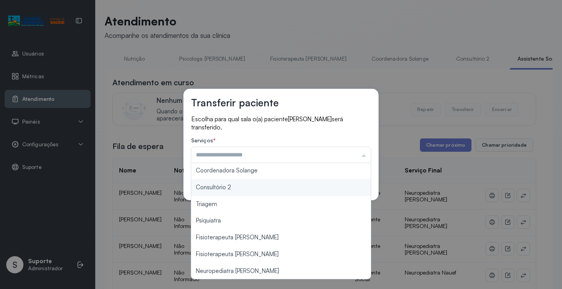
scroll to position [118, 0]
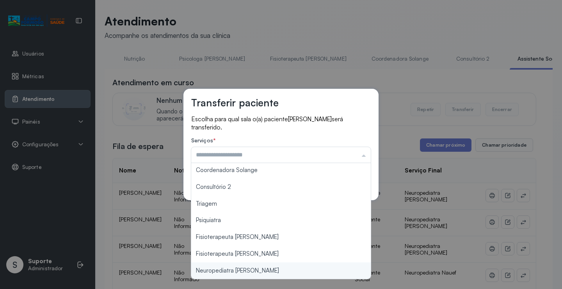
type input "**********"
click at [254, 268] on div "**********" at bounding box center [281, 144] width 562 height 289
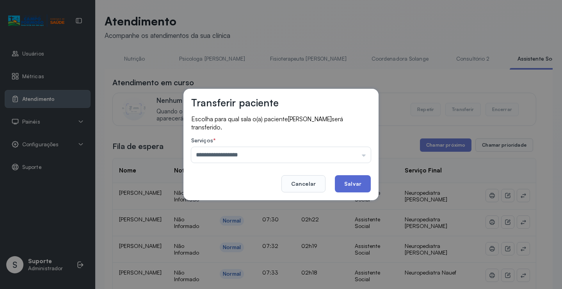
click at [349, 180] on button "Salvar" at bounding box center [353, 183] width 36 height 17
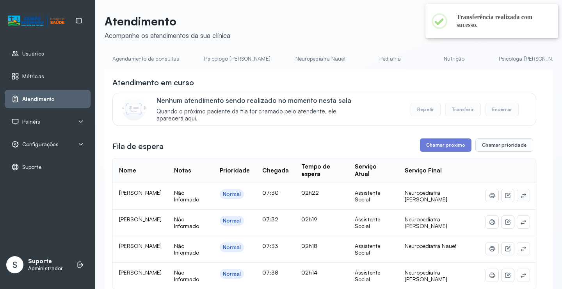
click at [521, 197] on icon at bounding box center [524, 195] width 6 height 6
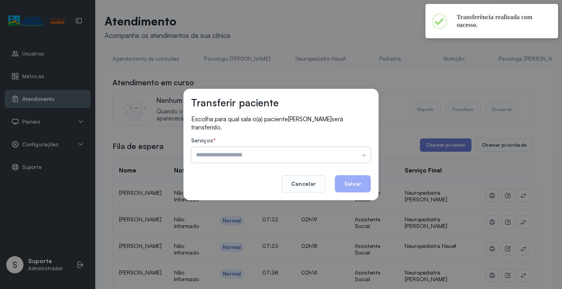
click at [338, 157] on input "text" at bounding box center [281, 155] width 180 height 16
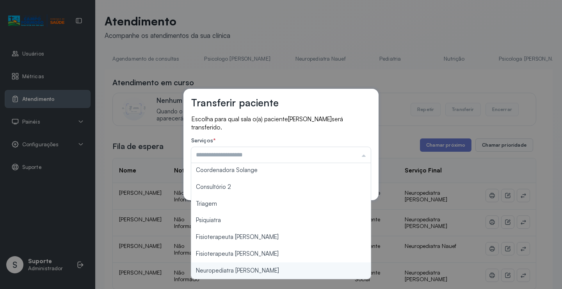
type input "**********"
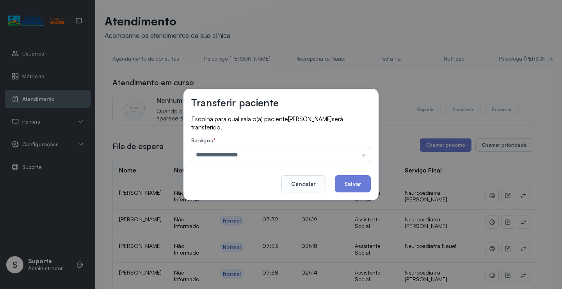
click at [252, 269] on div "**********" at bounding box center [281, 144] width 562 height 289
click at [353, 181] on button "Salvar" at bounding box center [353, 183] width 36 height 17
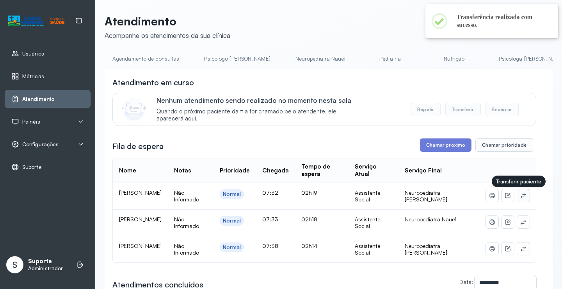
click at [521, 198] on icon at bounding box center [524, 195] width 6 height 6
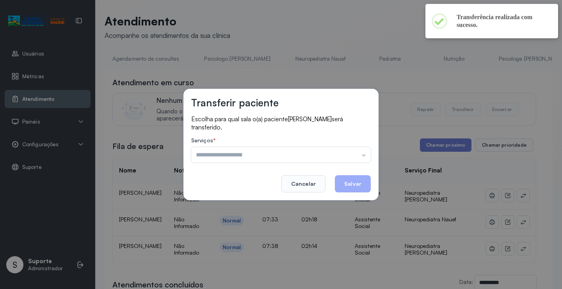
click at [356, 153] on input "text" at bounding box center [281, 155] width 180 height 16
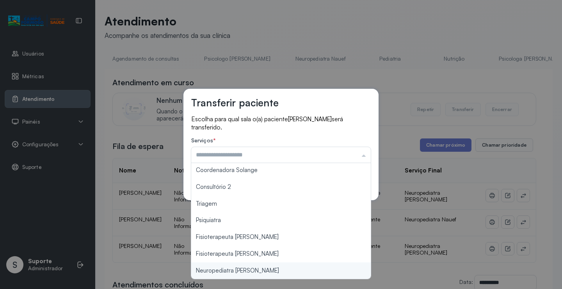
type input "**********"
click at [255, 271] on div "**********" at bounding box center [281, 144] width 562 height 289
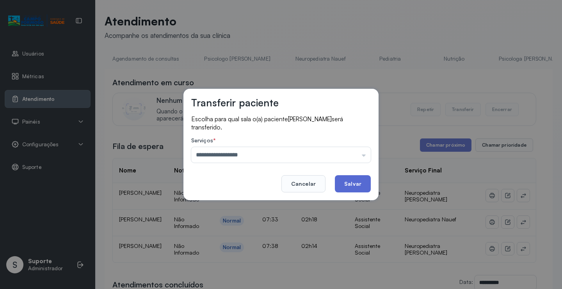
click at [353, 182] on button "Salvar" at bounding box center [353, 183] width 36 height 17
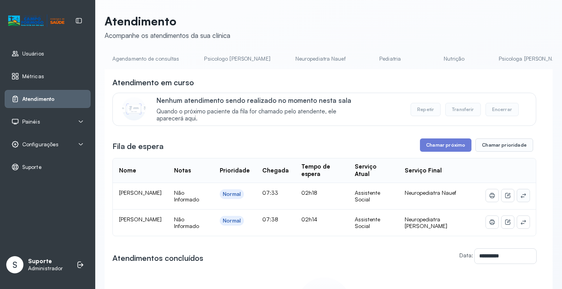
click at [521, 196] on icon at bounding box center [523, 195] width 5 height 5
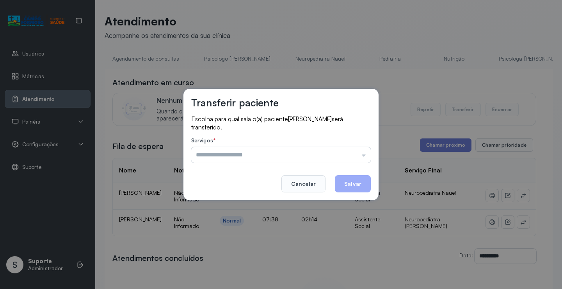
click at [363, 156] on input "text" at bounding box center [281, 155] width 180 height 16
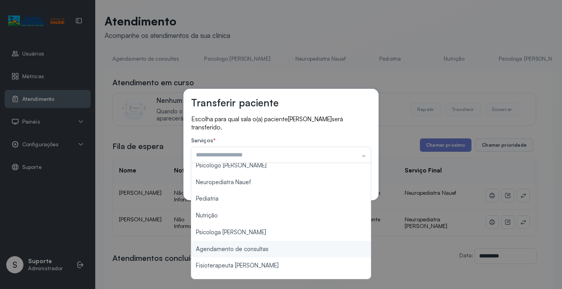
scroll to position [0, 0]
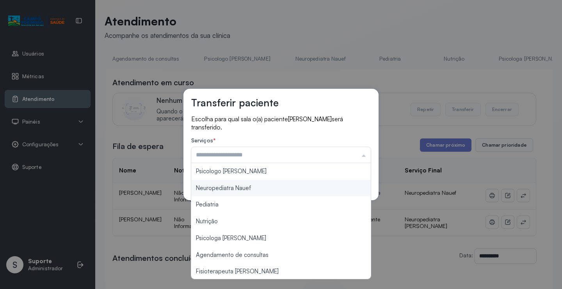
type input "**********"
click at [271, 186] on div "**********" at bounding box center [281, 144] width 195 height 111
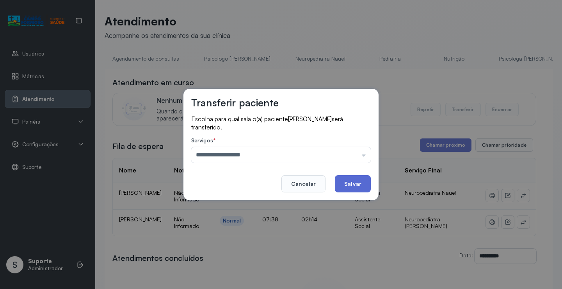
click at [348, 182] on button "Salvar" at bounding box center [353, 183] width 36 height 17
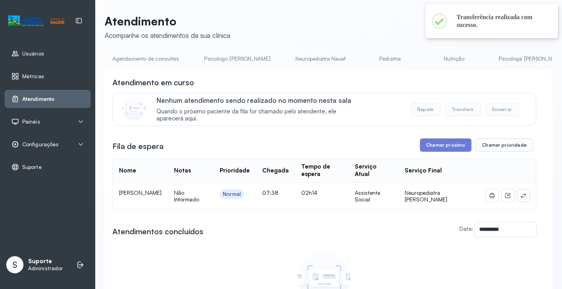
click at [521, 197] on icon at bounding box center [524, 195] width 6 height 6
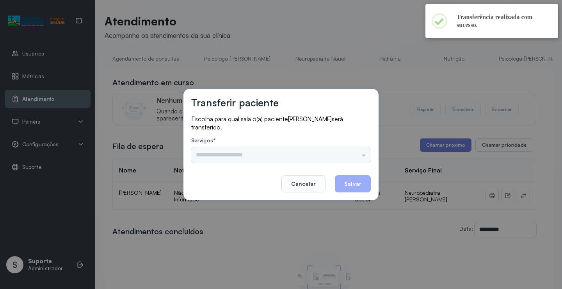
click at [367, 155] on div "Psicologo Pedro Neuropediatra Nauef Pediatria Nutrição Psicologa Alana Agendame…" at bounding box center [281, 155] width 180 height 16
click at [356, 152] on div "Psicologo Pedro Neuropediatra Nauef Pediatria Nutrição Psicologa Alana Agendame…" at bounding box center [281, 155] width 180 height 16
click at [347, 151] on div "Psicologo Pedro Neuropediatra Nauef Pediatria Nutrição Psicologa Alana Agendame…" at bounding box center [281, 155] width 180 height 16
click at [356, 157] on input "text" at bounding box center [281, 155] width 180 height 16
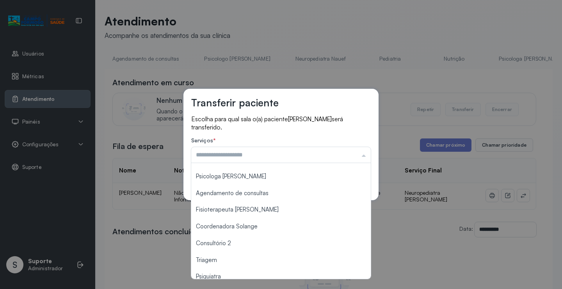
scroll to position [118, 0]
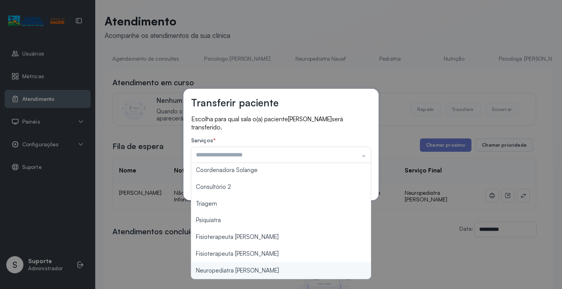
type input "**********"
click at [254, 269] on div "**********" at bounding box center [281, 144] width 562 height 289
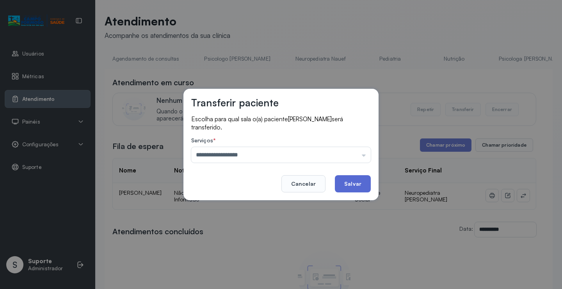
click at [353, 183] on button "Salvar" at bounding box center [353, 183] width 36 height 17
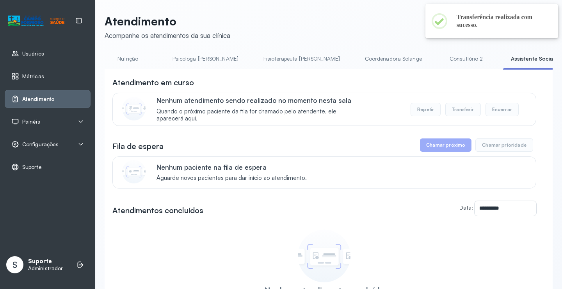
scroll to position [0, 326]
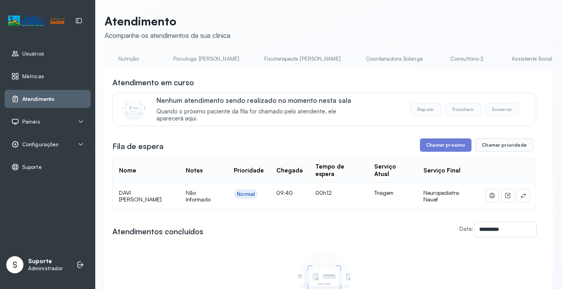
click at [504, 59] on link "Assistente Social" at bounding box center [532, 58] width 57 height 13
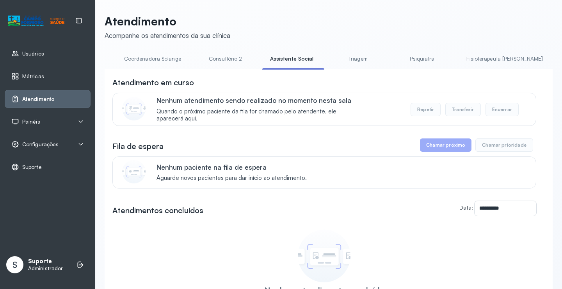
scroll to position [0, 621]
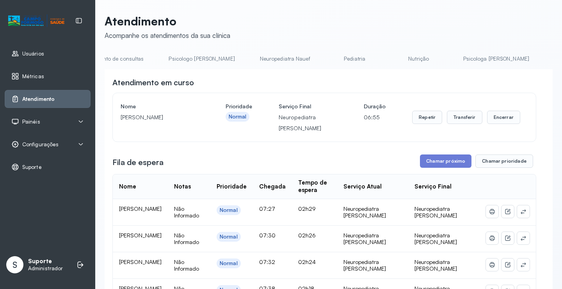
scroll to position [0, 0]
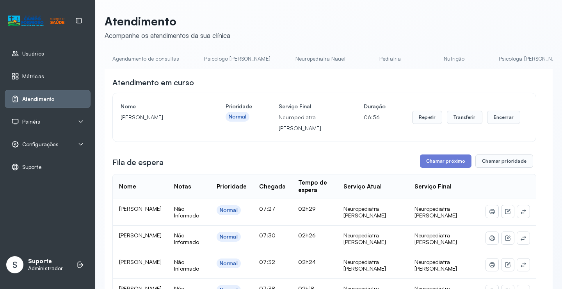
click at [136, 61] on link "Agendamento de consultas" at bounding box center [146, 58] width 82 height 13
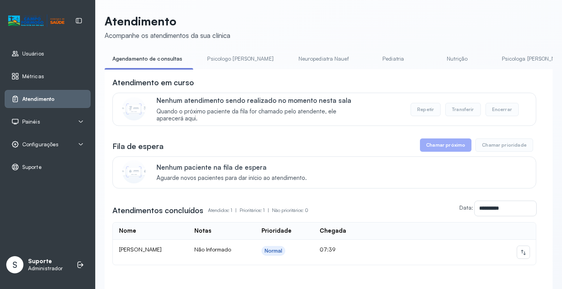
click at [291, 62] on link "Neuropediatra Nauef" at bounding box center [324, 58] width 66 height 13
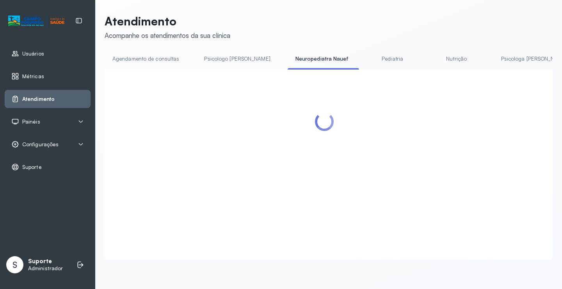
click at [155, 54] on link "Agendamento de consultas" at bounding box center [146, 58] width 82 height 13
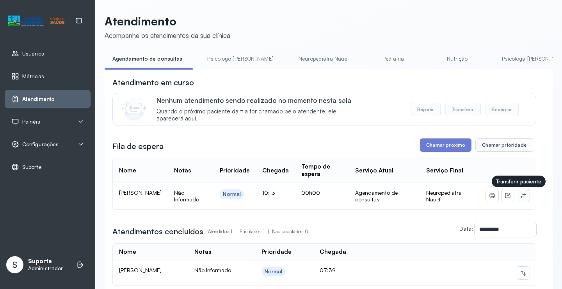
click at [521, 198] on icon at bounding box center [524, 195] width 6 height 6
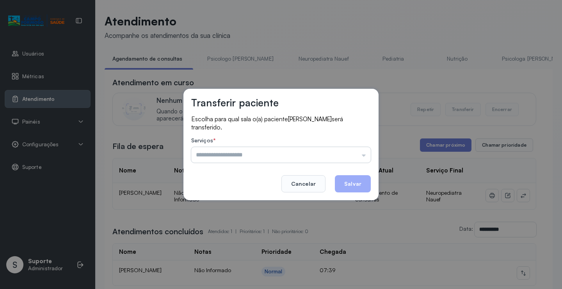
click at [343, 155] on input "text" at bounding box center [281, 155] width 180 height 16
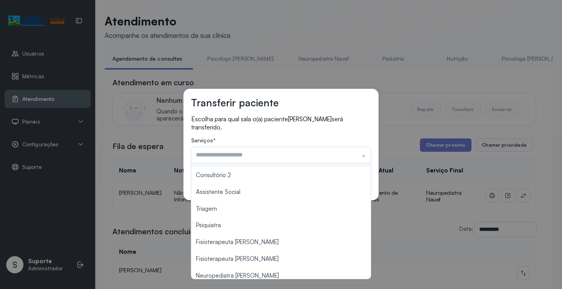
scroll to position [118, 0]
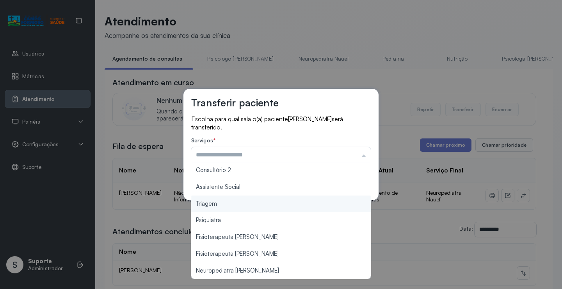
type input "*******"
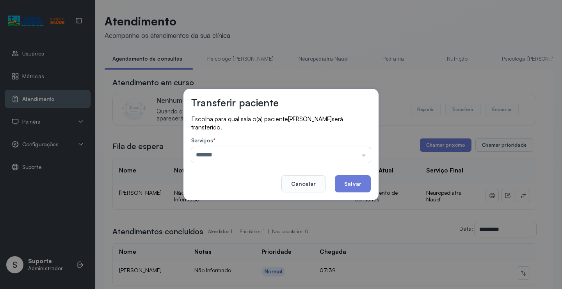
click at [279, 204] on div "Transferir paciente Escolha para qual sala o(a) paciente RAISSA BARBOSA COSTA s…" at bounding box center [281, 144] width 562 height 289
click at [350, 182] on button "Salvar" at bounding box center [353, 183] width 36 height 17
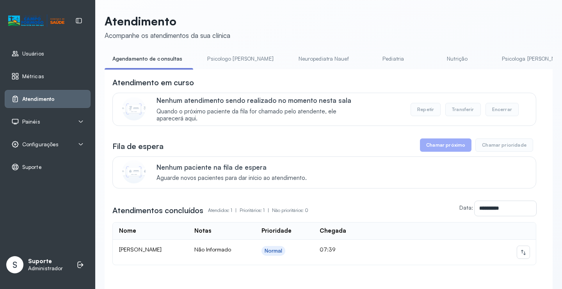
drag, startPoint x: 230, startPoint y: 54, endPoint x: 184, endPoint y: 56, distance: 45.7
click at [230, 55] on link "Psicologo [PERSON_NAME]" at bounding box center [241, 58] width 82 height 13
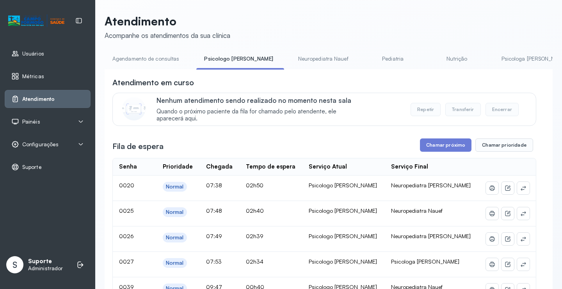
click at [160, 57] on link "Agendamento de consultas" at bounding box center [146, 58] width 82 height 13
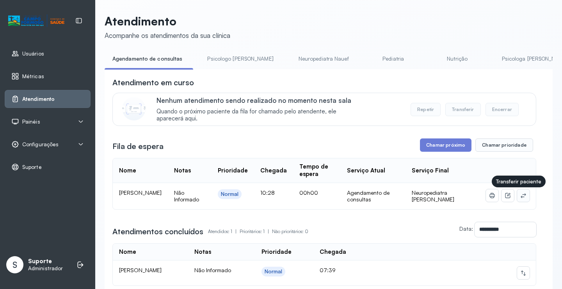
click at [521, 199] on button at bounding box center [524, 195] width 12 height 12
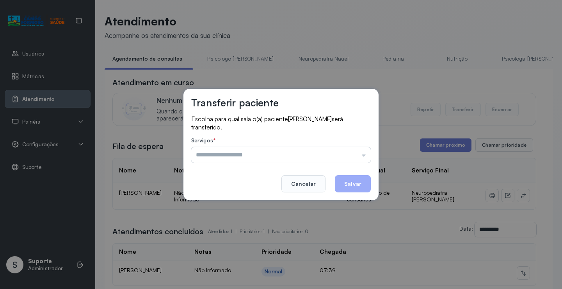
click at [353, 149] on input "text" at bounding box center [281, 155] width 180 height 16
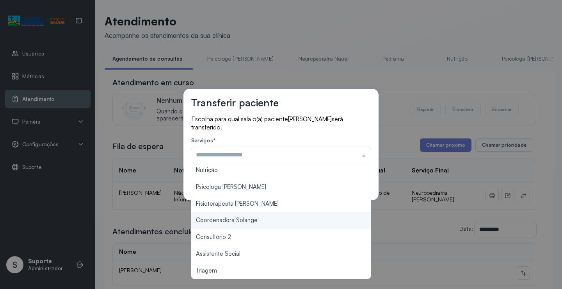
scroll to position [118, 0]
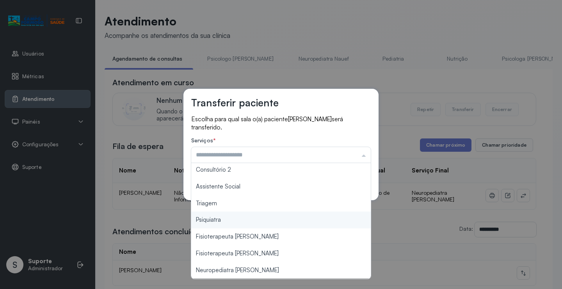
type input "*******"
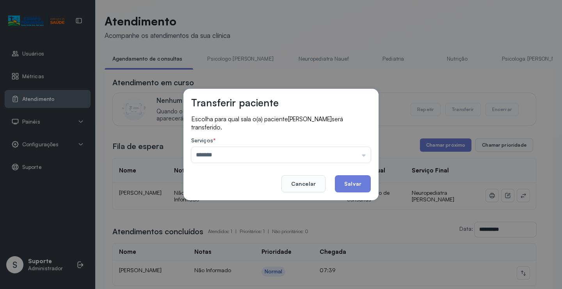
click at [239, 203] on div "Transferir paciente Escolha para qual sala o(a) paciente PEDRO ARTHUR ARAUJO DA…" at bounding box center [281, 144] width 562 height 289
click at [342, 185] on button "Salvar" at bounding box center [353, 183] width 36 height 17
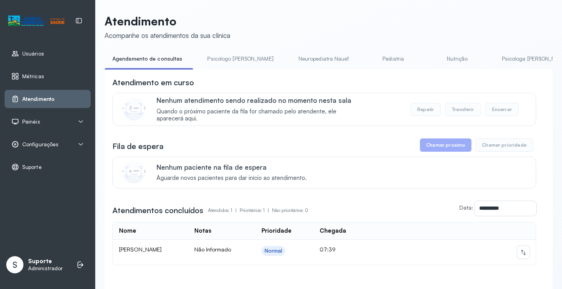
click at [214, 65] on li "Psicologo [PERSON_NAME]" at bounding box center [242, 61] width 85 height 18
click at [228, 54] on link "Psicologo [PERSON_NAME]" at bounding box center [241, 58] width 82 height 13
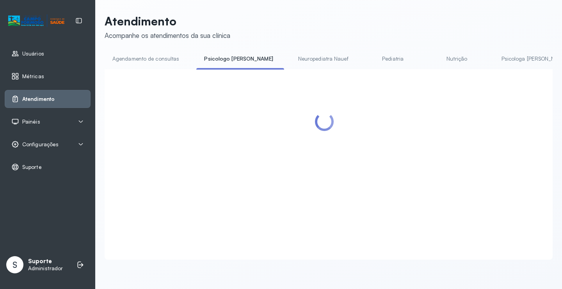
click at [167, 60] on link "Agendamento de consultas" at bounding box center [146, 58] width 82 height 13
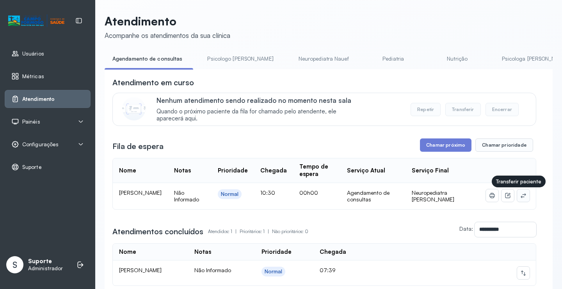
click at [522, 197] on button at bounding box center [524, 195] width 12 height 12
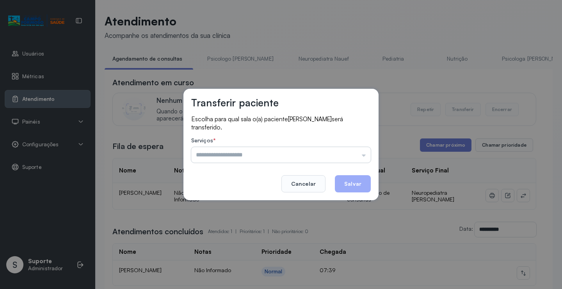
click at [343, 153] on input "text" at bounding box center [281, 155] width 180 height 16
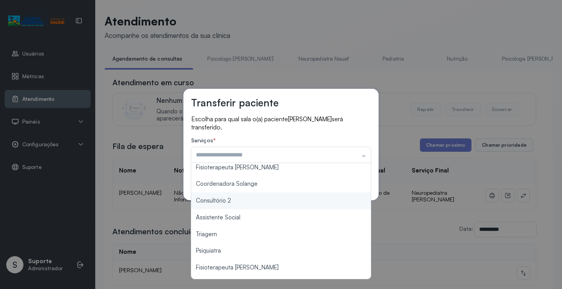
scroll to position [117, 0]
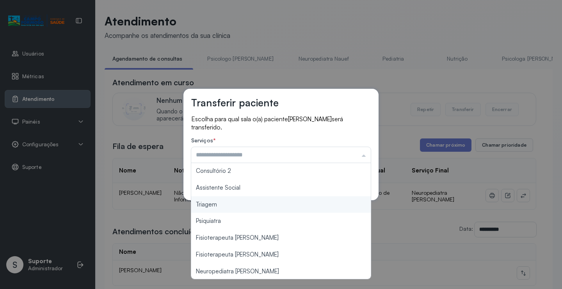
type input "*******"
click at [254, 202] on div "Transferir paciente Escolha para qual sala o(a) paciente Nilson Ryan Santos Mun…" at bounding box center [281, 144] width 562 height 289
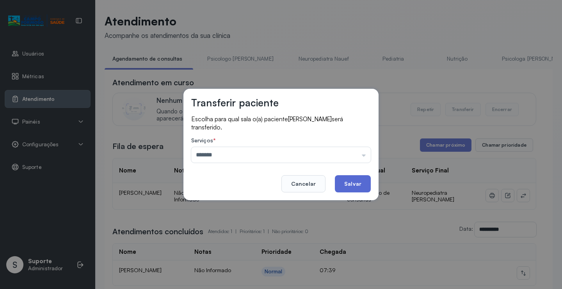
click at [347, 191] on button "Salvar" at bounding box center [353, 183] width 36 height 17
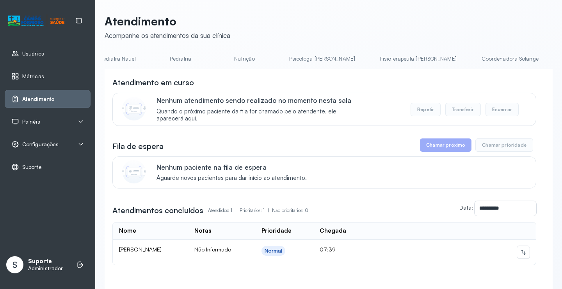
scroll to position [0, 231]
click at [359, 69] on li "Fisioterapeuta [PERSON_NAME]" at bounding box center [402, 61] width 95 height 18
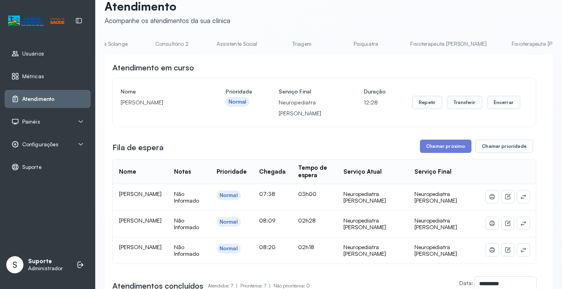
scroll to position [0, 0]
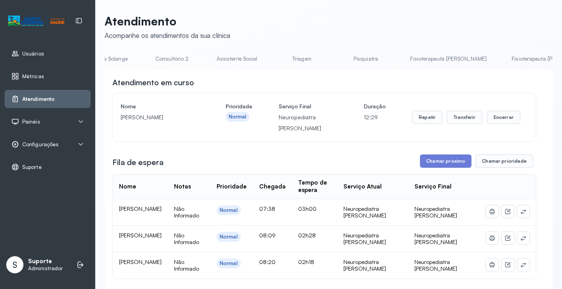
click at [275, 62] on link "Triagem" at bounding box center [302, 58] width 55 height 13
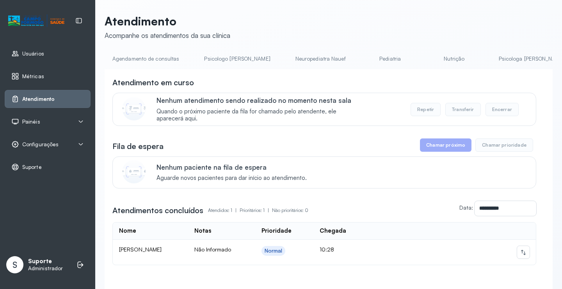
click at [159, 54] on link "Agendamento de consultas" at bounding box center [146, 58] width 82 height 13
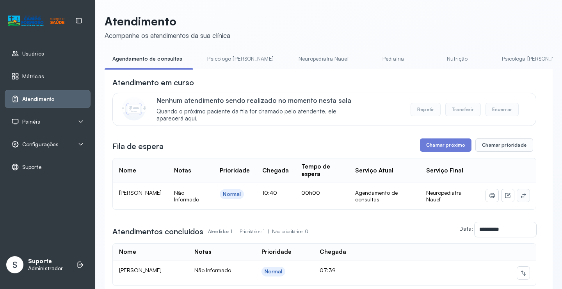
click at [521, 197] on icon at bounding box center [524, 195] width 6 height 6
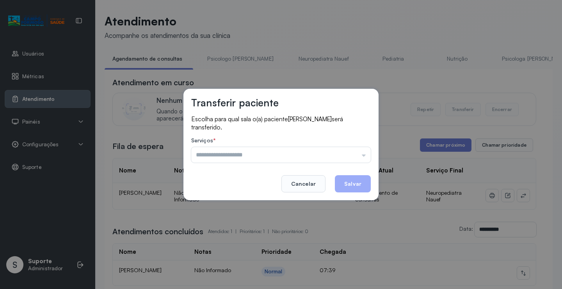
drag, startPoint x: 357, startPoint y: 155, endPoint x: 333, endPoint y: 165, distance: 26.3
click at [357, 155] on input "text" at bounding box center [281, 155] width 180 height 16
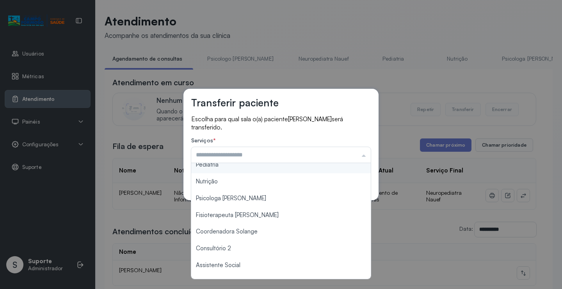
scroll to position [118, 0]
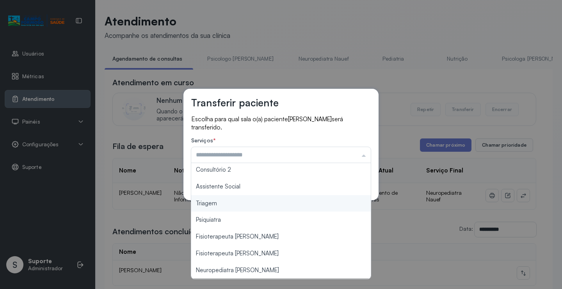
type input "*******"
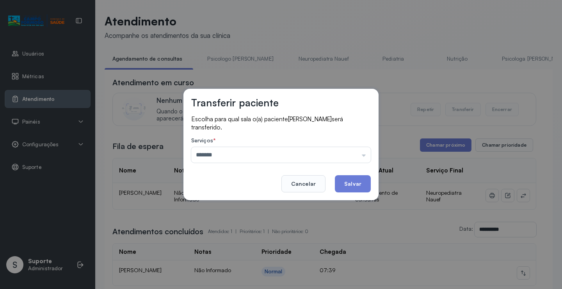
click at [248, 202] on div "Transferir paciente Escolha para qual sala o(a) paciente RYAN VICTOR LOPES DE O…" at bounding box center [281, 144] width 562 height 289
click at [357, 188] on button "Salvar" at bounding box center [353, 183] width 36 height 17
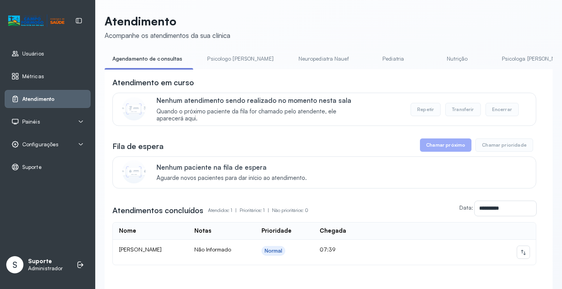
click at [214, 58] on link "Psicologo [PERSON_NAME]" at bounding box center [241, 58] width 82 height 13
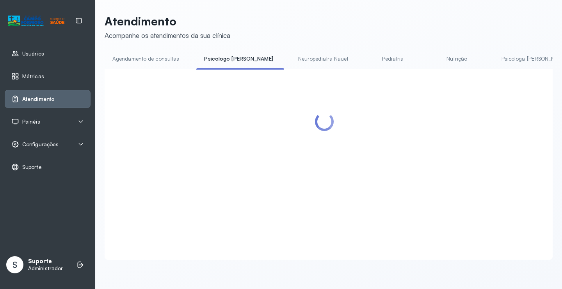
click at [165, 58] on link "Agendamento de consultas" at bounding box center [146, 58] width 82 height 13
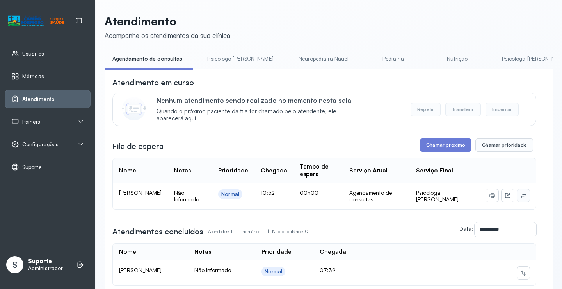
click at [521, 196] on icon at bounding box center [524, 195] width 6 height 6
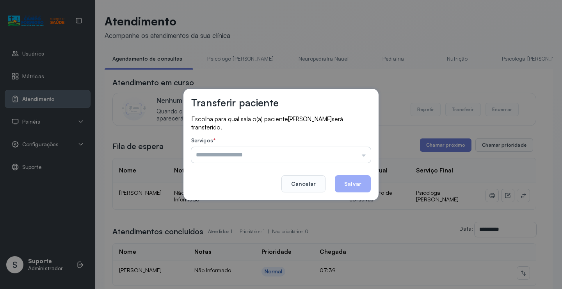
click at [357, 150] on input "text" at bounding box center [281, 155] width 180 height 16
type input "**********"
drag, startPoint x: 260, startPoint y: 238, endPoint x: 341, endPoint y: 202, distance: 88.3
click at [262, 237] on div "**********" at bounding box center [281, 144] width 562 height 289
click at [353, 184] on button "Salvar" at bounding box center [353, 183] width 36 height 17
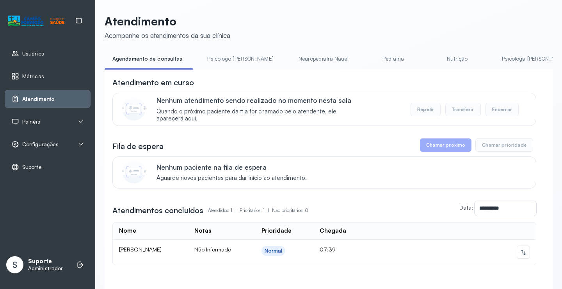
click at [239, 58] on link "Psicologo [PERSON_NAME]" at bounding box center [241, 58] width 82 height 13
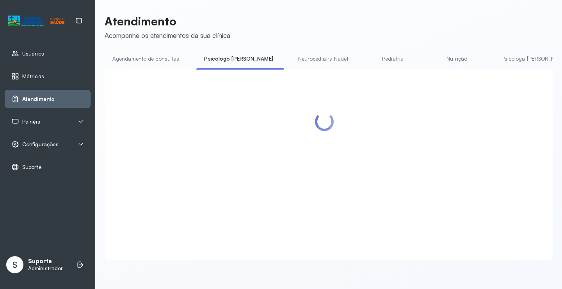
click at [169, 59] on link "Agendamento de consultas" at bounding box center [146, 58] width 82 height 13
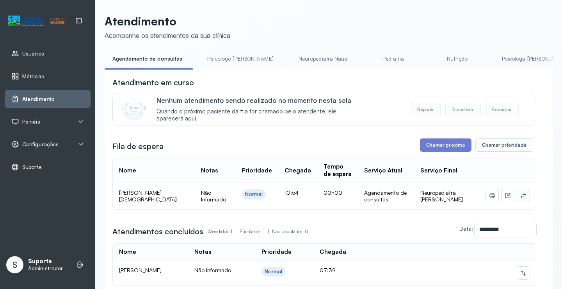
click at [521, 197] on icon at bounding box center [524, 195] width 6 height 6
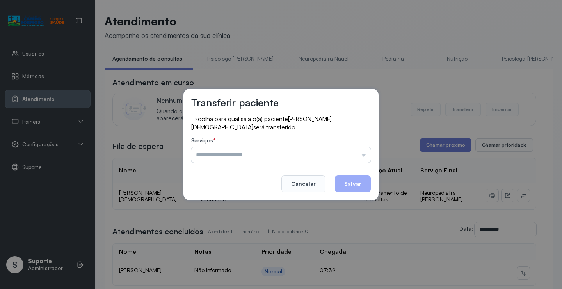
click at [327, 154] on input "text" at bounding box center [281, 155] width 180 height 16
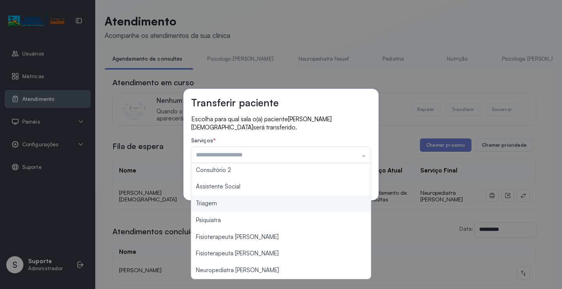
type input "*******"
drag, startPoint x: 235, startPoint y: 203, endPoint x: 330, endPoint y: 184, distance: 97.5
click at [237, 202] on div "Transferir paciente Escolha para qual sala o(a) paciente ANA LIVIA CARVALHO DE …" at bounding box center [281, 144] width 562 height 289
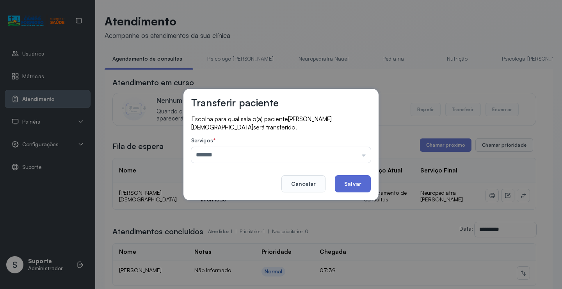
click at [355, 178] on button "Salvar" at bounding box center [353, 183] width 36 height 17
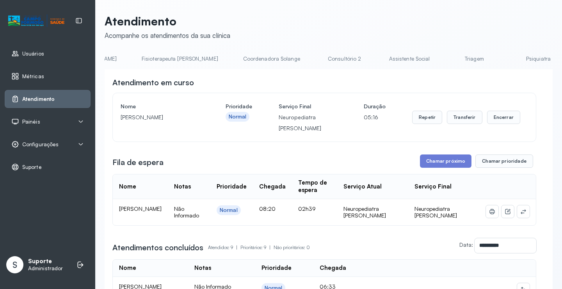
scroll to position [0, 447]
click at [449, 58] on link "Triagem" at bounding box center [476, 58] width 55 height 13
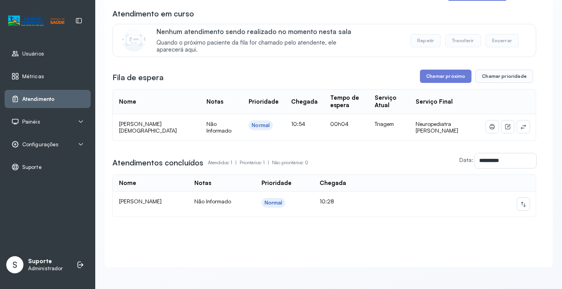
scroll to position [77, 0]
click at [521, 201] on icon at bounding box center [524, 204] width 6 height 6
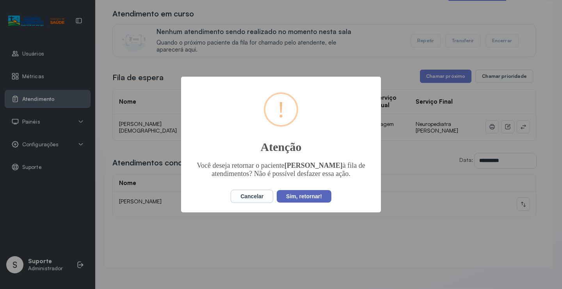
click at [304, 200] on button "Sim, retornar!" at bounding box center [304, 196] width 55 height 12
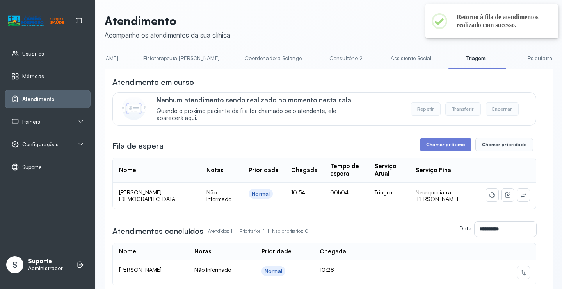
scroll to position [0, 0]
click at [513, 59] on link "Psiquiatra" at bounding box center [540, 58] width 55 height 13
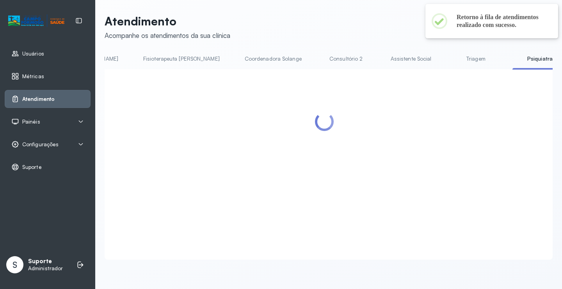
click at [449, 57] on link "Triagem" at bounding box center [476, 58] width 55 height 13
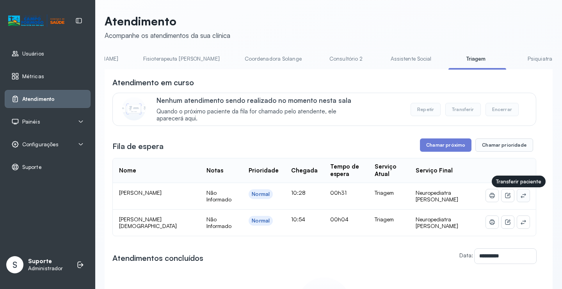
click at [521, 197] on icon at bounding box center [524, 195] width 6 height 6
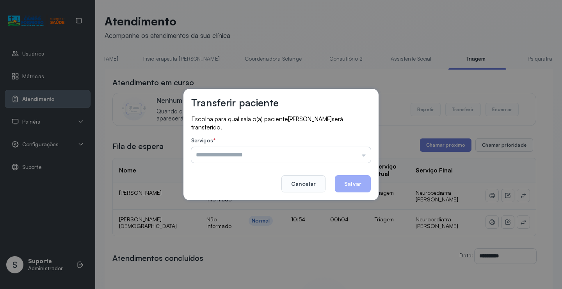
drag, startPoint x: 352, startPoint y: 141, endPoint x: 353, endPoint y: 148, distance: 7.0
click at [353, 148] on div "Serviços * Psicologo Pedro Neuropediatra Nauef Pediatria Nutrição Psicologa Ala…" at bounding box center [281, 149] width 180 height 25
click at [351, 153] on input "text" at bounding box center [281, 155] width 180 height 16
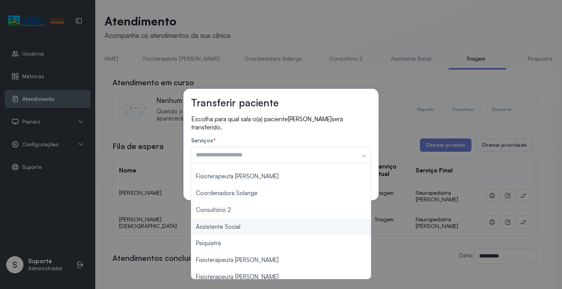
scroll to position [118, 0]
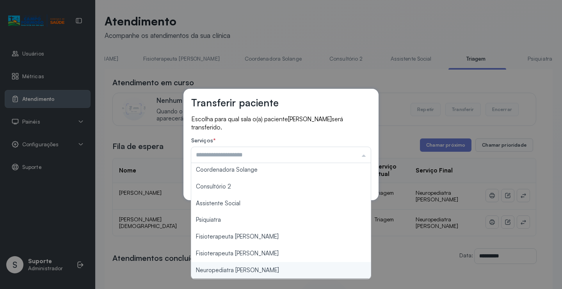
type input "**********"
click at [251, 272] on div "**********" at bounding box center [281, 144] width 562 height 289
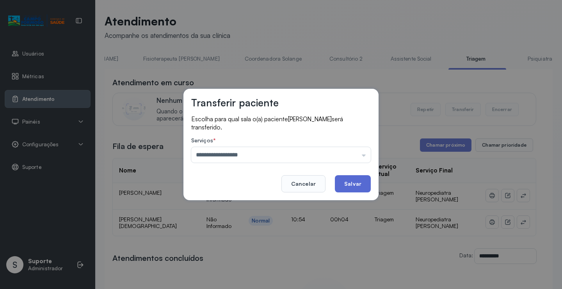
click at [353, 181] on button "Salvar" at bounding box center [353, 183] width 36 height 17
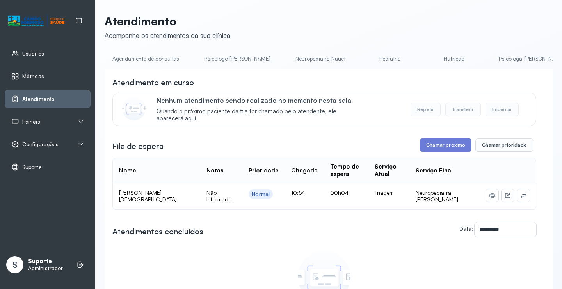
drag, startPoint x: 200, startPoint y: 62, endPoint x: 212, endPoint y: 63, distance: 11.7
click at [201, 62] on link "Psicologo [PERSON_NAME]" at bounding box center [237, 58] width 82 height 13
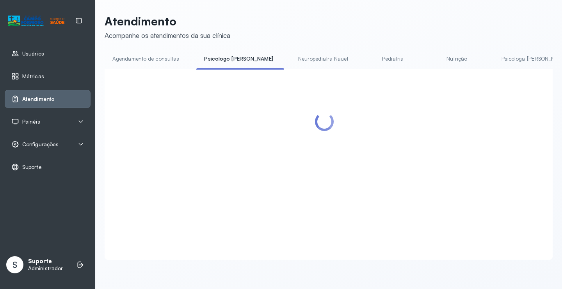
click at [169, 57] on link "Agendamento de consultas" at bounding box center [146, 58] width 82 height 13
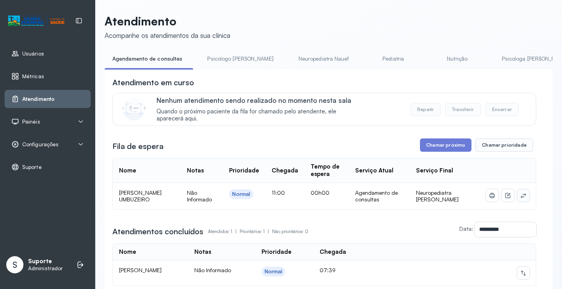
click at [518, 195] on button at bounding box center [524, 195] width 12 height 12
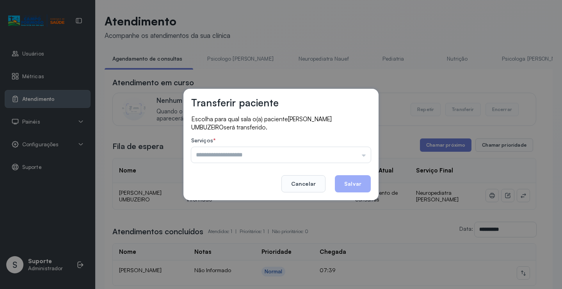
drag, startPoint x: 356, startPoint y: 160, endPoint x: 331, endPoint y: 164, distance: 24.9
click at [354, 159] on input "text" at bounding box center [281, 155] width 180 height 16
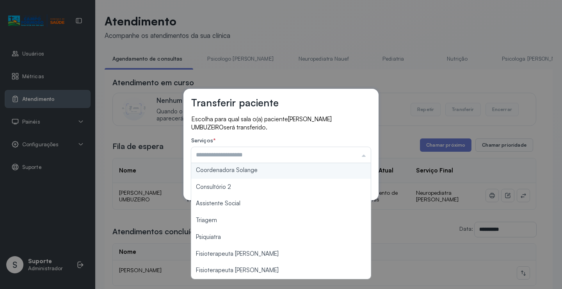
scroll to position [117, 0]
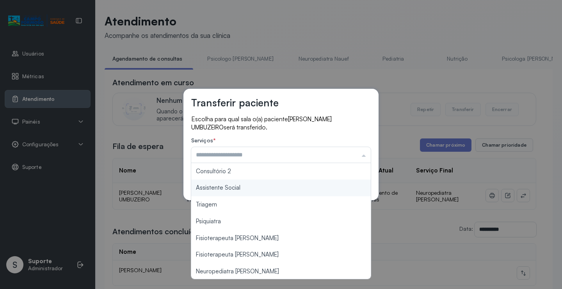
type input "*******"
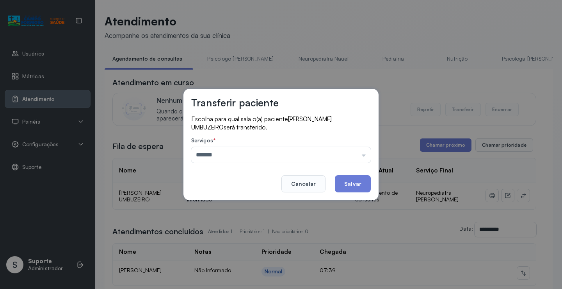
click at [240, 206] on div "Transferir paciente Escolha para qual sala o(a) paciente LEONARDO NASCIMENTO UM…" at bounding box center [281, 144] width 562 height 289
click at [359, 187] on button "Salvar" at bounding box center [353, 183] width 36 height 17
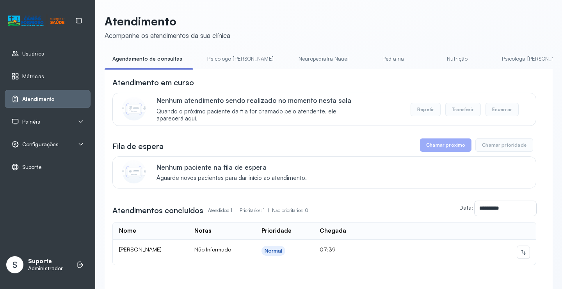
drag, startPoint x: 287, startPoint y: 61, endPoint x: 255, endPoint y: 54, distance: 32.9
click at [291, 61] on link "Neuropediatra Nauef" at bounding box center [324, 58] width 66 height 13
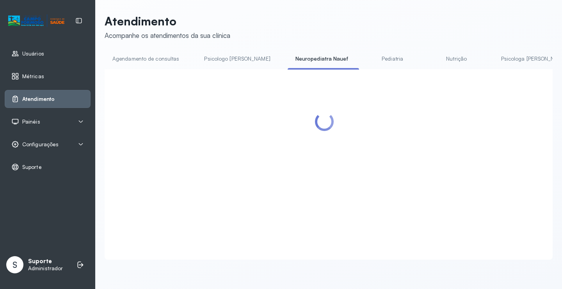
click at [163, 52] on link "Agendamento de consultas" at bounding box center [146, 58] width 82 height 13
click at [163, 53] on link "Agendamento de consultas" at bounding box center [146, 58] width 82 height 13
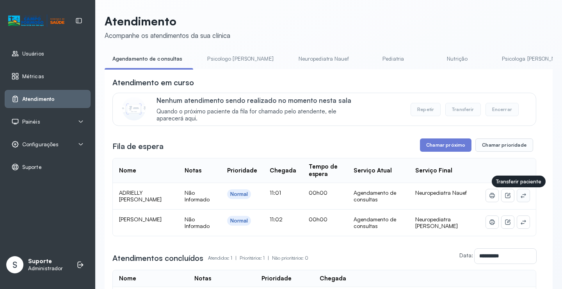
click at [521, 194] on icon at bounding box center [524, 195] width 6 height 6
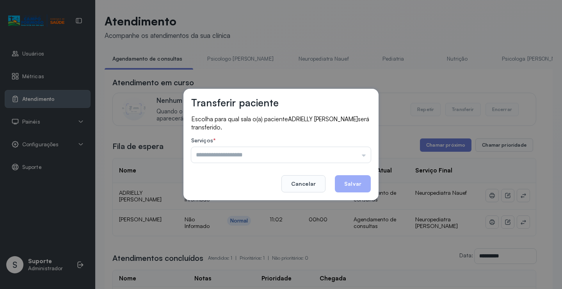
drag, startPoint x: 360, startPoint y: 151, endPoint x: 333, endPoint y: 178, distance: 38.4
click at [359, 151] on input "text" at bounding box center [281, 155] width 180 height 16
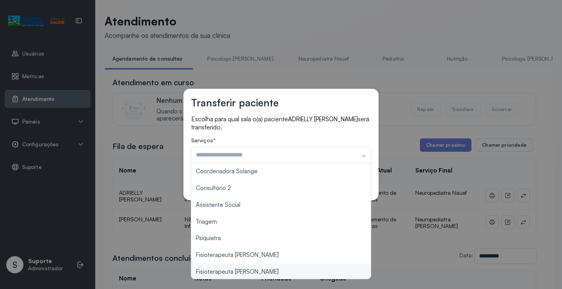
scroll to position [118, 0]
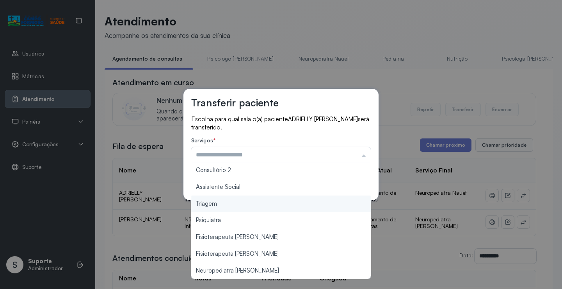
type input "*******"
click at [232, 197] on div "Transferir paciente Escolha para qual sala o(a) paciente ADRIELLY NUNES SANTANA…" at bounding box center [281, 144] width 195 height 111
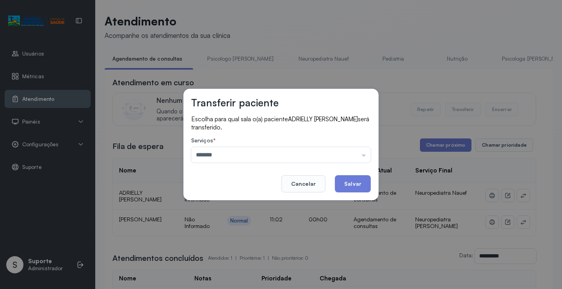
click at [357, 173] on footer "Cancelar Salvar" at bounding box center [281, 178] width 180 height 28
click at [358, 182] on button "Salvar" at bounding box center [353, 183] width 36 height 17
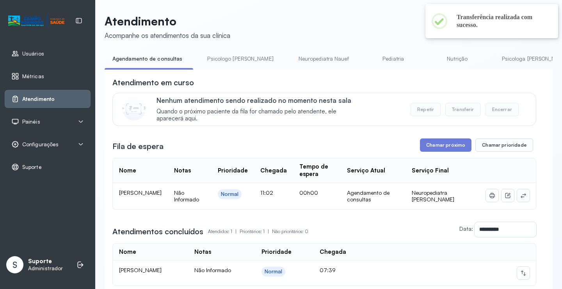
click at [523, 198] on button at bounding box center [524, 195] width 12 height 12
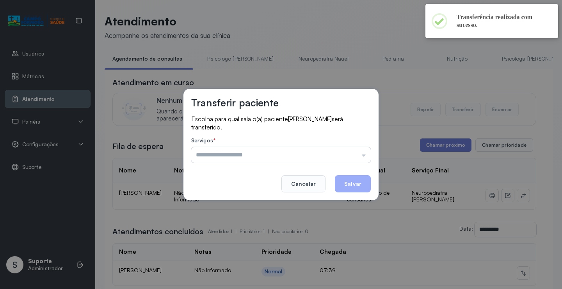
click at [348, 155] on input "text" at bounding box center [281, 155] width 180 height 16
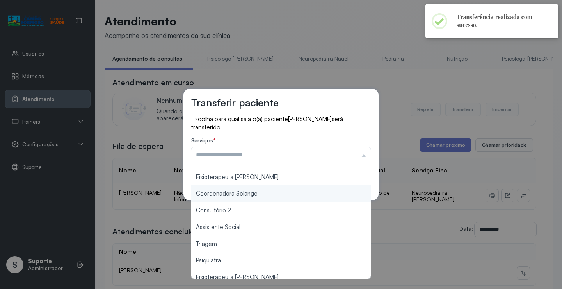
scroll to position [78, 0]
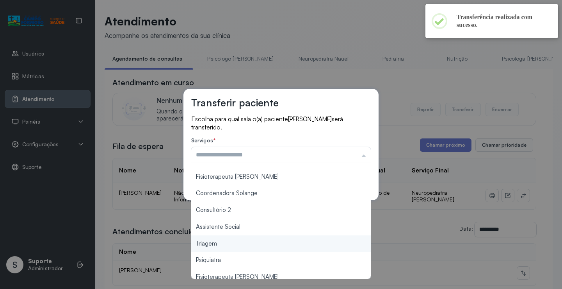
type input "*******"
drag, startPoint x: 240, startPoint y: 246, endPoint x: 244, endPoint y: 242, distance: 5.8
click at [242, 243] on div "Transferir paciente Escolha para qual sala o(a) paciente HEITOR GABRIEL DE JESU…" at bounding box center [281, 144] width 562 height 289
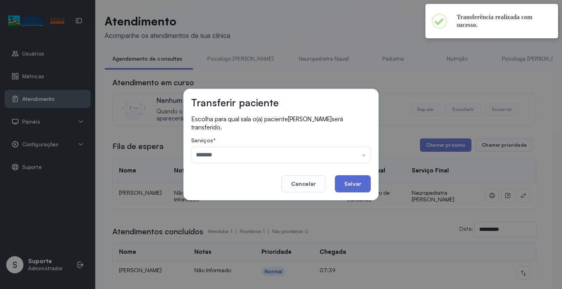
click at [350, 184] on button "Salvar" at bounding box center [353, 183] width 36 height 17
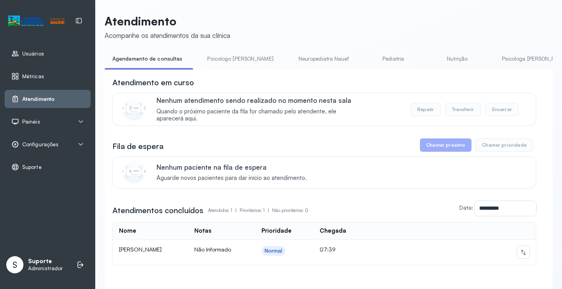
click at [234, 58] on link "Psicologo [PERSON_NAME]" at bounding box center [241, 58] width 82 height 13
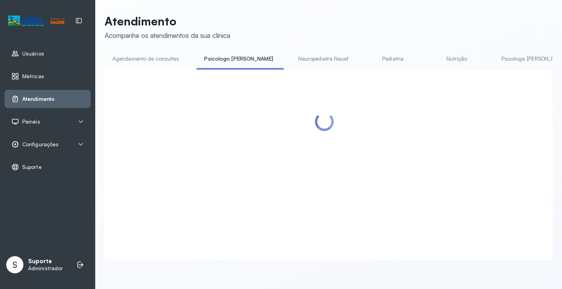
click at [163, 65] on link "Agendamento de consultas" at bounding box center [146, 58] width 82 height 13
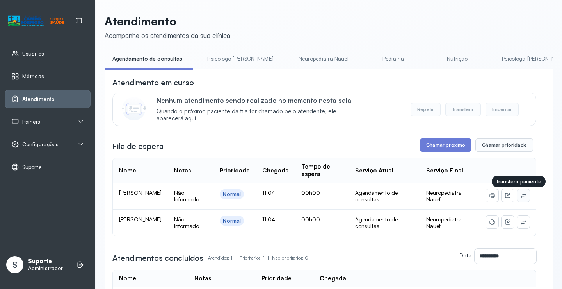
click at [521, 197] on icon at bounding box center [524, 195] width 6 height 6
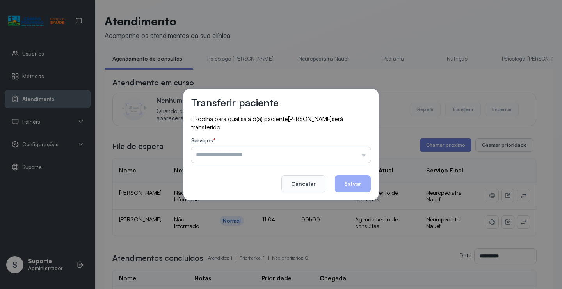
click at [361, 153] on input "text" at bounding box center [281, 155] width 180 height 16
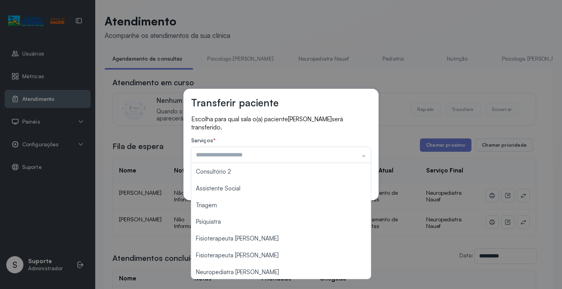
scroll to position [117, 0]
type input "*******"
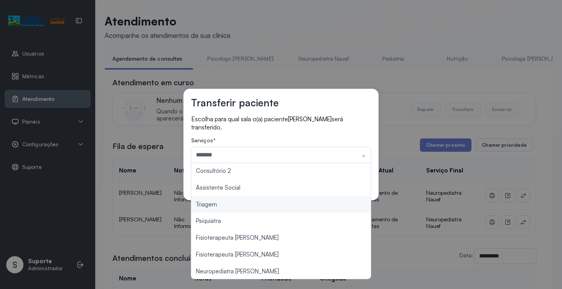
click at [260, 209] on div "Transferir paciente Escolha para qual sala o(a) paciente DEIVID ARTHUR GOMES CU…" at bounding box center [281, 144] width 562 height 289
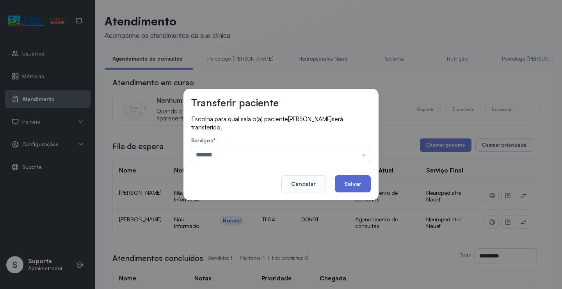
click at [350, 182] on button "Salvar" at bounding box center [353, 183] width 36 height 17
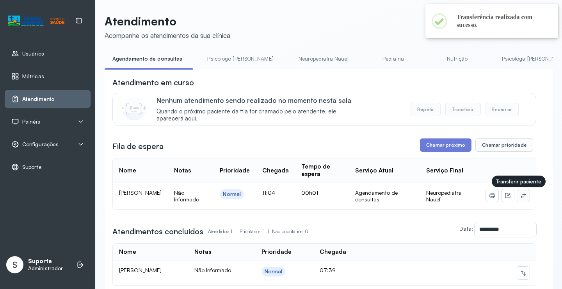
click at [521, 197] on icon at bounding box center [524, 195] width 6 height 6
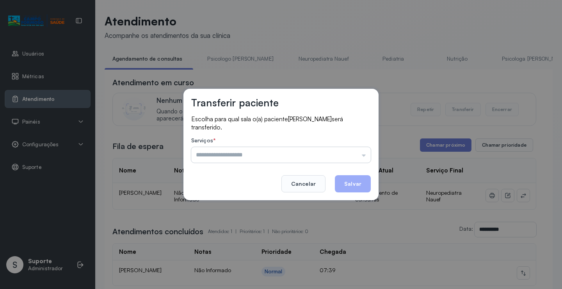
click at [352, 152] on input "text" at bounding box center [281, 155] width 180 height 16
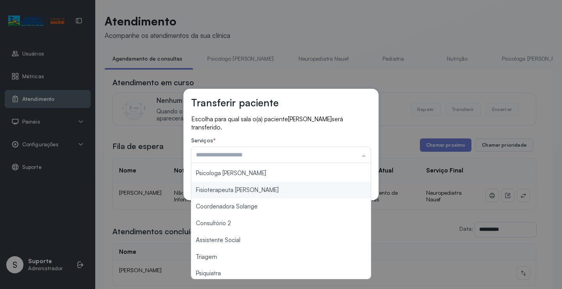
scroll to position [118, 0]
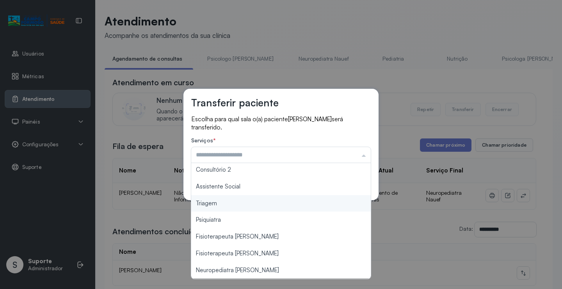
type input "*******"
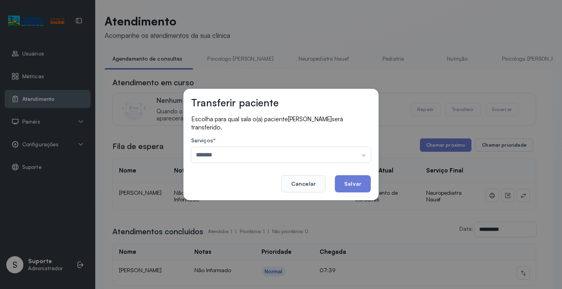
click at [230, 203] on div "Transferir paciente Escolha para qual sala o(a) paciente STEFANY VITORIA GOMES …" at bounding box center [281, 144] width 562 height 289
click at [353, 183] on button "Salvar" at bounding box center [353, 183] width 36 height 17
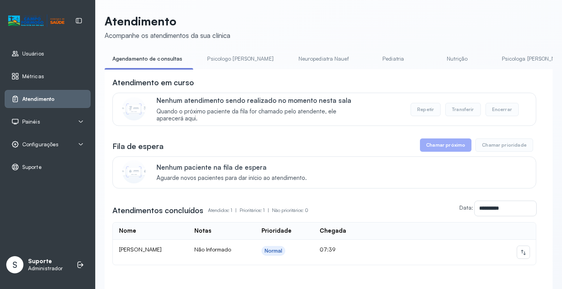
drag, startPoint x: 220, startPoint y: 55, endPoint x: 213, endPoint y: 55, distance: 7.5
click at [220, 55] on link "Psicologo Pedro" at bounding box center [241, 58] width 82 height 13
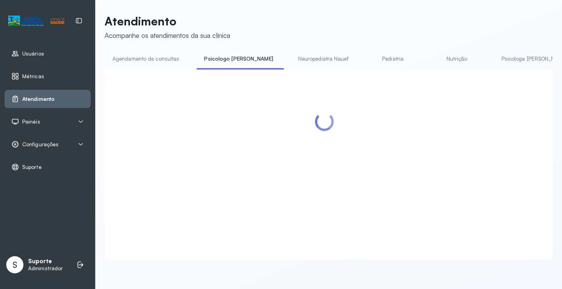
click at [164, 59] on link "Agendamento de consultas" at bounding box center [146, 58] width 82 height 13
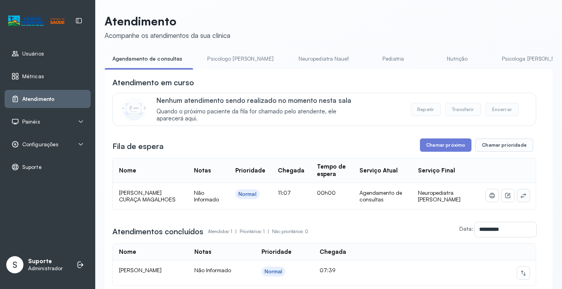
click at [521, 196] on icon at bounding box center [523, 195] width 5 height 5
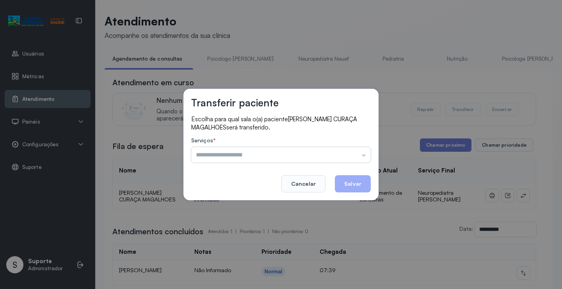
click at [339, 153] on input "text" at bounding box center [281, 155] width 180 height 16
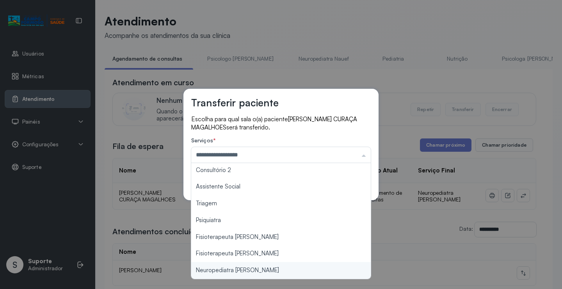
drag, startPoint x: 263, startPoint y: 271, endPoint x: 319, endPoint y: 236, distance: 66.1
click at [268, 268] on div "**********" at bounding box center [281, 144] width 562 height 289
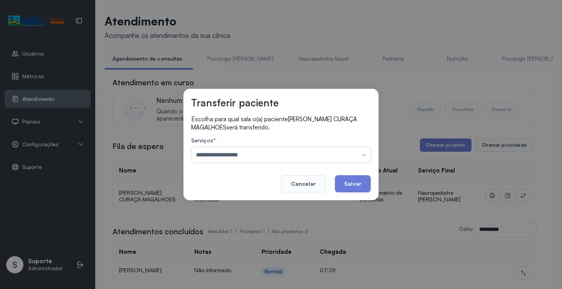
click at [301, 152] on input "**********" at bounding box center [281, 155] width 180 height 16
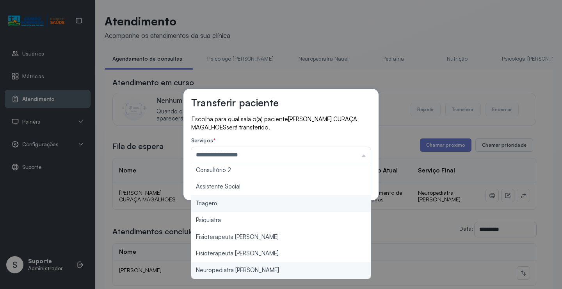
type input "*******"
click at [228, 198] on div "Transferir paciente Escolha para qual sala o(a) paciente VALENTINA SILVA CURAÇA…" at bounding box center [281, 145] width 195 height 112
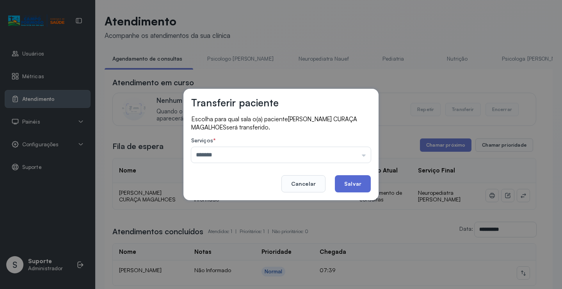
click at [363, 184] on button "Salvar" at bounding box center [353, 183] width 36 height 17
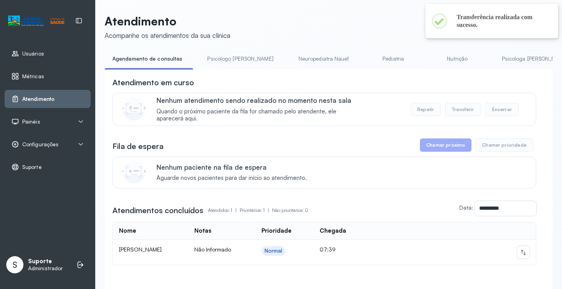
click at [305, 59] on link "Neuropediatra Nauef" at bounding box center [324, 58] width 66 height 13
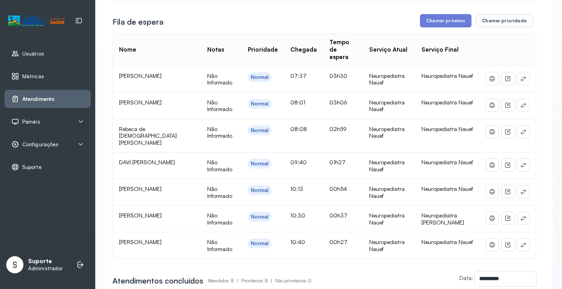
scroll to position [156, 0]
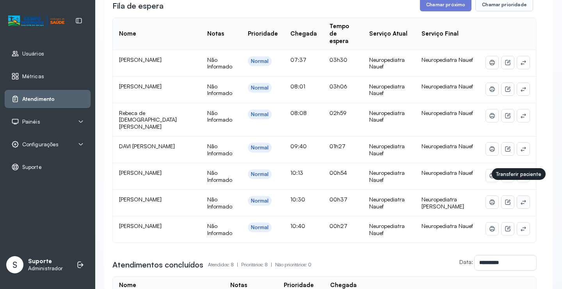
click at [521, 199] on icon at bounding box center [524, 202] width 6 height 6
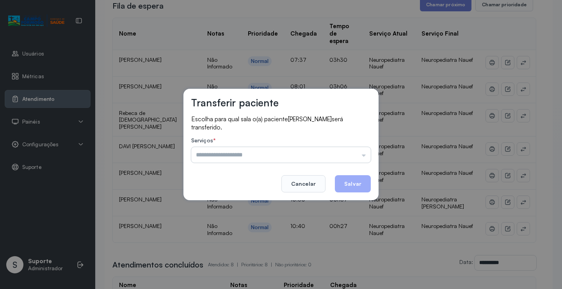
click at [343, 154] on input "text" at bounding box center [281, 155] width 180 height 16
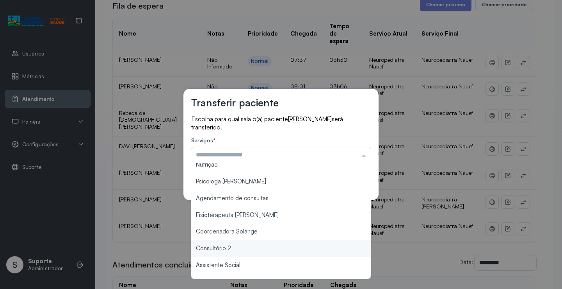
scroll to position [118, 0]
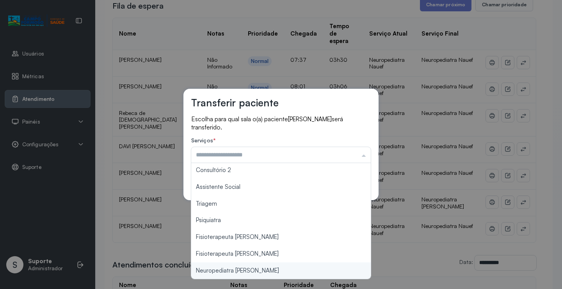
type input "**********"
click at [244, 269] on div "**********" at bounding box center [281, 144] width 562 height 289
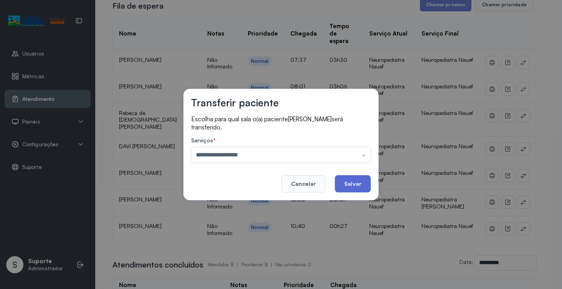
click at [348, 186] on button "Salvar" at bounding box center [353, 183] width 36 height 17
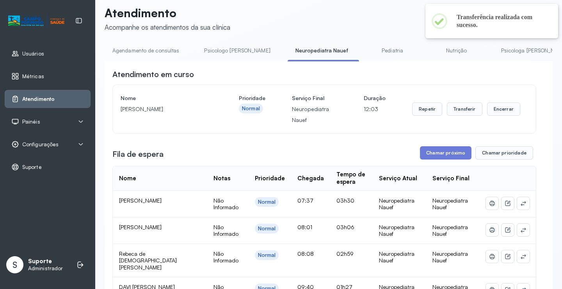
scroll to position [0, 0]
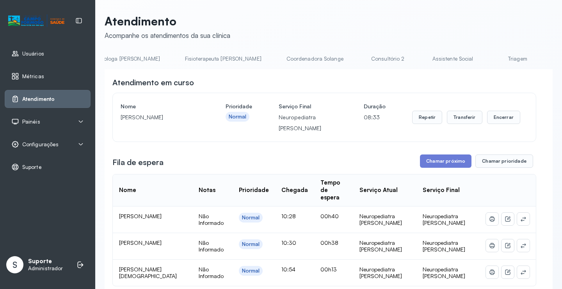
scroll to position [0, 407]
click at [488, 62] on link "Triagem" at bounding box center [515, 58] width 55 height 13
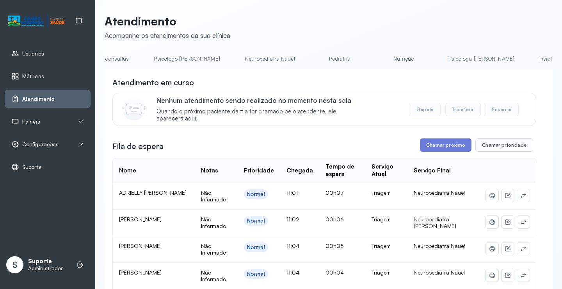
scroll to position [0, 46]
click at [252, 55] on link "Neuropediatra Nauef" at bounding box center [275, 58] width 66 height 13
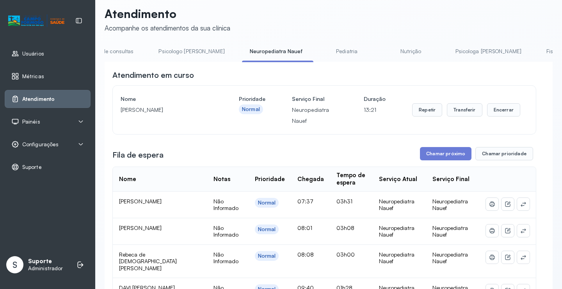
scroll to position [0, 0]
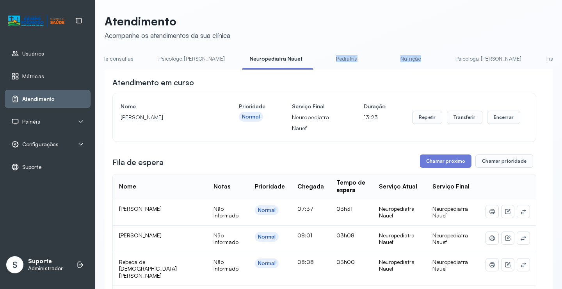
drag, startPoint x: 291, startPoint y: 69, endPoint x: 404, endPoint y: 70, distance: 112.9
click at [404, 70] on div "Agendamento de consultas Psicologo Pedro Neuropediatra Nauef Pediatria Nutrição…" at bounding box center [329, 61] width 448 height 18
click at [385, 82] on div "Atendimento em curso" at bounding box center [324, 82] width 424 height 11
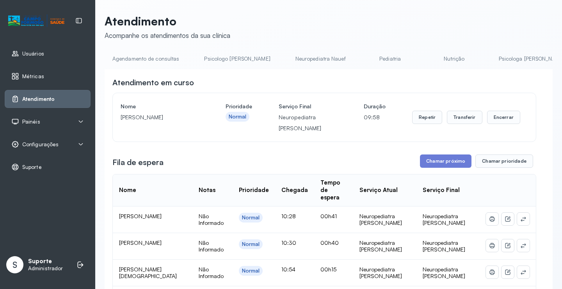
click at [139, 56] on link "Agendamento de consultas" at bounding box center [146, 58] width 82 height 13
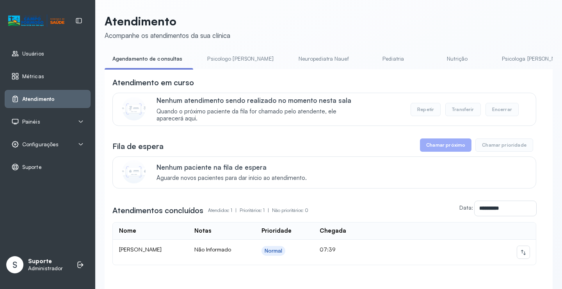
click at [221, 55] on link "Psicologo Pedro" at bounding box center [241, 58] width 82 height 13
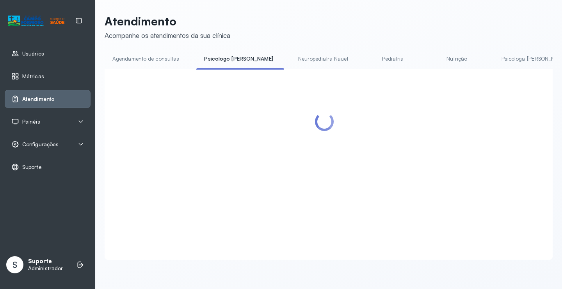
click at [168, 55] on link "Agendamento de consultas" at bounding box center [146, 58] width 82 height 13
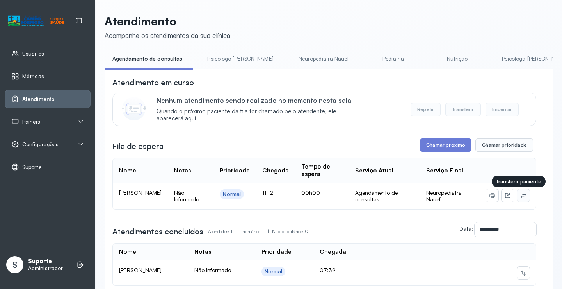
click at [521, 195] on icon at bounding box center [524, 195] width 6 height 6
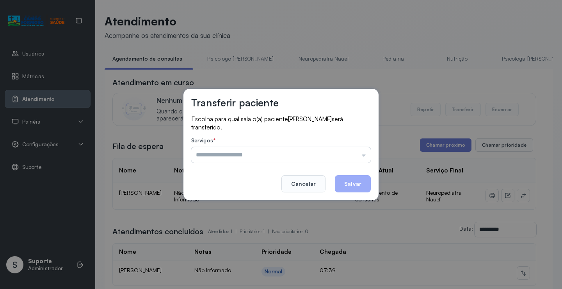
click at [362, 150] on input "text" at bounding box center [281, 155] width 180 height 16
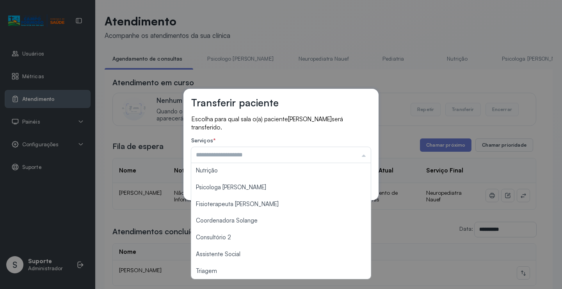
scroll to position [118, 0]
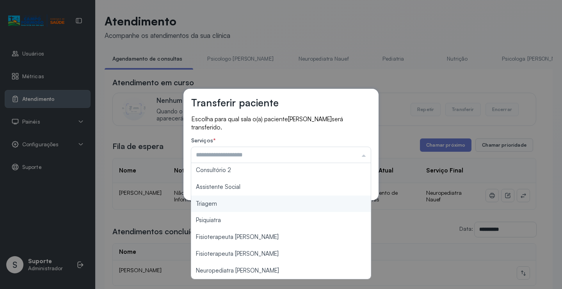
type input "*******"
drag, startPoint x: 272, startPoint y: 208, endPoint x: 286, endPoint y: 206, distance: 13.5
click at [278, 207] on div "Transferir paciente Escolha para qual sala o(a) paciente Thamala Luiza Firmino …" at bounding box center [281, 144] width 562 height 289
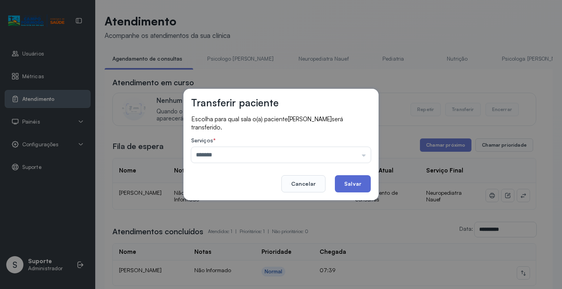
click at [350, 186] on button "Salvar" at bounding box center [353, 183] width 36 height 17
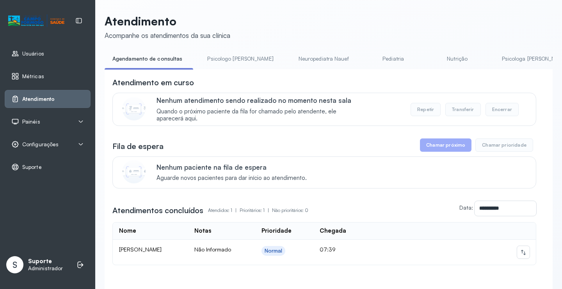
click at [227, 59] on link "Psicologo Pedro" at bounding box center [241, 58] width 82 height 13
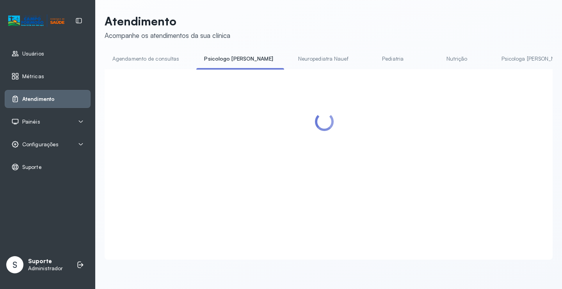
click at [164, 57] on link "Agendamento de consultas" at bounding box center [146, 58] width 82 height 13
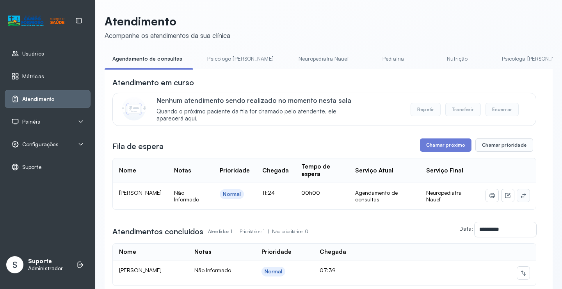
click at [521, 198] on icon at bounding box center [524, 195] width 6 height 6
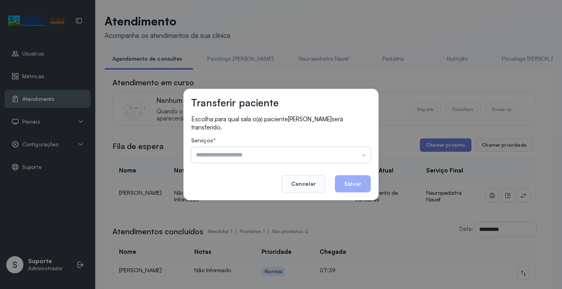
click at [341, 152] on input "text" at bounding box center [281, 155] width 180 height 16
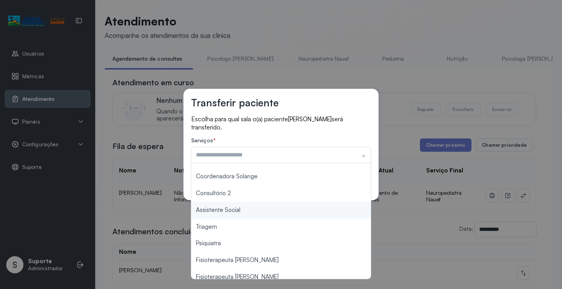
scroll to position [118, 0]
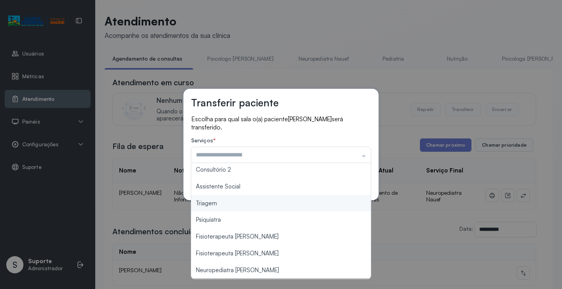
type input "*******"
click at [255, 207] on div "Transferir paciente Escolha para qual sala o(a) paciente JOAO GABRIEL DE CARVAL…" at bounding box center [281, 144] width 562 height 289
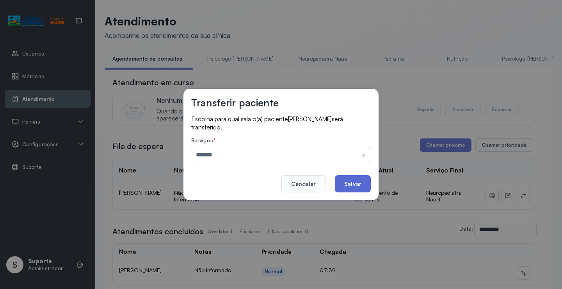
click at [337, 190] on button "Salvar" at bounding box center [353, 183] width 36 height 17
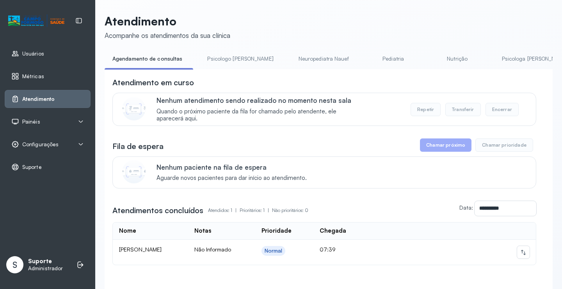
click at [231, 57] on link "Psicologo Pedro" at bounding box center [241, 58] width 82 height 13
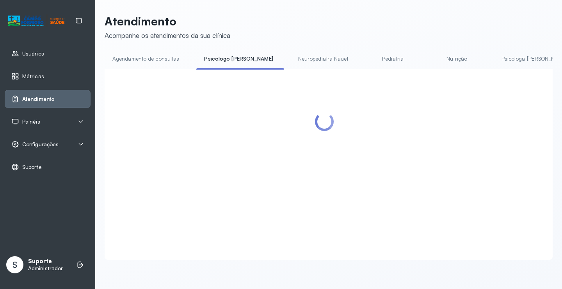
click at [166, 62] on link "Agendamento de consultas" at bounding box center [146, 58] width 82 height 13
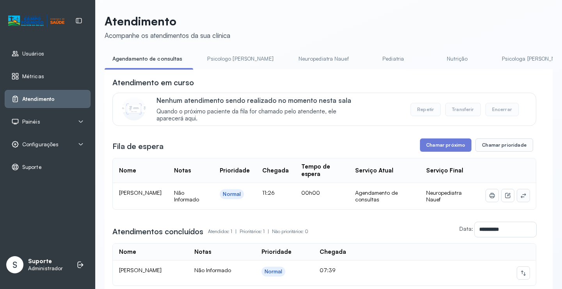
click at [521, 198] on icon at bounding box center [524, 195] width 6 height 6
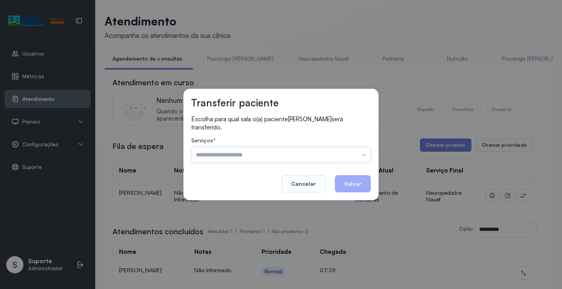
click at [358, 152] on input "text" at bounding box center [281, 155] width 180 height 16
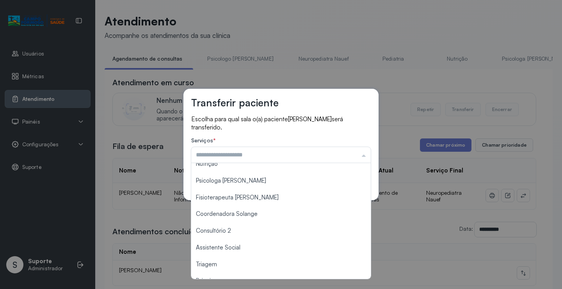
scroll to position [78, 0]
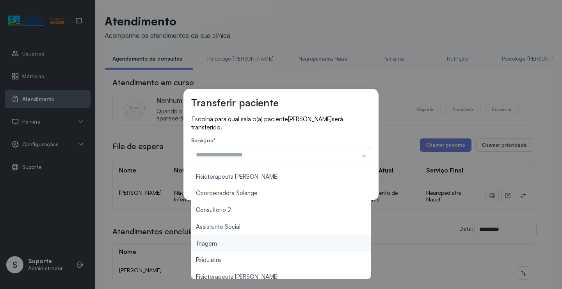
type input "*******"
click at [241, 246] on div "Transferir paciente Escolha para qual sala o(a) paciente LAILA MARIA SANTOS CAR…" at bounding box center [281, 144] width 562 height 289
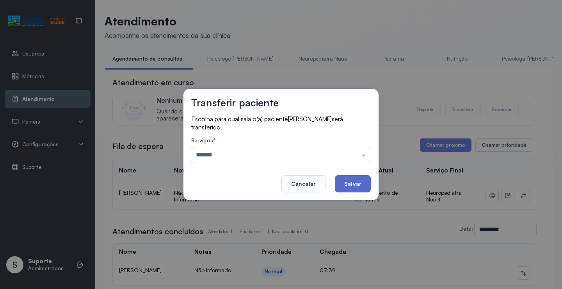
click at [350, 187] on button "Salvar" at bounding box center [353, 183] width 36 height 17
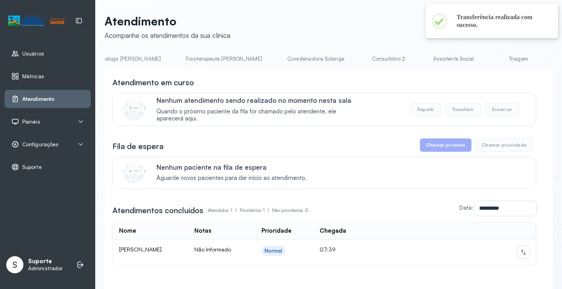
scroll to position [0, 409]
click at [490, 56] on link "Triagem" at bounding box center [517, 58] width 55 height 13
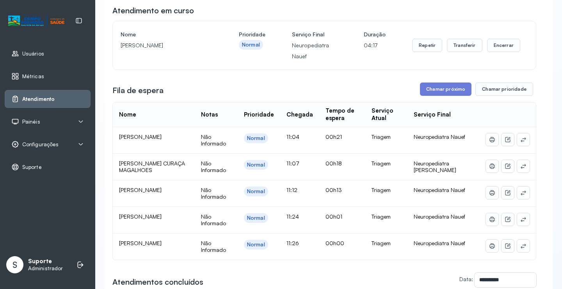
scroll to position [117, 0]
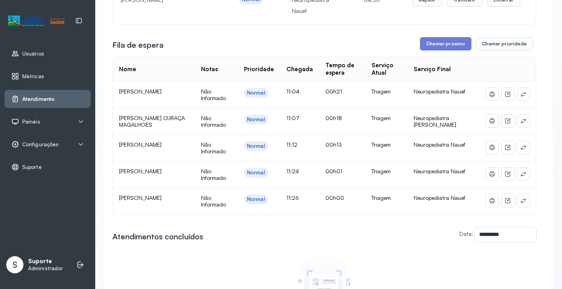
click at [313, 250] on div "**********" at bounding box center [324, 147] width 424 height 375
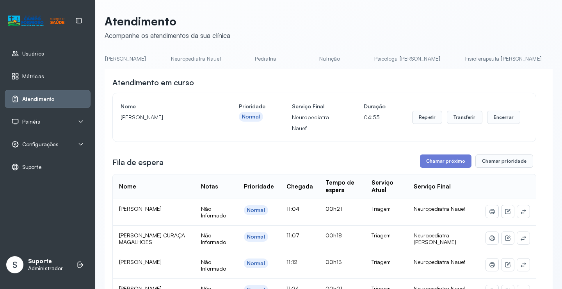
scroll to position [0, 0]
click at [150, 55] on link "Agendamento de consultas" at bounding box center [146, 58] width 82 height 13
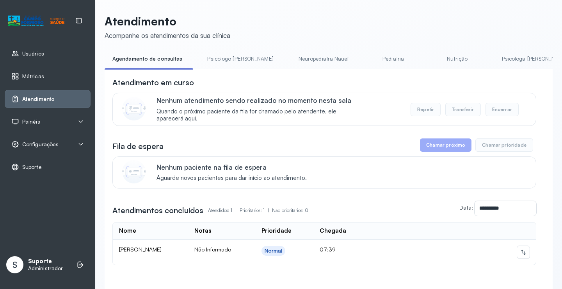
click at [231, 55] on link "Psicologo Pedro" at bounding box center [241, 58] width 82 height 13
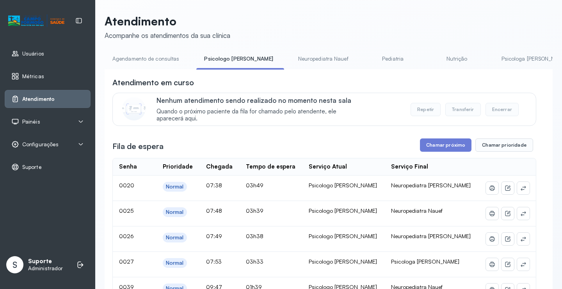
click at [163, 59] on link "Agendamento de consultas" at bounding box center [146, 58] width 82 height 13
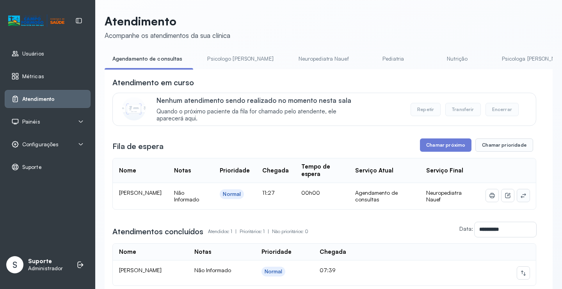
click at [521, 198] on button at bounding box center [524, 195] width 12 height 12
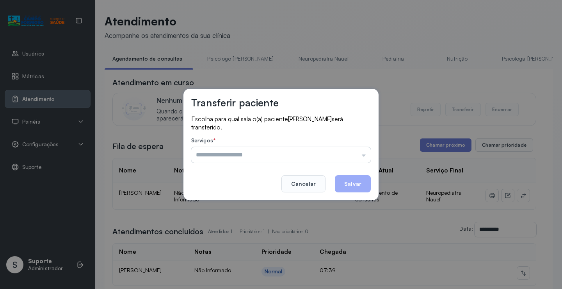
click at [362, 149] on input "text" at bounding box center [281, 155] width 180 height 16
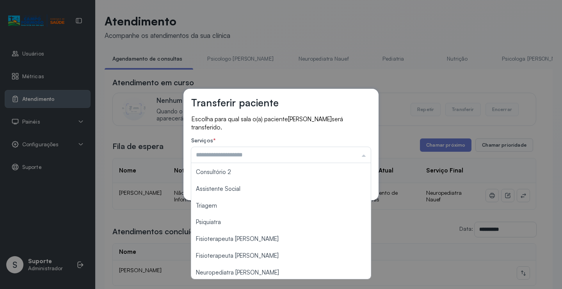
scroll to position [117, 0]
type input "*******"
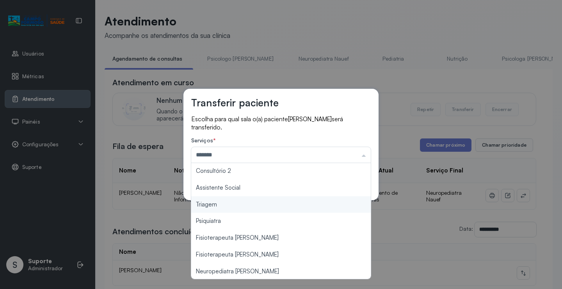
drag, startPoint x: 252, startPoint y: 204, endPoint x: 327, endPoint y: 193, distance: 76.1
click at [254, 203] on div "Transferir paciente Escolha para qual sala o(a) paciente LAURA VALENTINA FERREI…" at bounding box center [281, 144] width 562 height 289
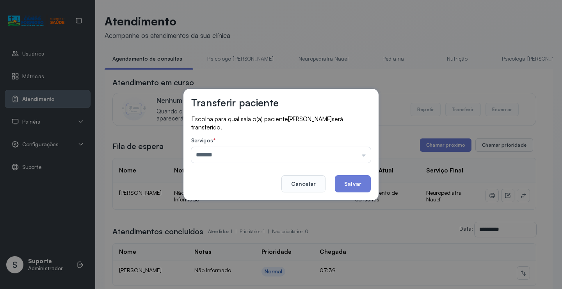
click at [374, 186] on div "Transferir paciente Escolha para qual sala o(a) paciente LAURA VALENTINA FERREI…" at bounding box center [281, 144] width 195 height 111
click at [350, 186] on button "Salvar" at bounding box center [353, 183] width 36 height 17
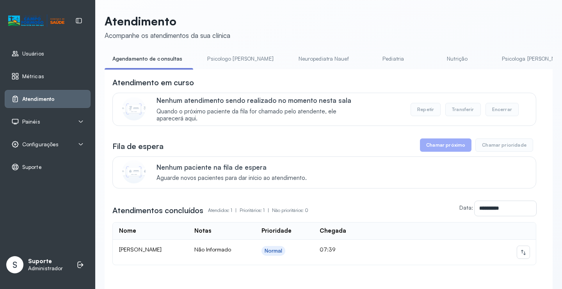
click at [296, 63] on link "Neuropediatra Nauef" at bounding box center [324, 58] width 66 height 13
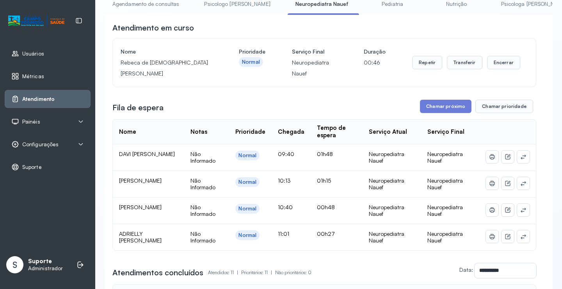
scroll to position [39, 0]
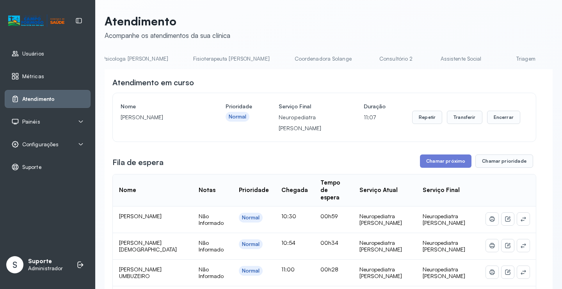
scroll to position [0, 402]
click at [494, 54] on link "Triagem" at bounding box center [521, 58] width 55 height 13
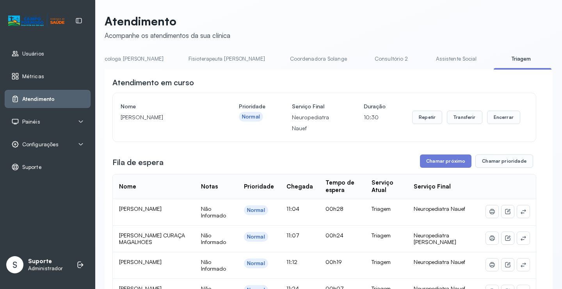
scroll to position [0, 619]
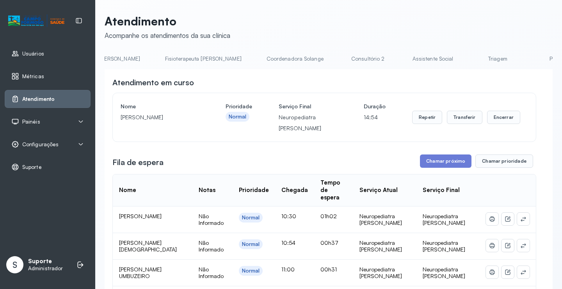
scroll to position [0, 429]
click at [467, 59] on link "Triagem" at bounding box center [494, 58] width 55 height 13
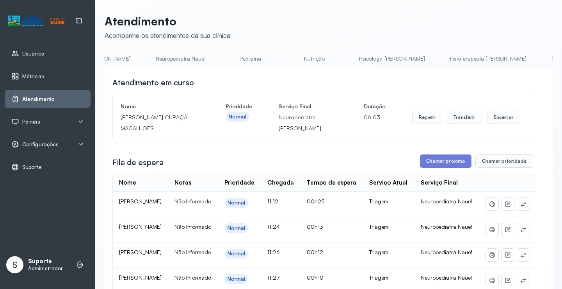
scroll to position [0, 0]
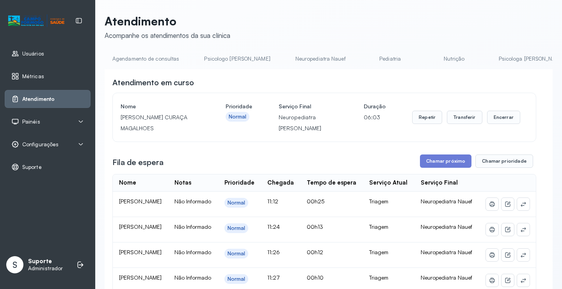
click at [136, 65] on link "Agendamento de consultas" at bounding box center [146, 58] width 82 height 13
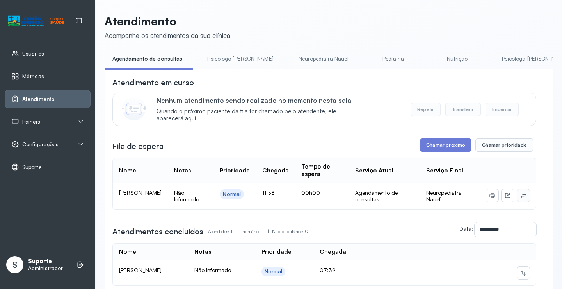
click at [521, 196] on icon at bounding box center [524, 195] width 6 height 6
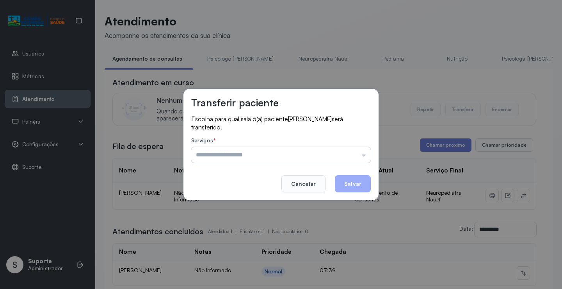
click at [350, 153] on input "text" at bounding box center [281, 155] width 180 height 16
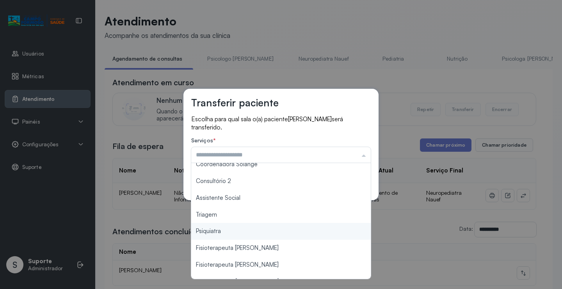
scroll to position [118, 0]
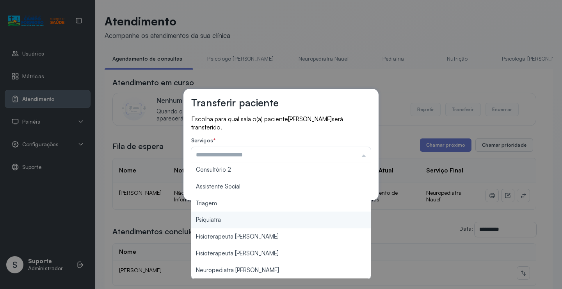
type input "*******"
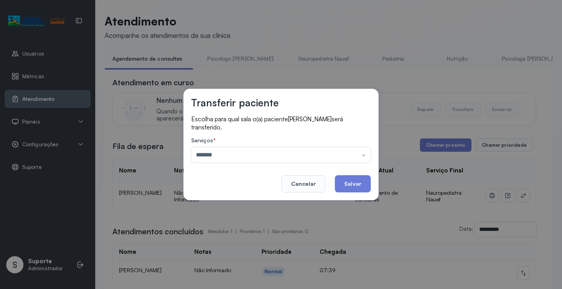
drag, startPoint x: 234, startPoint y: 204, endPoint x: 329, endPoint y: 180, distance: 97.9
click at [234, 202] on div "Transferir paciente Escolha para qual sala o(a) paciente DAVID WILLIAN FERREIRA…" at bounding box center [281, 144] width 562 height 289
click at [349, 182] on button "Salvar" at bounding box center [353, 183] width 36 height 17
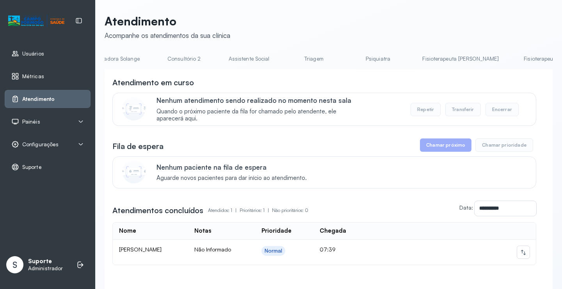
scroll to position [0, 621]
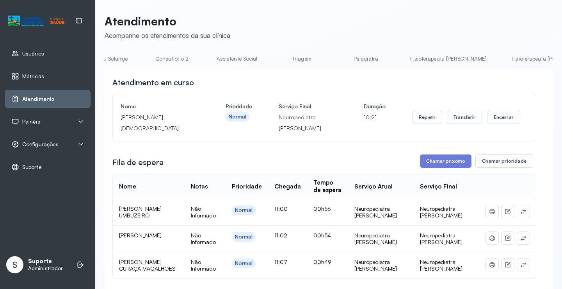
click at [275, 58] on link "Triagem" at bounding box center [302, 58] width 55 height 13
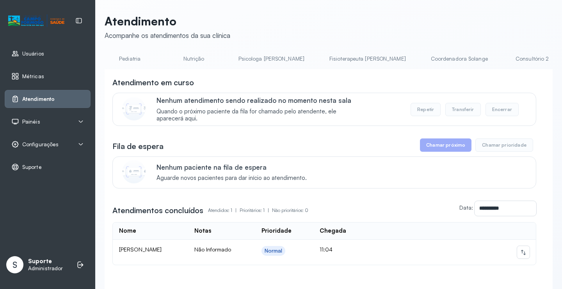
scroll to position [0, 0]
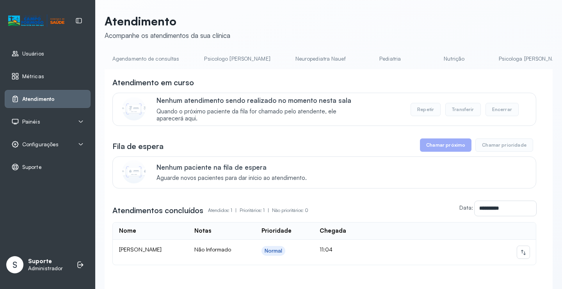
click at [132, 61] on link "Agendamento de consultas" at bounding box center [146, 58] width 82 height 13
click at [291, 61] on link "Neuropediatra Nauef" at bounding box center [324, 58] width 66 height 13
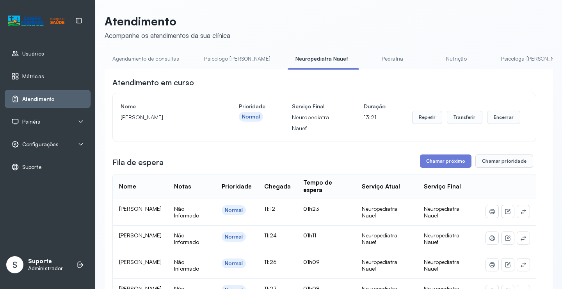
click at [133, 59] on link "Agendamento de consultas" at bounding box center [146, 58] width 82 height 13
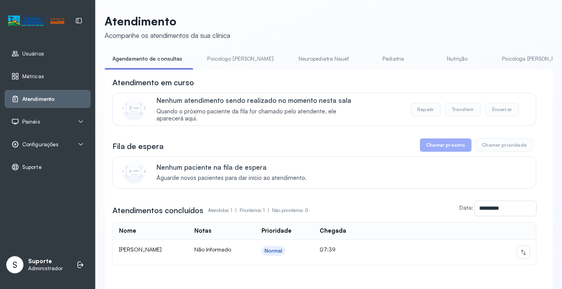
click at [221, 63] on link "Psicologo Pedro" at bounding box center [241, 58] width 82 height 13
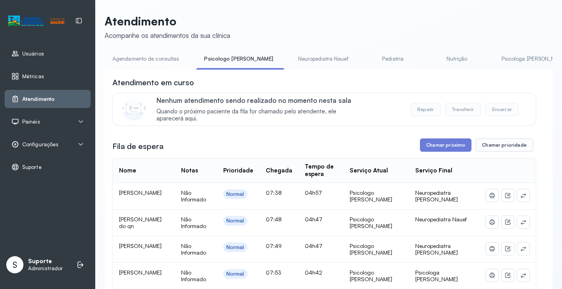
click at [155, 61] on link "Agendamento de consultas" at bounding box center [146, 58] width 82 height 13
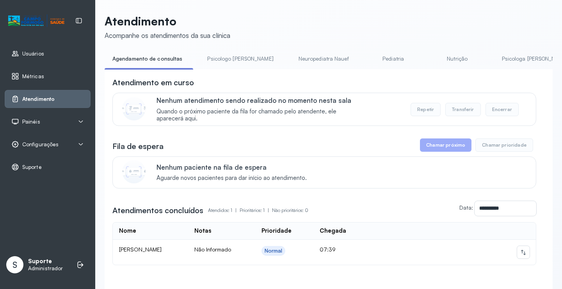
click at [226, 62] on link "Psicologo Pedro" at bounding box center [241, 58] width 82 height 13
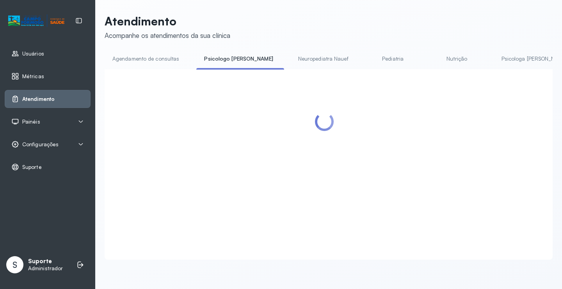
click at [165, 59] on link "Agendamento de consultas" at bounding box center [146, 58] width 82 height 13
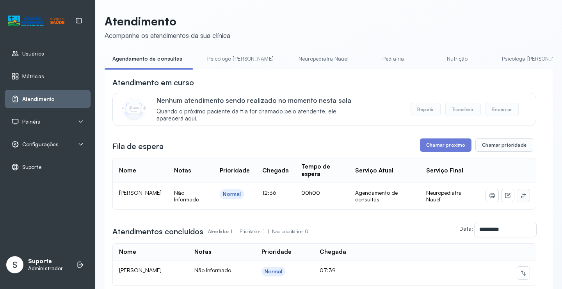
click at [521, 196] on icon at bounding box center [524, 195] width 6 height 6
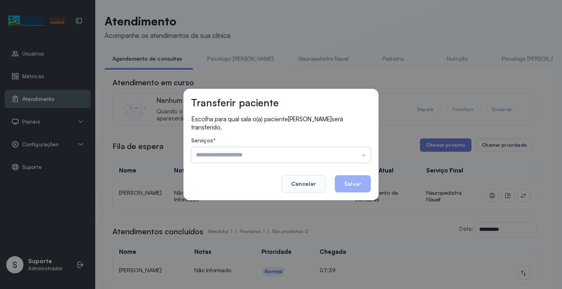
click at [357, 148] on input "text" at bounding box center [281, 155] width 180 height 16
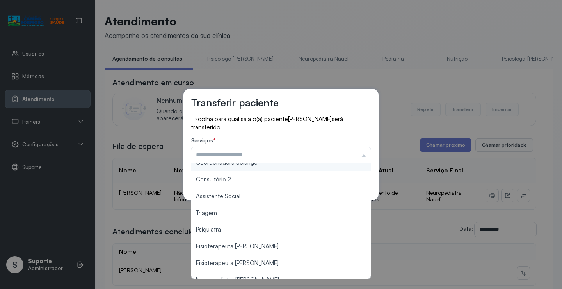
scroll to position [117, 0]
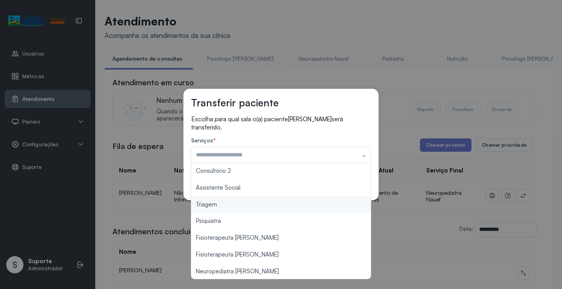
type input "*******"
click at [256, 205] on div "Transferir paciente Escolha para qual sala o(a) paciente RUAN DA SILVA OLIVEIRA…" at bounding box center [281, 144] width 562 height 289
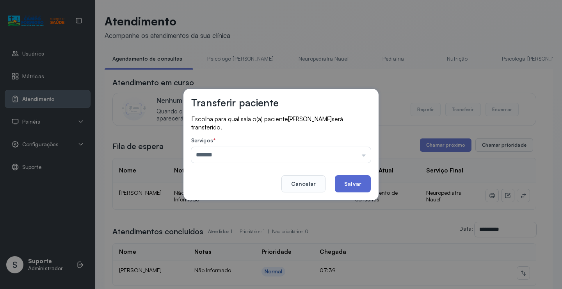
click at [352, 189] on button "Salvar" at bounding box center [353, 183] width 36 height 17
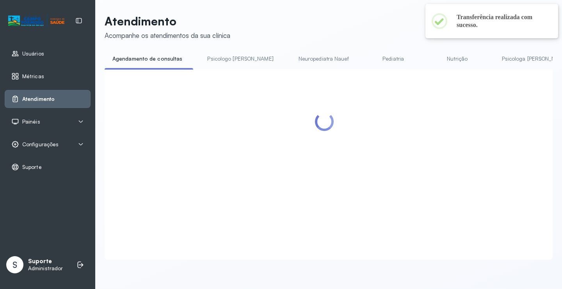
click at [291, 56] on link "Neuropediatra Nauef" at bounding box center [324, 58] width 66 height 13
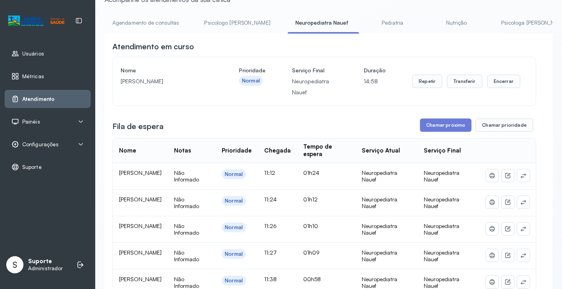
scroll to position [0, 0]
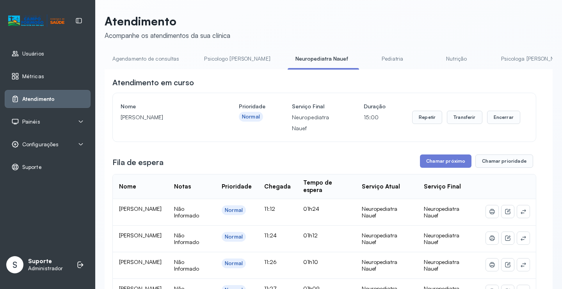
click at [130, 57] on link "Agendamento de consultas" at bounding box center [146, 58] width 82 height 13
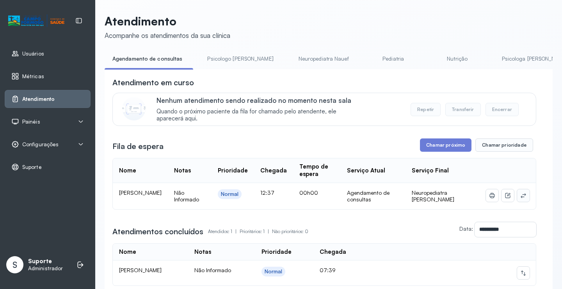
click at [521, 196] on icon at bounding box center [524, 195] width 6 height 6
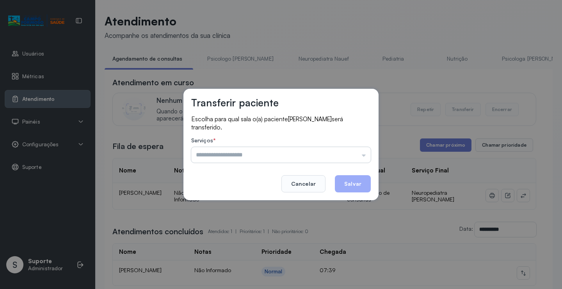
click at [352, 153] on input "text" at bounding box center [281, 155] width 180 height 16
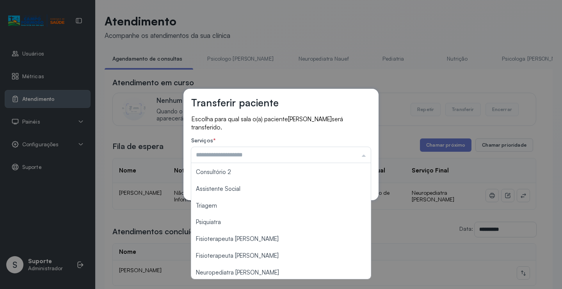
scroll to position [118, 0]
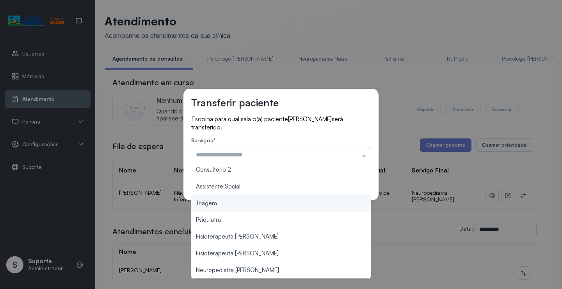
type input "*******"
drag, startPoint x: 252, startPoint y: 203, endPoint x: 263, endPoint y: 200, distance: 11.6
click at [251, 203] on div "Transferir paciente Escolha para qual sala o(a) paciente LEVI MANOEL SOUSA SILV…" at bounding box center [281, 144] width 562 height 289
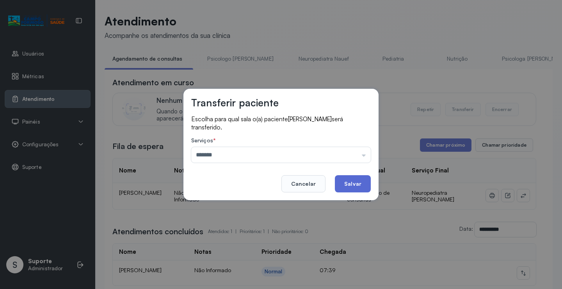
drag, startPoint x: 335, startPoint y: 191, endPoint x: 359, endPoint y: 184, distance: 24.8
click at [340, 189] on footer "Cancelar Salvar" at bounding box center [281, 178] width 180 height 28
click at [360, 184] on button "Salvar" at bounding box center [353, 183] width 36 height 17
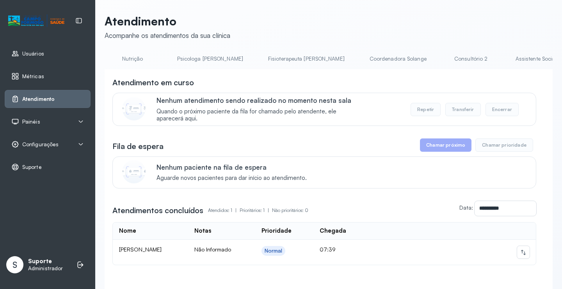
scroll to position [0, 315]
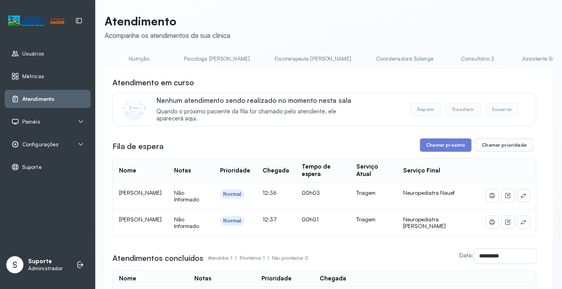
click at [521, 198] on icon at bounding box center [524, 195] width 6 height 6
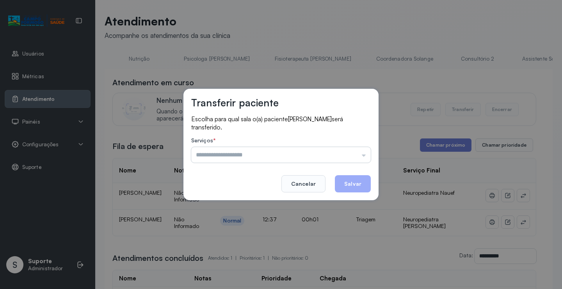
click at [351, 151] on input "text" at bounding box center [281, 155] width 180 height 16
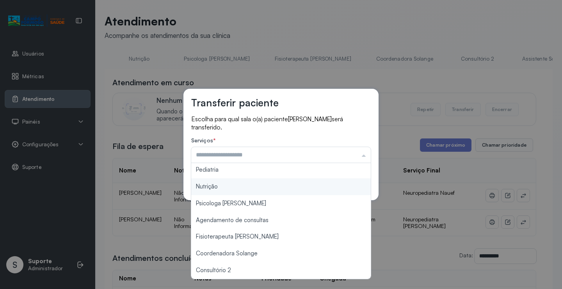
scroll to position [78, 0]
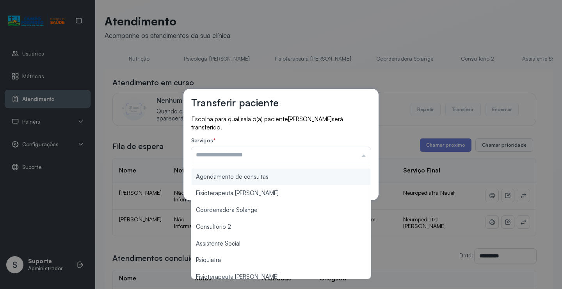
type input "**********"
click at [275, 180] on div "**********" at bounding box center [281, 144] width 195 height 111
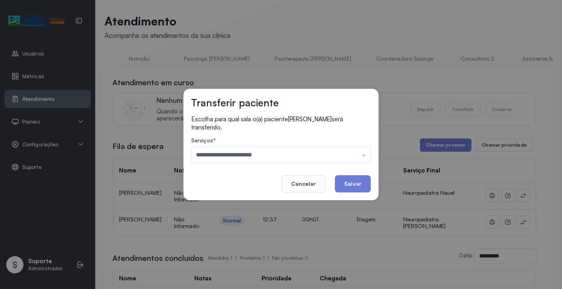
click at [371, 187] on div "**********" at bounding box center [281, 144] width 195 height 111
click at [365, 185] on button "Salvar" at bounding box center [353, 183] width 36 height 17
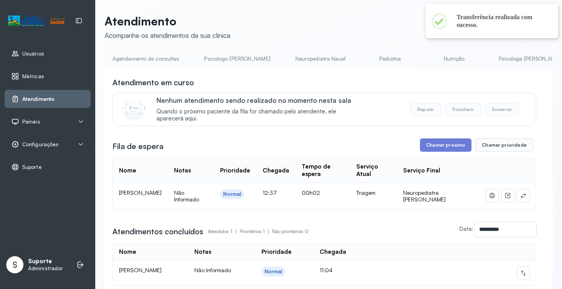
click at [363, 61] on link "Pediatria" at bounding box center [390, 58] width 55 height 13
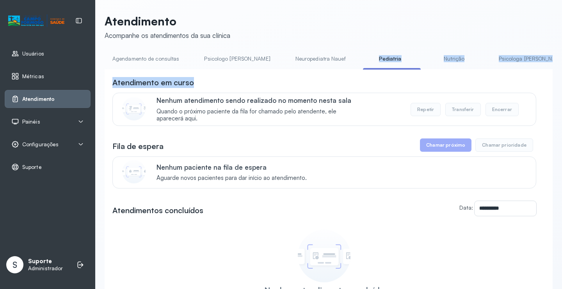
drag, startPoint x: 271, startPoint y: 72, endPoint x: 341, endPoint y: 90, distance: 72.7
click at [335, 74] on div "**********" at bounding box center [329, 213] width 448 height 289
click at [341, 91] on div "Atendimento em curso Nenhum atendimento sendo realizado no momento nesta sala Q…" at bounding box center [324, 101] width 424 height 49
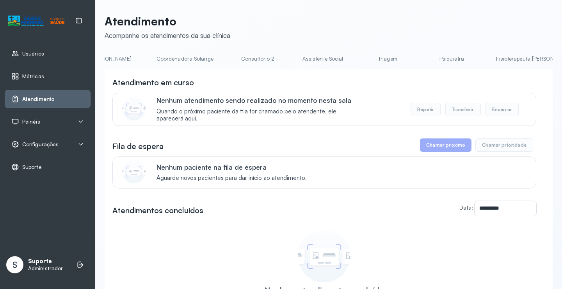
scroll to position [0, 595]
click at [300, 56] on link "Triagem" at bounding box center [327, 58] width 55 height 13
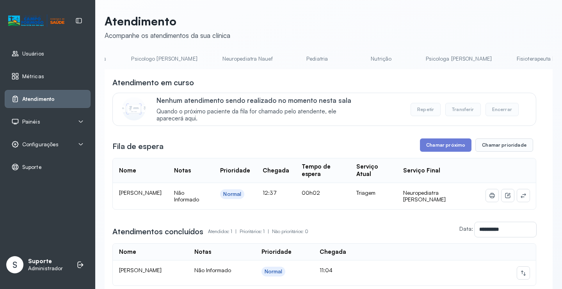
scroll to position [0, 52]
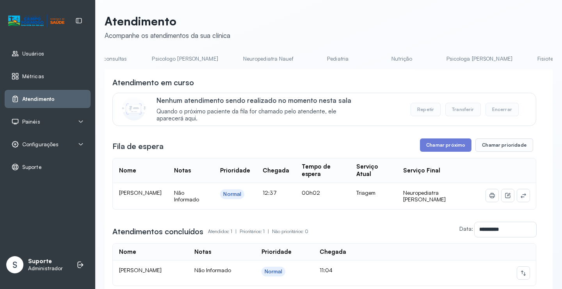
click at [244, 48] on div "**********" at bounding box center [329, 174] width 448 height 321
click at [241, 53] on link "Neuropediatra Nauef" at bounding box center [269, 58] width 66 height 13
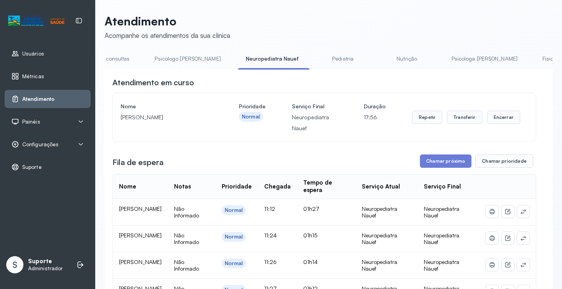
scroll to position [0, 0]
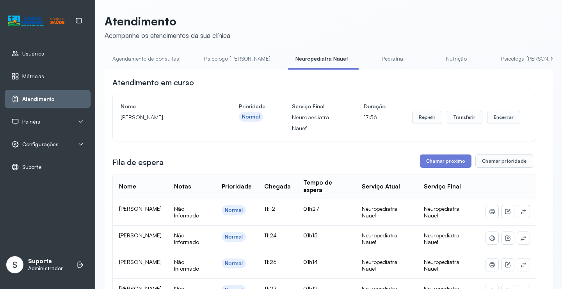
click at [130, 60] on link "Agendamento de consultas" at bounding box center [146, 58] width 82 height 13
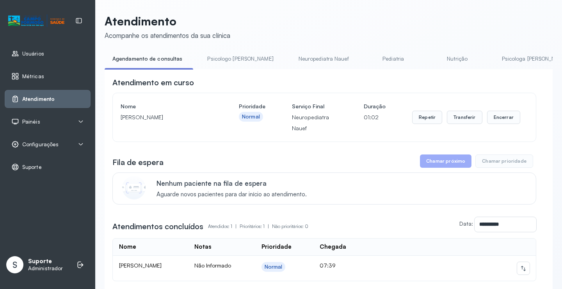
click at [312, 61] on link "Neuropediatra Nauef" at bounding box center [324, 58] width 66 height 13
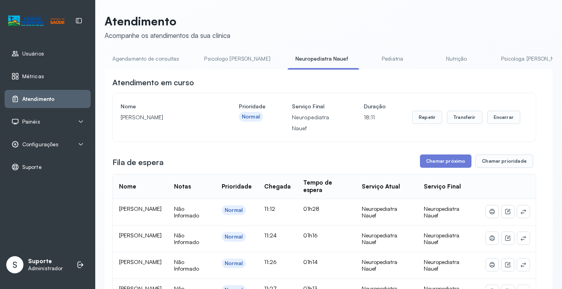
scroll to position [78, 0]
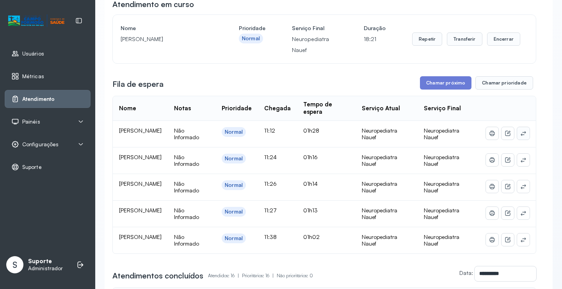
click at [521, 136] on icon at bounding box center [524, 133] width 6 height 6
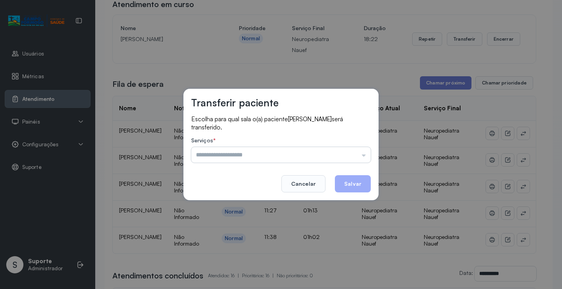
click at [351, 150] on input "text" at bounding box center [281, 155] width 180 height 16
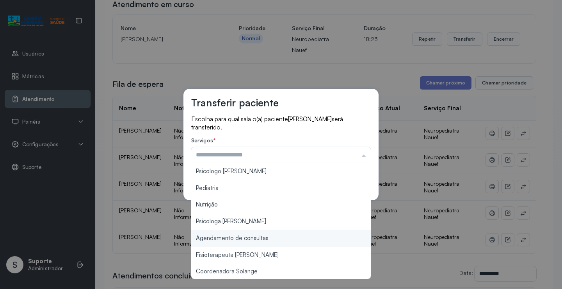
type input "**********"
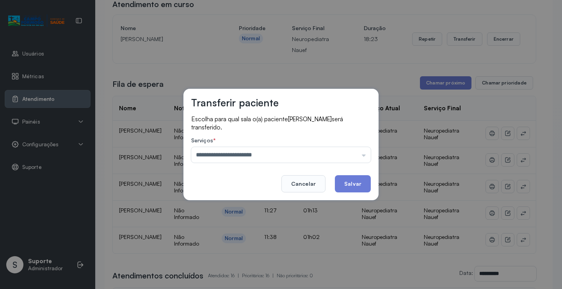
click at [256, 238] on div "**********" at bounding box center [281, 144] width 562 height 289
click at [346, 178] on button "Salvar" at bounding box center [353, 183] width 36 height 17
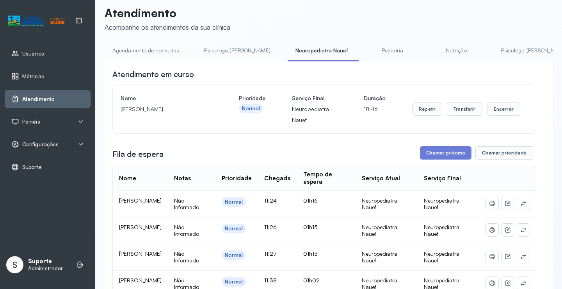
scroll to position [0, 0]
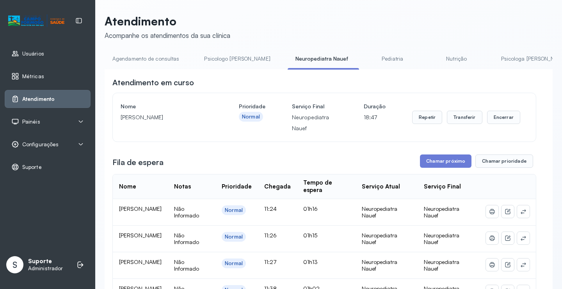
click at [149, 59] on link "Agendamento de consultas" at bounding box center [146, 58] width 82 height 13
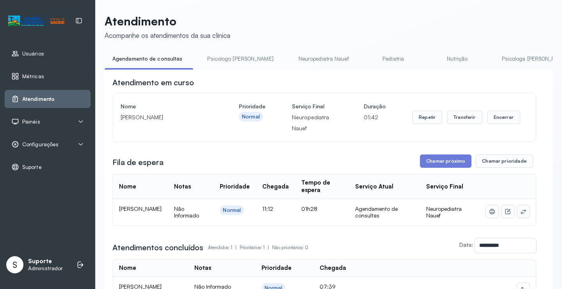
click at [521, 211] on icon at bounding box center [524, 211] width 6 height 6
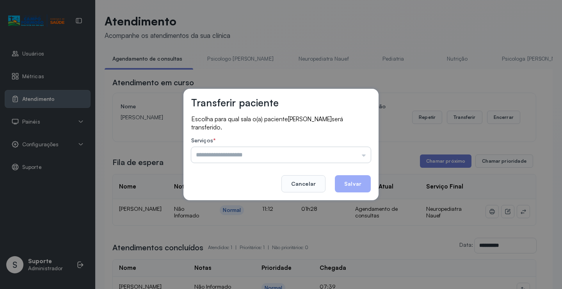
click at [338, 155] on input "text" at bounding box center [281, 155] width 180 height 16
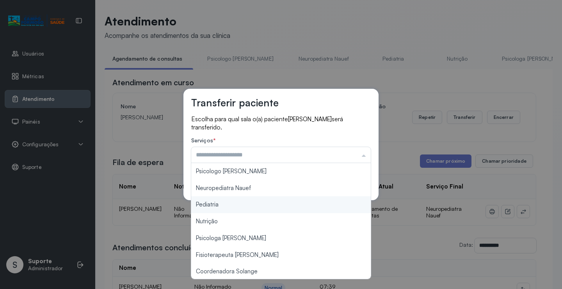
type input "**********"
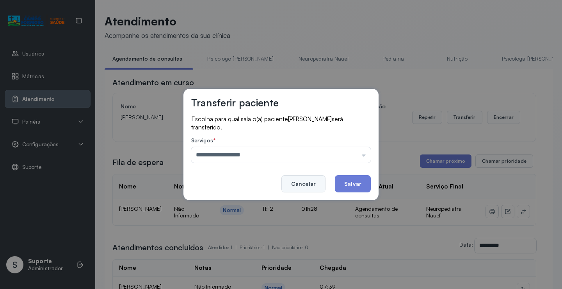
drag, startPoint x: 255, startPoint y: 187, endPoint x: 315, endPoint y: 181, distance: 60.8
click at [255, 186] on div "**********" at bounding box center [281, 144] width 195 height 111
click at [343, 181] on button "Salvar" at bounding box center [353, 183] width 36 height 17
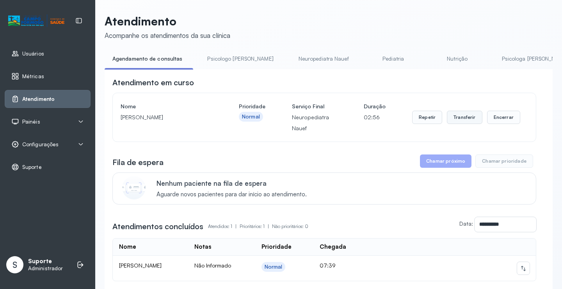
click at [465, 119] on button "Transferir" at bounding box center [465, 117] width 36 height 13
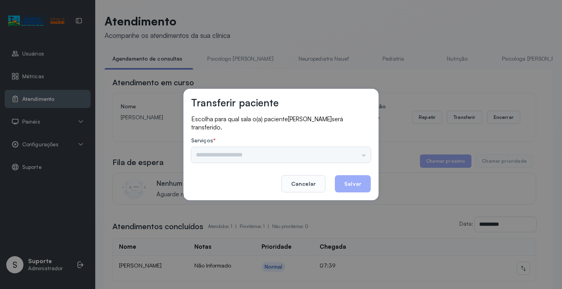
click at [349, 156] on div "Psicologo Pedro Neuropediatra Nauef Pediatria Nutrição Psicologa Alana Fisioter…" at bounding box center [281, 155] width 180 height 16
click at [350, 151] on input "text" at bounding box center [281, 155] width 180 height 16
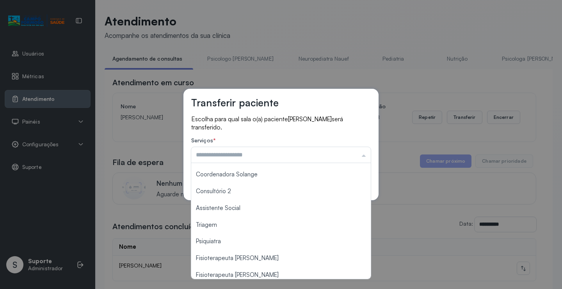
scroll to position [118, 0]
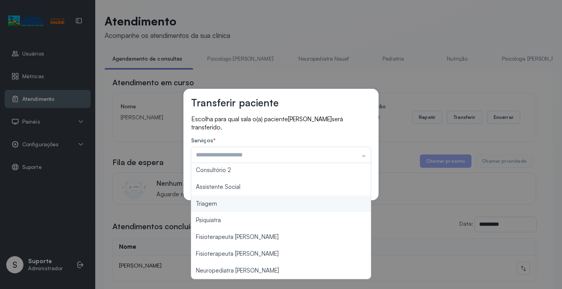
type input "*******"
drag, startPoint x: 219, startPoint y: 201, endPoint x: 284, endPoint y: 187, distance: 67.1
click at [220, 200] on div "Transferir paciente Escolha para qual sala o(a) paciente RUAN DA SILVA OLIVEIRA…" at bounding box center [281, 144] width 562 height 289
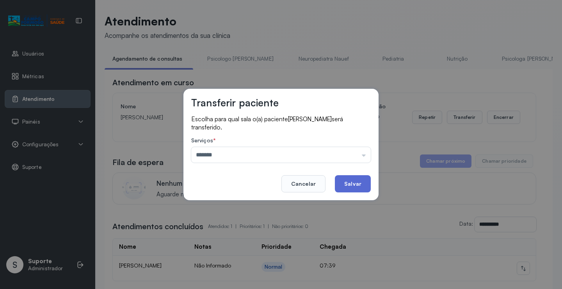
click at [343, 179] on button "Salvar" at bounding box center [353, 183] width 36 height 17
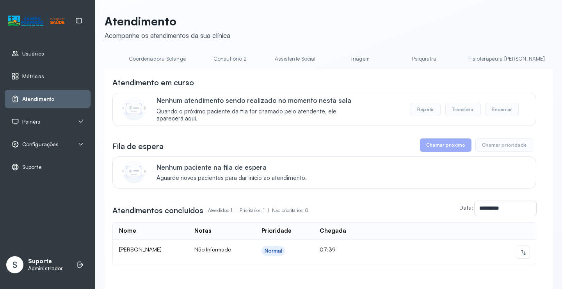
scroll to position [0, 621]
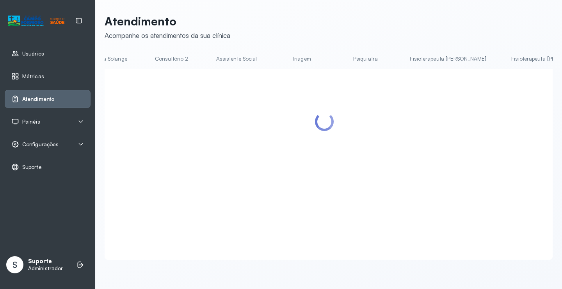
scroll to position [0, 621]
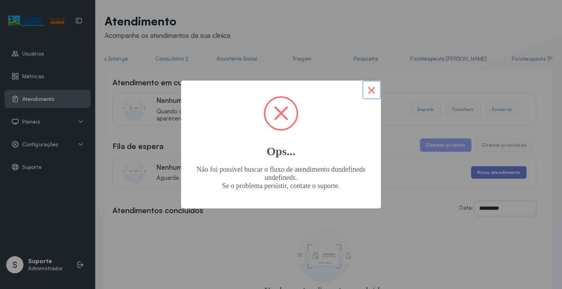
click at [368, 88] on button "×" at bounding box center [371, 89] width 19 height 19
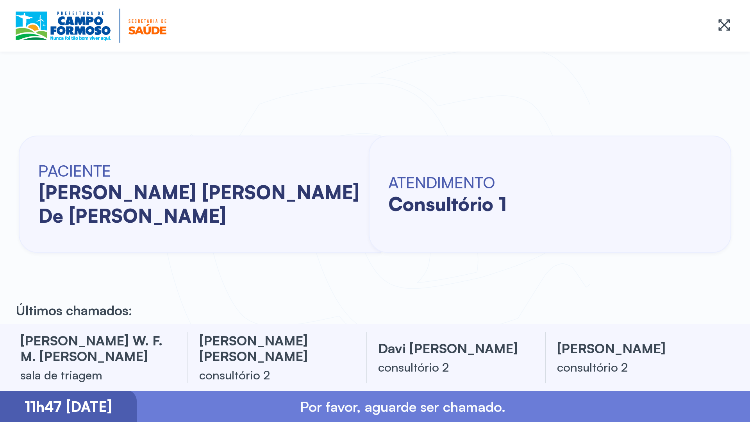
drag, startPoint x: 8, startPoint y: 98, endPoint x: 0, endPoint y: 97, distance: 8.3
click at [0, 97] on html "Iremos iniciar os atendimentos em breve. Obrigado pela paciência. PACIENTE [PER…" at bounding box center [375, 211] width 750 height 422
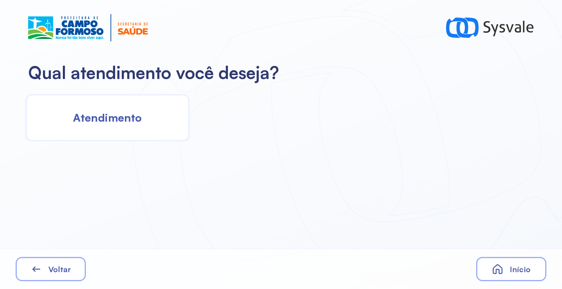
click at [125, 126] on div "Atendimento" at bounding box center [108, 117] width 164 height 47
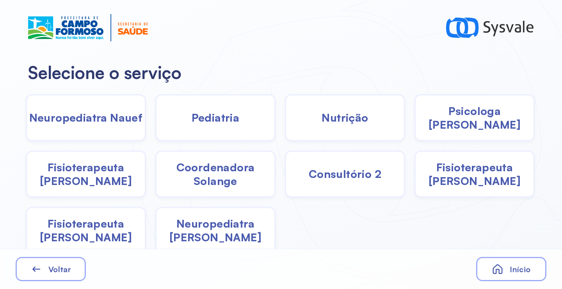
click at [128, 121] on span "Neuropediatra Nauef" at bounding box center [86, 118] width 114 height 14
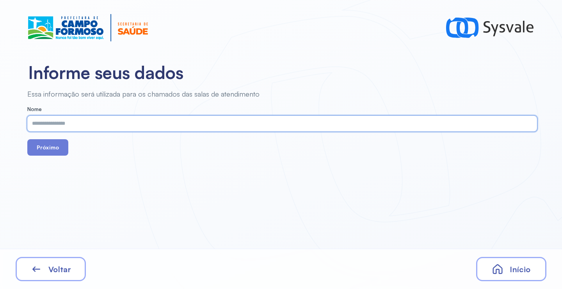
paste input "**********"
type input "**********"
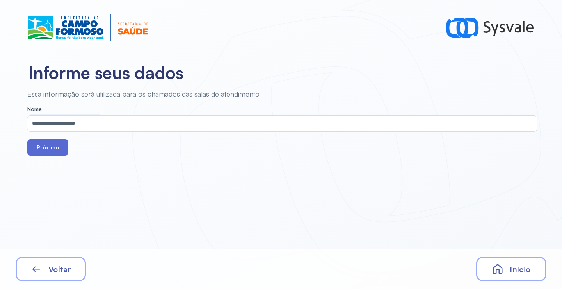
click at [59, 145] on button "Próximo" at bounding box center [47, 147] width 41 height 16
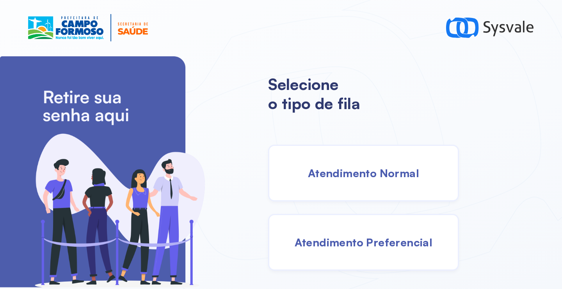
drag, startPoint x: 379, startPoint y: 192, endPoint x: 372, endPoint y: 187, distance: 8.4
click at [372, 187] on div "Atendimento Normal" at bounding box center [363, 173] width 191 height 57
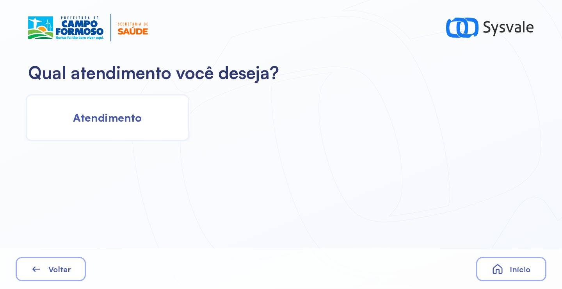
click at [139, 132] on div "Atendimento" at bounding box center [108, 117] width 164 height 47
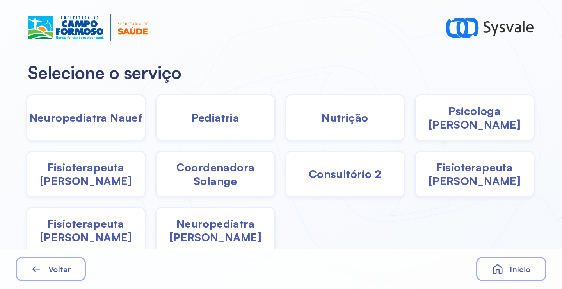
click at [209, 223] on span "Neuropediatra [PERSON_NAME]" at bounding box center [216, 229] width 118 height 27
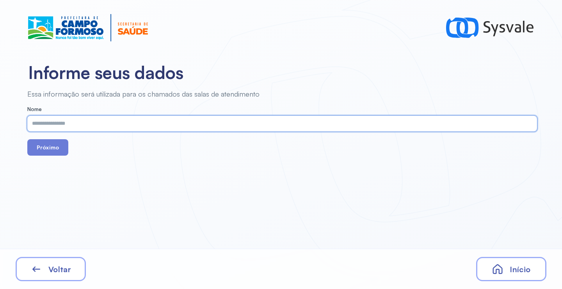
paste input "**********"
type input "**********"
click at [57, 149] on button "Próximo" at bounding box center [47, 147] width 41 height 16
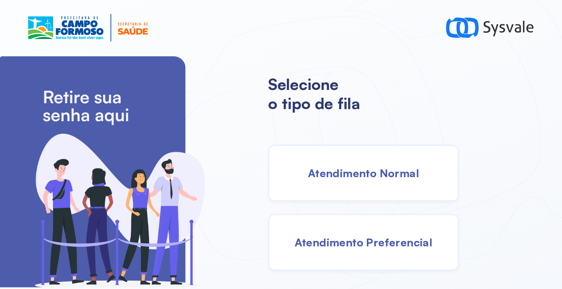
click at [366, 171] on span "Atendimento Normal" at bounding box center [363, 173] width 111 height 14
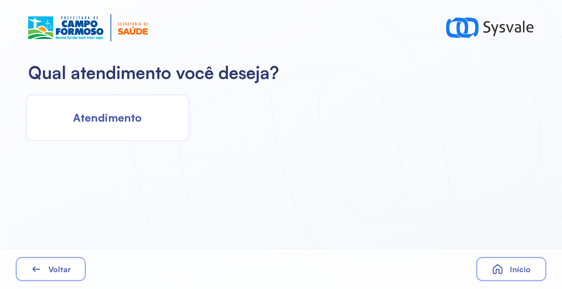
click at [102, 122] on span "Atendimento" at bounding box center [107, 118] width 69 height 14
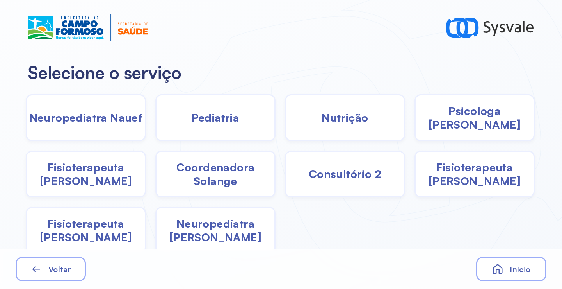
click at [202, 235] on span "Neuropediatra [PERSON_NAME]" at bounding box center [216, 229] width 118 height 27
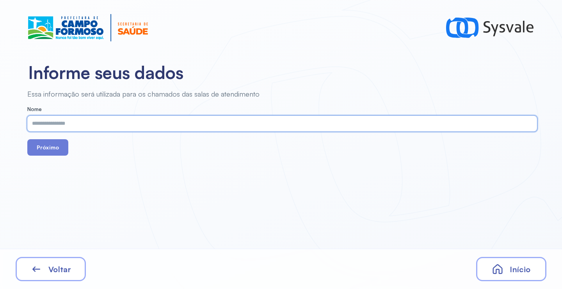
paste input "**********"
type input "**********"
click at [61, 150] on button "Próximo" at bounding box center [47, 147] width 41 height 16
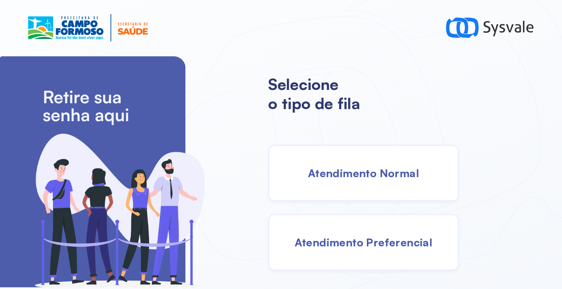
click at [347, 171] on span "Atendimento Normal" at bounding box center [363, 173] width 111 height 14
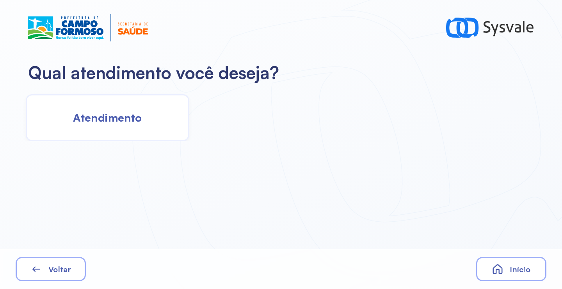
click at [143, 118] on div "Atendimento" at bounding box center [108, 117] width 164 height 47
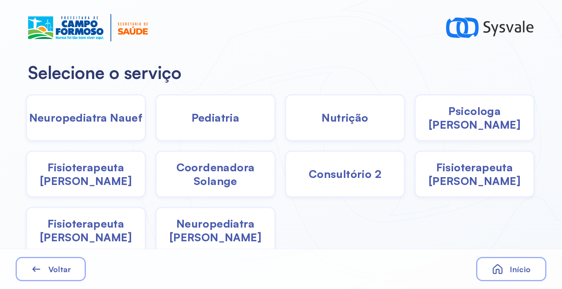
click at [480, 118] on span "Psicologa Alana" at bounding box center [475, 117] width 118 height 27
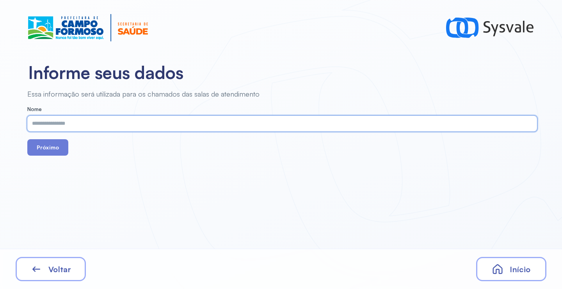
paste input "**********"
click at [36, 123] on input "**********" at bounding box center [280, 124] width 507 height 16
type input "**********"
click at [45, 145] on button "Próximo" at bounding box center [47, 147] width 41 height 16
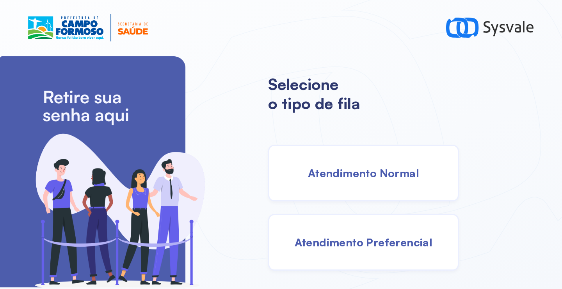
click at [373, 179] on span "Atendimento Normal" at bounding box center [363, 173] width 111 height 14
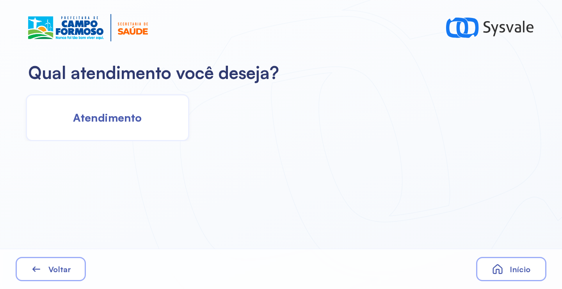
click at [124, 130] on div "Atendimento" at bounding box center [108, 117] width 164 height 47
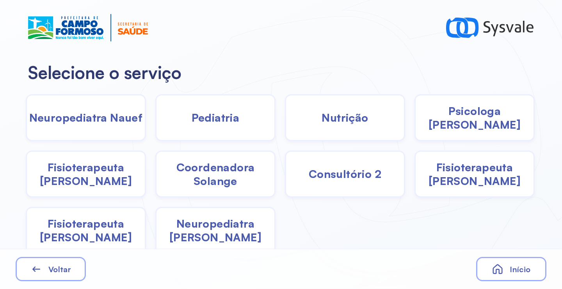
click at [208, 231] on span "Neuropediatra [PERSON_NAME]" at bounding box center [216, 229] width 118 height 27
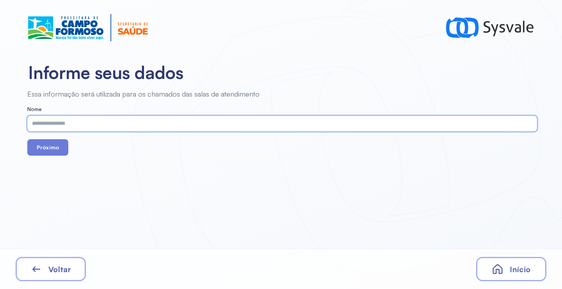
paste input "**********"
type input "**********"
drag, startPoint x: 46, startPoint y: 150, endPoint x: 49, endPoint y: 143, distance: 7.4
click at [46, 147] on button "Próximo" at bounding box center [47, 147] width 41 height 16
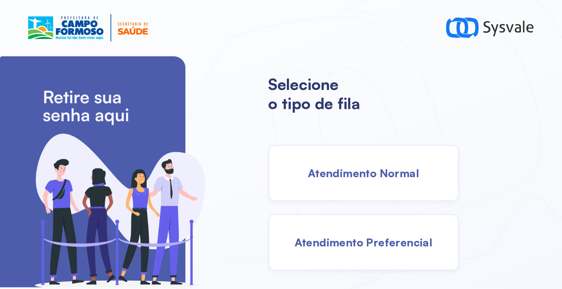
click at [380, 184] on div "Atendimento Normal" at bounding box center [363, 173] width 191 height 57
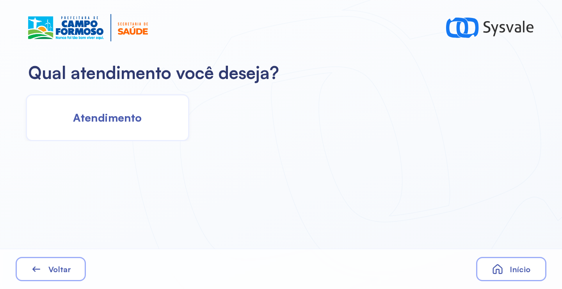
click at [130, 112] on span "Atendimento" at bounding box center [107, 118] width 69 height 14
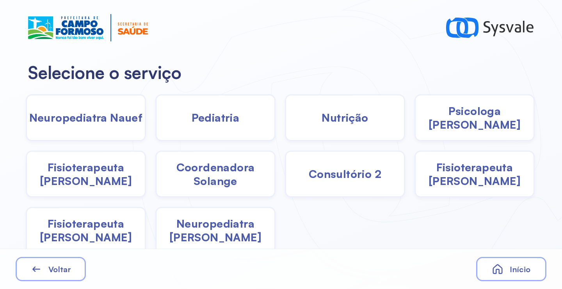
click at [221, 231] on span "Neuropediatra [PERSON_NAME]" at bounding box center [216, 229] width 118 height 27
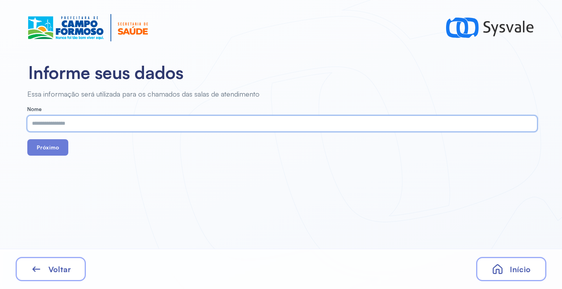
paste input "**********"
type input "**********"
click at [52, 148] on button "Próximo" at bounding box center [47, 147] width 41 height 16
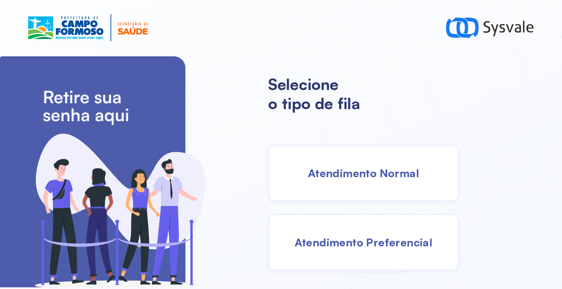
click at [343, 171] on span "Atendimento Normal" at bounding box center [363, 173] width 111 height 14
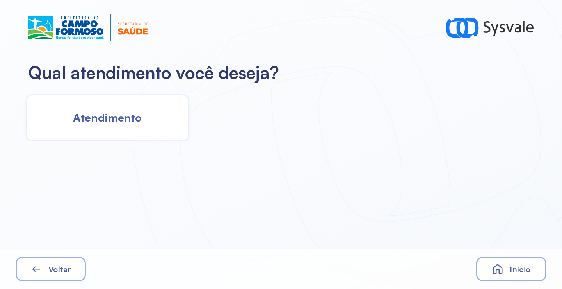
click at [137, 134] on div "Atendimento" at bounding box center [108, 117] width 164 height 47
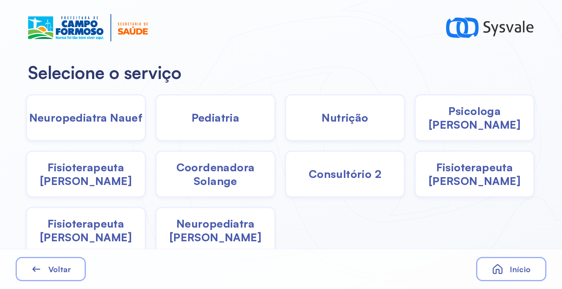
click at [218, 228] on span "Neuropediatra [PERSON_NAME]" at bounding box center [216, 229] width 118 height 27
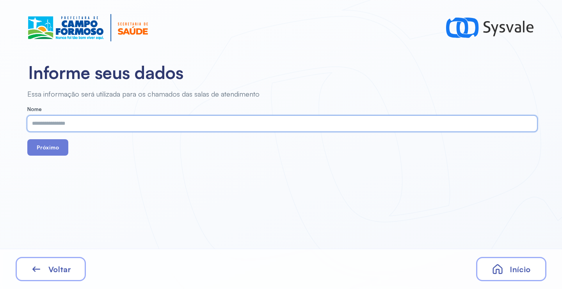
paste input "**********"
type input "**********"
click at [66, 154] on button "Próximo" at bounding box center [47, 147] width 41 height 16
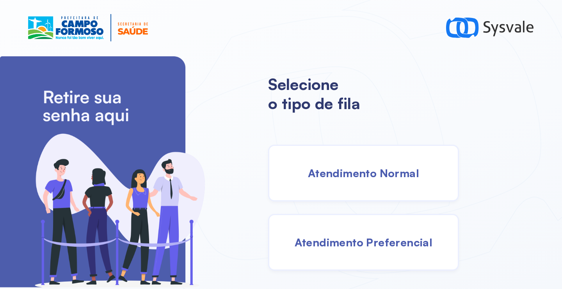
click at [336, 150] on div "Atendimento Normal" at bounding box center [363, 173] width 191 height 57
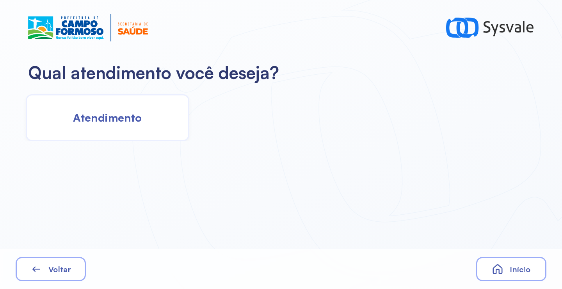
click at [147, 118] on div "Atendimento" at bounding box center [108, 117] width 164 height 47
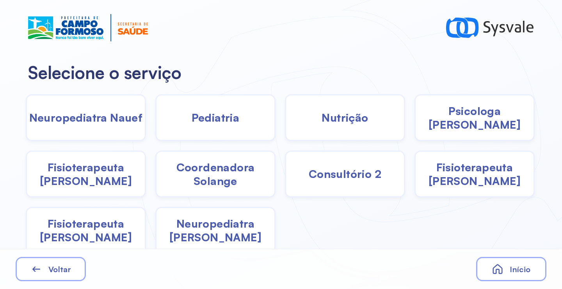
click at [205, 234] on span "Neuropediatra João" at bounding box center [216, 229] width 118 height 27
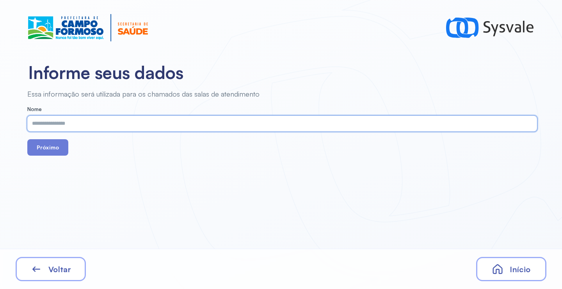
paste input "**********"
type input "**********"
click at [50, 143] on button "Próximo" at bounding box center [47, 147] width 41 height 16
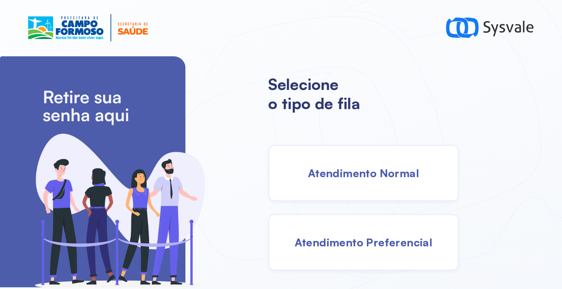
click at [362, 171] on span "Atendimento Normal" at bounding box center [363, 173] width 111 height 14
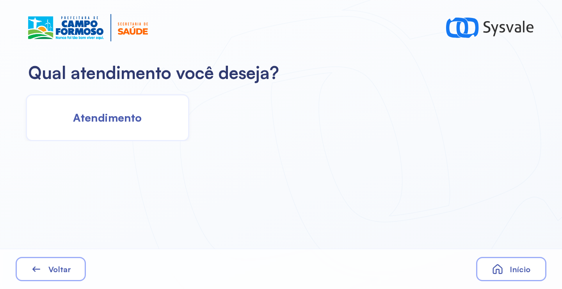
click at [135, 127] on div "Atendimento" at bounding box center [108, 117] width 164 height 47
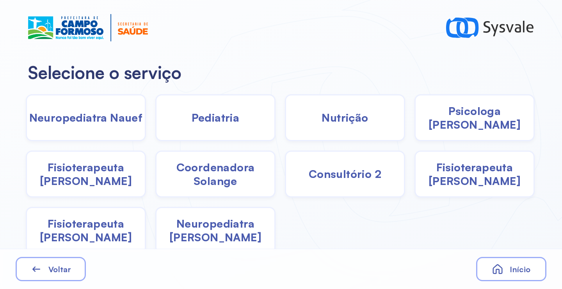
click at [203, 236] on div "Neuropediatra João" at bounding box center [215, 230] width 120 height 47
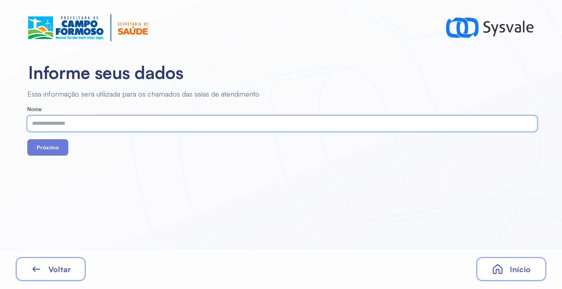
paste input "**********"
type input "**********"
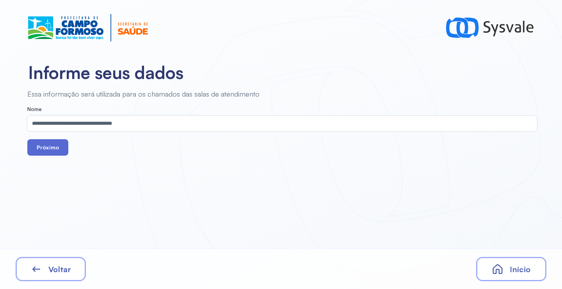
click at [61, 151] on button "Próximo" at bounding box center [47, 147] width 41 height 16
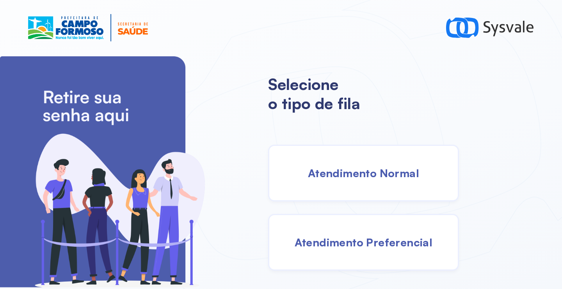
click at [352, 173] on span "Atendimento Normal" at bounding box center [363, 173] width 111 height 14
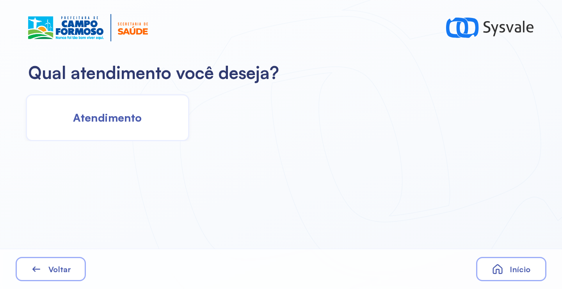
click at [125, 132] on div "Atendimento" at bounding box center [108, 117] width 164 height 47
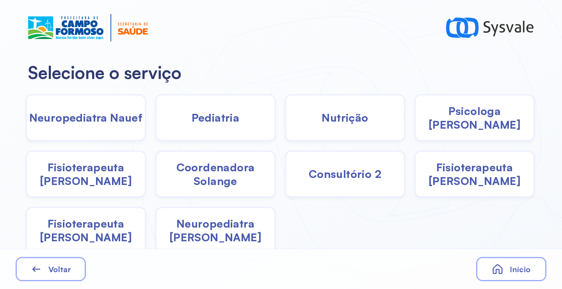
click at [209, 228] on span "Neuropediatra João" at bounding box center [216, 229] width 118 height 27
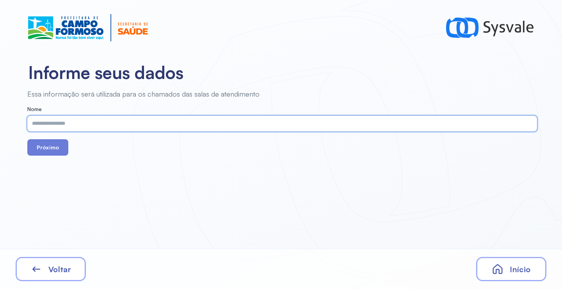
paste input "**********"
type input "**********"
click at [46, 143] on button "Próximo" at bounding box center [47, 147] width 41 height 16
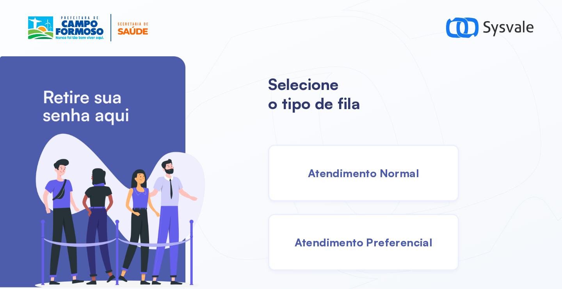
click at [368, 176] on span "Atendimento Normal" at bounding box center [363, 173] width 111 height 14
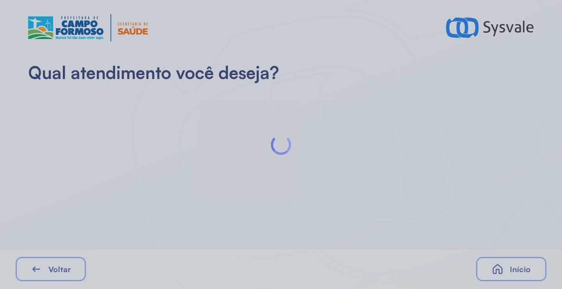
click at [137, 114] on div at bounding box center [281, 144] width 562 height 289
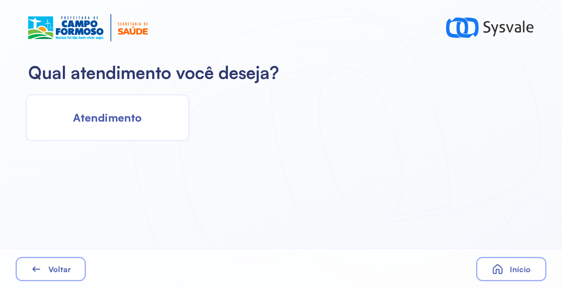
click at [137, 114] on span "Atendimento" at bounding box center [107, 118] width 69 height 14
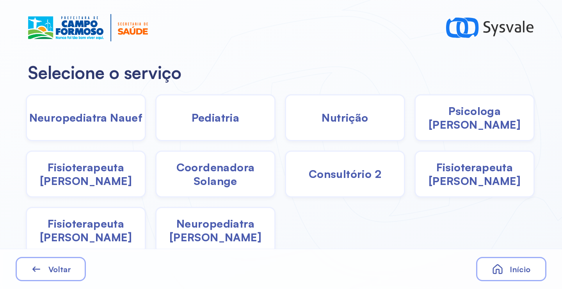
click at [99, 129] on div "Neuropediatra Nauef" at bounding box center [86, 117] width 120 height 47
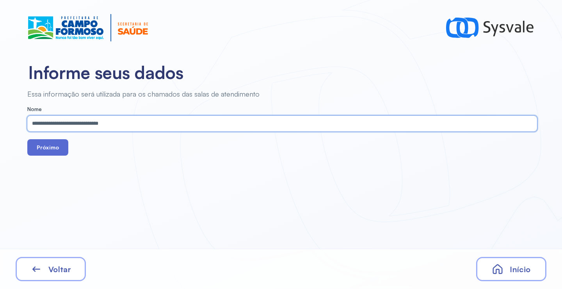
type input "**********"
drag, startPoint x: 42, startPoint y: 144, endPoint x: 50, endPoint y: 142, distance: 8.1
click at [42, 144] on button "Próximo" at bounding box center [47, 147] width 41 height 16
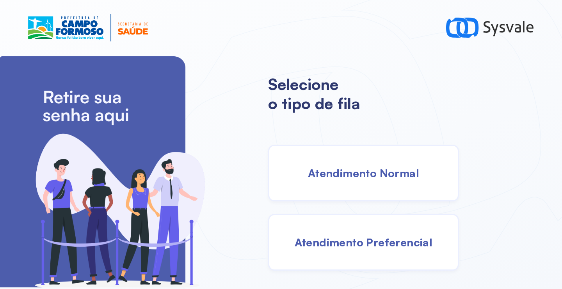
drag, startPoint x: 374, startPoint y: 175, endPoint x: 355, endPoint y: 173, distance: 19.2
click at [355, 173] on span "Atendimento Normal" at bounding box center [363, 173] width 111 height 14
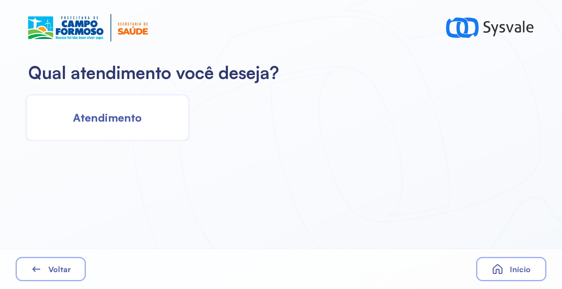
click at [80, 109] on div "Atendimento" at bounding box center [108, 117] width 164 height 47
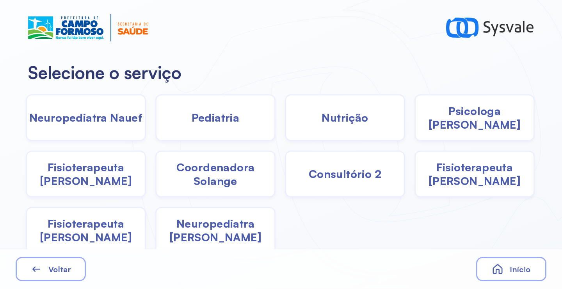
click at [191, 218] on div "Neuropediatra João" at bounding box center [215, 230] width 120 height 47
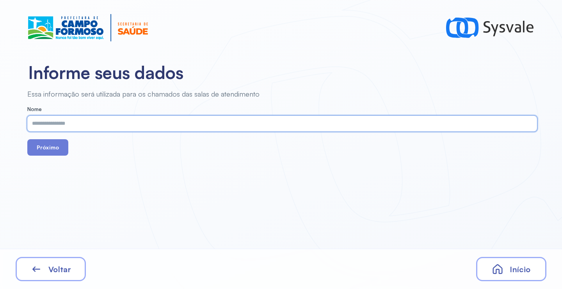
paste input "**********"
type input "**********"
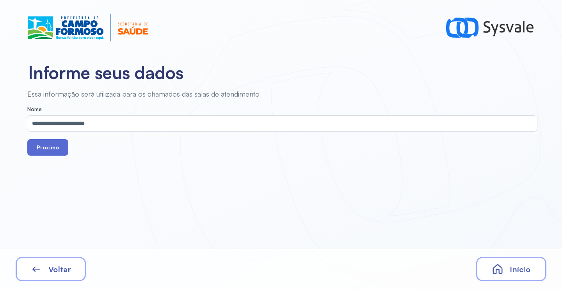
click at [38, 150] on button "Próximo" at bounding box center [47, 147] width 41 height 16
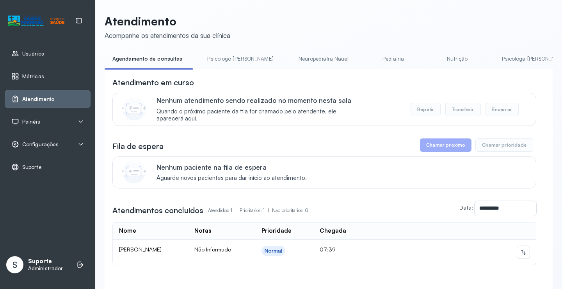
click at [217, 58] on link "Psicologo [PERSON_NAME]" at bounding box center [241, 58] width 82 height 13
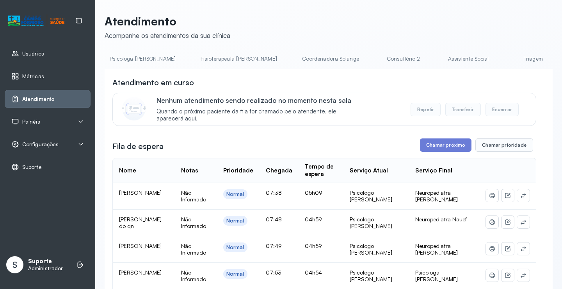
scroll to position [0, 620]
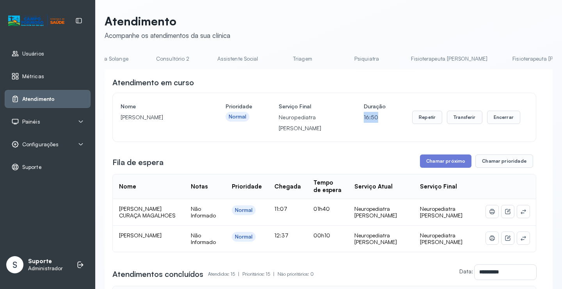
drag, startPoint x: 358, startPoint y: 121, endPoint x: 396, endPoint y: 122, distance: 37.9
click at [393, 121] on div "Nome [PERSON_NAME] Prioridade Normal Serviço Final Neuropediatra João Duração 1…" at bounding box center [325, 117] width 408 height 33
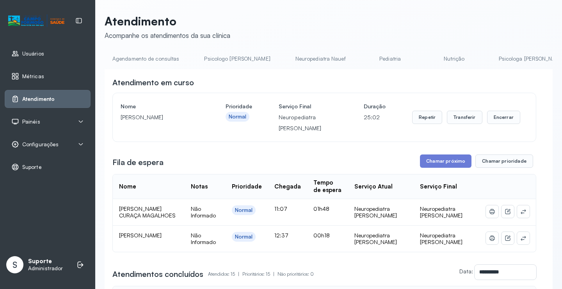
click at [134, 55] on link "Agendamento de consultas" at bounding box center [146, 58] width 82 height 13
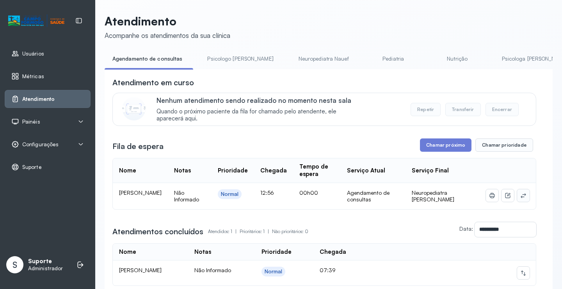
click at [521, 196] on icon at bounding box center [523, 195] width 5 height 5
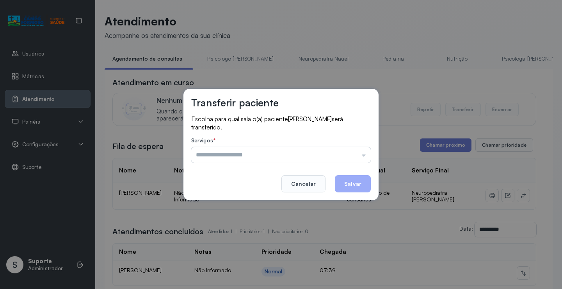
click at [357, 156] on input "text" at bounding box center [281, 155] width 180 height 16
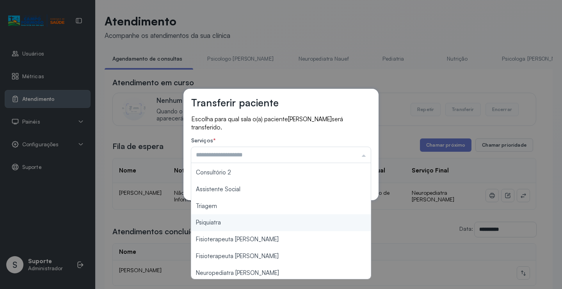
scroll to position [118, 0]
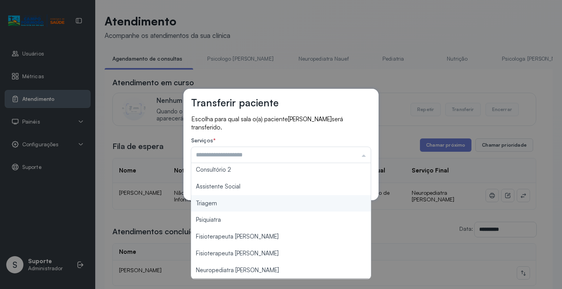
type input "*******"
click at [229, 199] on div "Transferir paciente Escolha para qual sala o(a) paciente [PERSON_NAME] será tra…" at bounding box center [281, 144] width 195 height 111
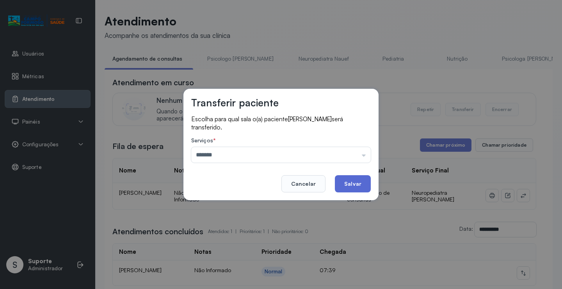
click at [345, 178] on button "Salvar" at bounding box center [353, 183] width 36 height 17
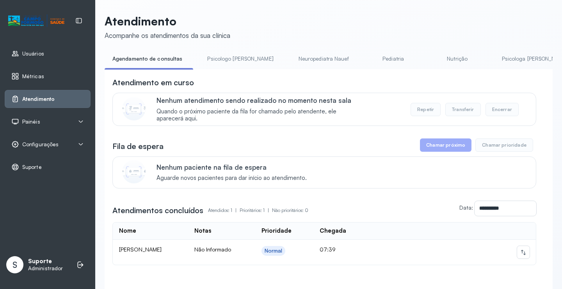
click at [299, 57] on link "Neuropediatra Nauef" at bounding box center [324, 58] width 66 height 13
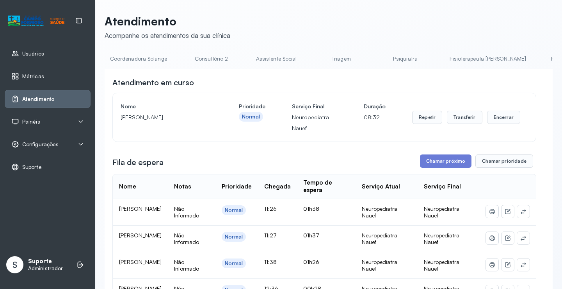
scroll to position [0, 621]
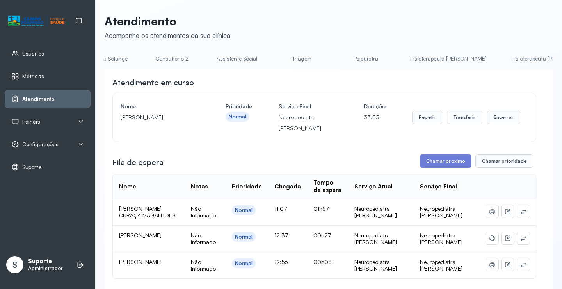
scroll to position [0, 601]
click at [294, 56] on link "Triagem" at bounding box center [321, 58] width 55 height 13
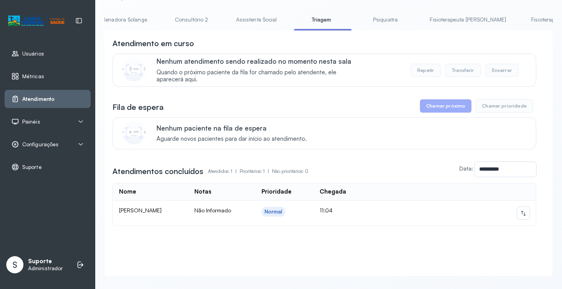
scroll to position [0, 0]
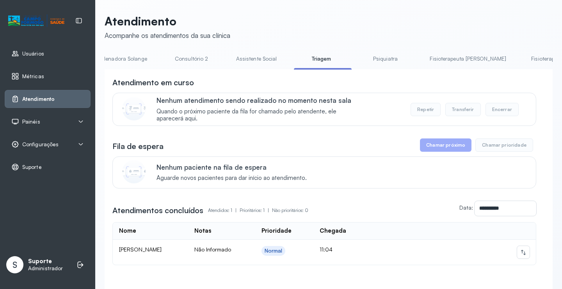
drag, startPoint x: 313, startPoint y: 68, endPoint x: 310, endPoint y: 63, distance: 5.4
click at [358, 67] on li "Psiquiatra" at bounding box center [387, 61] width 58 height 18
click at [358, 63] on link "Psiquiatra" at bounding box center [385, 58] width 55 height 13
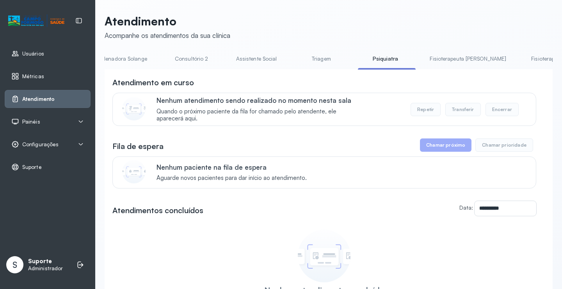
click at [228, 61] on link "Assistente Social" at bounding box center [256, 58] width 57 height 13
click at [297, 60] on link "Triagem" at bounding box center [324, 58] width 55 height 13
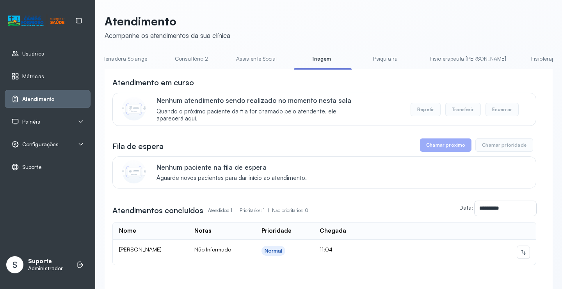
click at [422, 60] on link "Fisioterapeuta [PERSON_NAME]" at bounding box center [468, 58] width 92 height 13
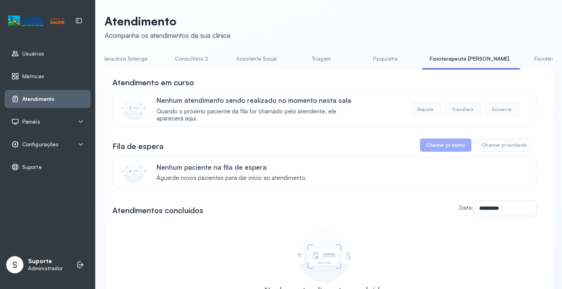
click at [358, 59] on link "Psiquiatra" at bounding box center [385, 58] width 55 height 13
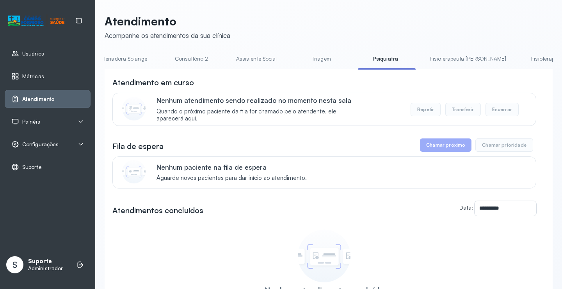
click at [422, 64] on link "Fisioterapeuta [PERSON_NAME]" at bounding box center [468, 58] width 92 height 13
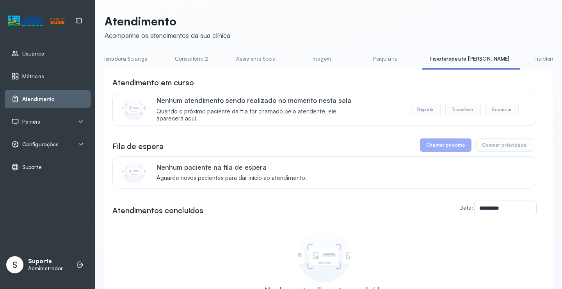
click at [527, 61] on link "Fisioterapeuta [PERSON_NAME]" at bounding box center [573, 58] width 92 height 13
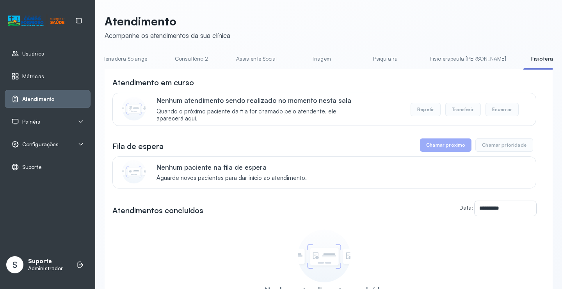
scroll to position [0, 621]
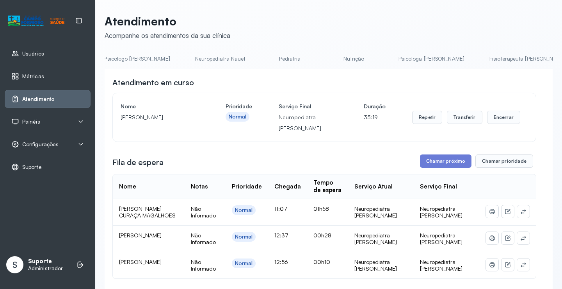
scroll to position [0, 0]
drag, startPoint x: 167, startPoint y: 49, endPoint x: 164, endPoint y: 65, distance: 16.7
click at [164, 65] on li "Agendamento de consultas" at bounding box center [148, 61] width 86 height 18
click at [165, 59] on link "Agendamento de consultas" at bounding box center [146, 58] width 82 height 13
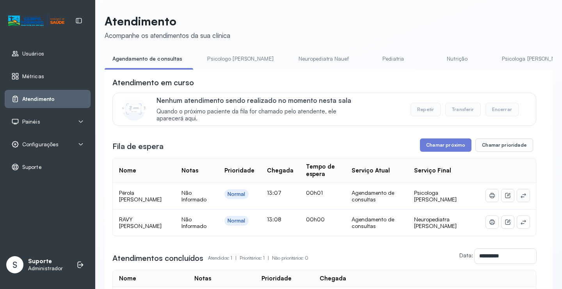
click at [521, 195] on button at bounding box center [524, 195] width 12 height 12
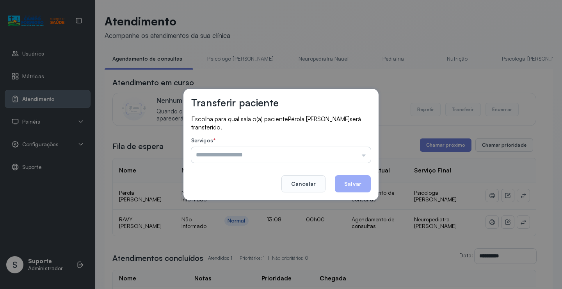
click at [341, 153] on div "Psicologo [PERSON_NAME] Nauef Pediatria Nutrição Psicologa [PERSON_NAME] Janusi…" at bounding box center [281, 155] width 180 height 16
click at [341, 153] on input "text" at bounding box center [281, 155] width 180 height 16
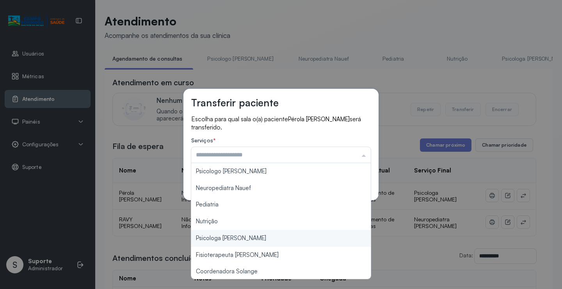
type input "**********"
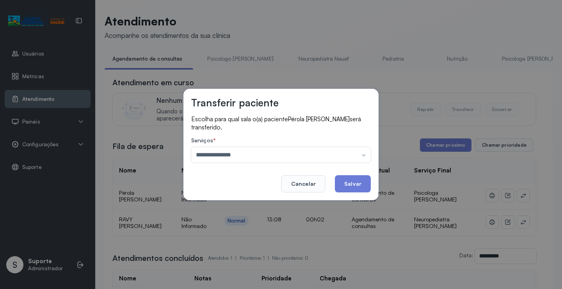
click at [256, 237] on div "**********" at bounding box center [281, 144] width 562 height 289
drag, startPoint x: 338, startPoint y: 189, endPoint x: 367, endPoint y: 185, distance: 29.1
click at [346, 186] on button "Salvar" at bounding box center [353, 183] width 36 height 17
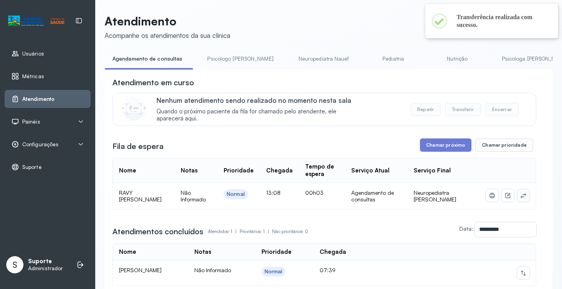
click at [521, 196] on icon at bounding box center [524, 195] width 6 height 6
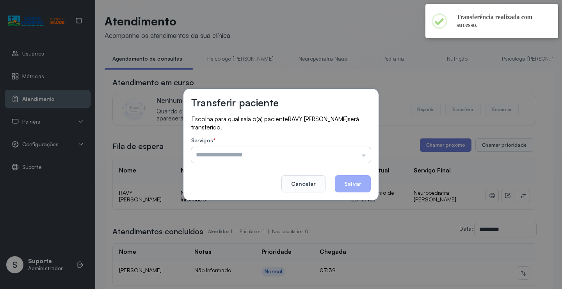
click at [355, 151] on input "text" at bounding box center [281, 155] width 180 height 16
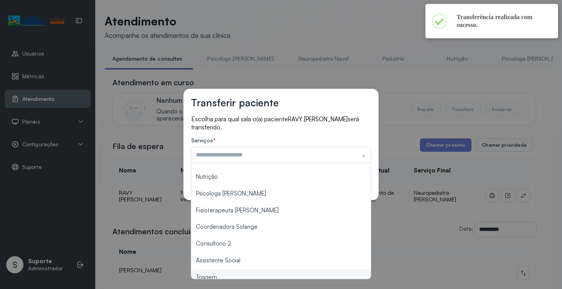
scroll to position [78, 0]
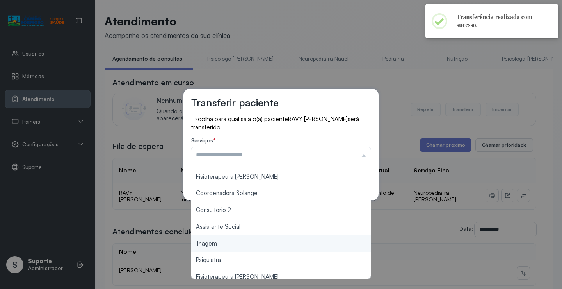
type input "*******"
click at [227, 246] on div "Transferir paciente Escolha para qual sala o(a) paciente RAVY [PERSON_NAME] ser…" at bounding box center [281, 144] width 562 height 289
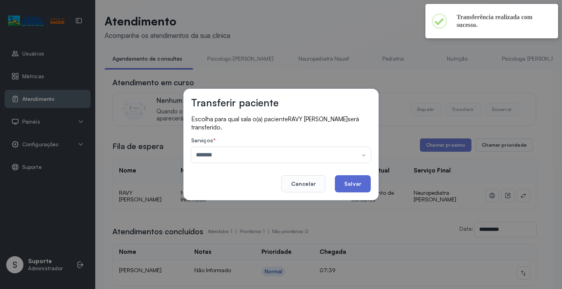
click at [352, 185] on button "Salvar" at bounding box center [353, 183] width 36 height 17
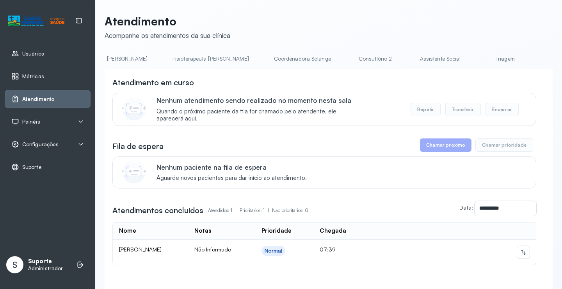
scroll to position [0, 433]
click at [466, 54] on link "Triagem" at bounding box center [493, 58] width 55 height 13
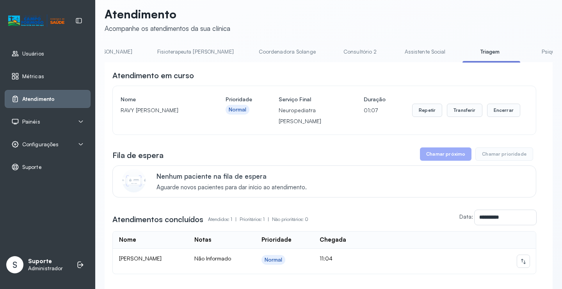
scroll to position [0, 0]
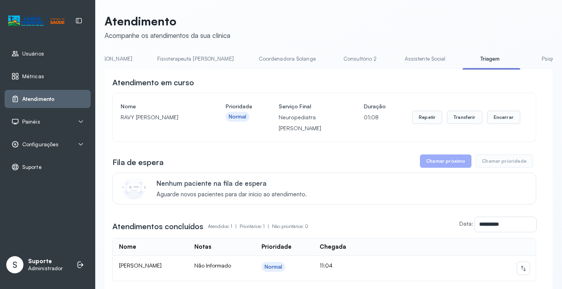
drag, startPoint x: 346, startPoint y: 72, endPoint x: 327, endPoint y: 72, distance: 19.1
click at [329, 72] on div "**********" at bounding box center [329, 200] width 448 height 262
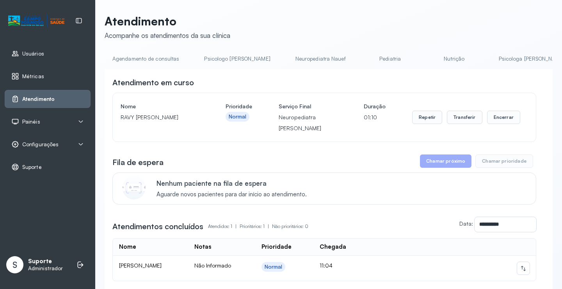
click at [121, 63] on link "Agendamento de consultas" at bounding box center [146, 58] width 82 height 13
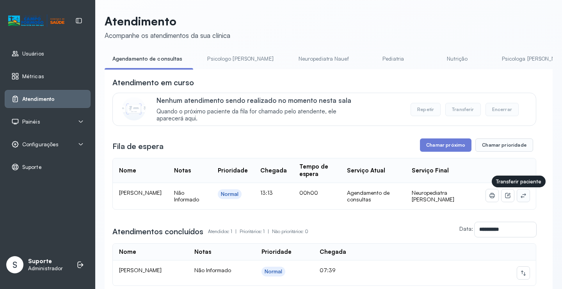
click at [521, 198] on icon at bounding box center [524, 195] width 6 height 6
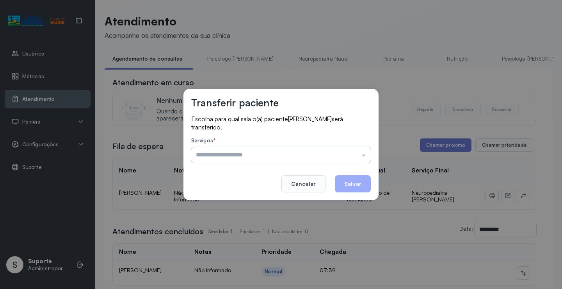
click at [360, 147] on input "text" at bounding box center [281, 155] width 180 height 16
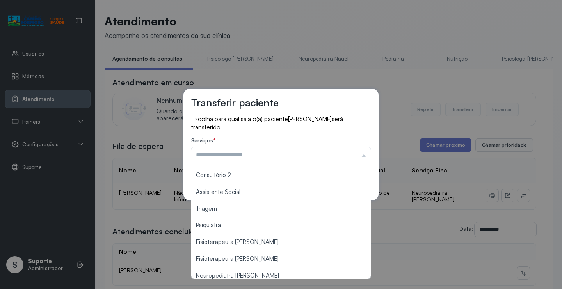
scroll to position [117, 0]
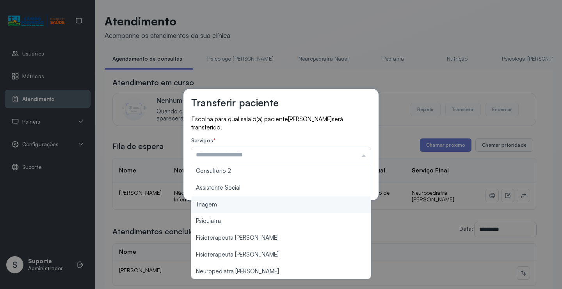
type input "*******"
click at [260, 207] on div "Transferir paciente Escolha para qual sala o(a) paciente [PERSON_NAME] será tra…" at bounding box center [281, 144] width 562 height 289
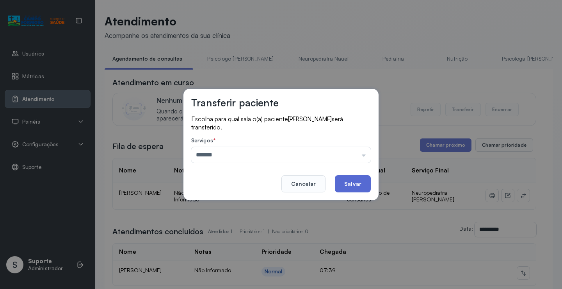
click at [359, 178] on button "Salvar" at bounding box center [353, 183] width 36 height 17
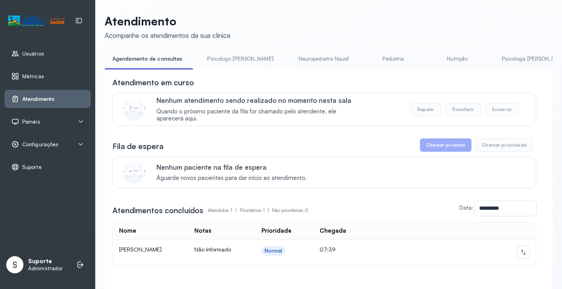
click at [228, 59] on link "Psicologo [PERSON_NAME]" at bounding box center [241, 58] width 82 height 13
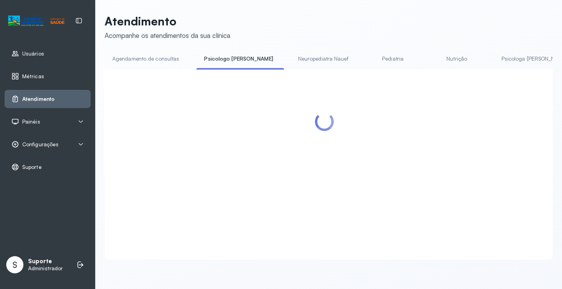
click at [167, 57] on link "Agendamento de consultas" at bounding box center [146, 58] width 82 height 13
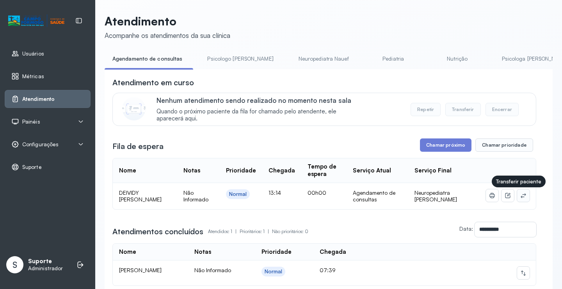
click at [522, 197] on button at bounding box center [524, 195] width 12 height 12
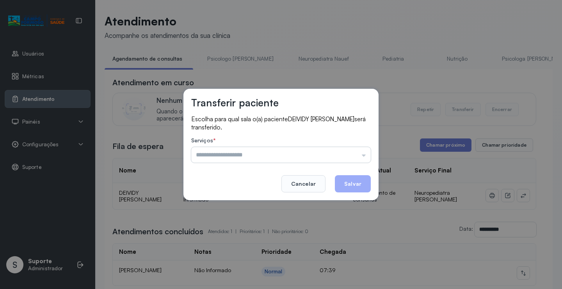
click at [348, 148] on input "text" at bounding box center [281, 155] width 180 height 16
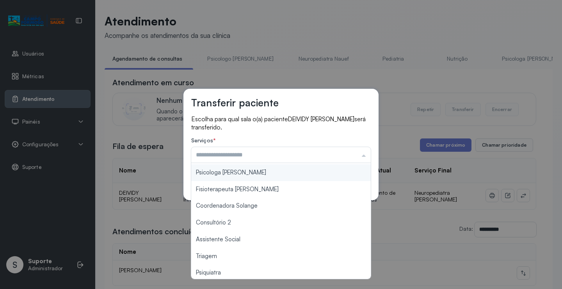
scroll to position [118, 0]
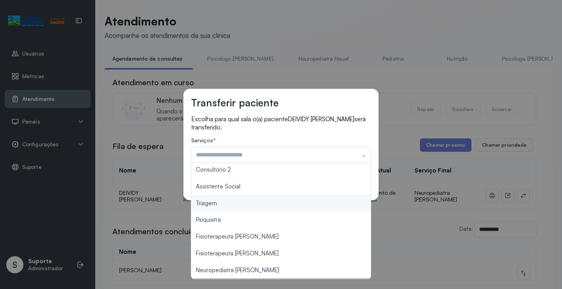
type input "*******"
click at [246, 203] on div "Transferir paciente Escolha para qual sala o(a) paciente DEIVIDY [PERSON_NAME] …" at bounding box center [281, 144] width 562 height 289
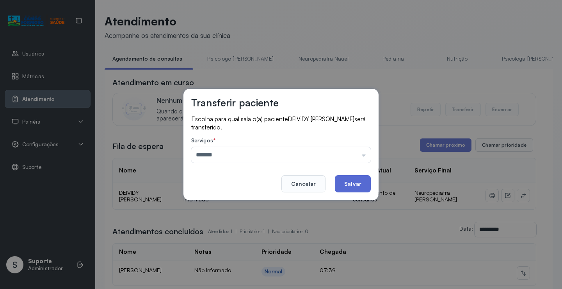
click at [361, 179] on button "Salvar" at bounding box center [353, 183] width 36 height 17
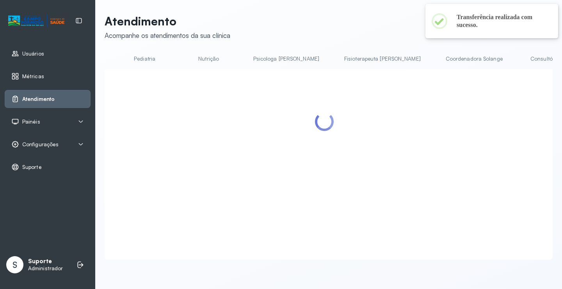
scroll to position [0, 344]
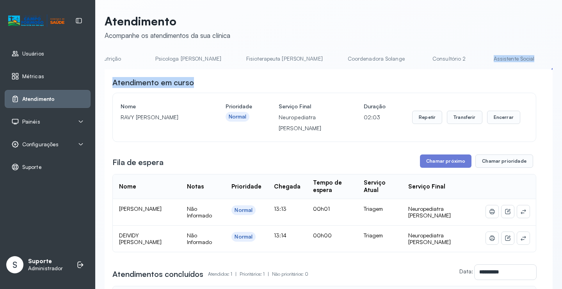
drag, startPoint x: 391, startPoint y: 69, endPoint x: 342, endPoint y: 76, distance: 50.1
click at [343, 76] on div "**********" at bounding box center [329, 215] width 448 height 326
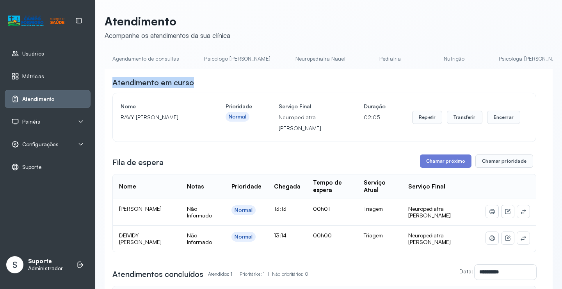
click at [220, 82] on div "Atendimento em curso" at bounding box center [324, 82] width 424 height 11
click at [157, 53] on link "Agendamento de consultas" at bounding box center [146, 58] width 82 height 13
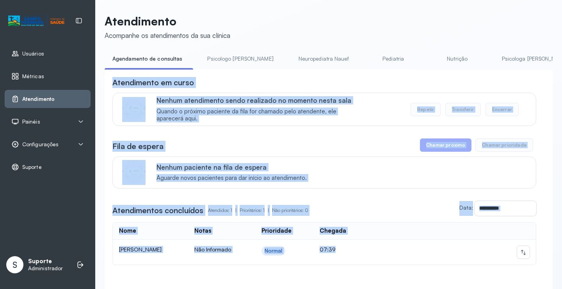
click at [263, 86] on div "Atendimento em curso" at bounding box center [324, 82] width 424 height 11
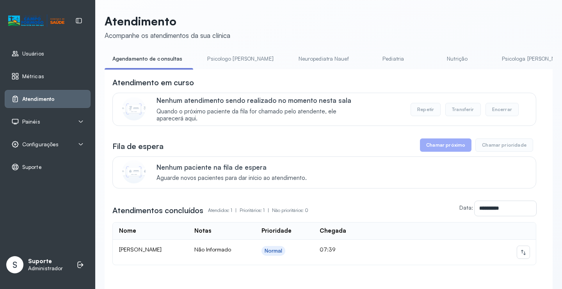
click at [227, 57] on link "Psicologo [PERSON_NAME]" at bounding box center [241, 58] width 82 height 13
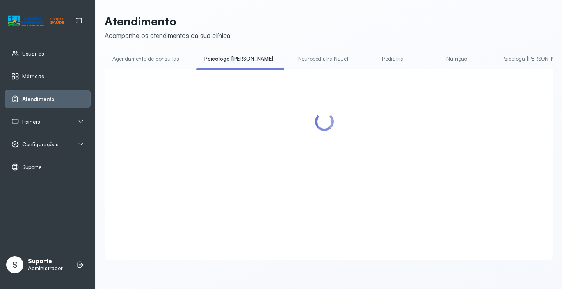
click at [168, 58] on link "Agendamento de consultas" at bounding box center [146, 58] width 82 height 13
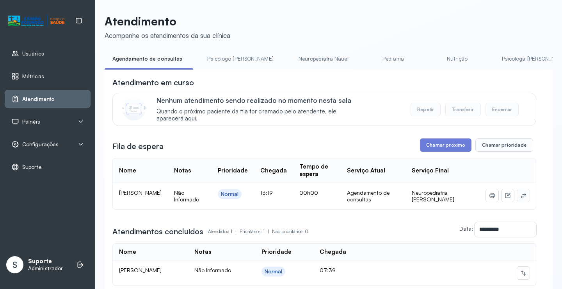
click at [518, 198] on button at bounding box center [524, 195] width 12 height 12
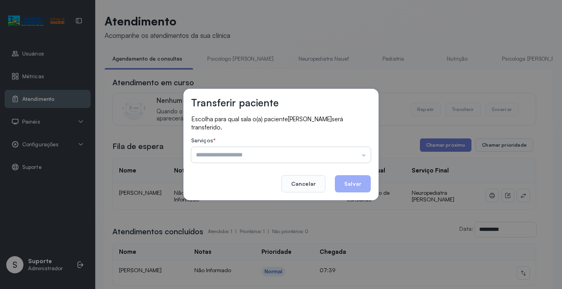
click at [365, 161] on input "text" at bounding box center [281, 155] width 180 height 16
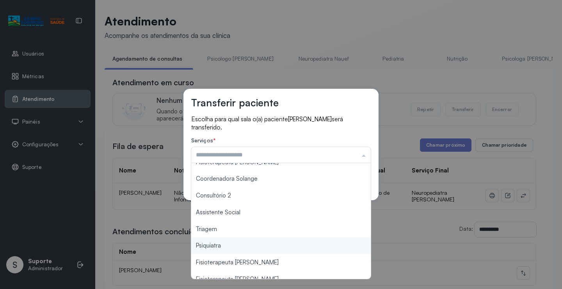
scroll to position [118, 0]
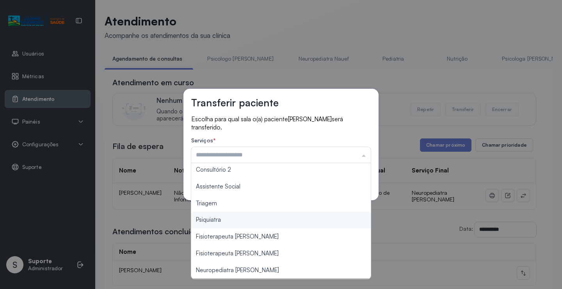
type input "*******"
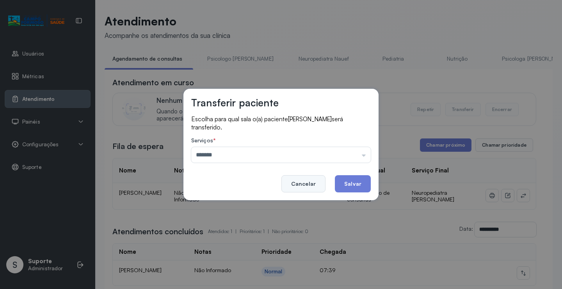
drag, startPoint x: 242, startPoint y: 205, endPoint x: 318, endPoint y: 188, distance: 77.9
click at [243, 204] on div "Transferir paciente Escolha para qual sala o(a) paciente [PERSON_NAME] será tra…" at bounding box center [281, 144] width 562 height 289
click at [349, 182] on button "Salvar" at bounding box center [353, 183] width 36 height 17
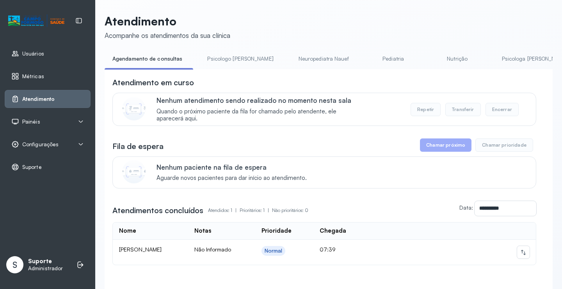
click at [231, 58] on link "Psicologo [PERSON_NAME]" at bounding box center [241, 58] width 82 height 13
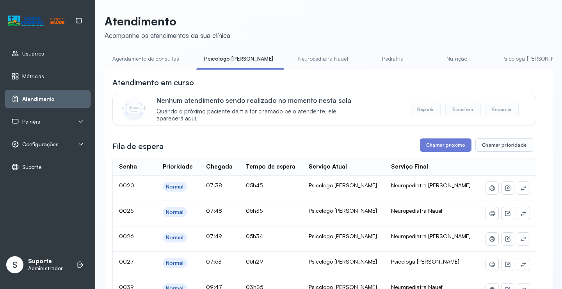
click at [151, 61] on link "Agendamento de consultas" at bounding box center [146, 58] width 82 height 13
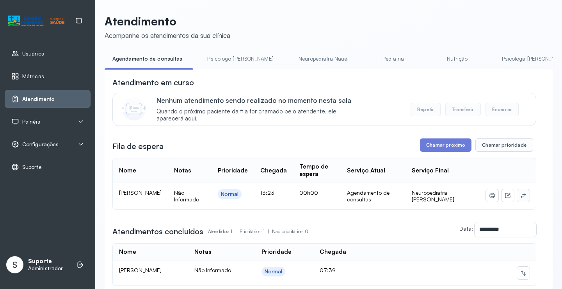
click at [521, 198] on icon at bounding box center [524, 195] width 6 height 6
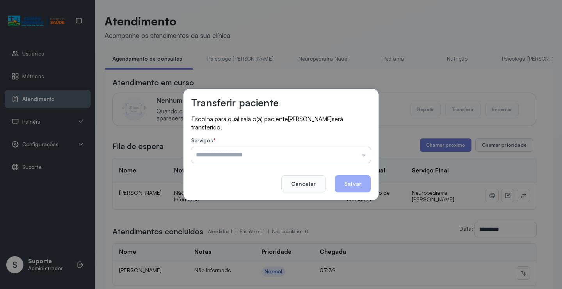
click at [344, 160] on input "text" at bounding box center [281, 155] width 180 height 16
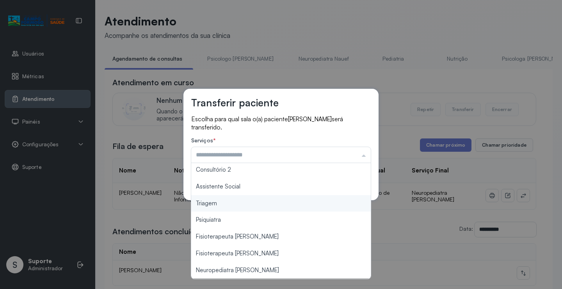
type input "*******"
click at [252, 205] on div "Transferir paciente Escolha para qual sala o(a) paciente [PERSON_NAME] será tra…" at bounding box center [281, 144] width 562 height 289
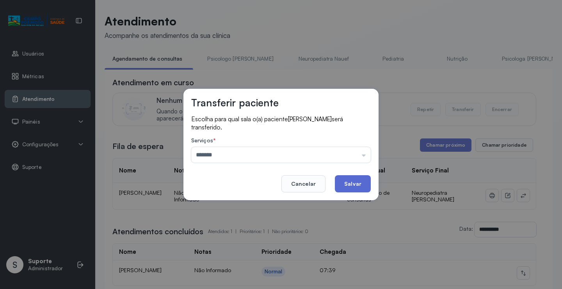
click at [346, 186] on button "Salvar" at bounding box center [353, 183] width 36 height 17
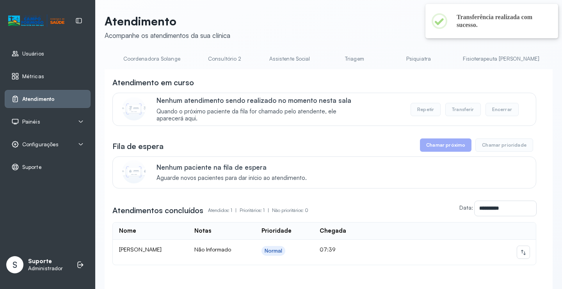
scroll to position [0, 621]
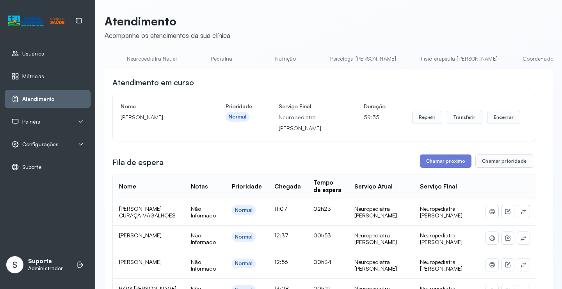
scroll to position [0, 169]
click at [194, 54] on link "Pediatria" at bounding box center [221, 58] width 55 height 13
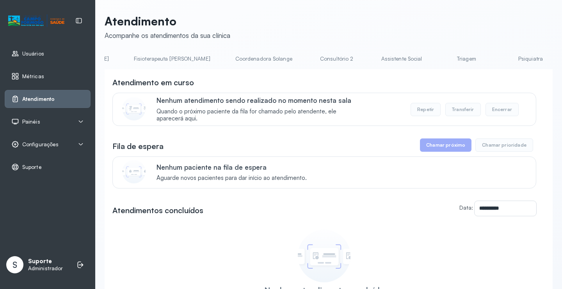
scroll to position [0, 463]
click at [364, 52] on div "**********" at bounding box center [329, 186] width 448 height 344
click at [433, 54] on link "Triagem" at bounding box center [460, 58] width 55 height 13
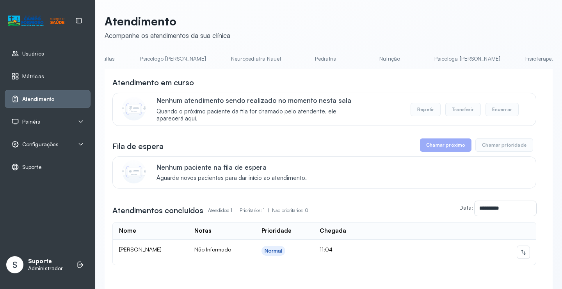
scroll to position [0, 58]
click at [249, 58] on link "Neuropediatra Nauef" at bounding box center [263, 58] width 66 height 13
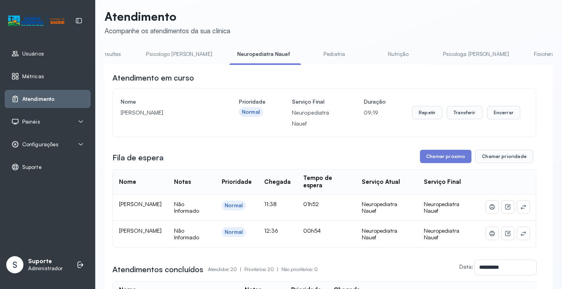
scroll to position [0, 0]
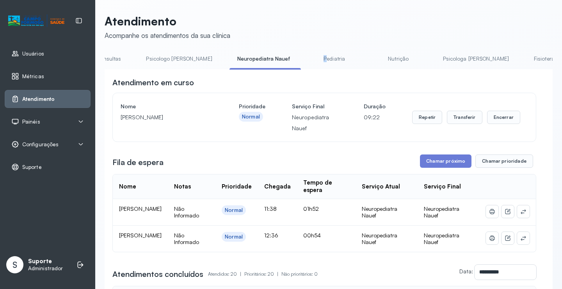
drag, startPoint x: 296, startPoint y: 69, endPoint x: 278, endPoint y: 69, distance: 18.7
click at [307, 69] on li "Pediatria" at bounding box center [336, 61] width 58 height 18
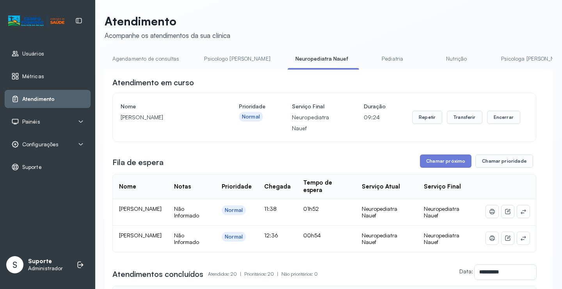
click at [152, 60] on link "Agendamento de consultas" at bounding box center [146, 58] width 82 height 13
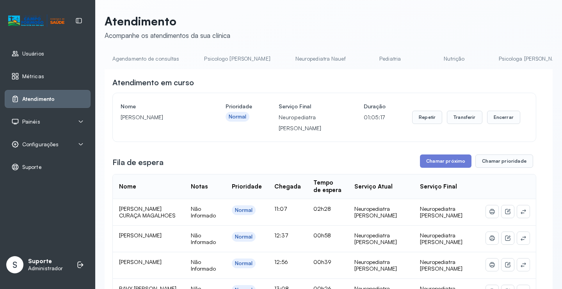
click at [149, 57] on link "Agendamento de consultas" at bounding box center [146, 58] width 82 height 13
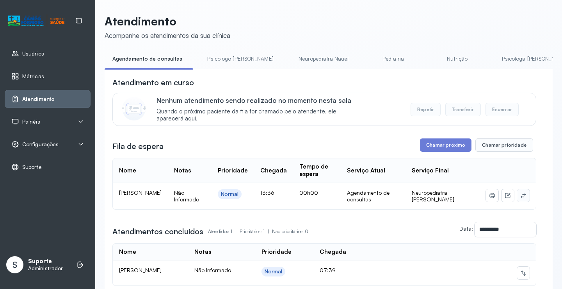
click at [521, 195] on icon at bounding box center [524, 195] width 6 height 6
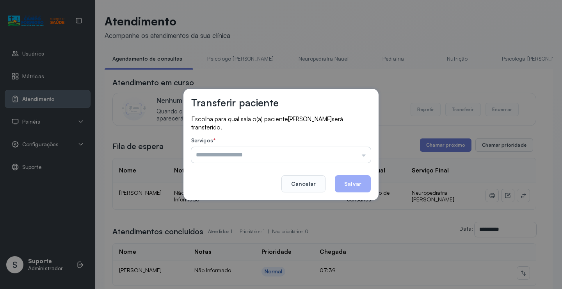
click at [353, 157] on input "text" at bounding box center [281, 155] width 180 height 16
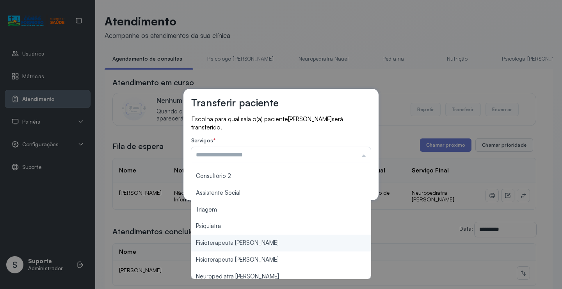
scroll to position [118, 0]
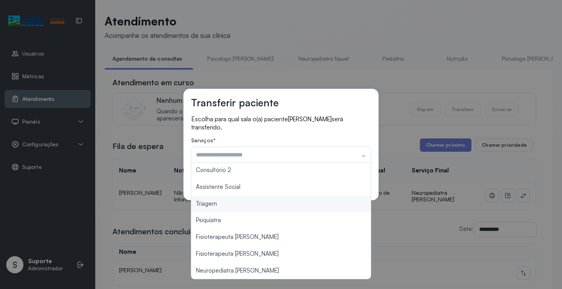
type input "*******"
drag, startPoint x: 237, startPoint y: 206, endPoint x: 313, endPoint y: 196, distance: 76.4
click at [242, 204] on div "Transferir paciente Escolha para qual sala o(a) paciente [PERSON_NAME] será tra…" at bounding box center [281, 144] width 562 height 289
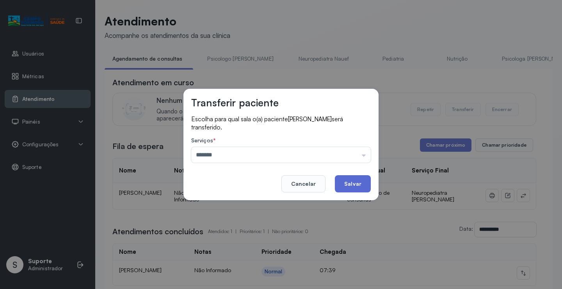
click at [349, 186] on button "Salvar" at bounding box center [353, 183] width 36 height 17
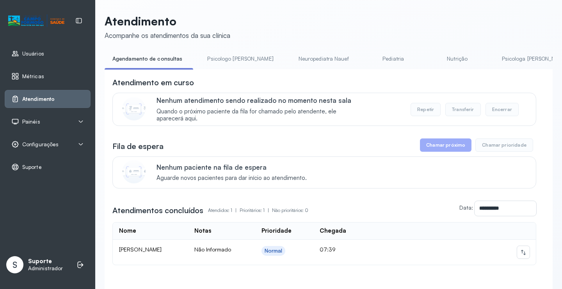
click at [222, 57] on link "Psicologo [PERSON_NAME]" at bounding box center [241, 58] width 82 height 13
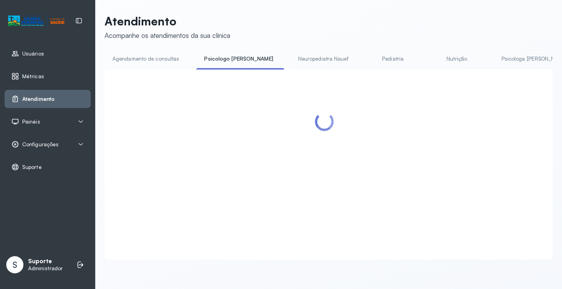
click at [169, 57] on link "Agendamento de consultas" at bounding box center [146, 58] width 82 height 13
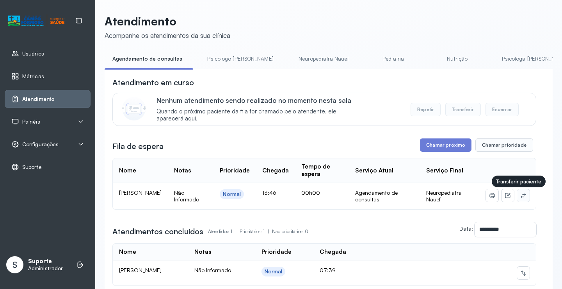
click at [521, 195] on icon at bounding box center [524, 195] width 6 height 6
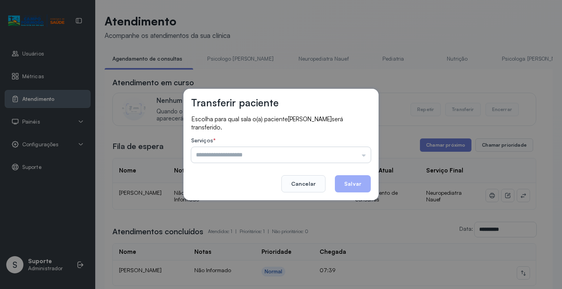
click at [330, 154] on input "text" at bounding box center [281, 155] width 180 height 16
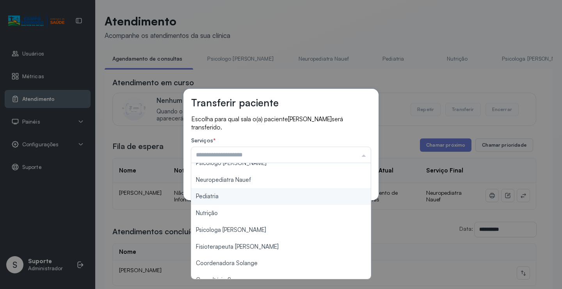
scroll to position [0, 0]
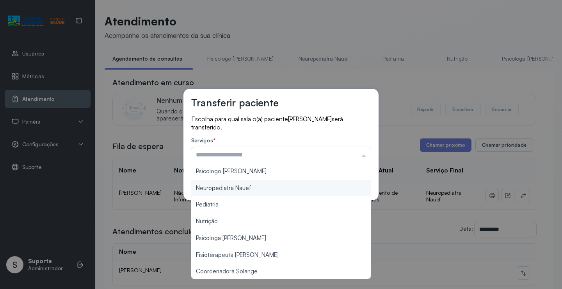
type input "**********"
click at [257, 188] on div "**********" at bounding box center [281, 144] width 195 height 111
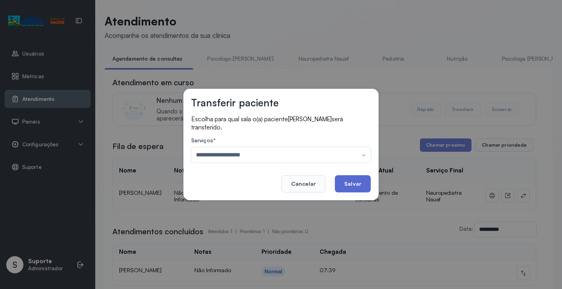
click at [343, 182] on button "Salvar" at bounding box center [353, 183] width 36 height 17
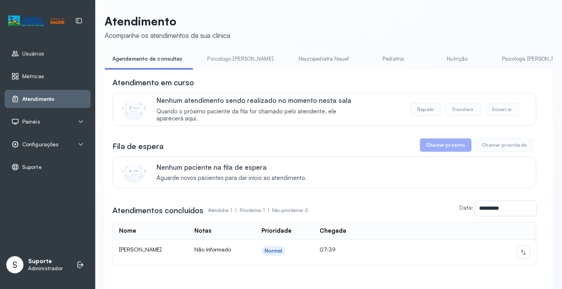
click at [291, 54] on link "Neuropediatra Nauef" at bounding box center [324, 58] width 66 height 13
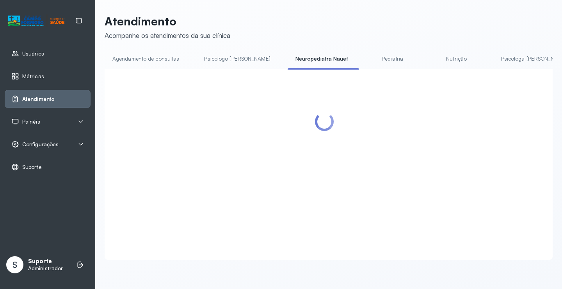
click at [176, 54] on link "Agendamento de consultas" at bounding box center [146, 58] width 82 height 13
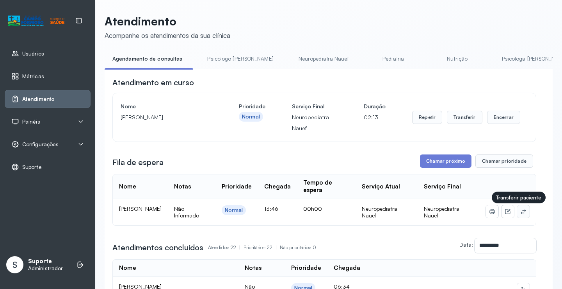
click at [521, 214] on icon at bounding box center [524, 211] width 6 height 6
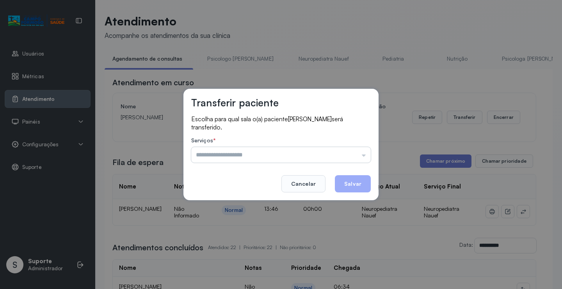
click at [337, 150] on input "text" at bounding box center [281, 155] width 180 height 16
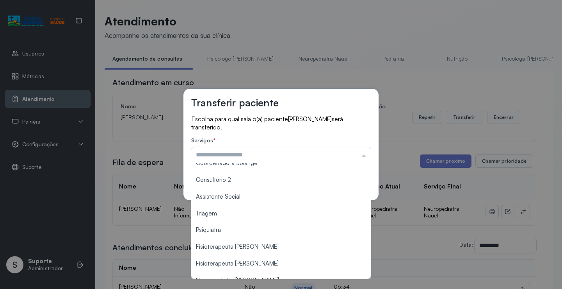
scroll to position [118, 0]
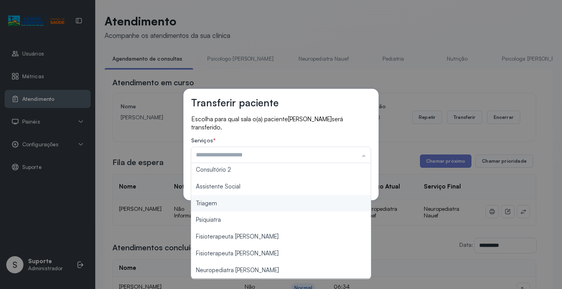
type input "*******"
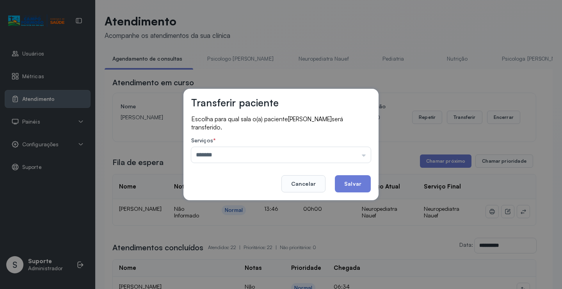
click at [276, 208] on div "Transferir paciente Escolha para qual sala o(a) paciente [PERSON_NAME] será tra…" at bounding box center [281, 144] width 562 height 289
click at [356, 184] on button "Salvar" at bounding box center [353, 183] width 36 height 17
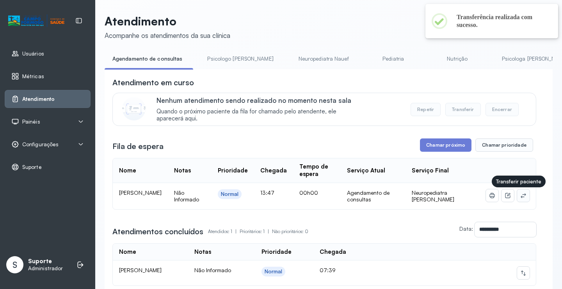
click at [518, 195] on button at bounding box center [524, 195] width 12 height 12
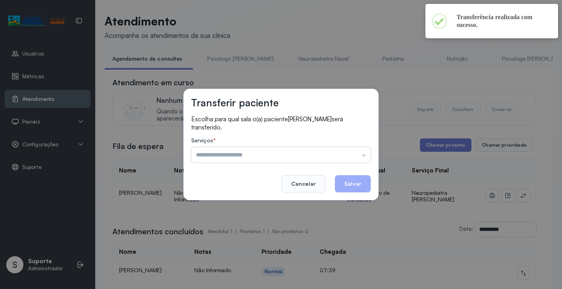
click at [335, 150] on input "text" at bounding box center [281, 155] width 180 height 16
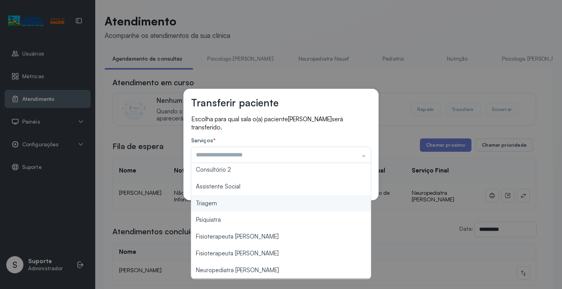
type input "*******"
click at [248, 201] on div "Transferir paciente Escolha para qual sala o(a) paciente [PERSON_NAME] será tra…" at bounding box center [281, 144] width 562 height 289
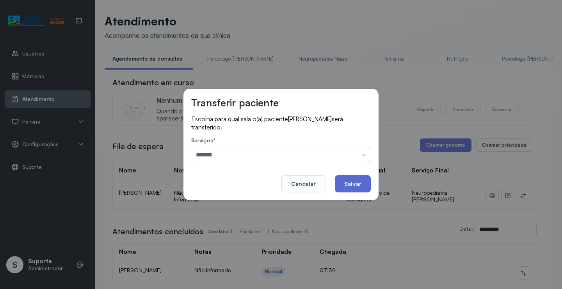
drag, startPoint x: 348, startPoint y: 183, endPoint x: 304, endPoint y: 123, distance: 74.2
click at [348, 182] on button "Salvar" at bounding box center [353, 183] width 36 height 17
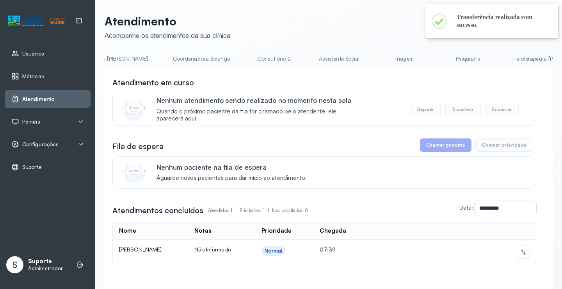
scroll to position [0, 526]
click at [372, 55] on link "Triagem" at bounding box center [399, 58] width 55 height 13
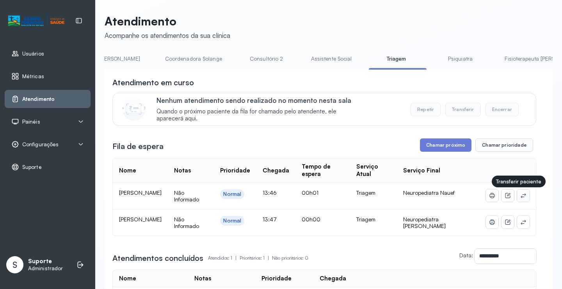
click at [521, 197] on icon at bounding box center [524, 195] width 6 height 6
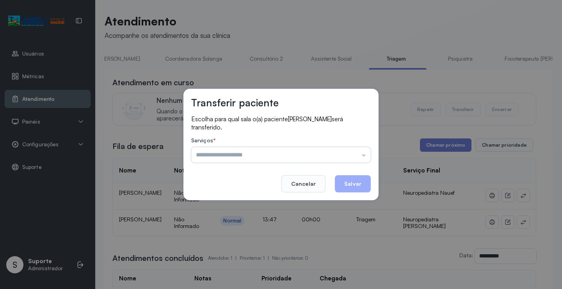
click at [359, 154] on input "text" at bounding box center [281, 155] width 180 height 16
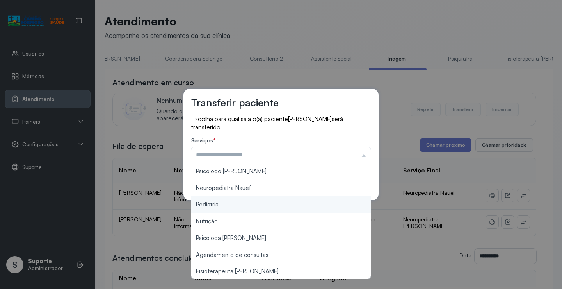
type input "**********"
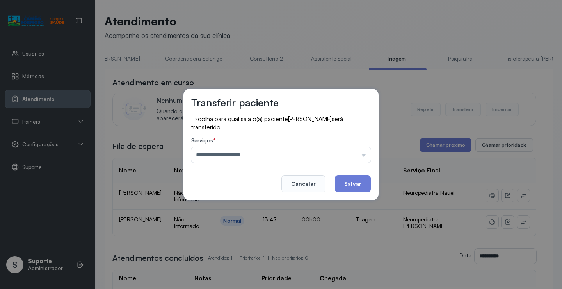
click at [271, 185] on div "**********" at bounding box center [281, 144] width 195 height 111
click at [365, 180] on button "Salvar" at bounding box center [353, 183] width 36 height 17
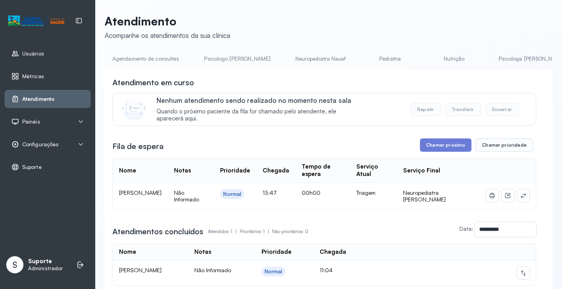
click at [150, 57] on link "Agendamento de consultas" at bounding box center [146, 58] width 82 height 13
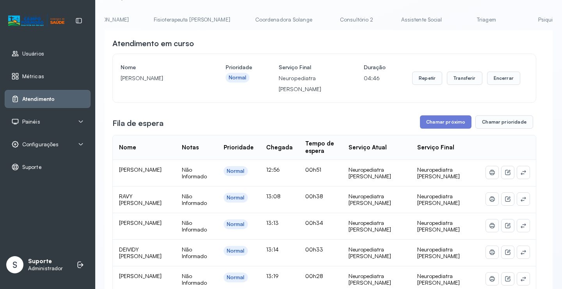
scroll to position [0, 476]
click at [420, 19] on link "Triagem" at bounding box center [447, 19] width 55 height 13
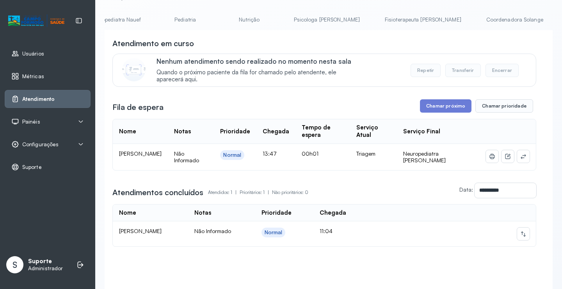
scroll to position [0, 0]
click at [148, 16] on link "Agendamento de consultas" at bounding box center [146, 19] width 82 height 13
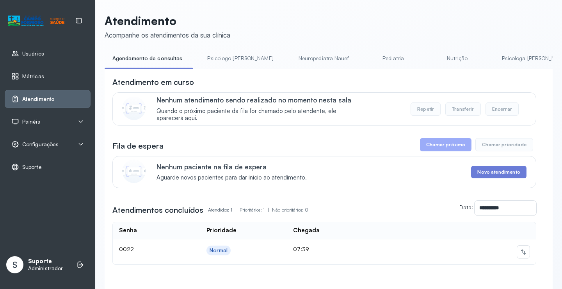
scroll to position [39, 0]
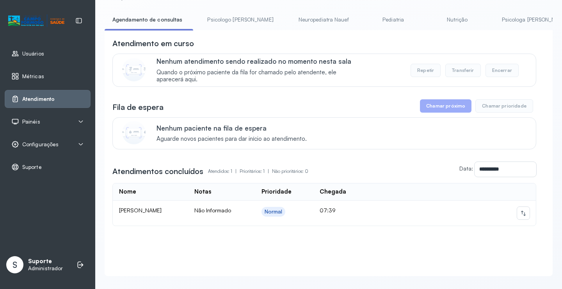
drag, startPoint x: 275, startPoint y: 32, endPoint x: 287, endPoint y: 32, distance: 11.7
click at [287, 32] on div "**********" at bounding box center [329, 153] width 448 height 246
